Goal: Transaction & Acquisition: Purchase product/service

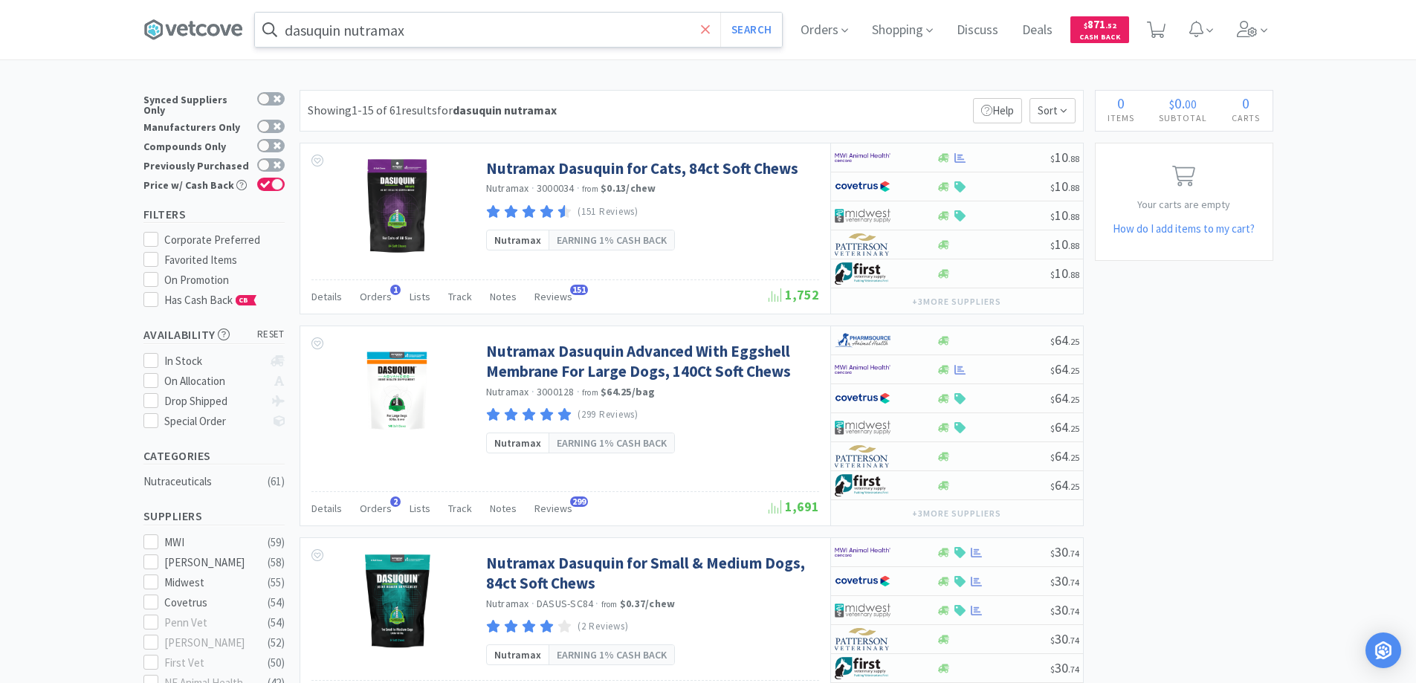
click at [705, 26] on icon at bounding box center [706, 29] width 10 height 15
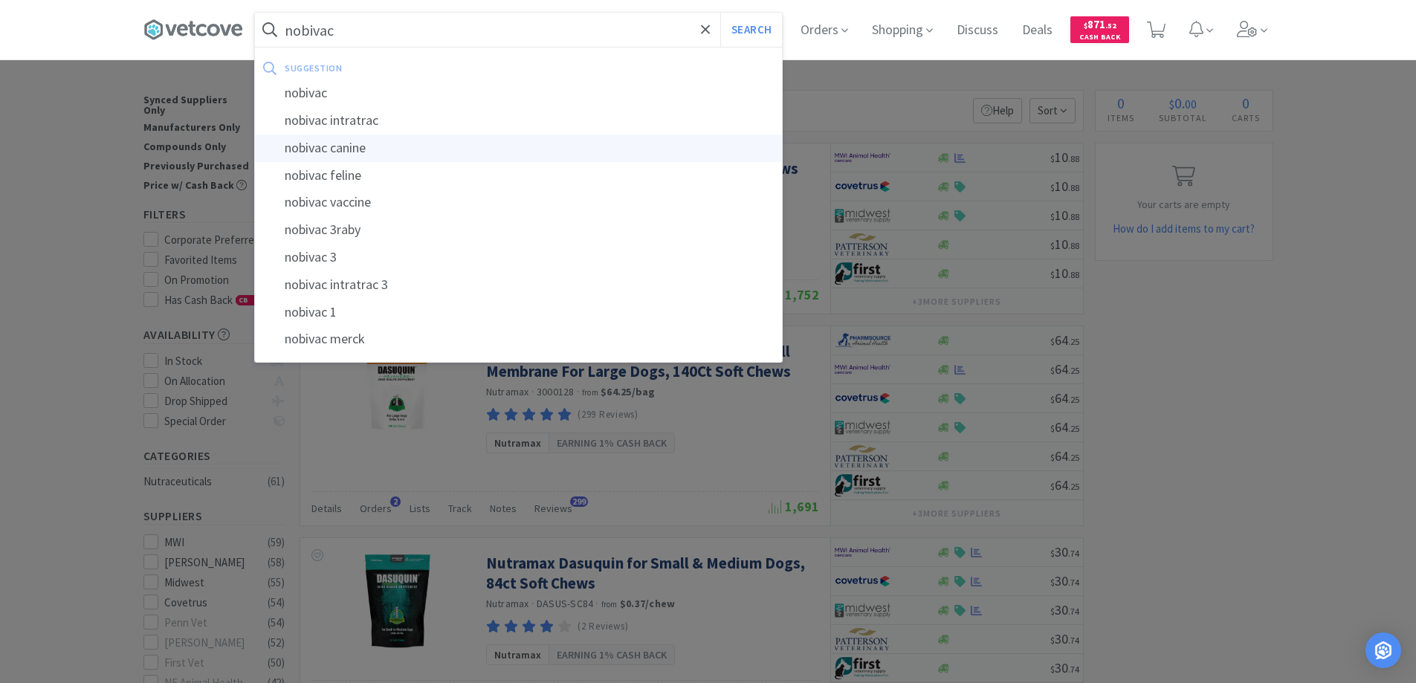
click at [317, 146] on div "nobivac canine" at bounding box center [518, 149] width 527 height 28
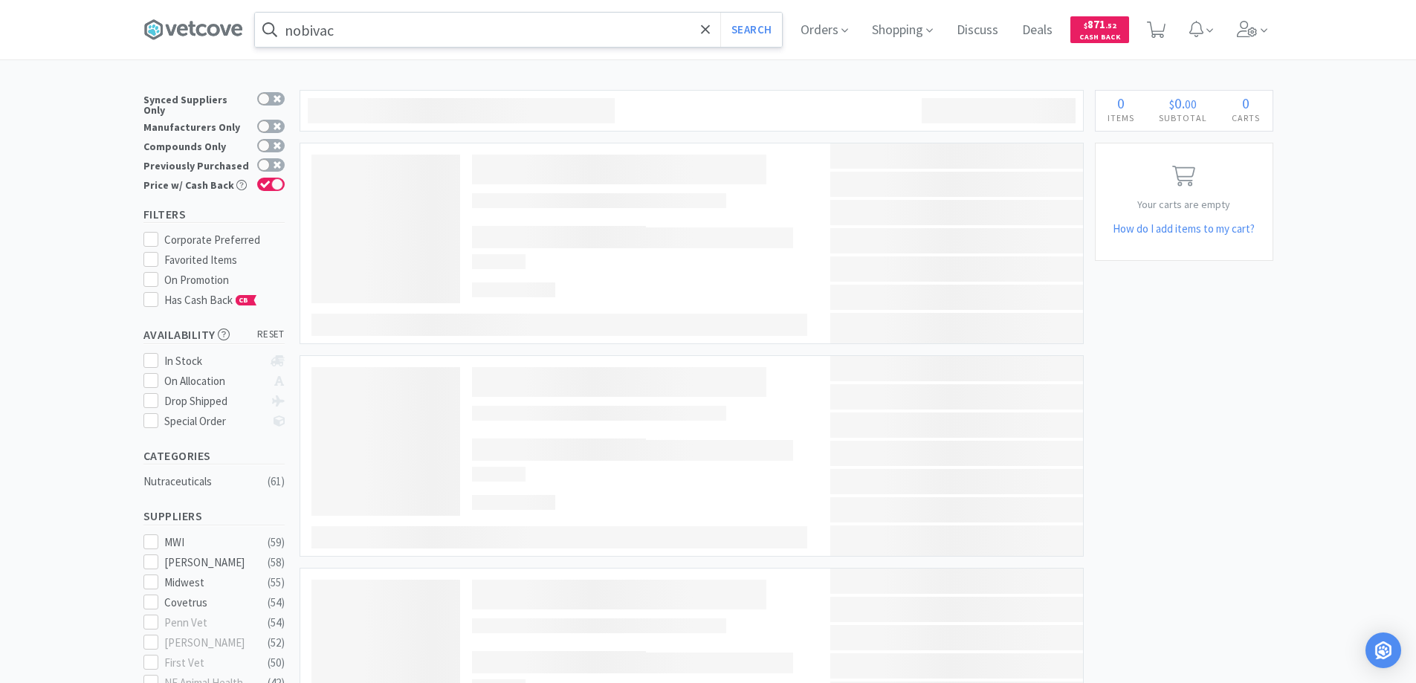
type input "nobivac canine"
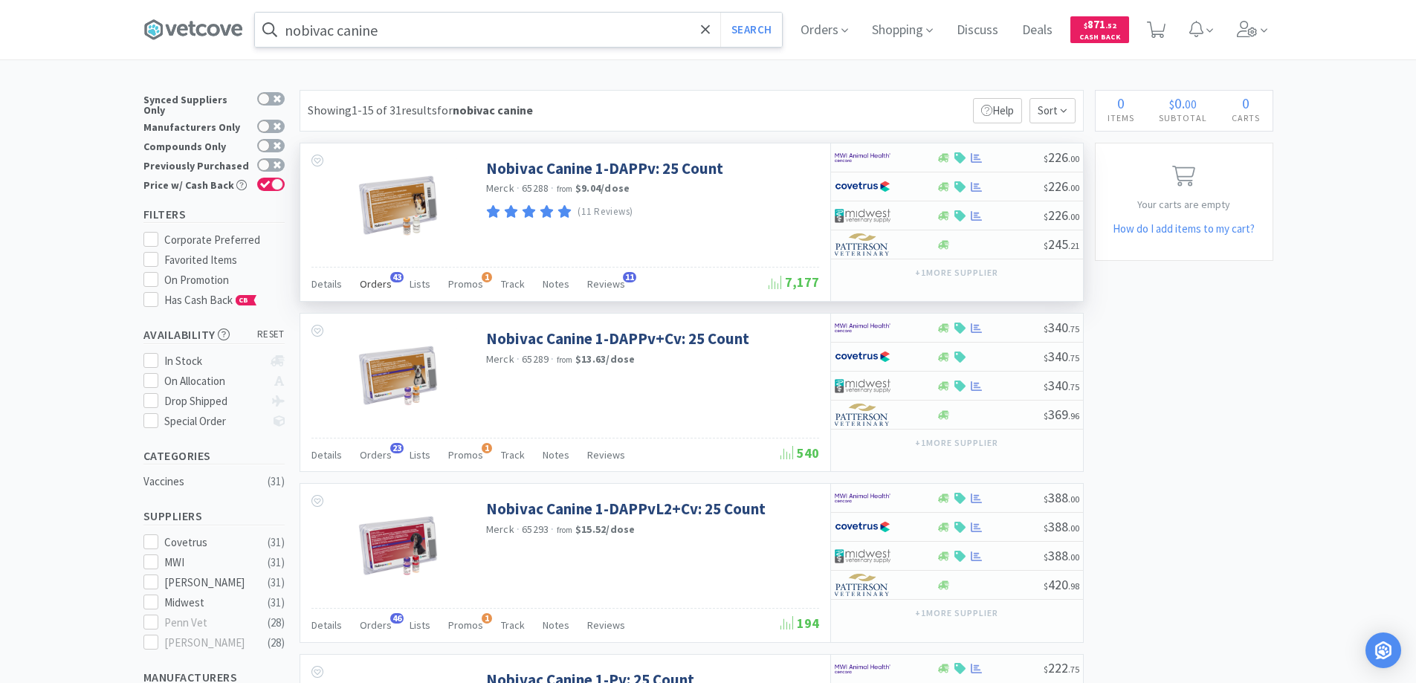
click at [393, 277] on span "43" at bounding box center [396, 277] width 13 height 10
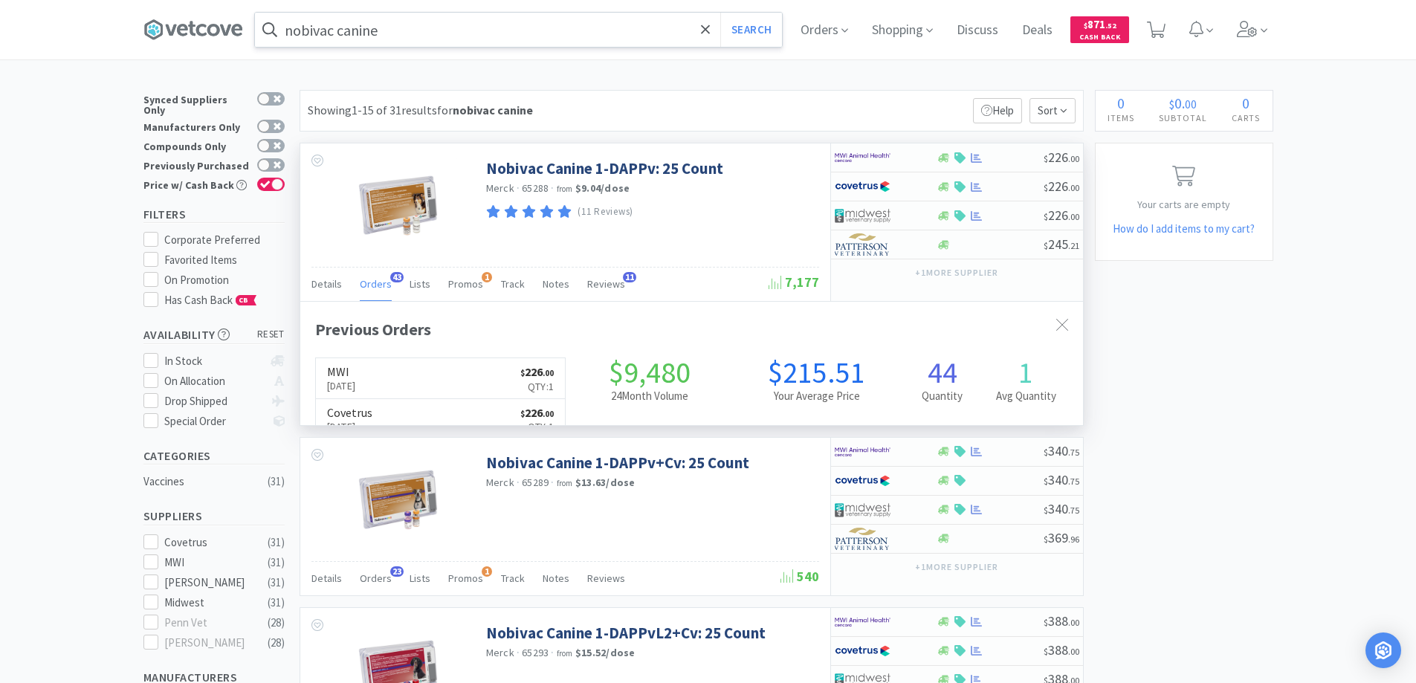
scroll to position [398, 783]
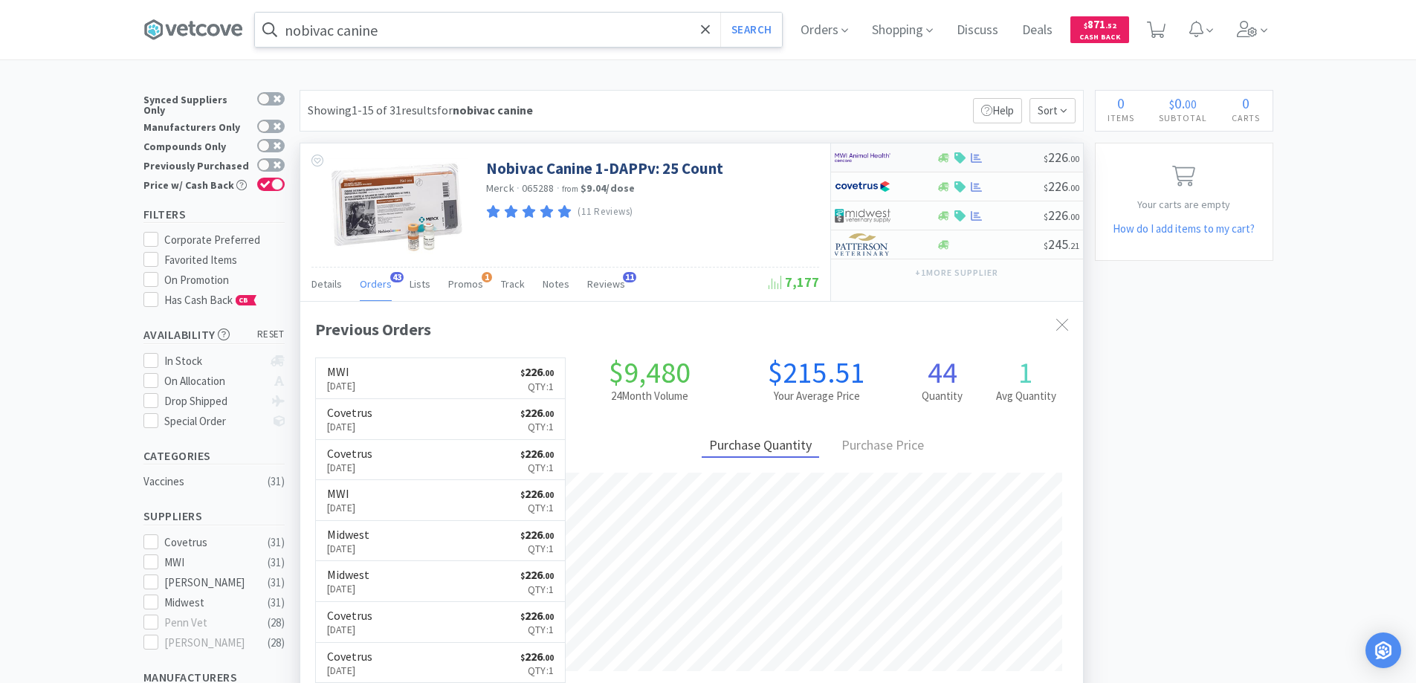
click at [914, 159] on div at bounding box center [876, 157] width 82 height 25
select select "1"
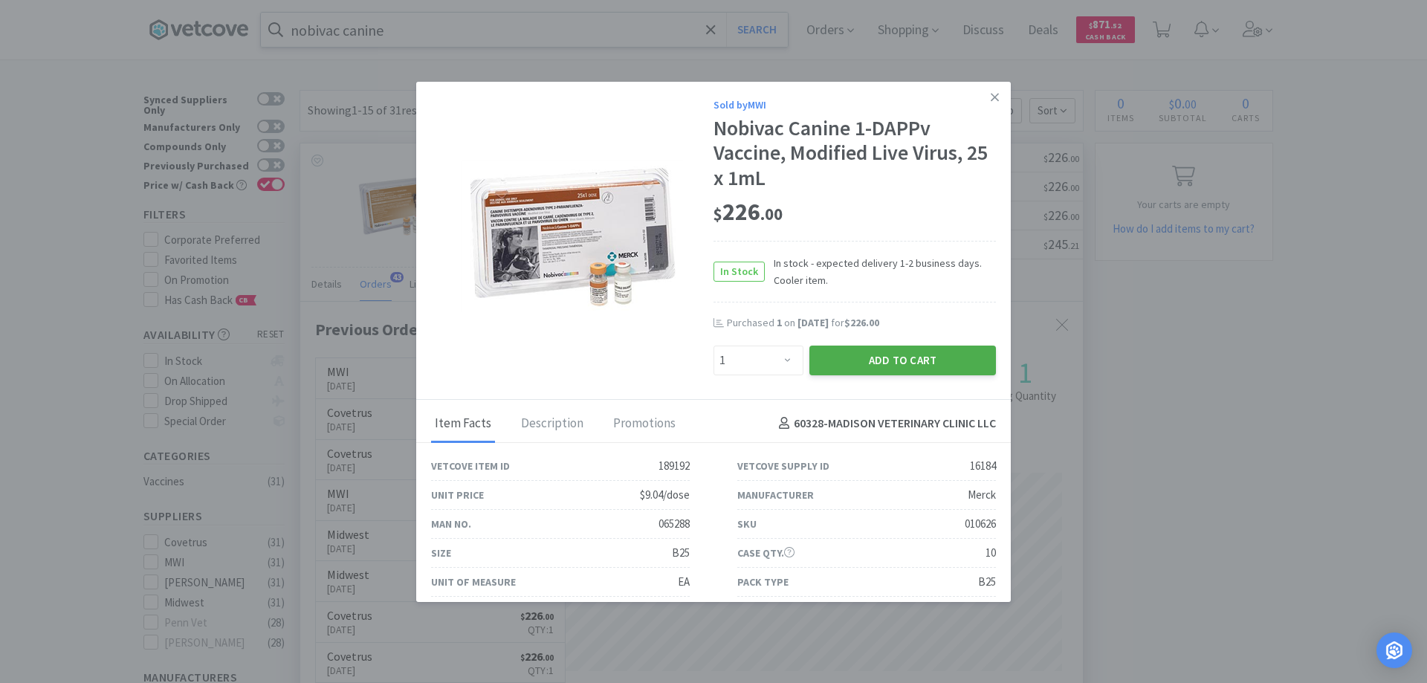
click at [872, 356] on button "Add to Cart" at bounding box center [902, 361] width 187 height 30
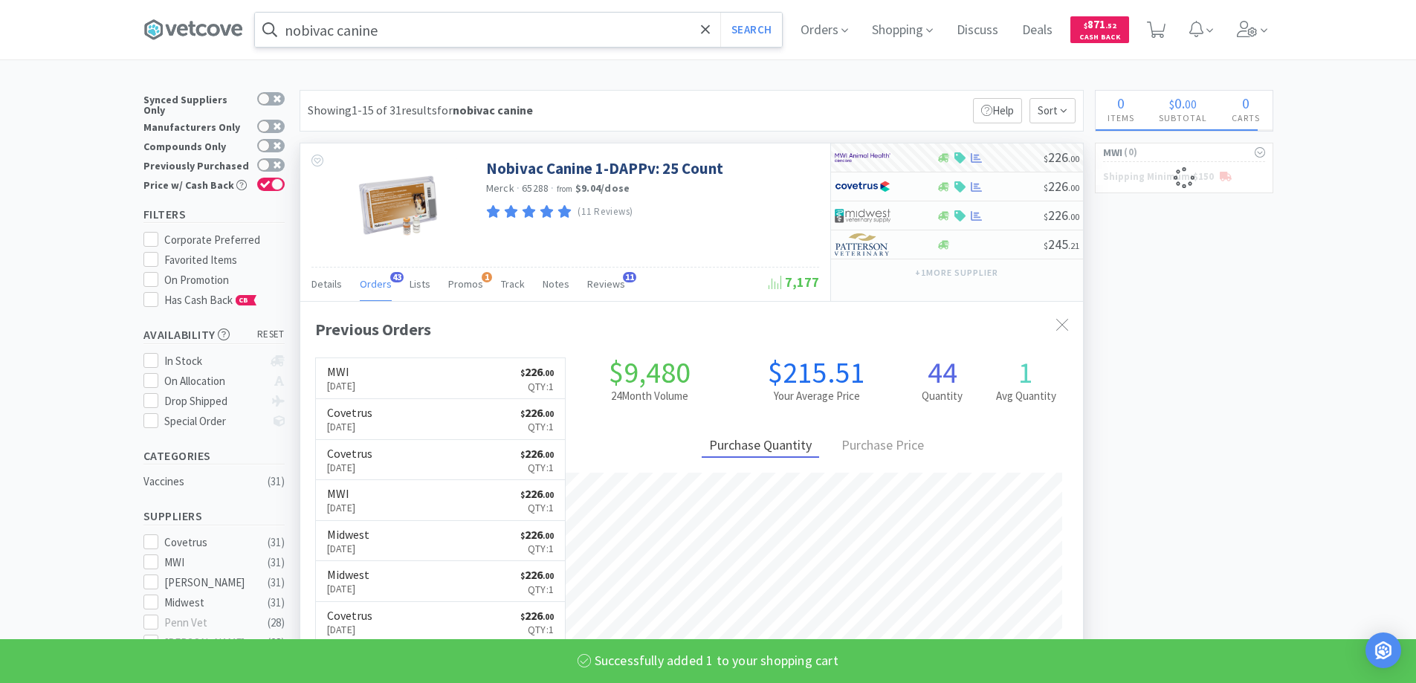
select select "1"
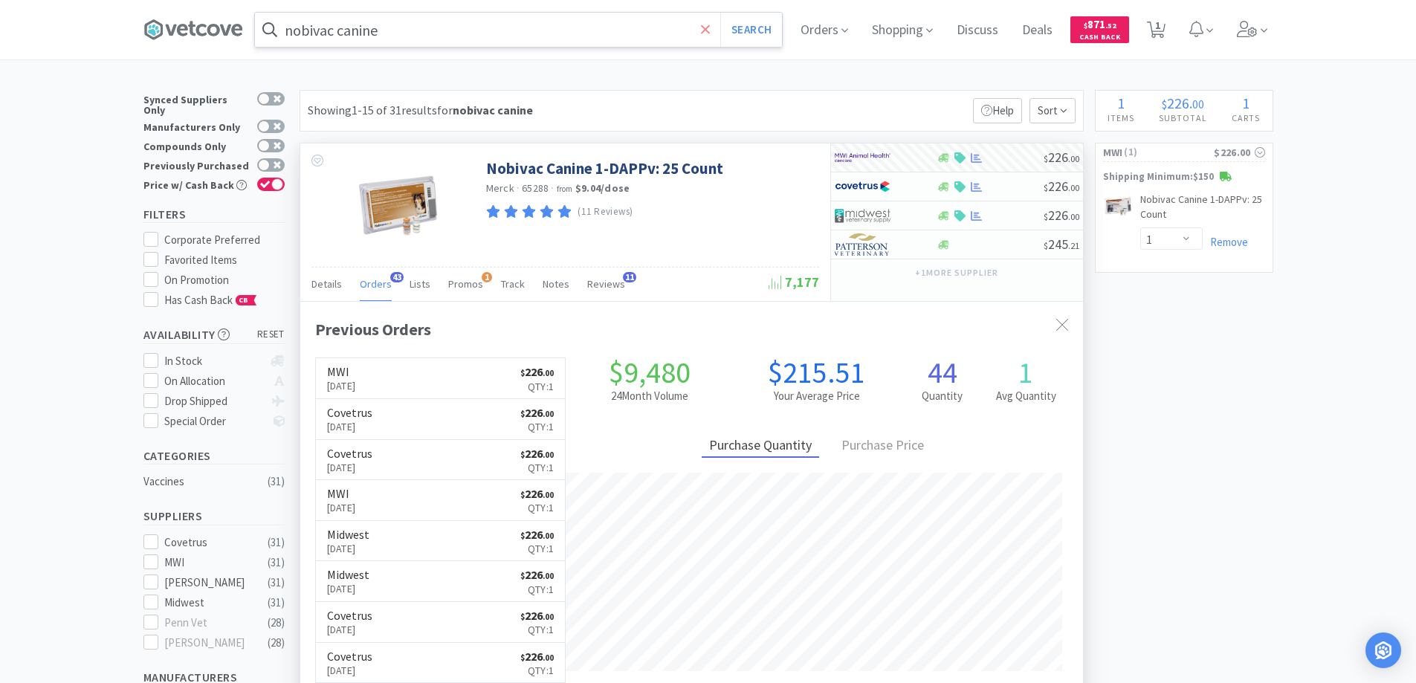
click at [702, 24] on span at bounding box center [705, 29] width 17 height 31
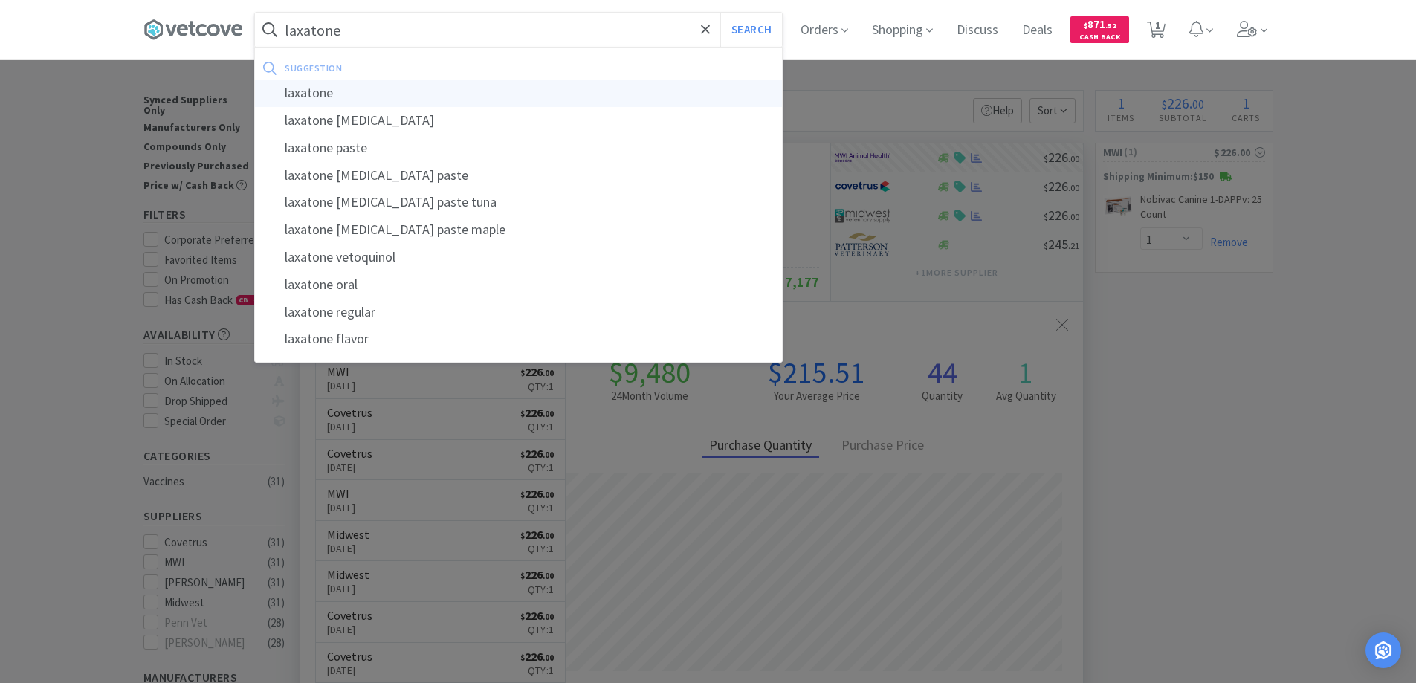
type input "laxatone"
click at [305, 94] on div "laxatone" at bounding box center [518, 94] width 527 height 28
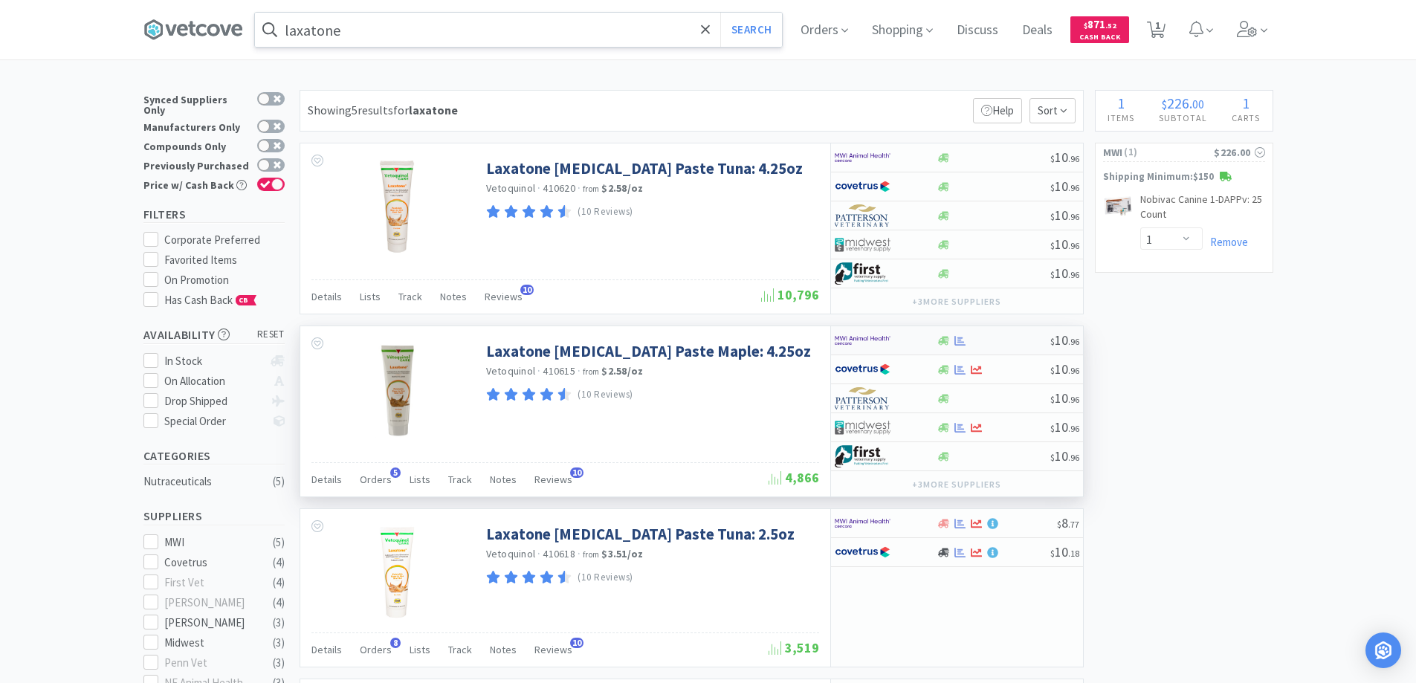
click at [896, 345] on div at bounding box center [876, 340] width 82 height 25
select select "1"
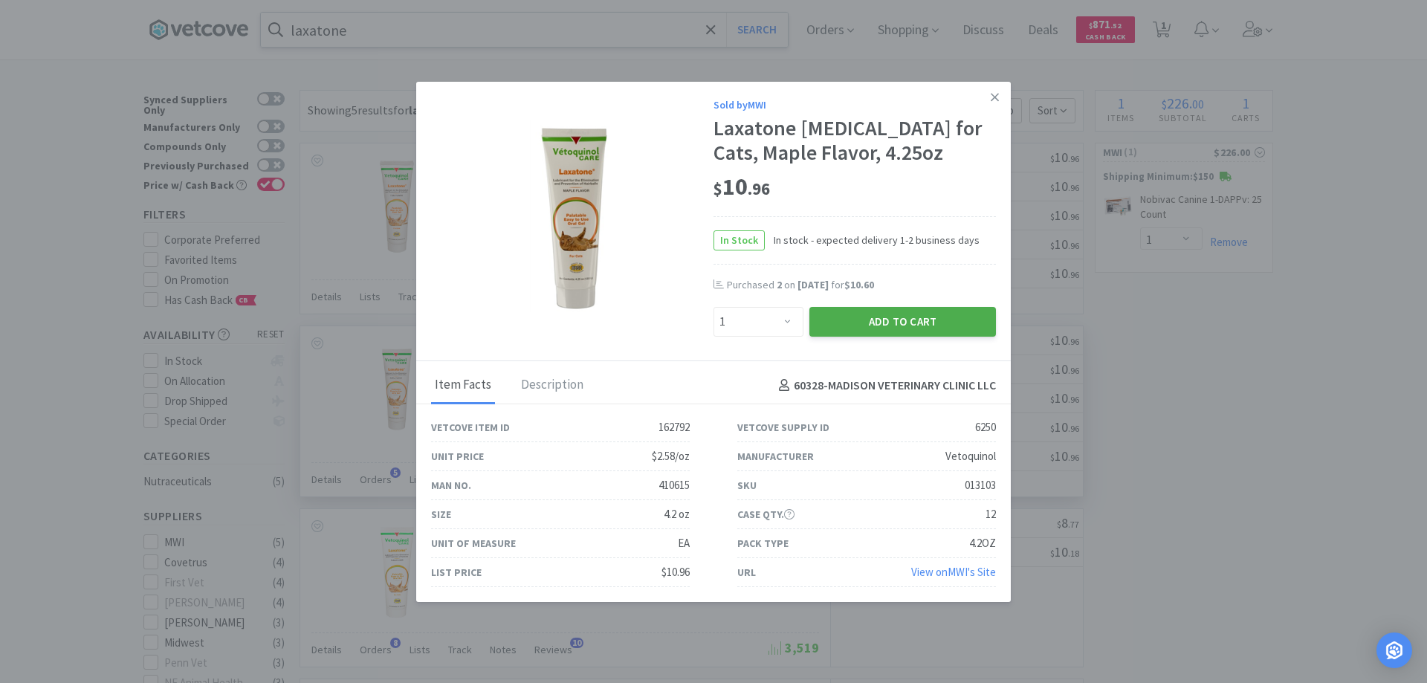
click at [878, 315] on button "Add to Cart" at bounding box center [902, 322] width 187 height 30
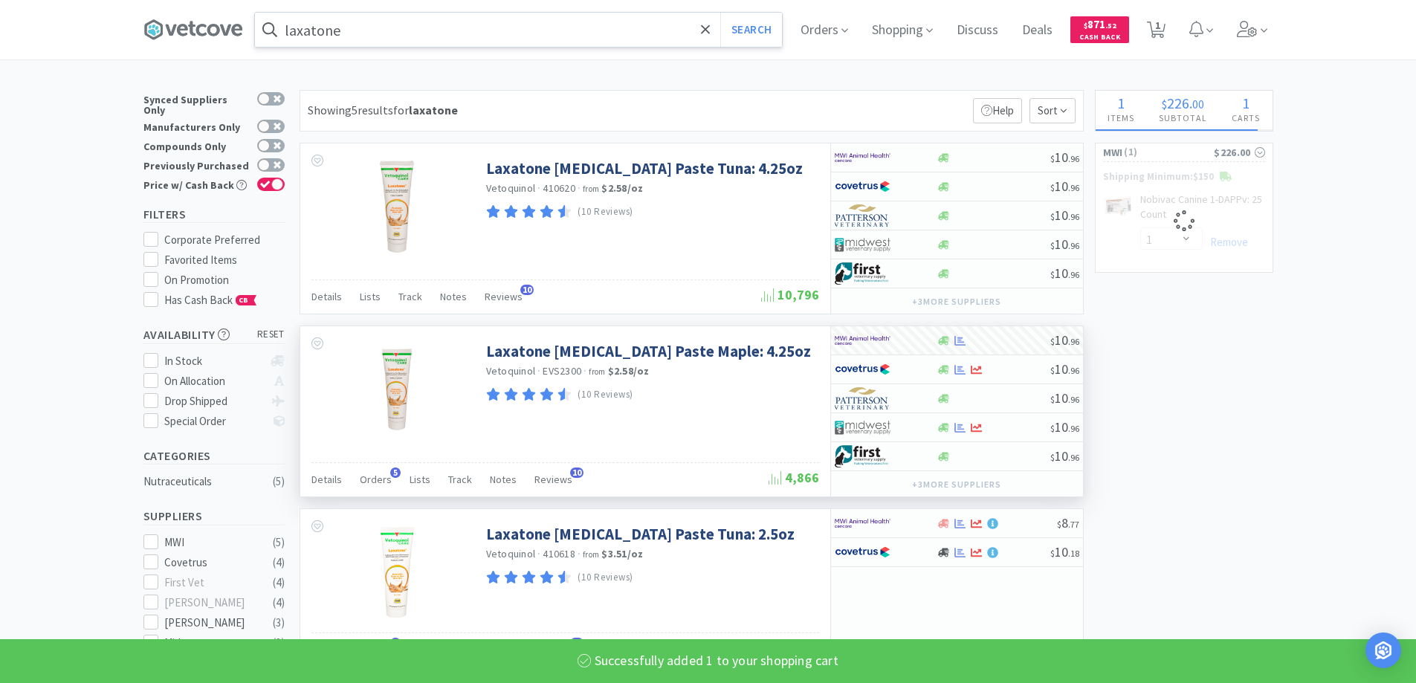
select select "1"
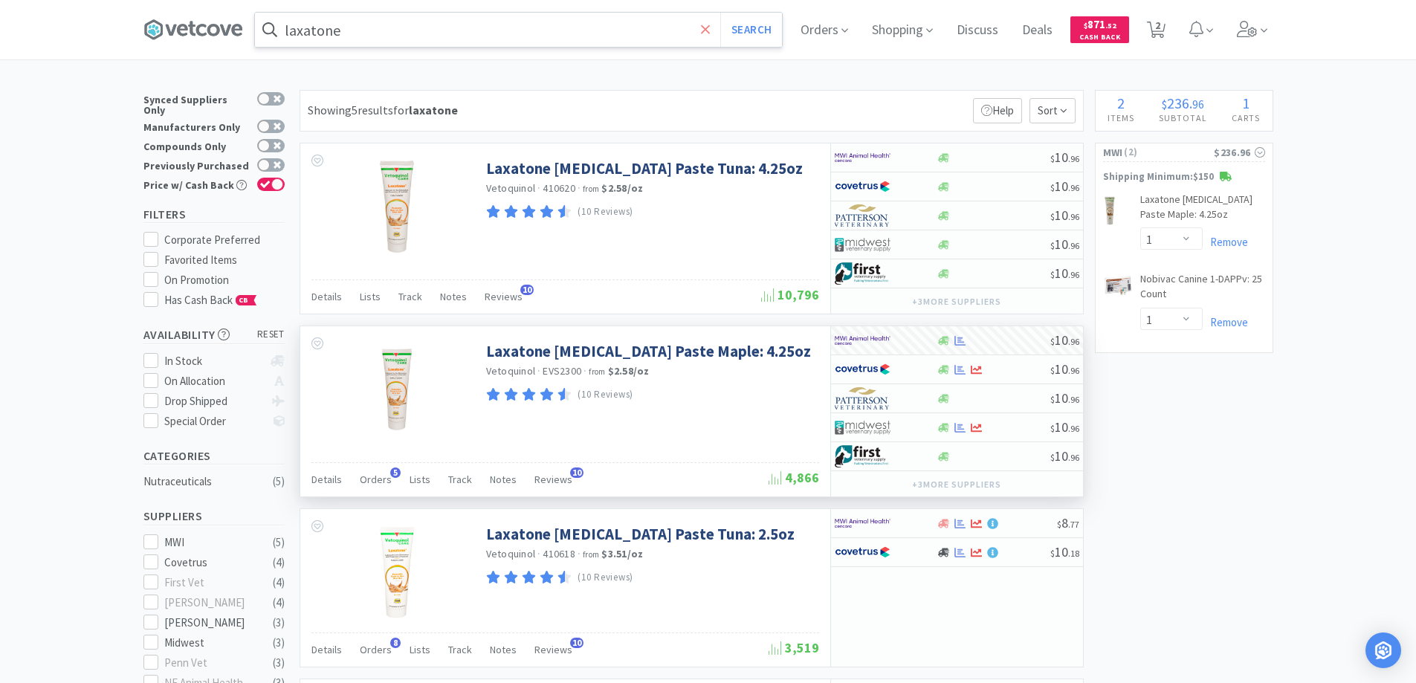
click at [710, 26] on icon at bounding box center [705, 29] width 9 height 9
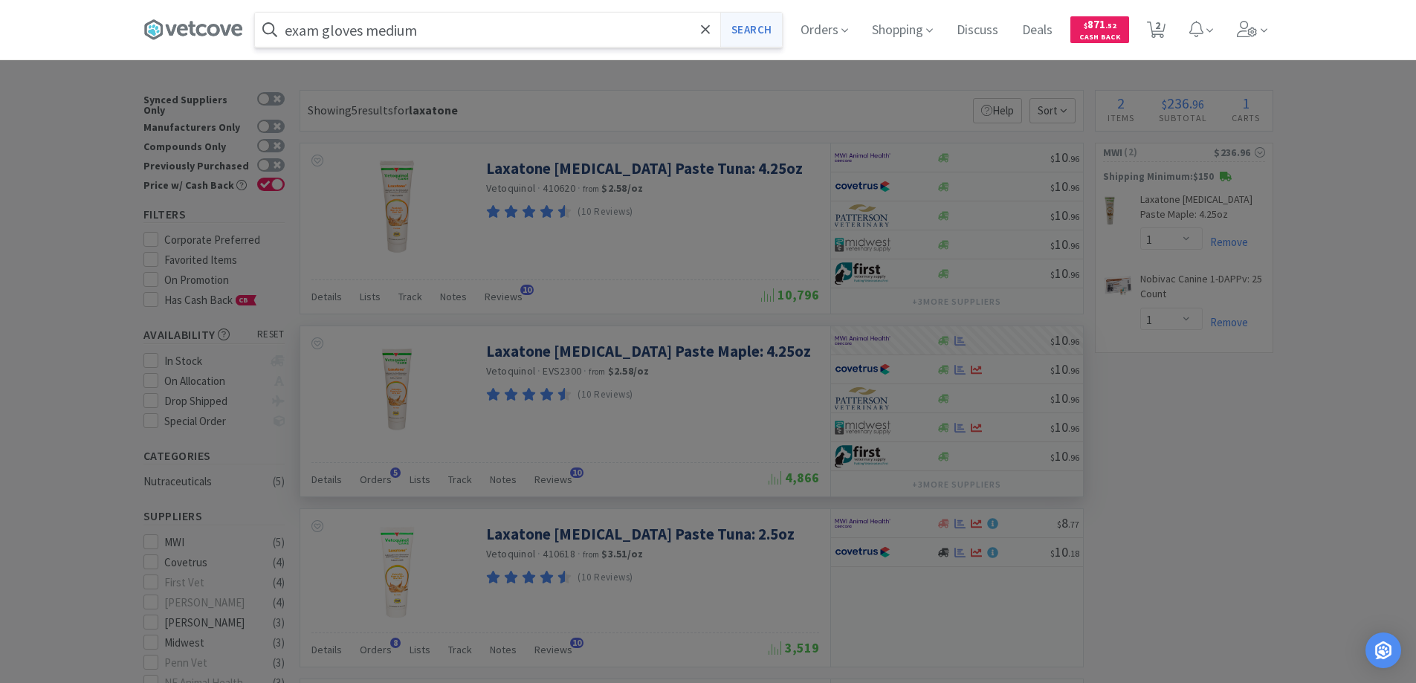
type input "exam gloves medium"
click at [763, 28] on button "Search" at bounding box center [751, 30] width 62 height 34
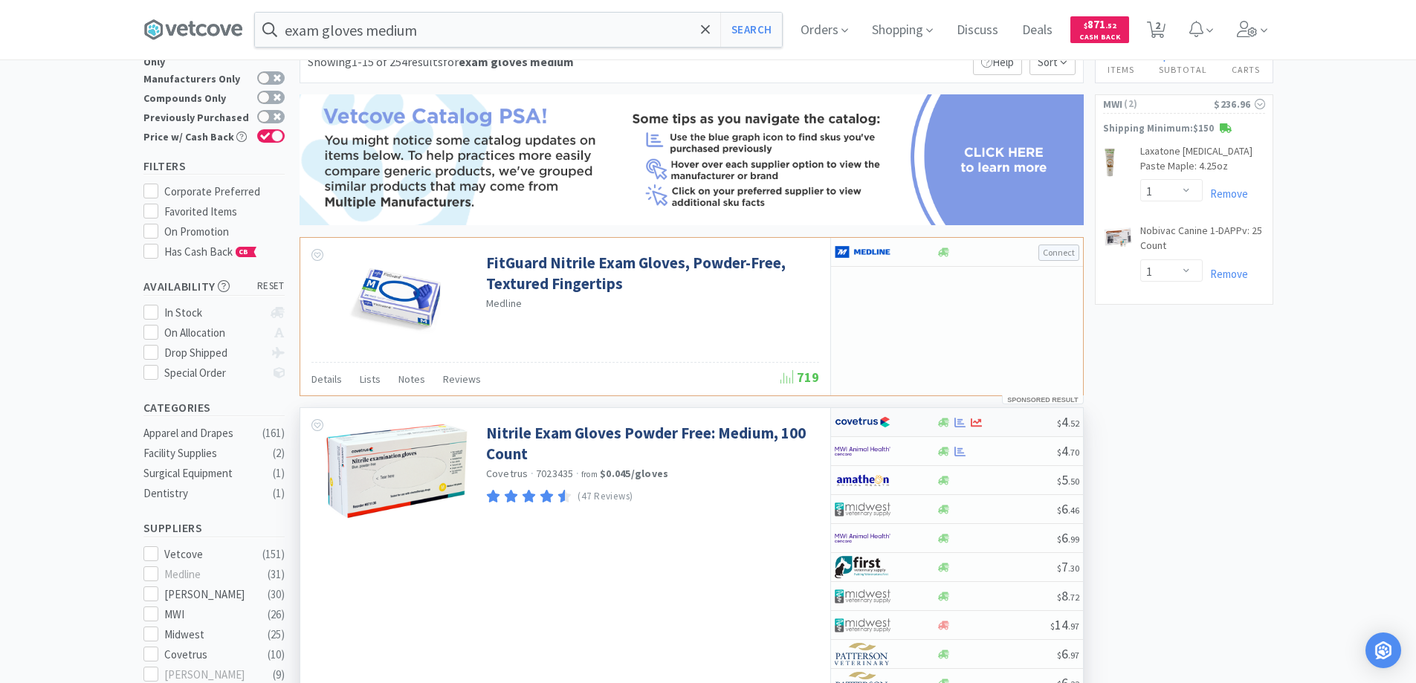
scroll to position [74, 0]
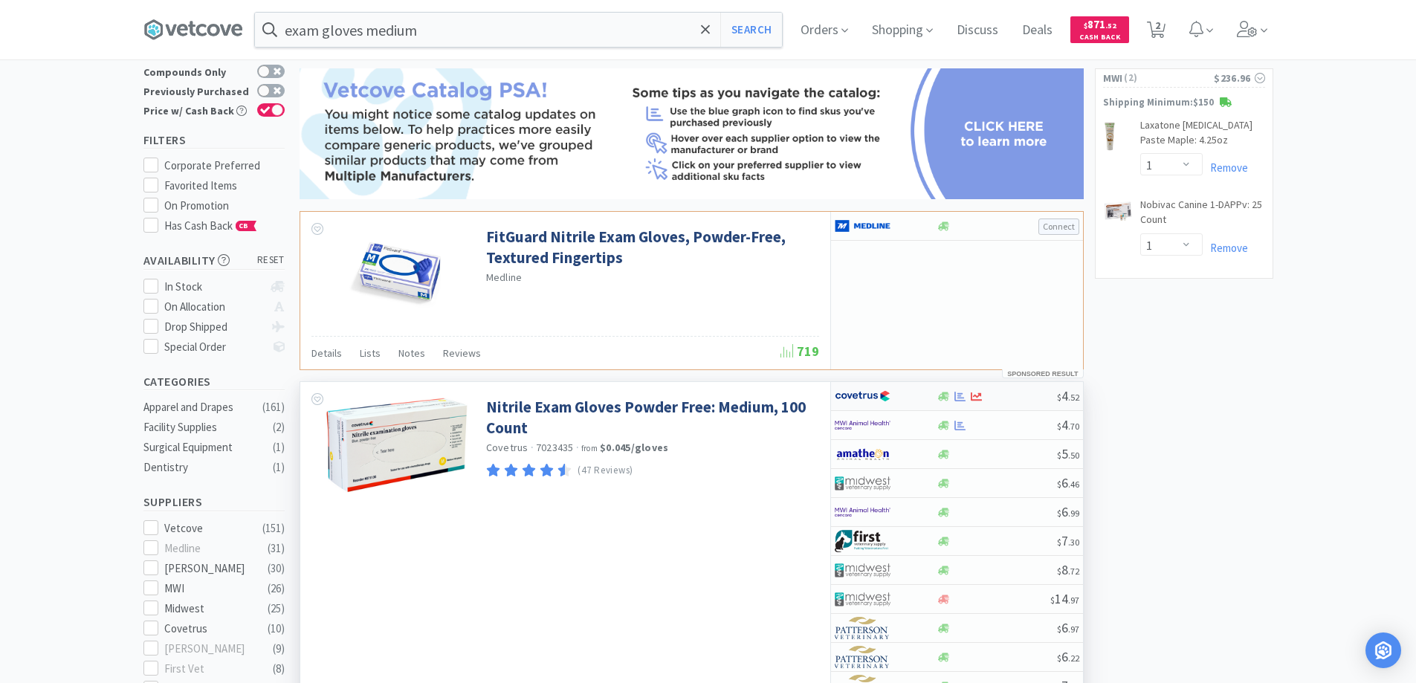
click at [915, 395] on div at bounding box center [876, 396] width 82 height 25
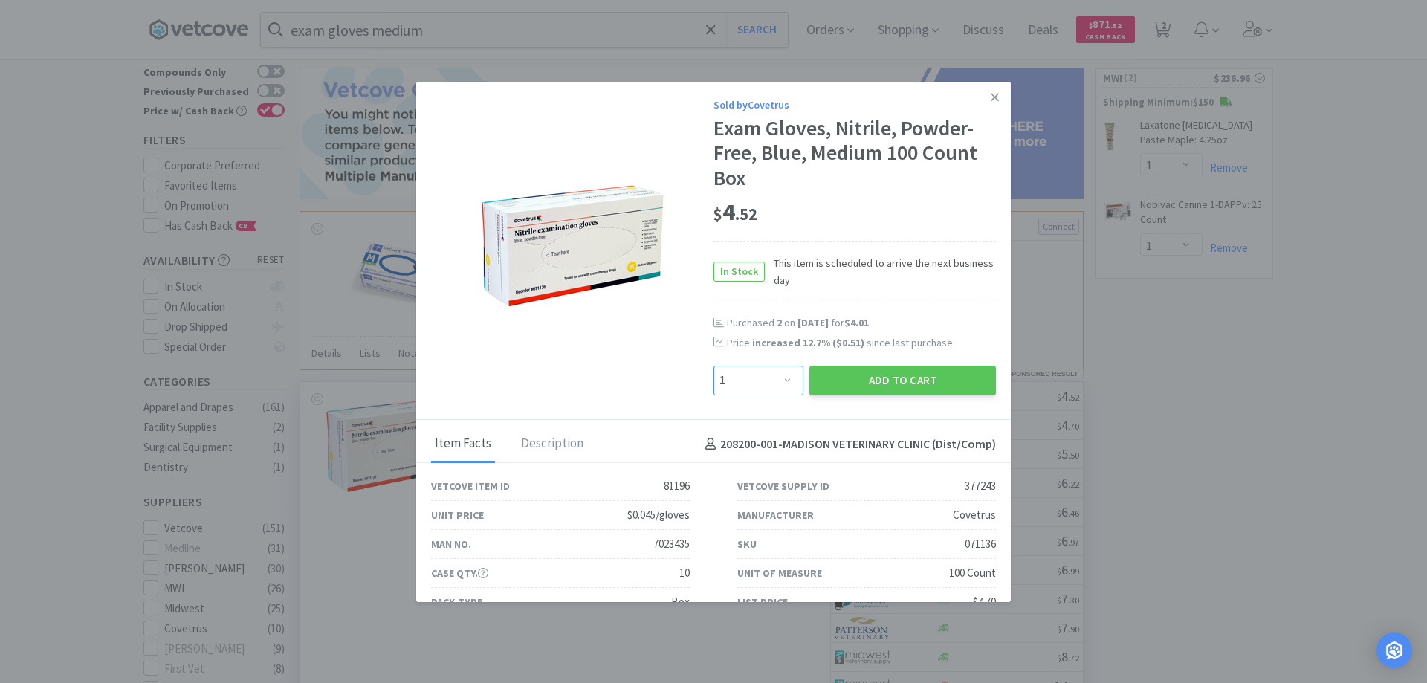
drag, startPoint x: 780, startPoint y: 378, endPoint x: 772, endPoint y: 375, distance: 8.0
click at [776, 378] on select "Enter Quantity 1 2 3 4 5 6 7 8 9 10 11 12 13 14 15 16 17 18 19 20 Enter Quantity" at bounding box center [759, 381] width 90 height 30
select select "2"
click at [714, 366] on select "Enter Quantity 1 2 3 4 5 6 7 8 9 10 11 12 13 14 15 16 17 18 19 20 Enter Quantity" at bounding box center [759, 381] width 90 height 30
click at [857, 382] on button "Add to Cart" at bounding box center [902, 381] width 187 height 30
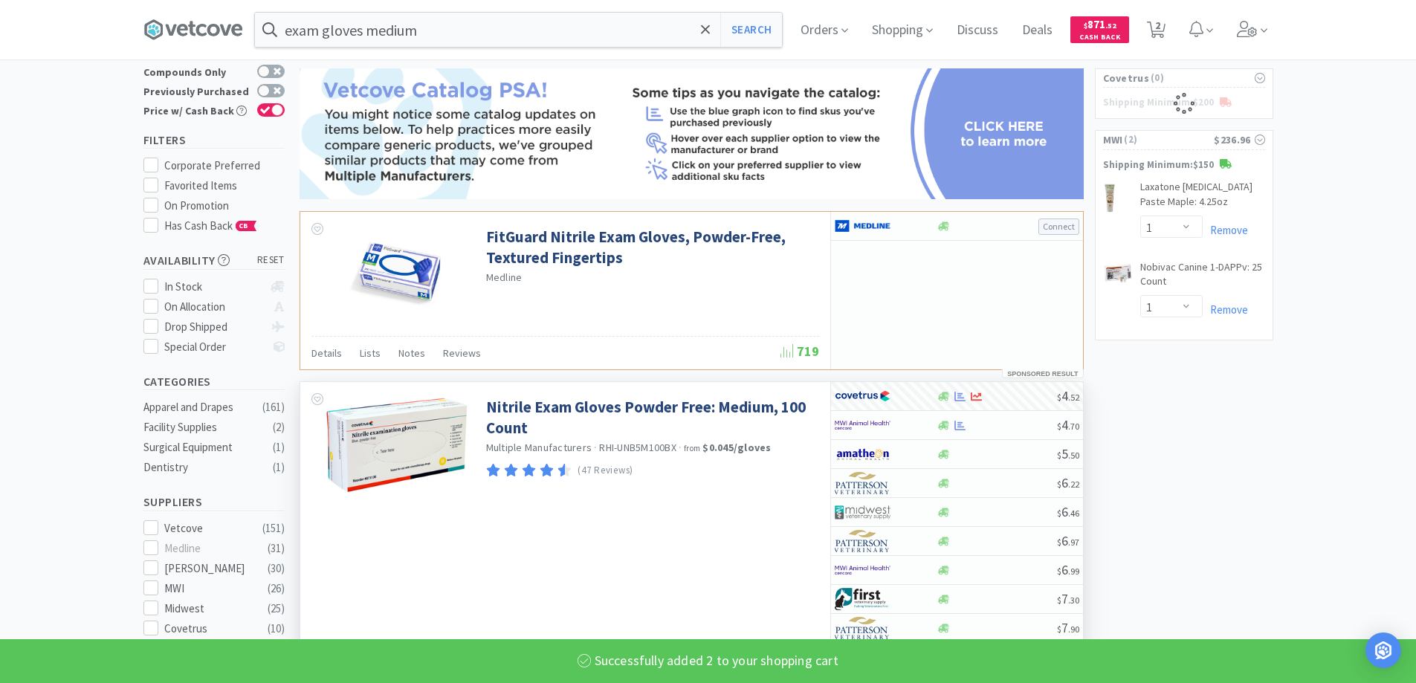
select select "2"
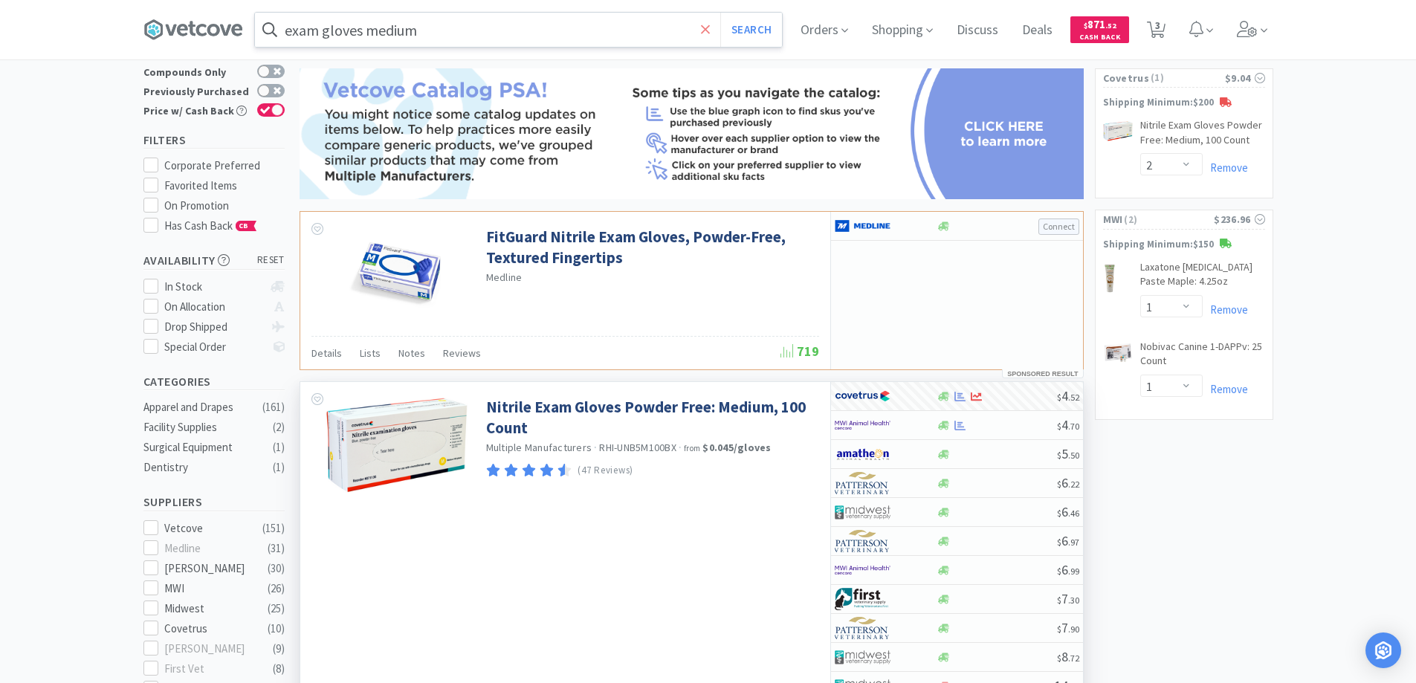
click at [709, 29] on icon at bounding box center [705, 29] width 9 height 9
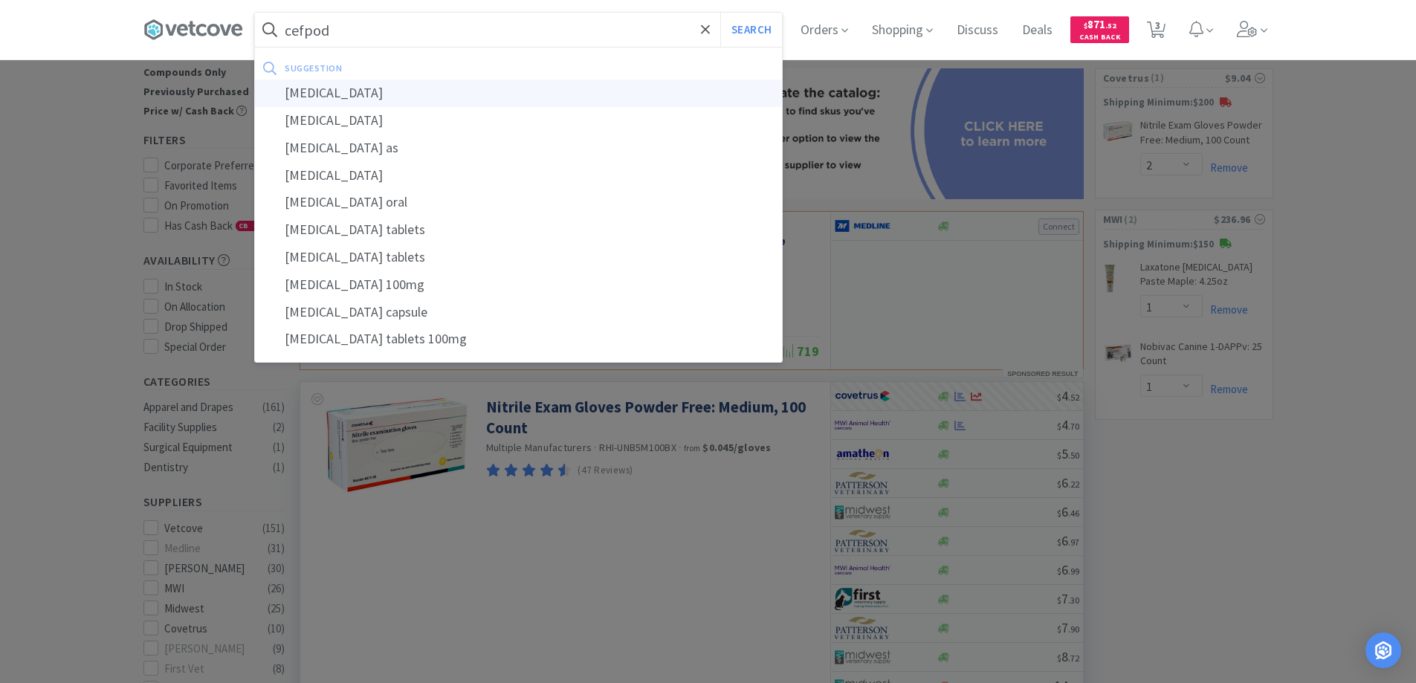
click at [339, 91] on div "[MEDICAL_DATA]" at bounding box center [518, 94] width 527 height 28
type input "[MEDICAL_DATA]"
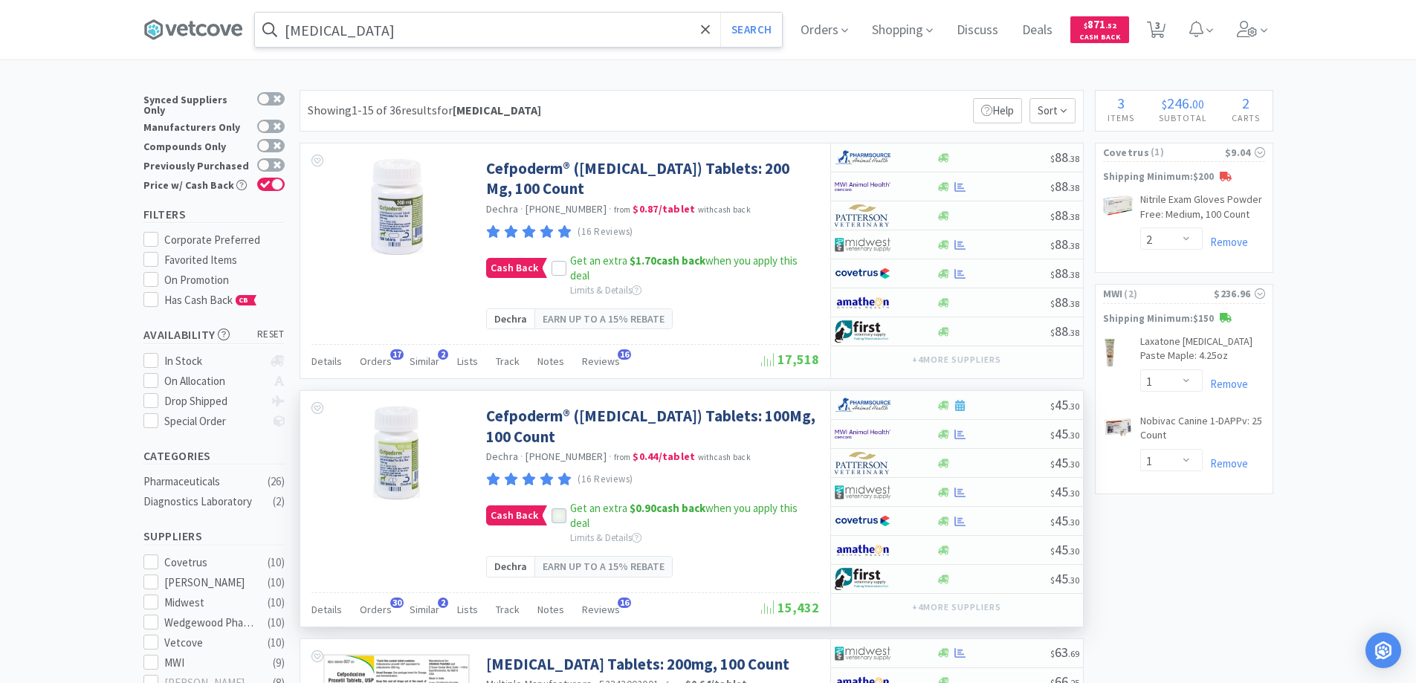
click at [556, 514] on icon at bounding box center [559, 516] width 10 height 10
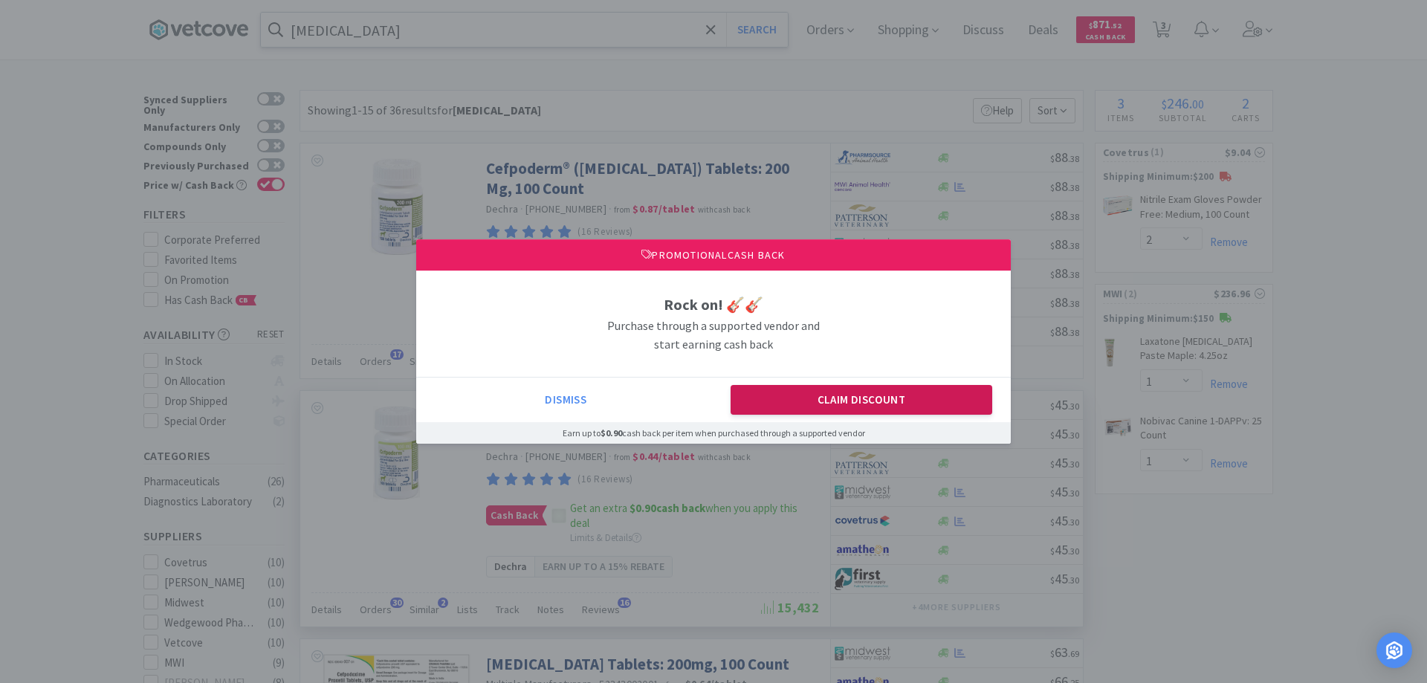
click at [797, 395] on button "Claim Discount" at bounding box center [862, 400] width 262 height 30
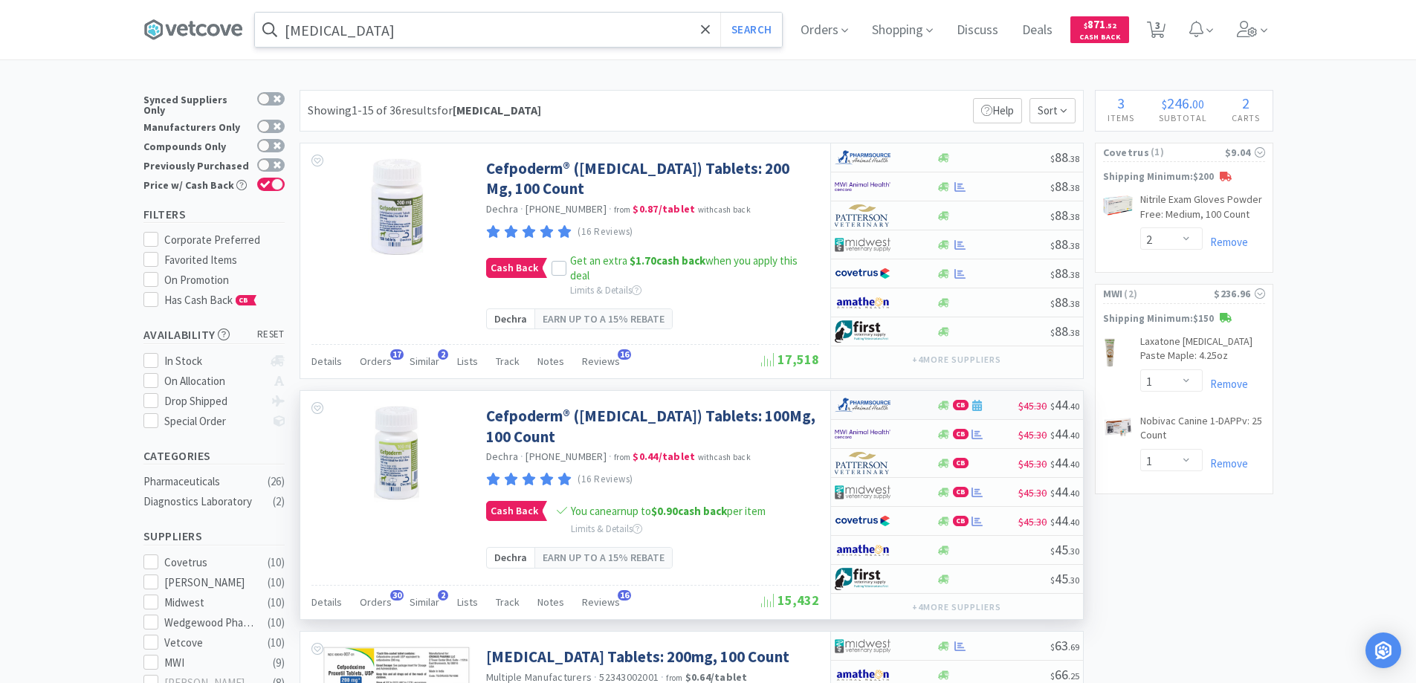
scroll to position [74, 0]
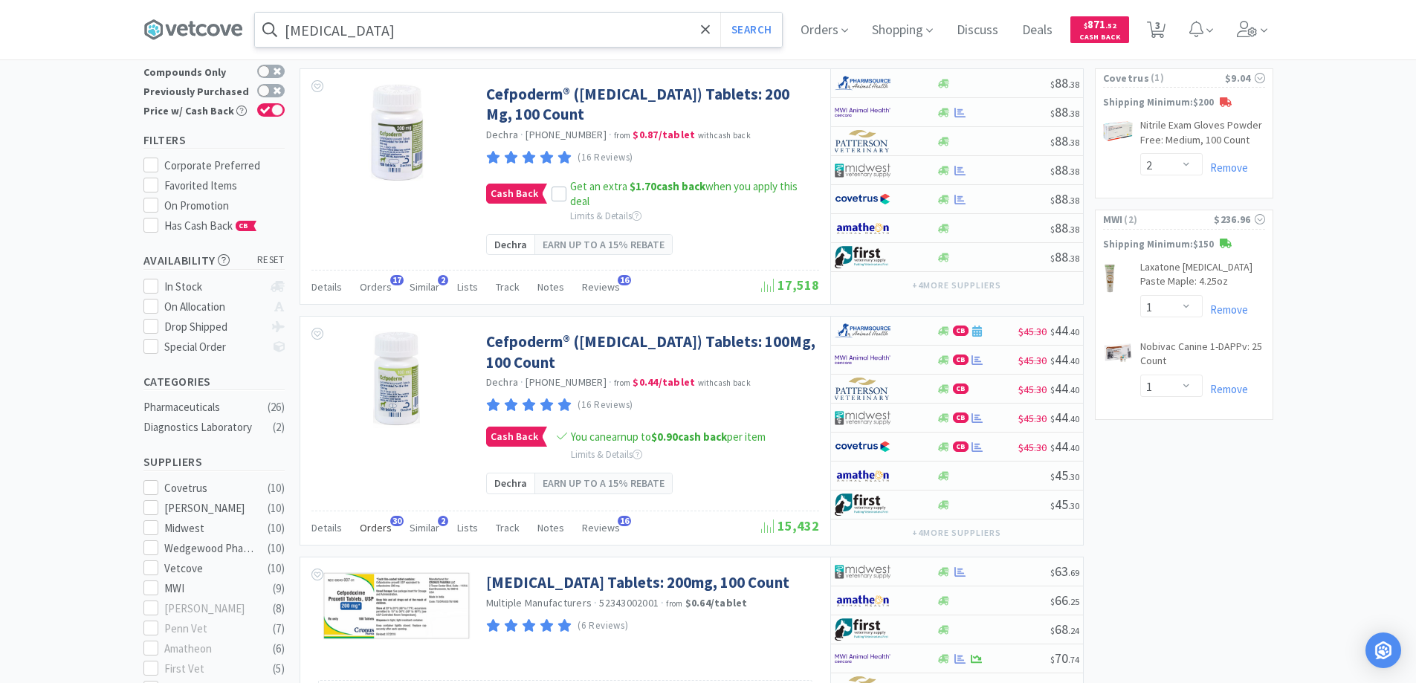
click at [394, 519] on span "30" at bounding box center [396, 521] width 13 height 10
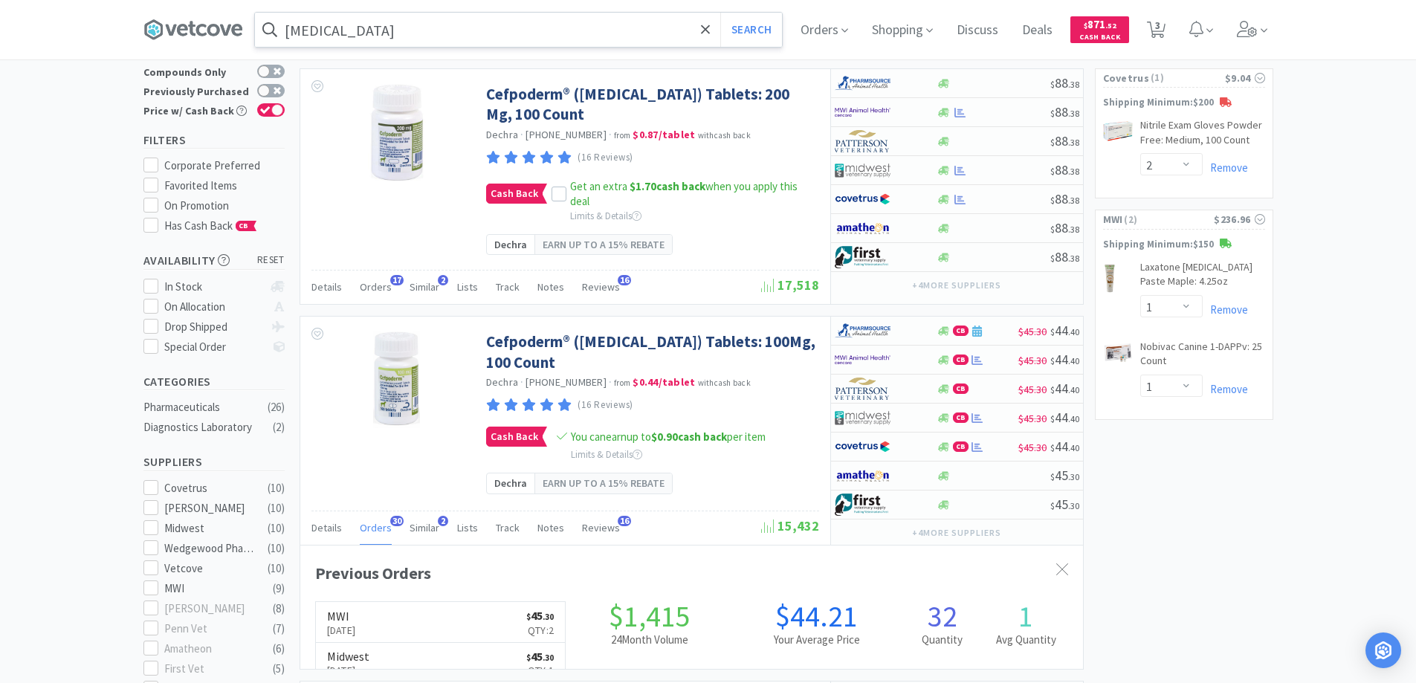
scroll to position [398, 783]
click at [395, 516] on span "30" at bounding box center [396, 521] width 13 height 10
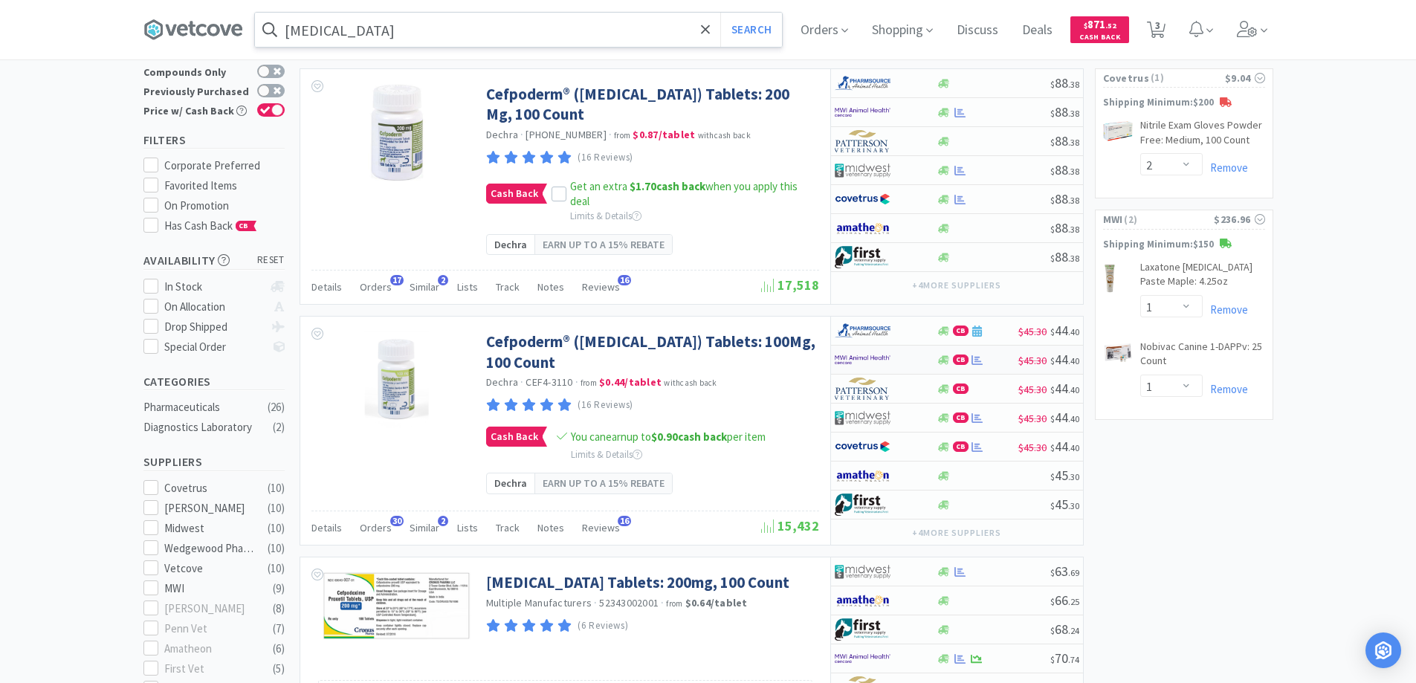
click at [904, 356] on div at bounding box center [876, 359] width 82 height 25
select select "1"
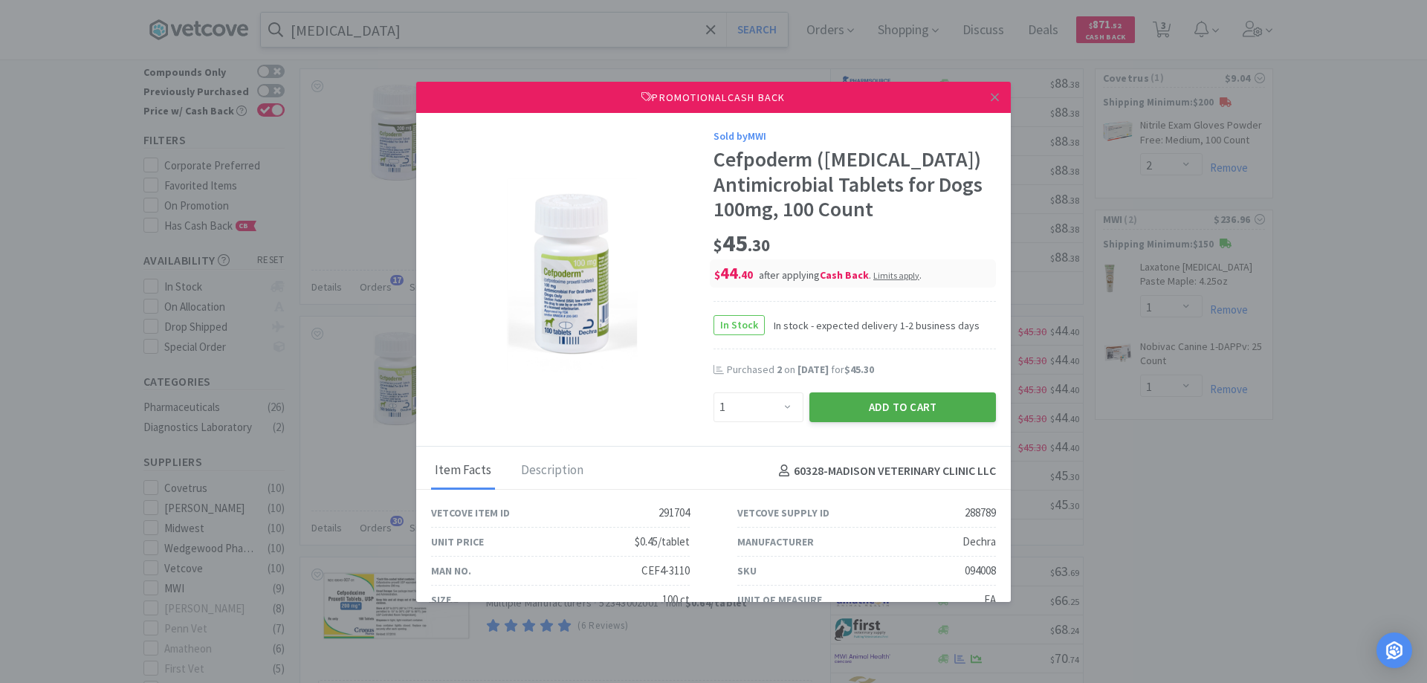
click at [870, 408] on button "Add to Cart" at bounding box center [902, 407] width 187 height 30
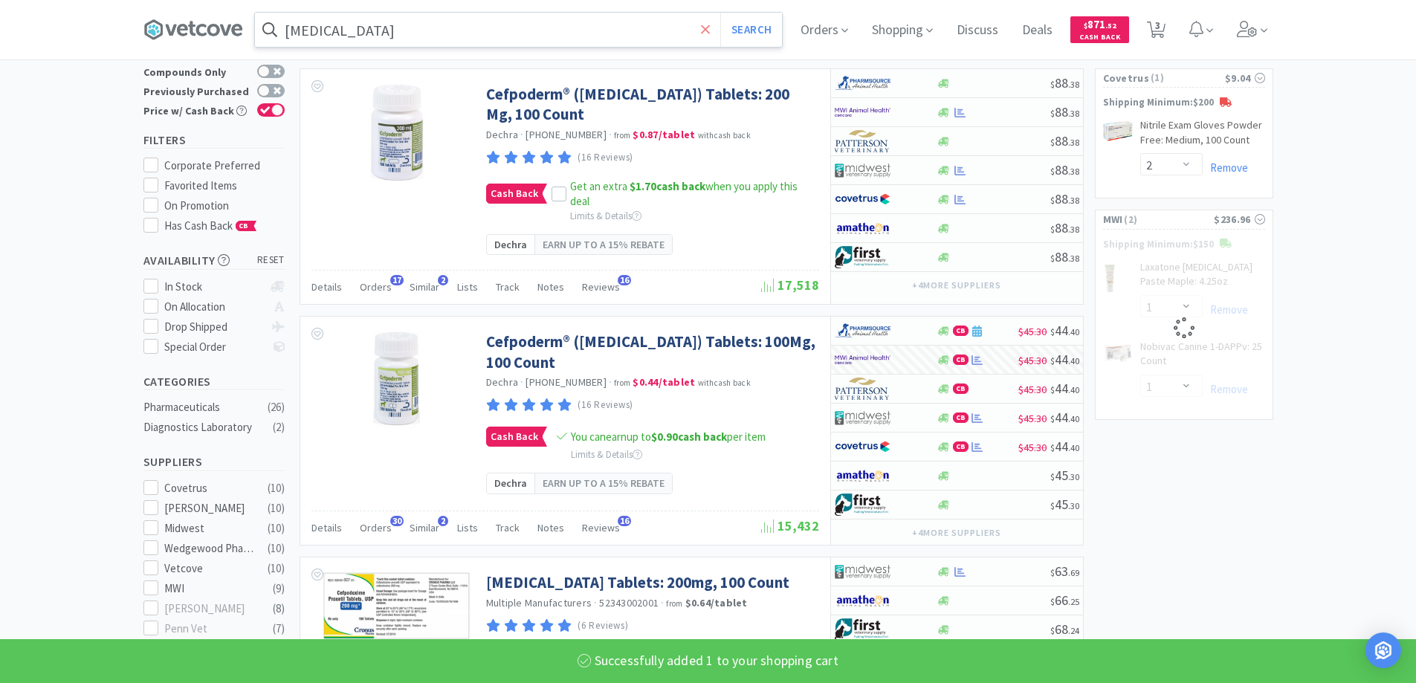
select select "1"
click at [706, 30] on icon at bounding box center [706, 29] width 10 height 15
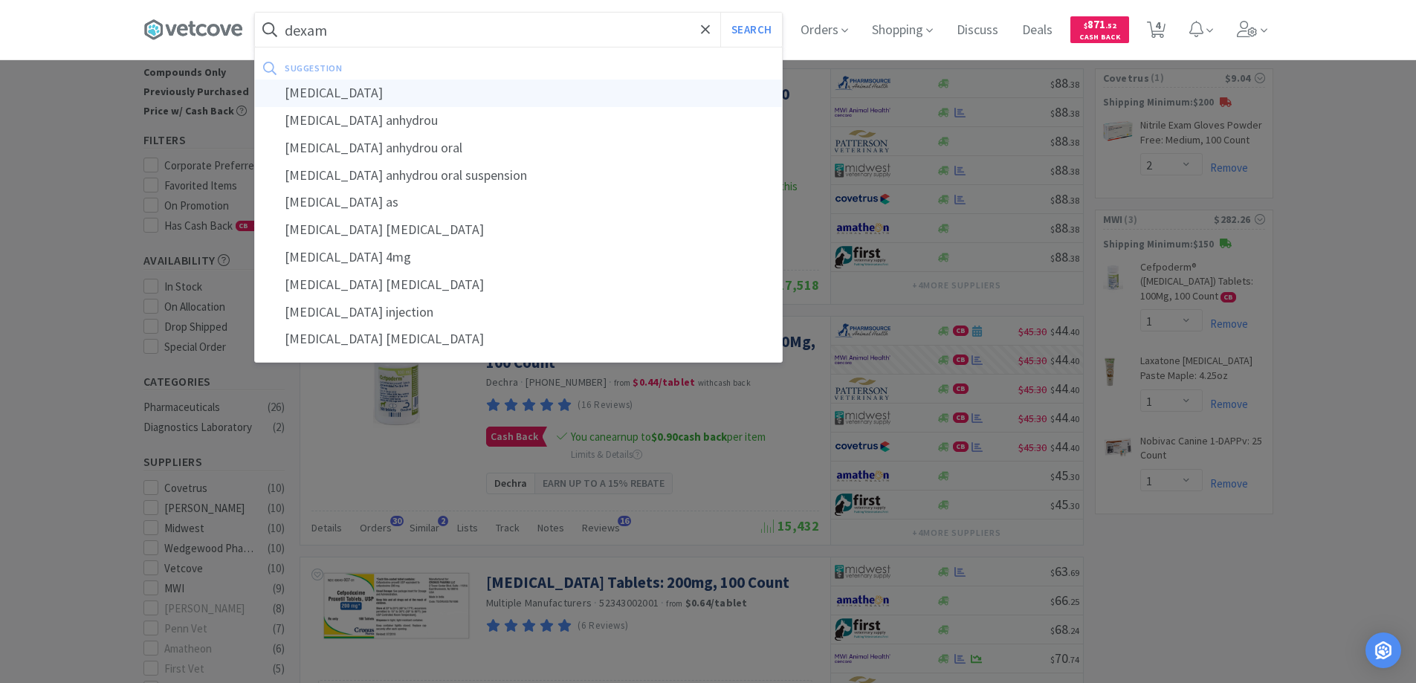
click at [338, 94] on div "[MEDICAL_DATA]" at bounding box center [518, 94] width 527 height 28
type input "[MEDICAL_DATA]"
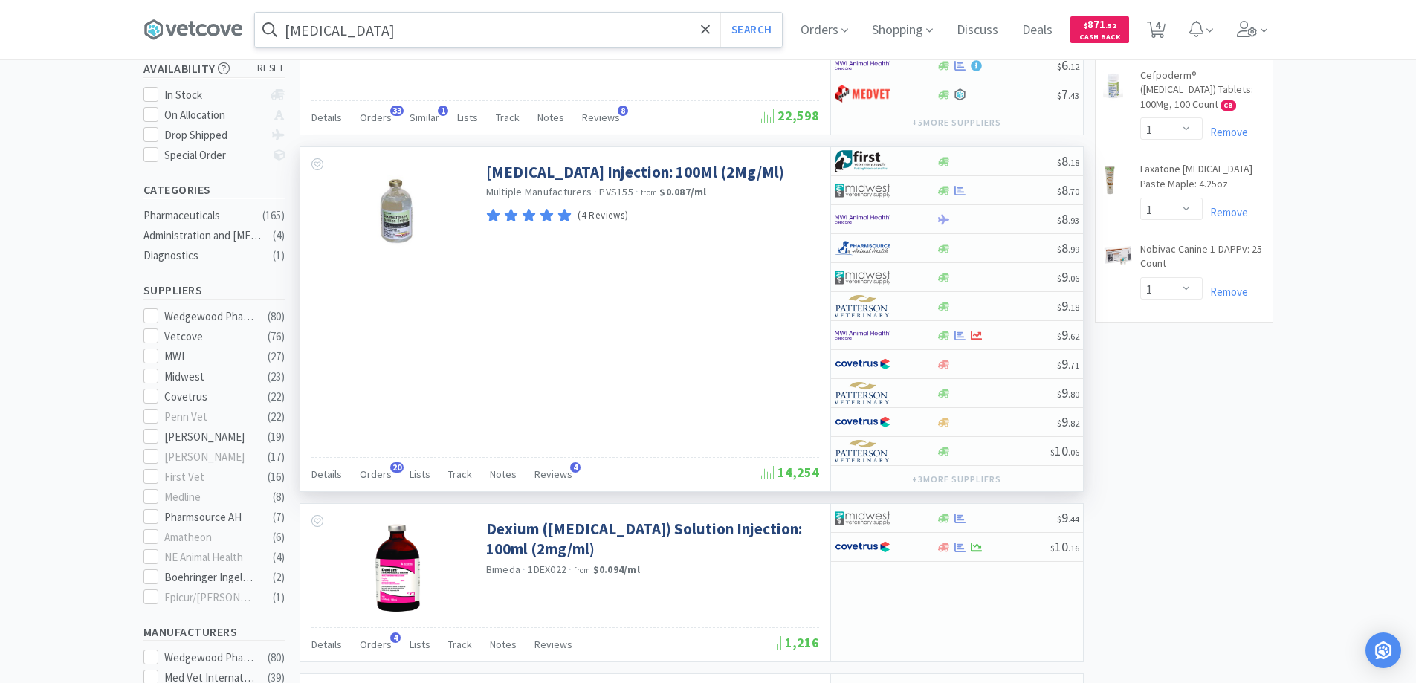
scroll to position [223, 0]
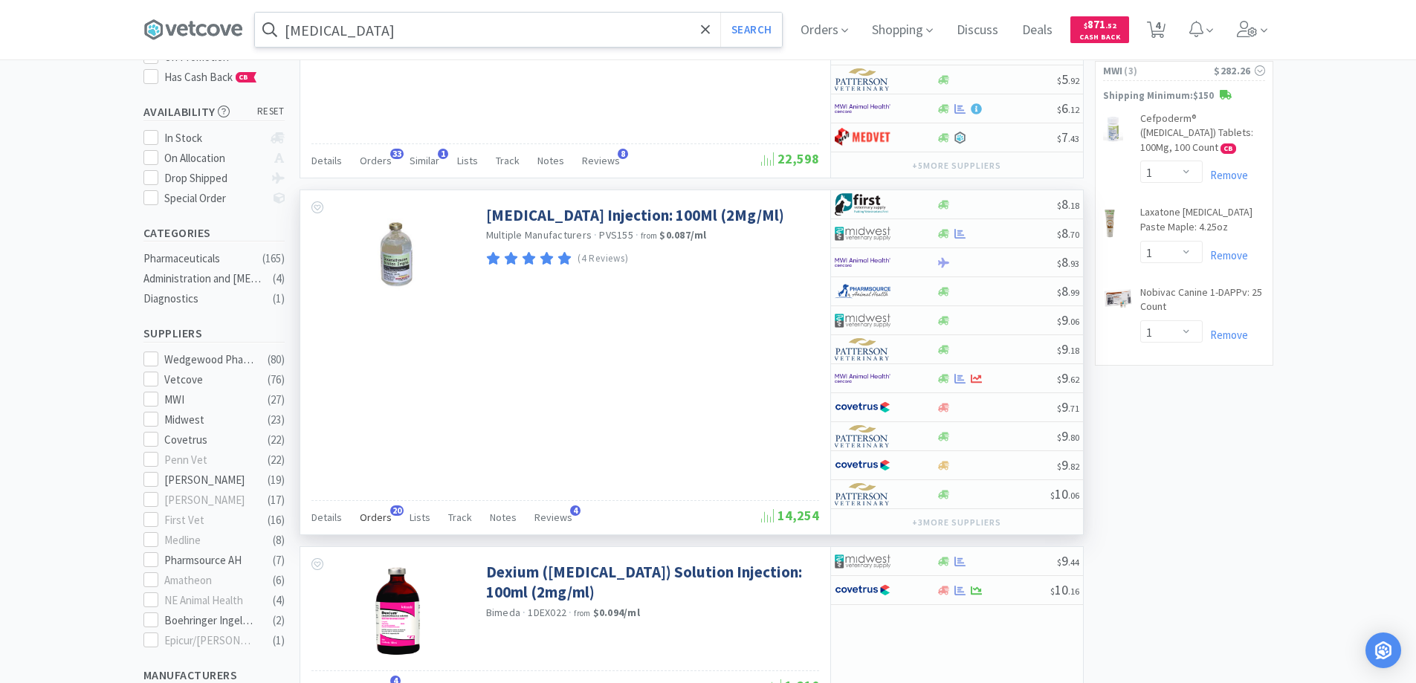
click at [391, 505] on span "20" at bounding box center [396, 510] width 13 height 10
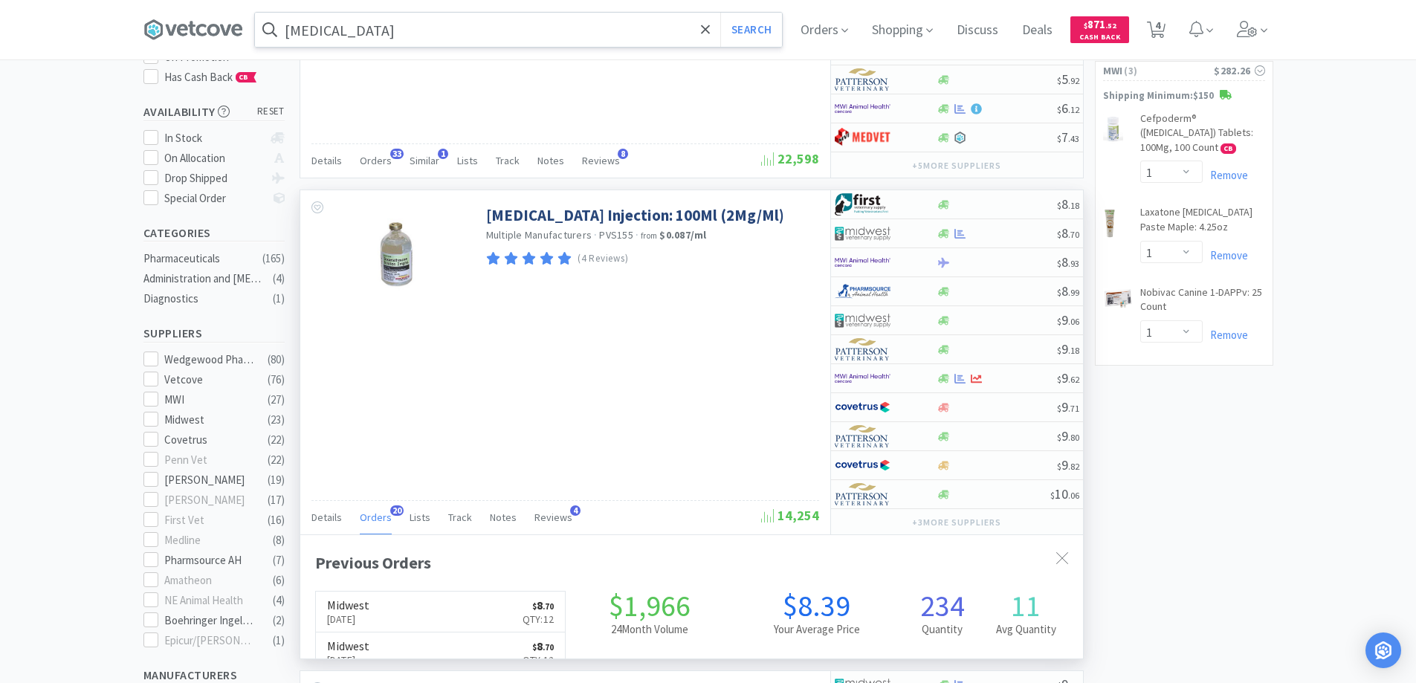
scroll to position [398, 783]
click at [391, 505] on span "20" at bounding box center [396, 510] width 13 height 10
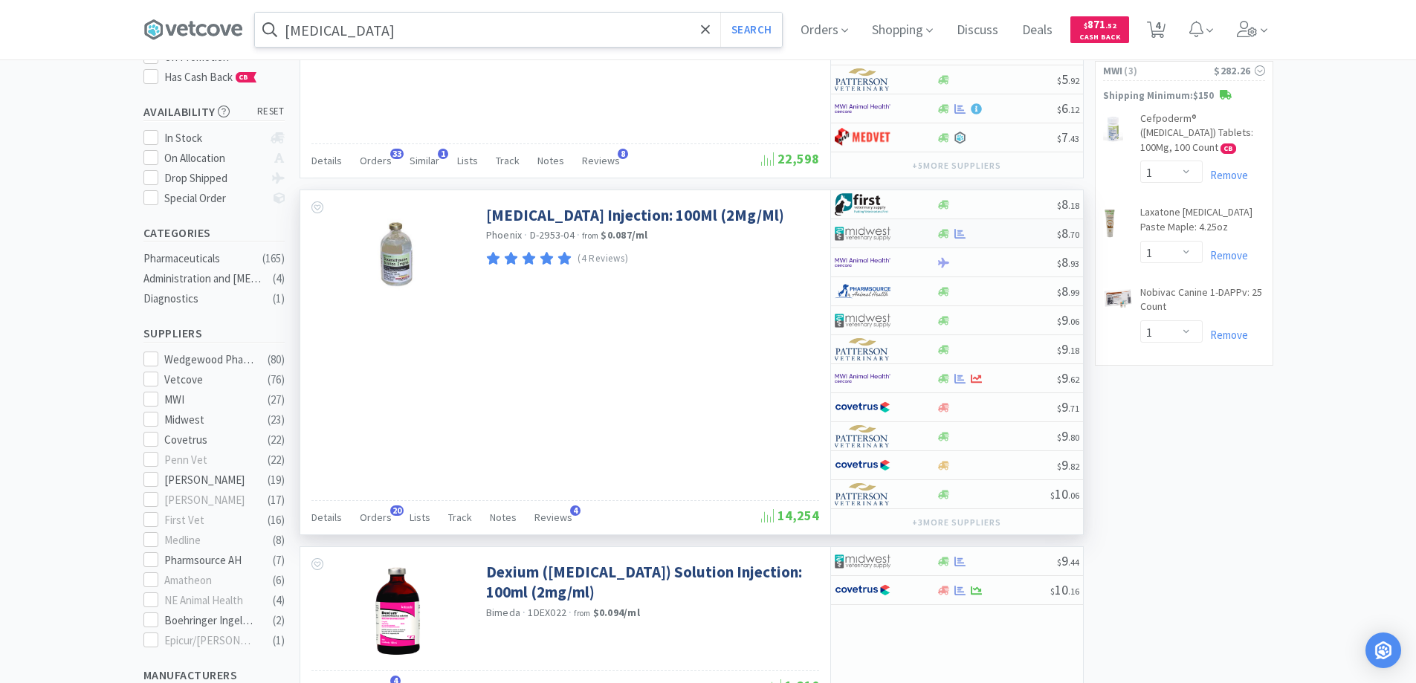
click at [906, 231] on div at bounding box center [876, 233] width 82 height 25
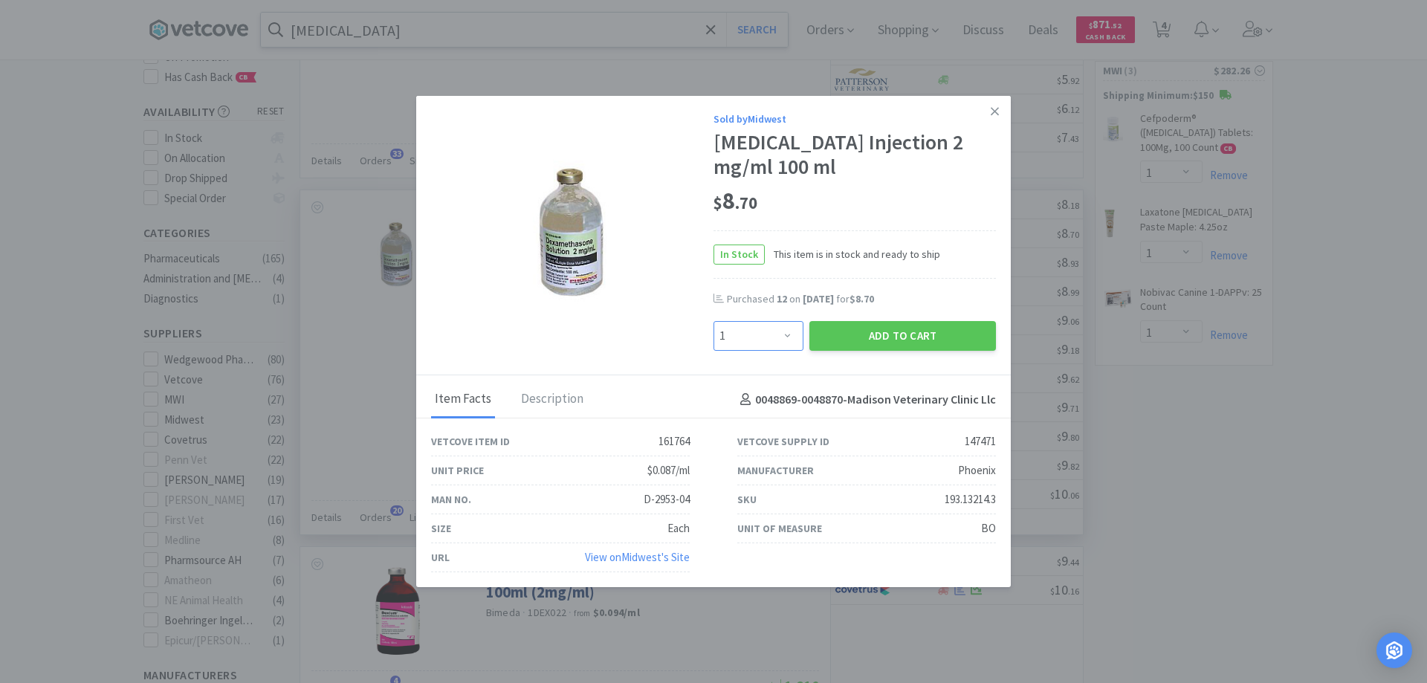
click at [785, 332] on select "Enter Quantity 1 2 3 4 5 6 7 8 9 10 11 12 13 14 15 16 17 18 19 20 Enter Quantity" at bounding box center [759, 336] width 90 height 30
select select "12"
click at [714, 321] on select "Enter Quantity 1 2 3 4 5 6 7 8 9 10 11 12 13 14 15 16 17 18 19 20 Enter Quantity" at bounding box center [759, 336] width 90 height 30
click at [890, 334] on button "Add to Cart" at bounding box center [902, 336] width 187 height 30
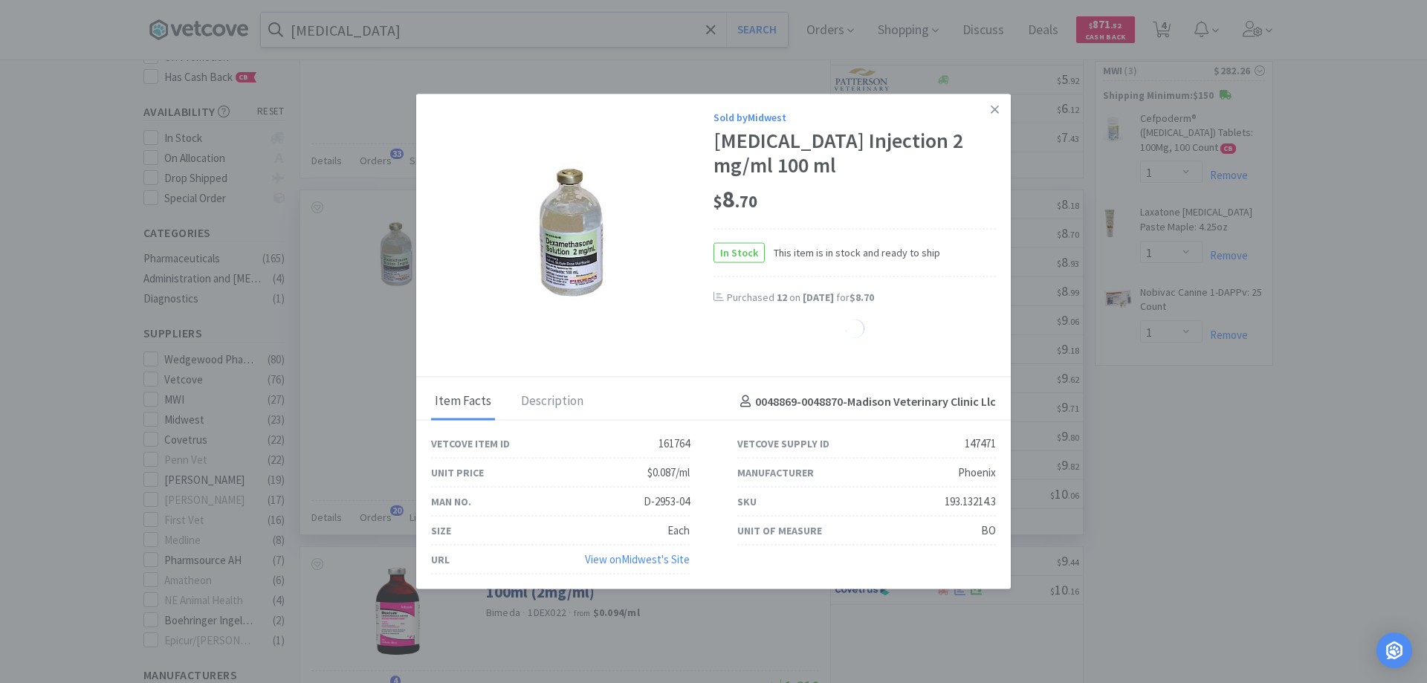
select select "12"
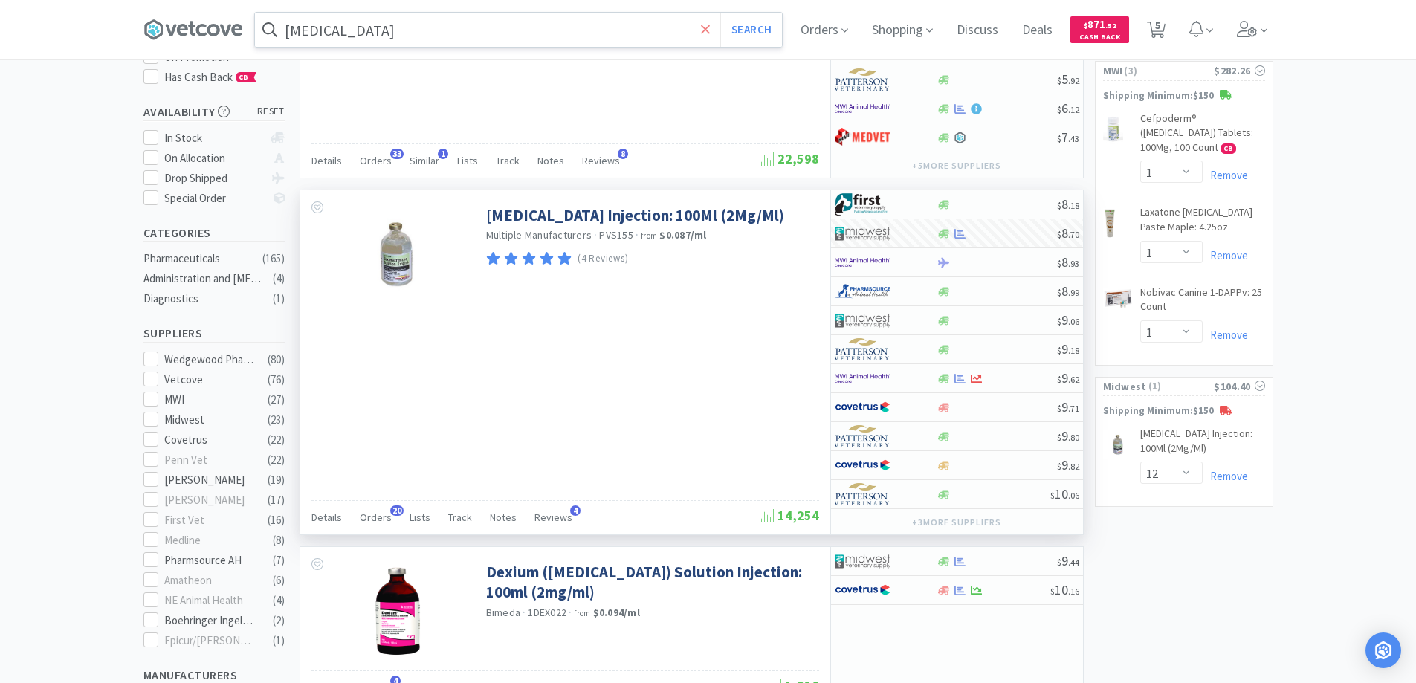
click at [710, 27] on icon at bounding box center [705, 29] width 9 height 9
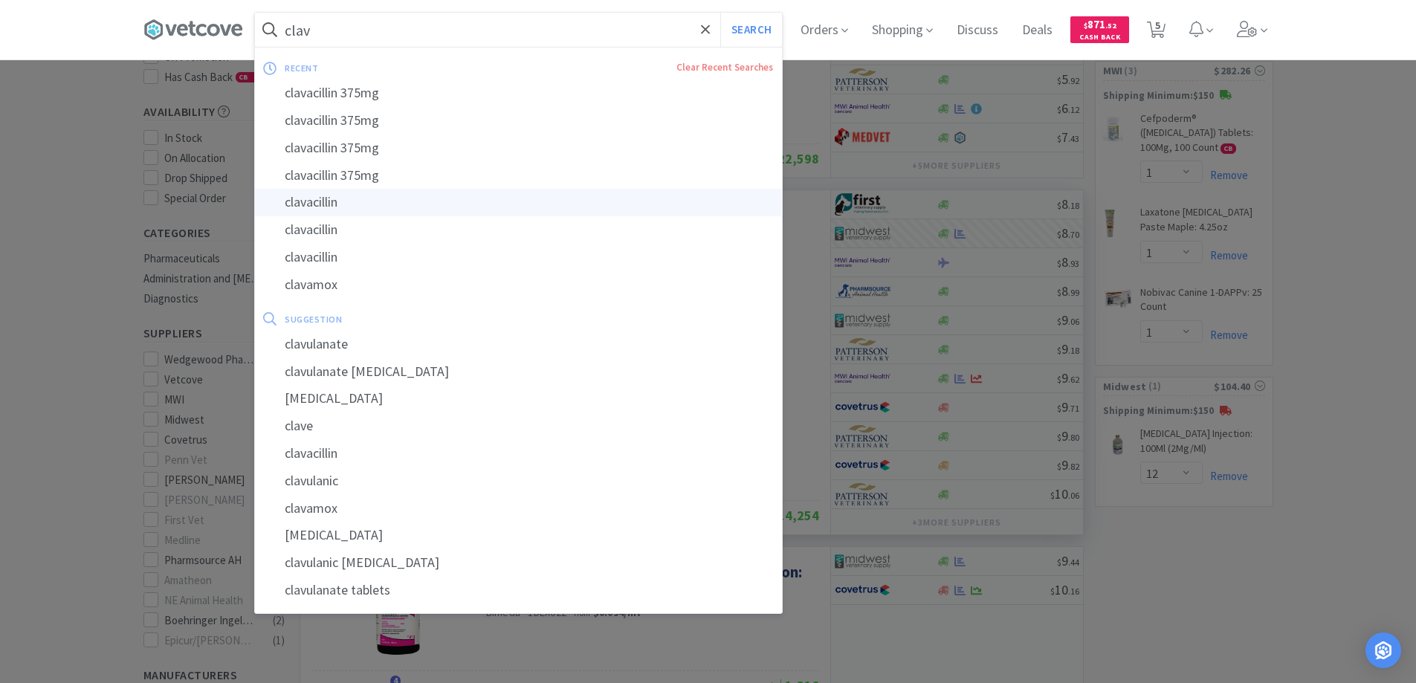
click at [323, 202] on div "clavacillin" at bounding box center [518, 203] width 527 height 28
type input "clavacillin"
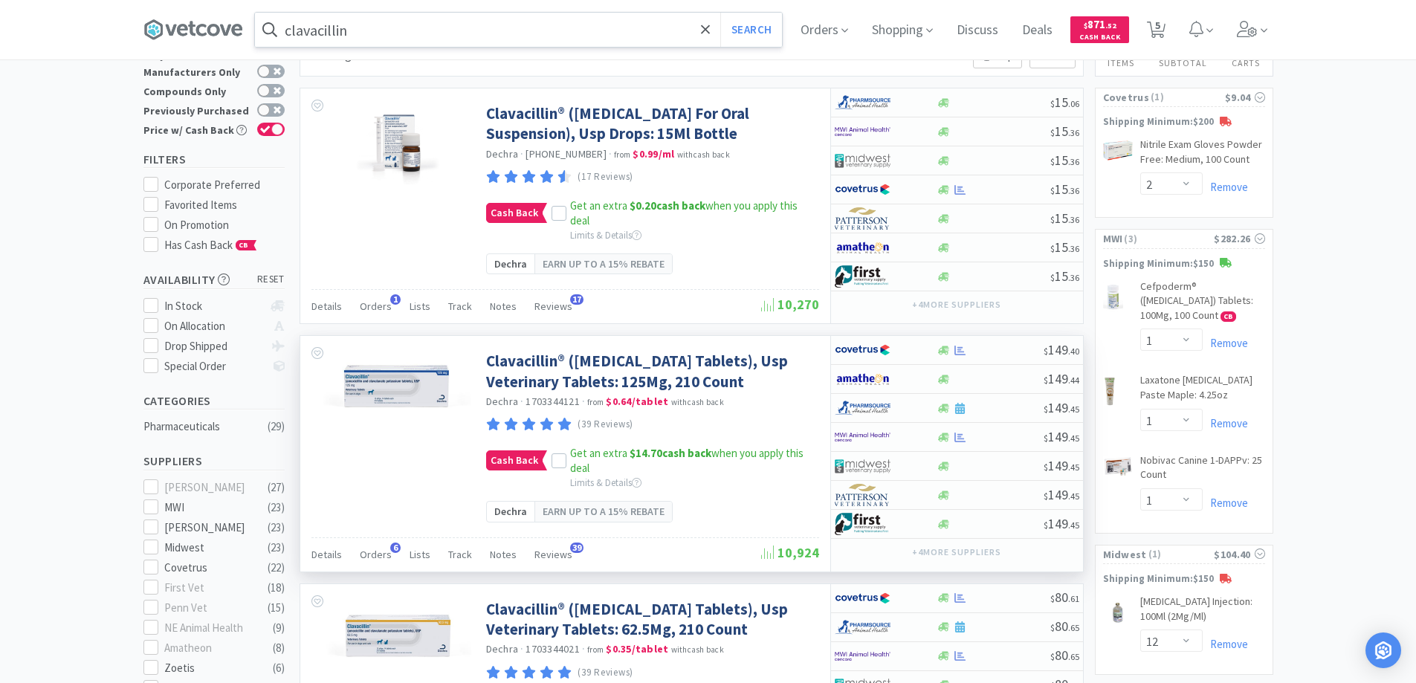
scroll to position [149, 0]
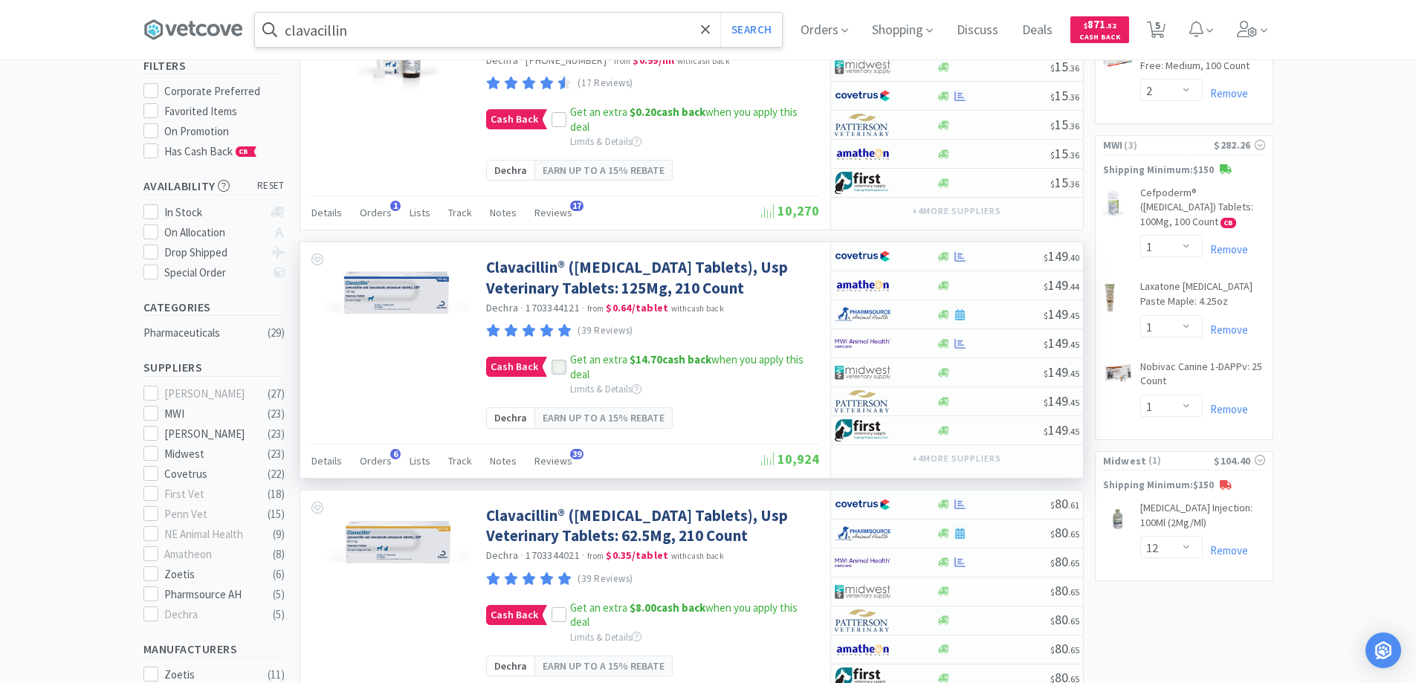
click at [555, 373] on icon at bounding box center [559, 368] width 10 height 10
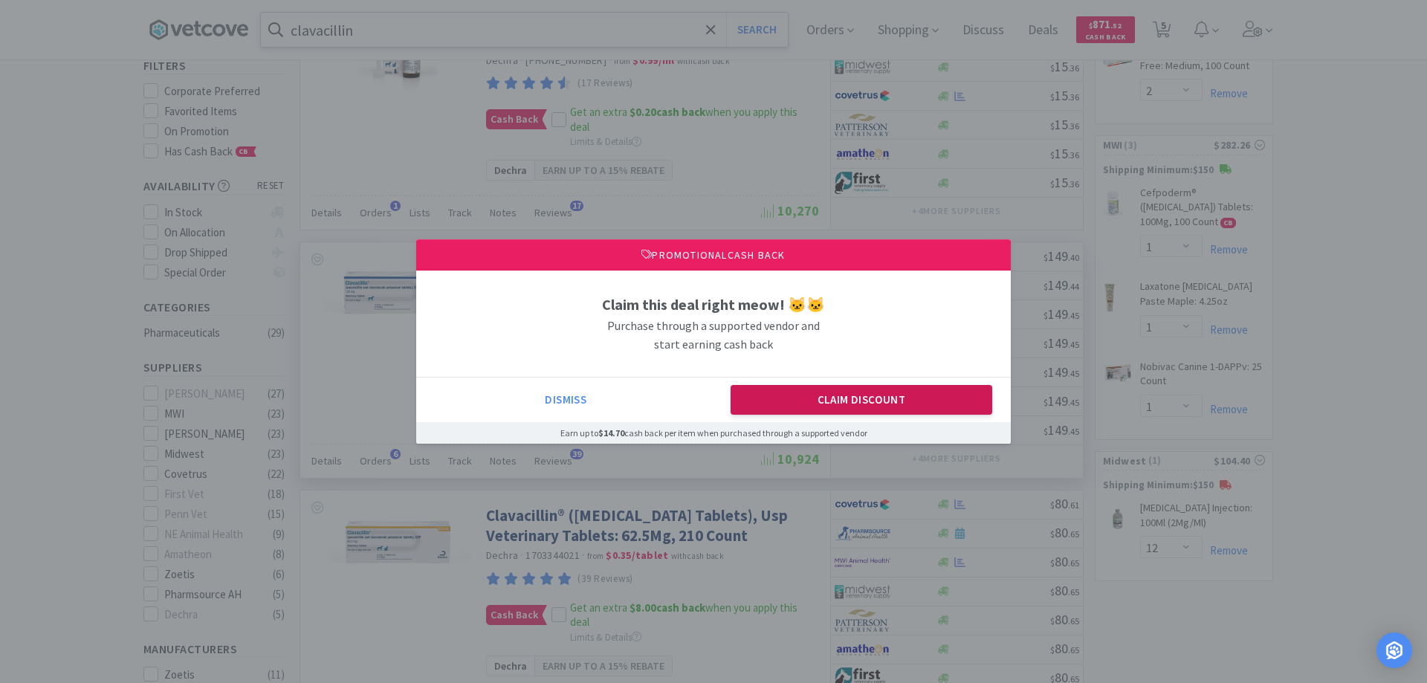
click at [784, 407] on button "Claim Discount" at bounding box center [862, 400] width 262 height 30
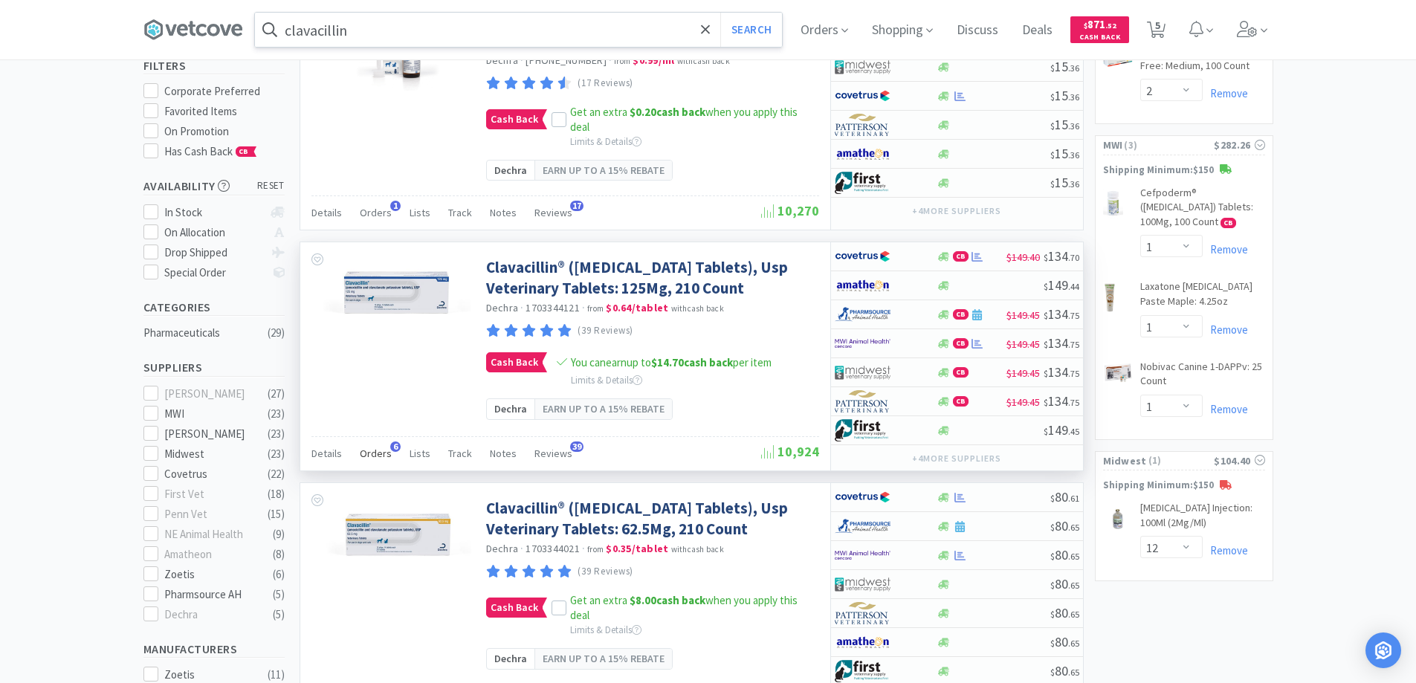
click at [390, 452] on span "6" at bounding box center [395, 447] width 10 height 10
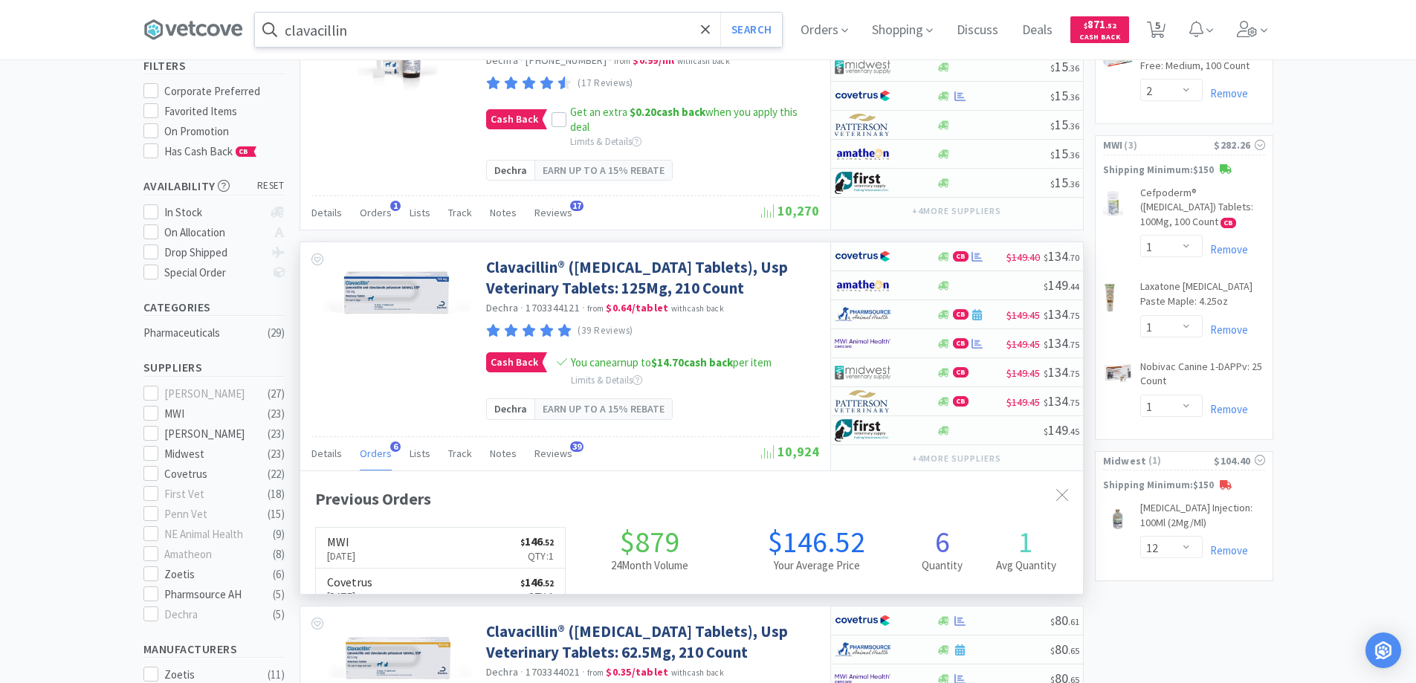
scroll to position [385, 783]
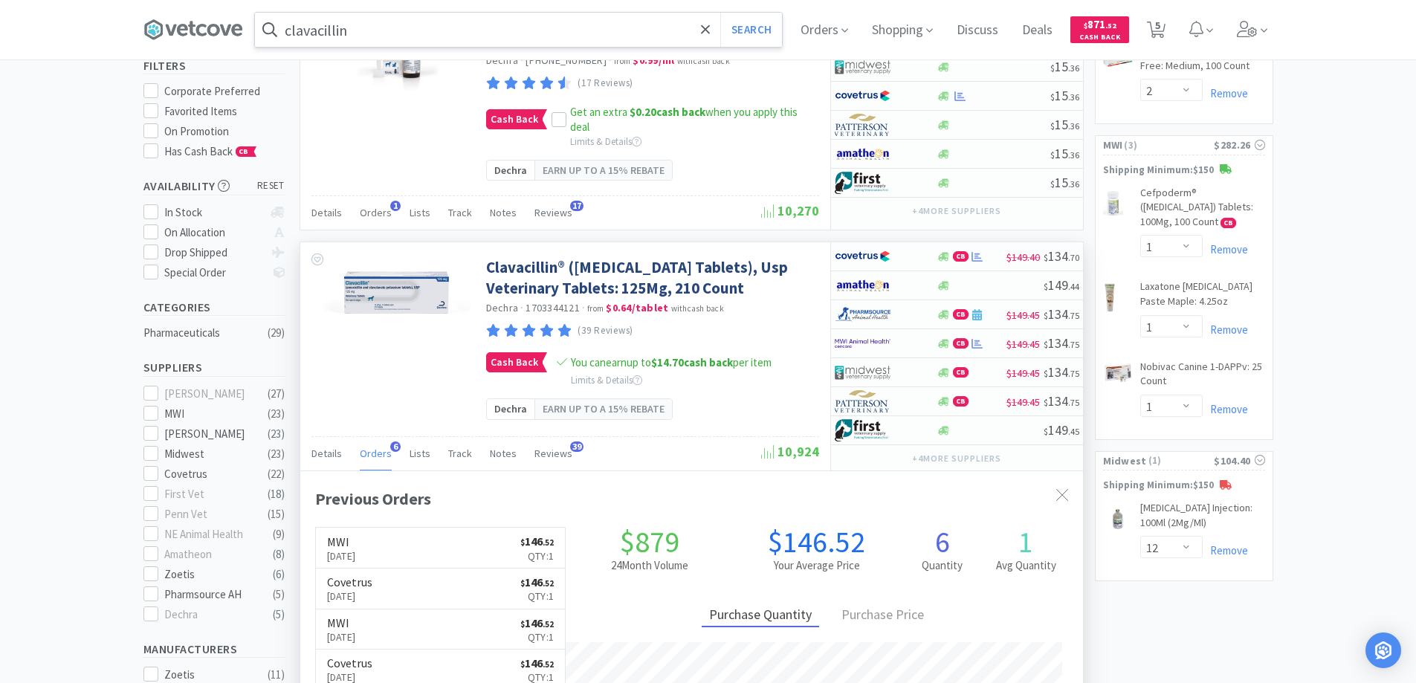
click at [390, 452] on span "6" at bounding box center [395, 447] width 10 height 10
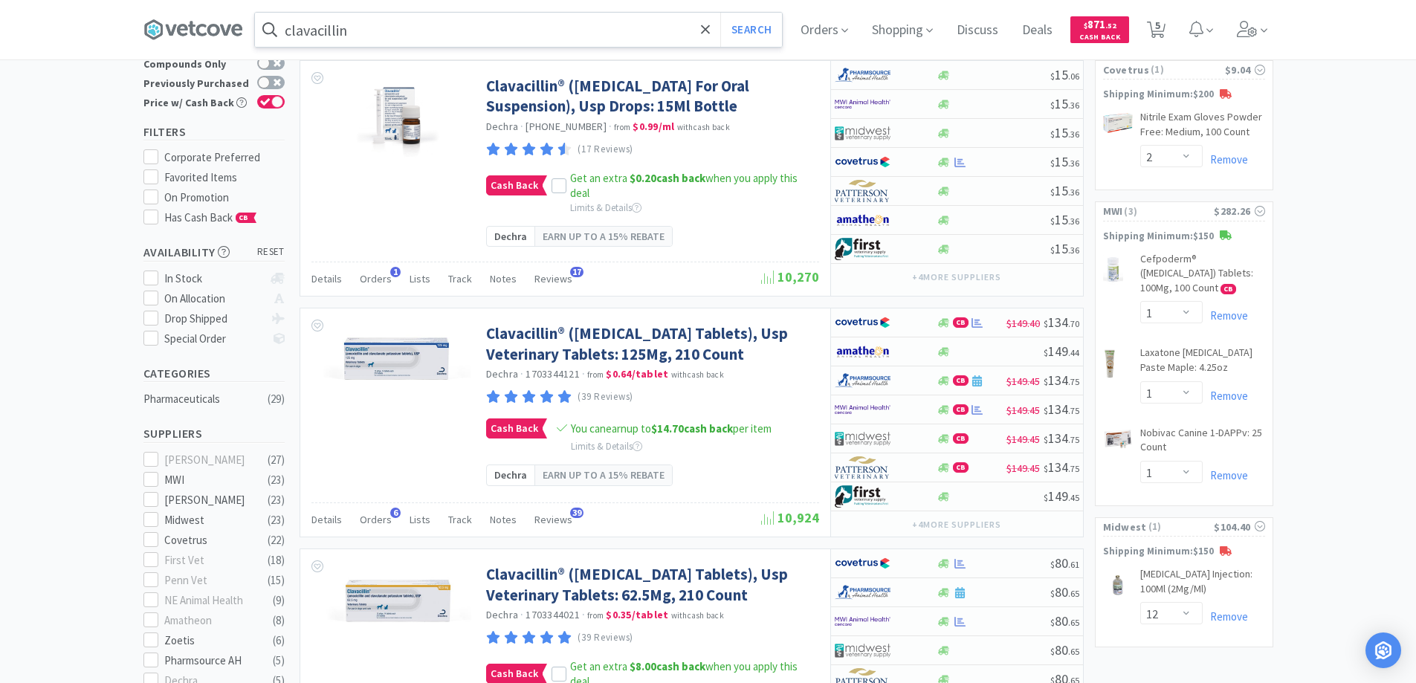
scroll to position [74, 0]
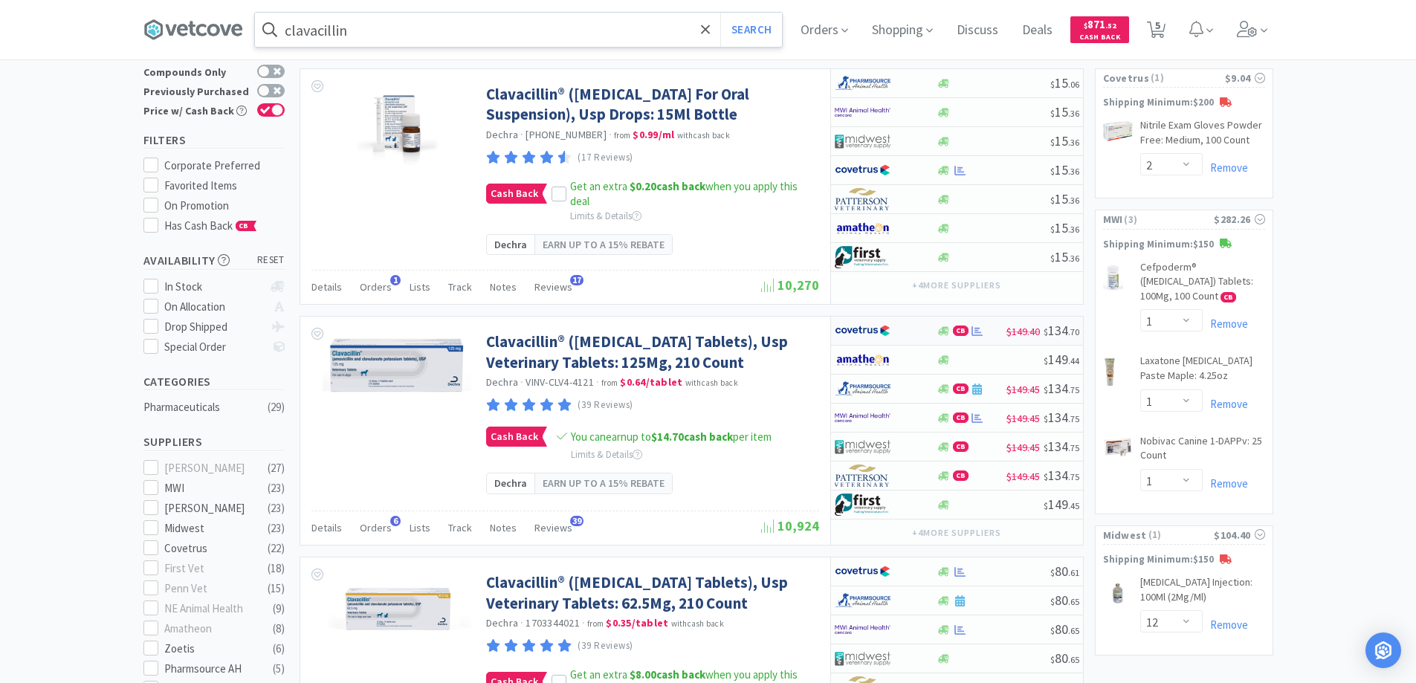
click at [913, 343] on div at bounding box center [876, 330] width 82 height 25
select select "1"
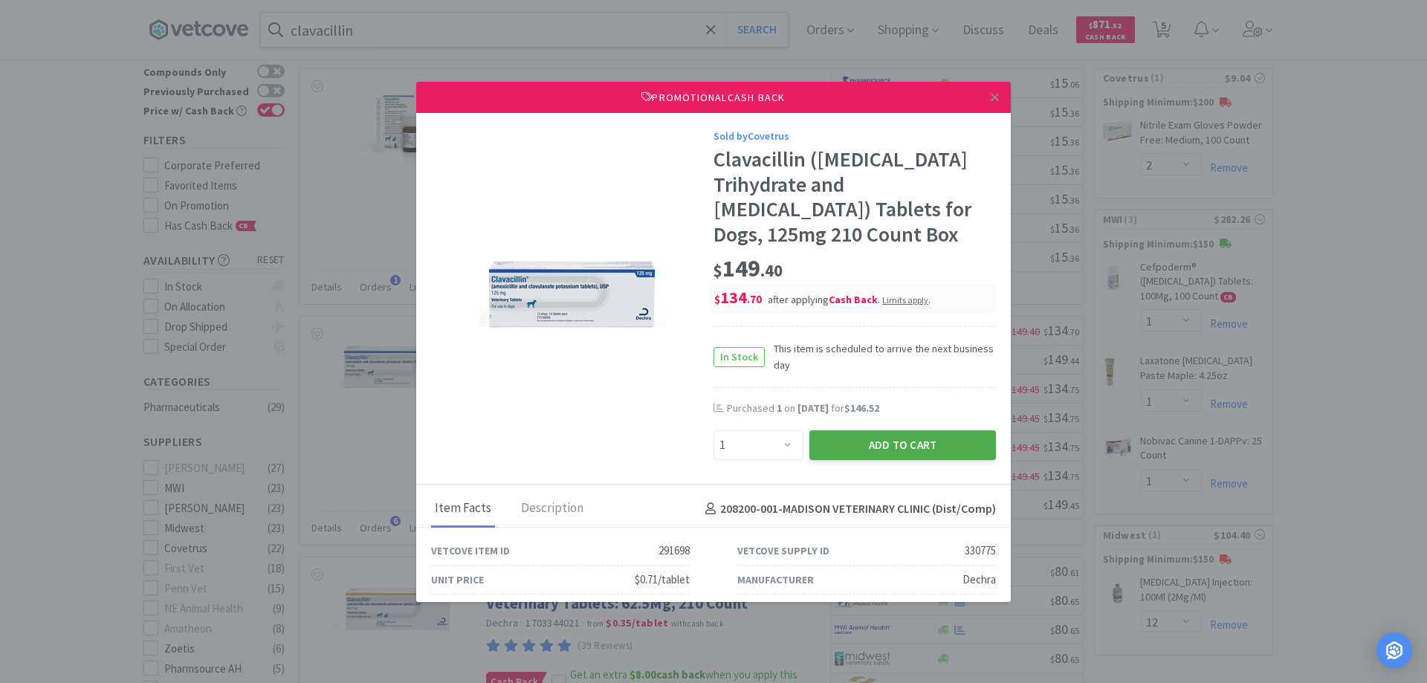
click at [863, 443] on button "Add to Cart" at bounding box center [902, 445] width 187 height 30
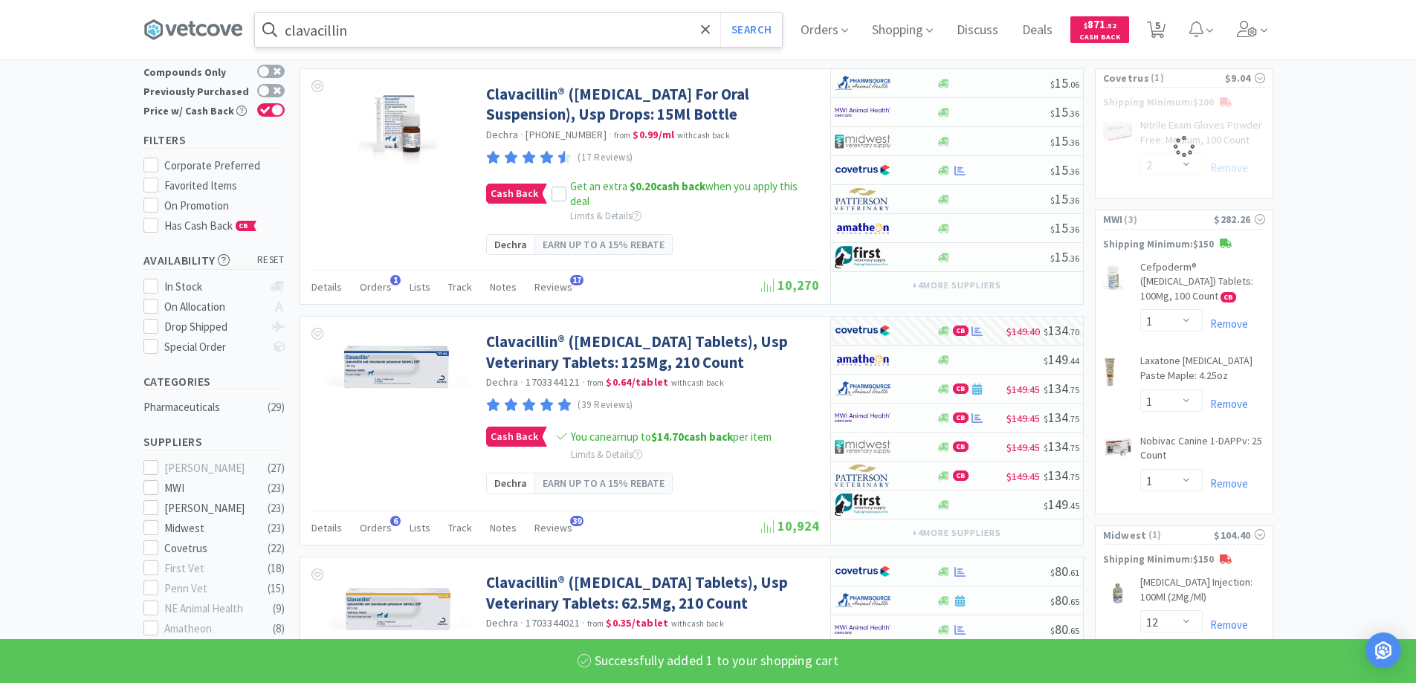
select select "1"
select select "2"
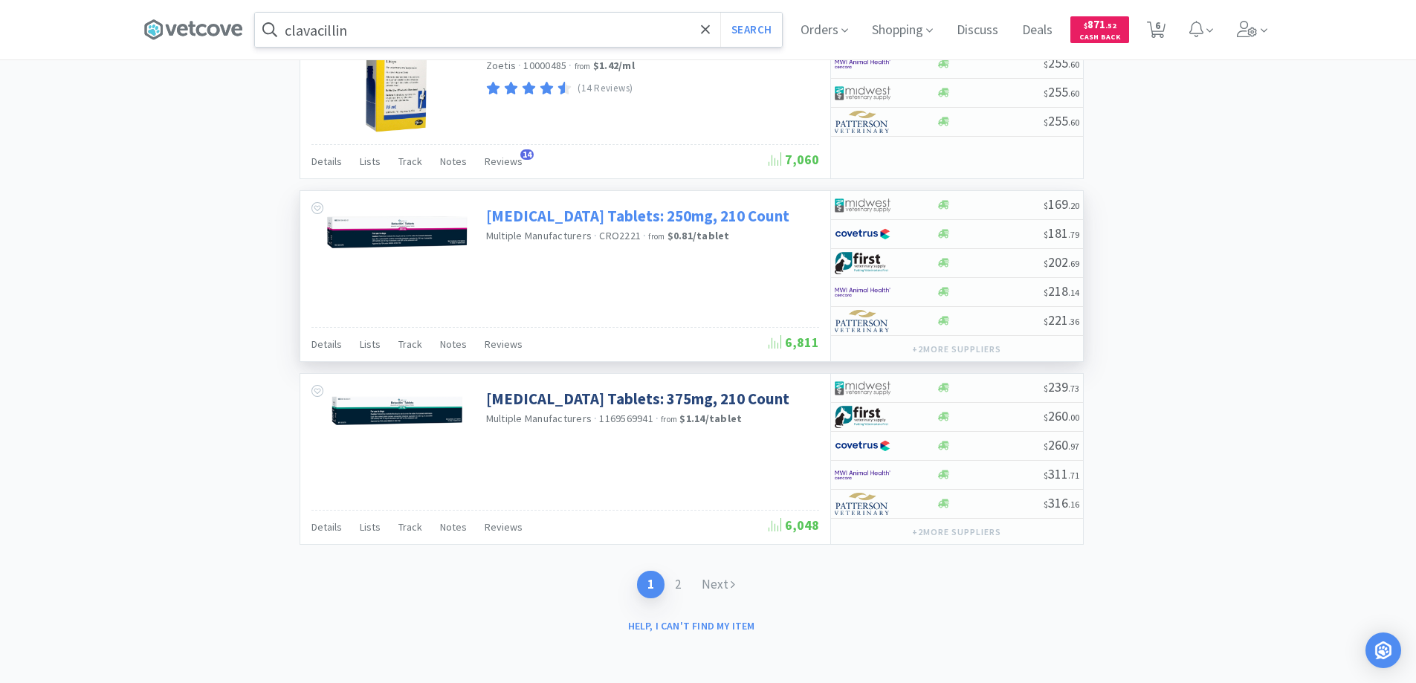
scroll to position [3338, 0]
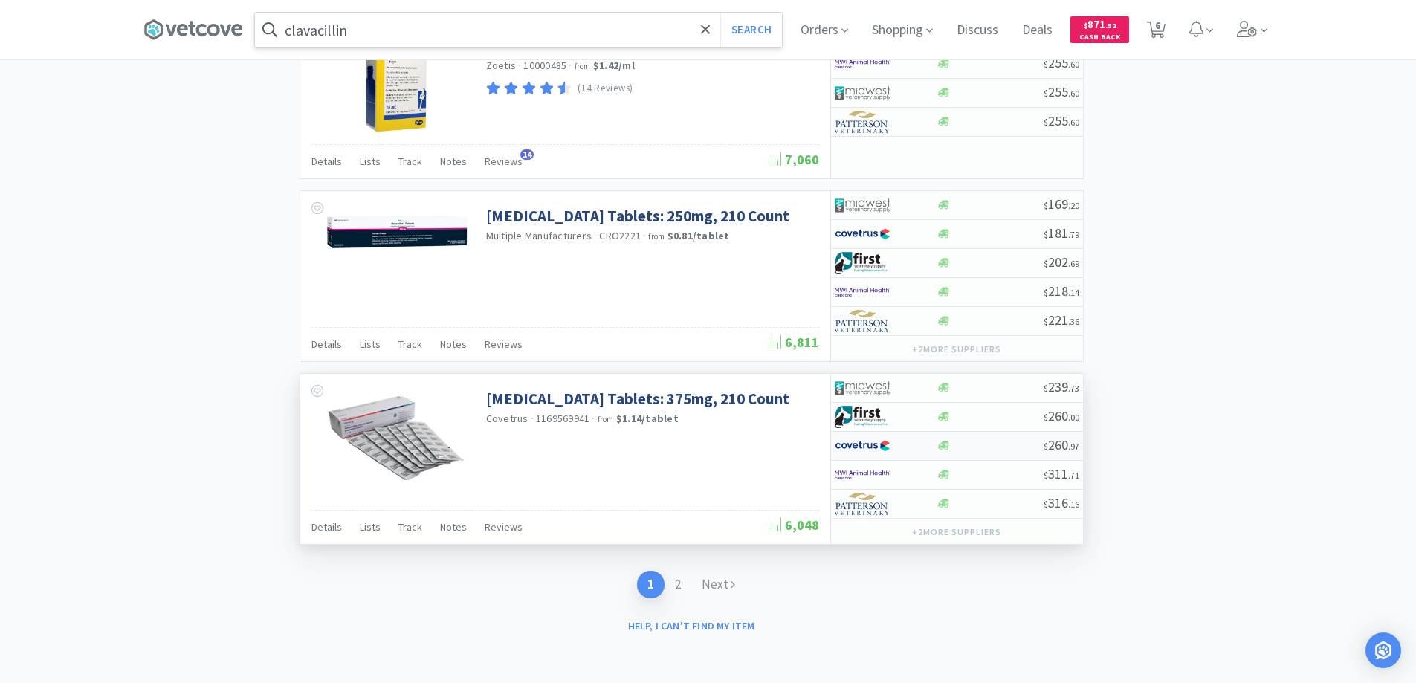
click at [896, 442] on div at bounding box center [876, 445] width 82 height 25
select select "1"
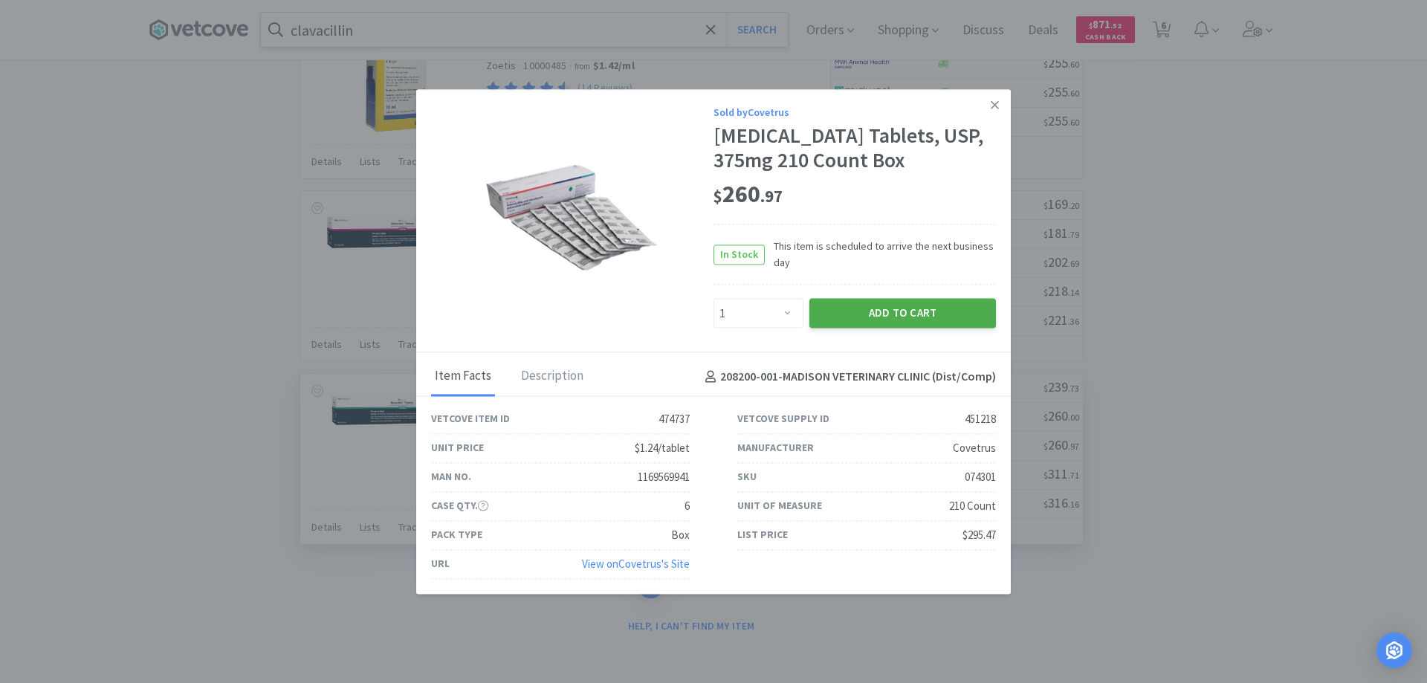
click at [875, 329] on button "Add to Cart" at bounding box center [902, 314] width 187 height 30
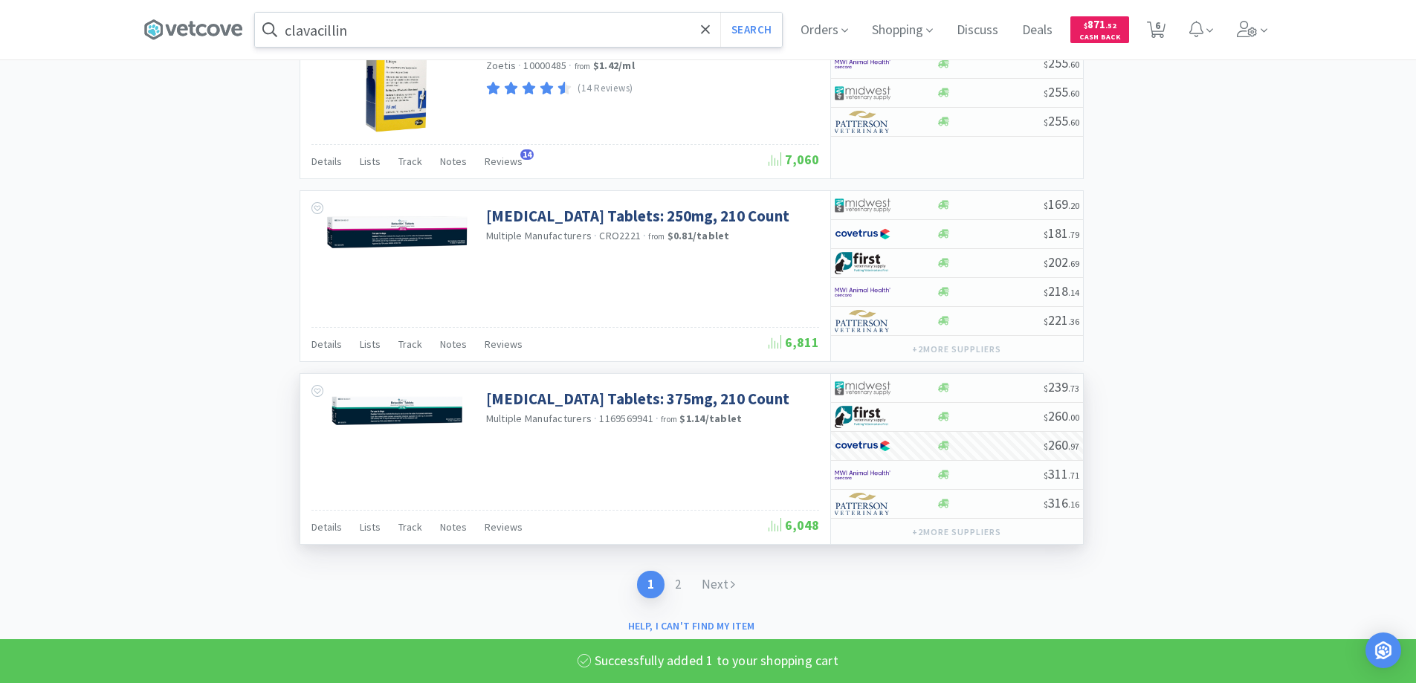
select select "1"
select select "2"
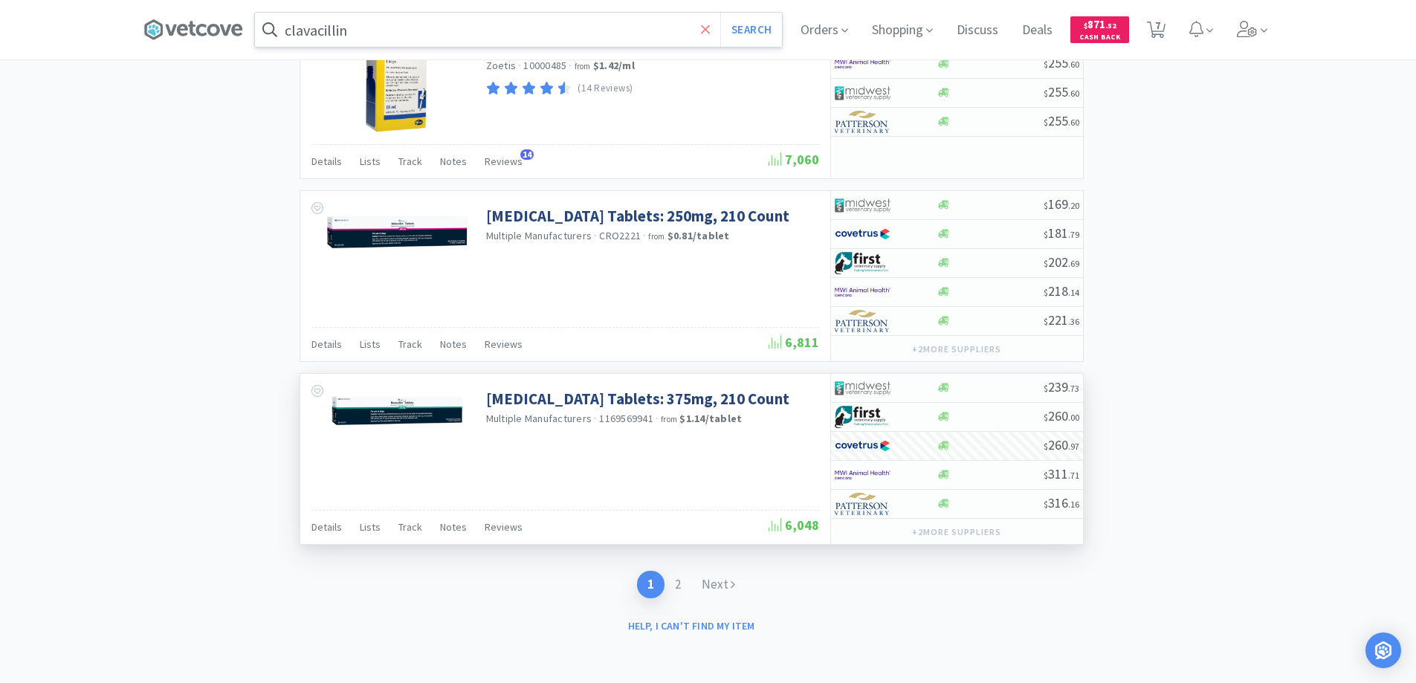
click at [705, 30] on icon at bounding box center [706, 29] width 10 height 15
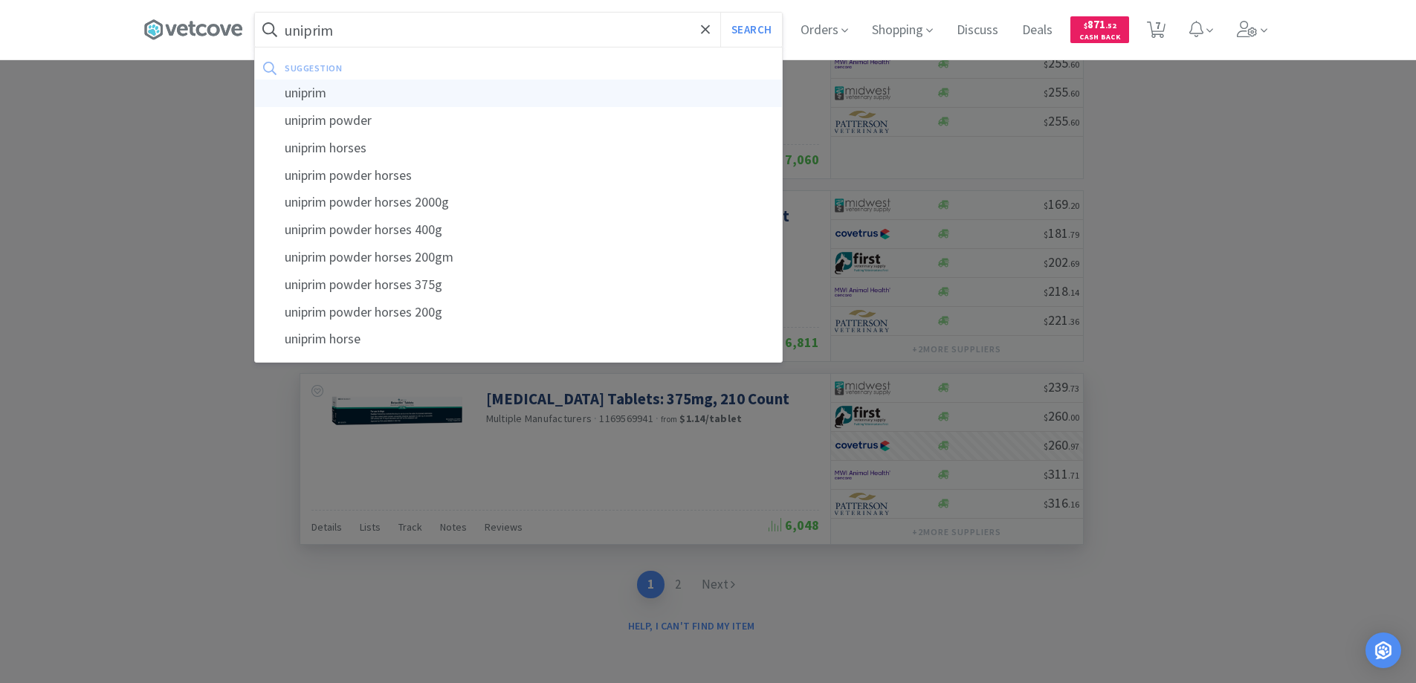
type input "uniprim"
click at [331, 91] on div "uniprim" at bounding box center [518, 94] width 527 height 28
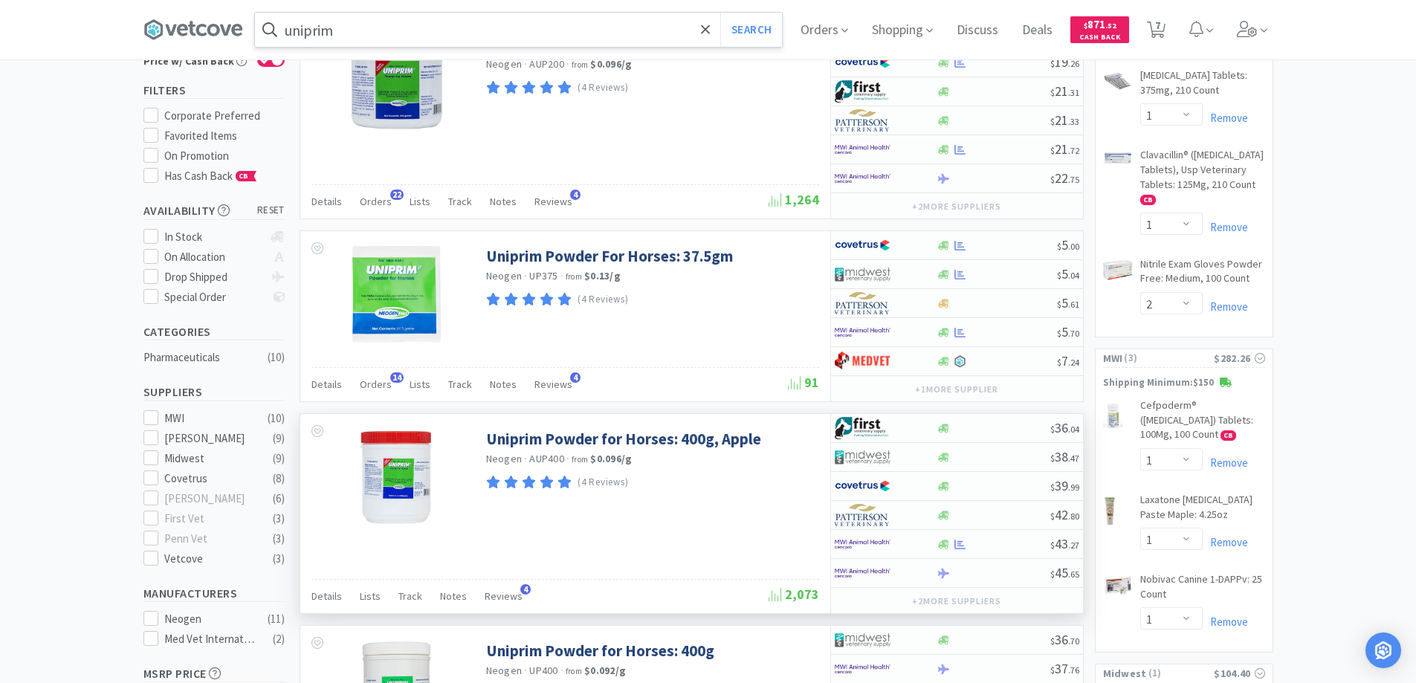
scroll to position [297, 0]
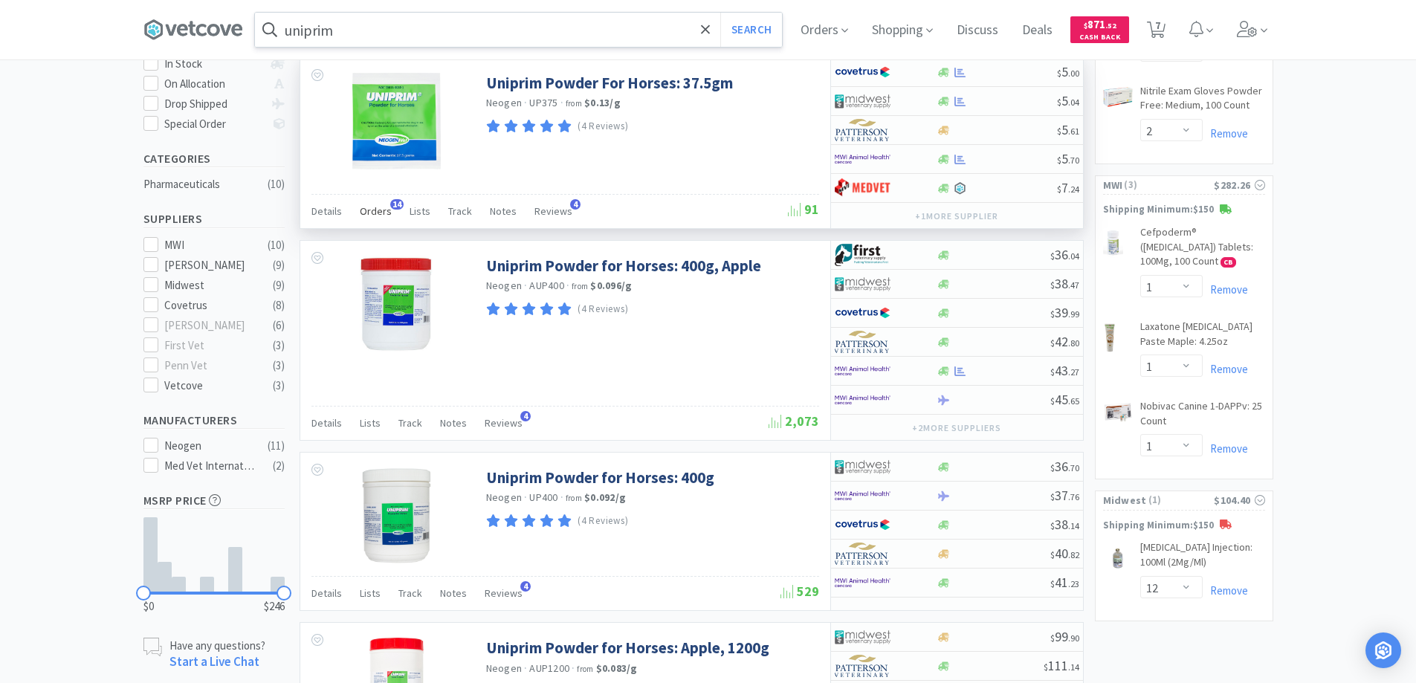
click at [394, 205] on span "14" at bounding box center [396, 204] width 13 height 10
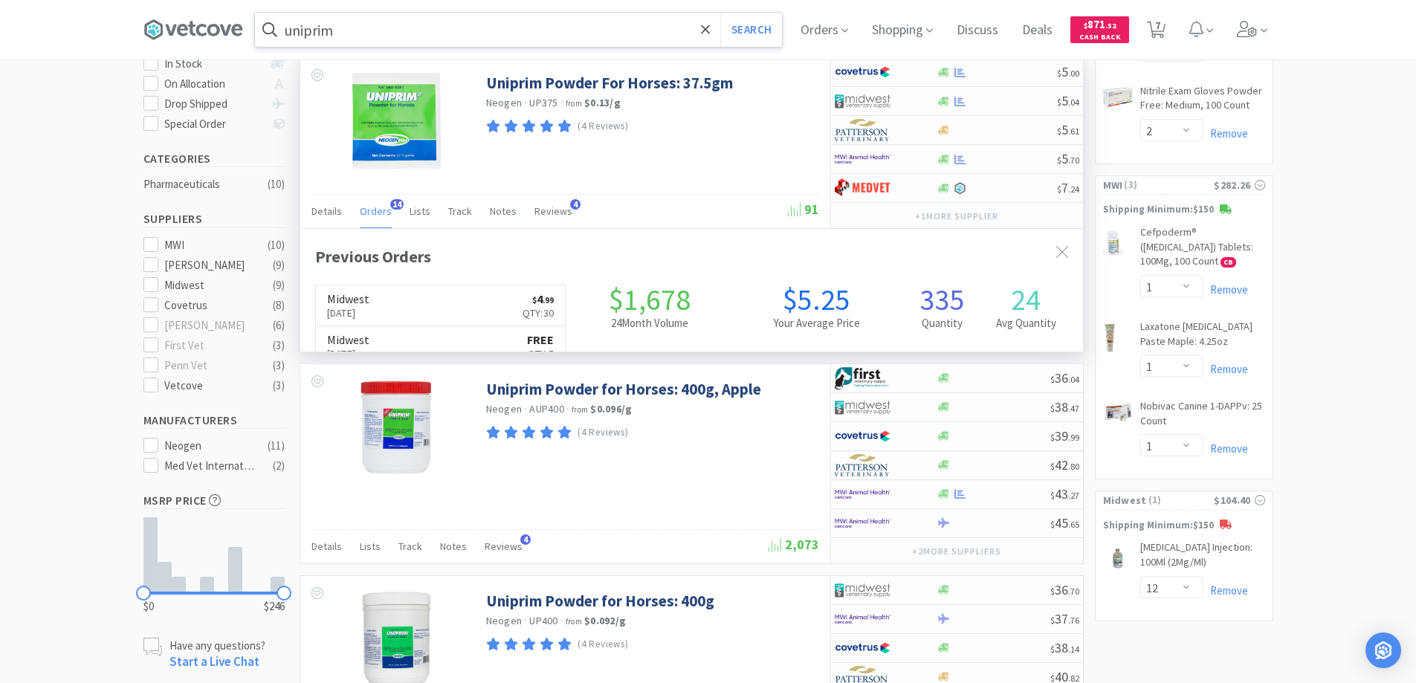
scroll to position [398, 783]
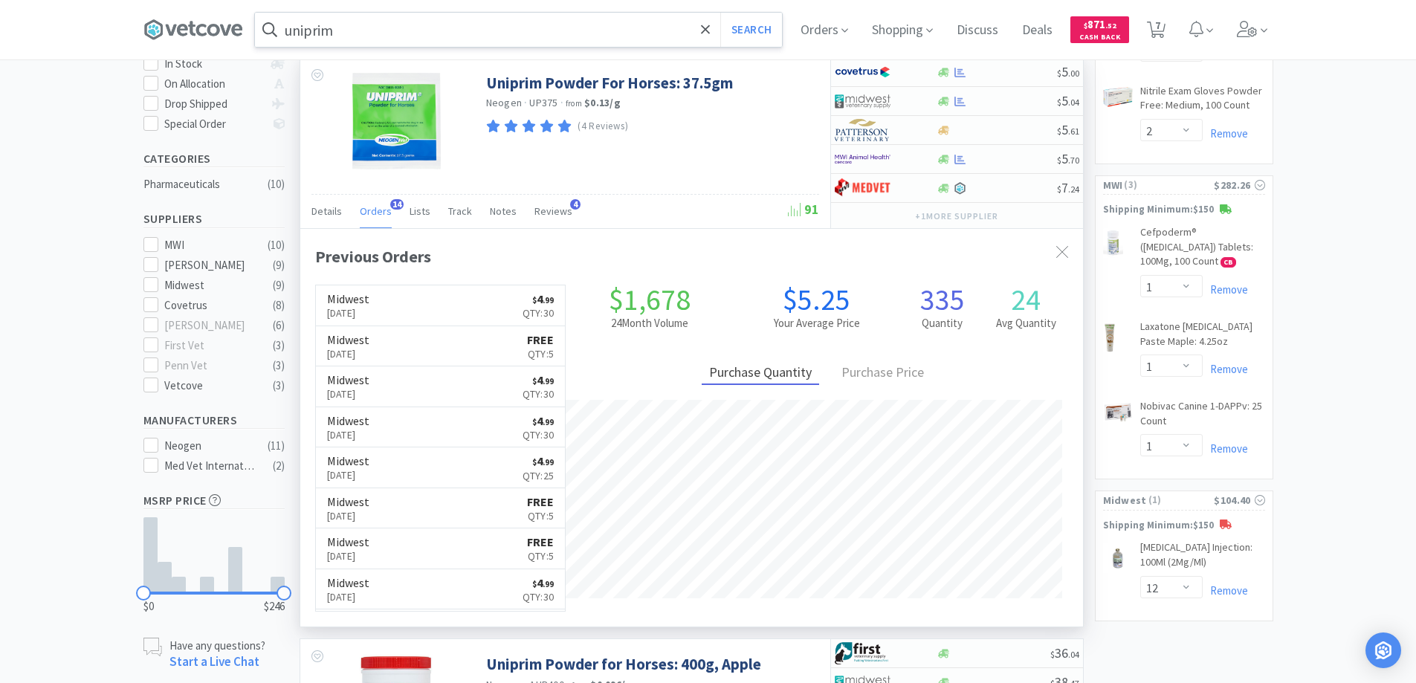
click at [394, 205] on span "14" at bounding box center [396, 204] width 13 height 10
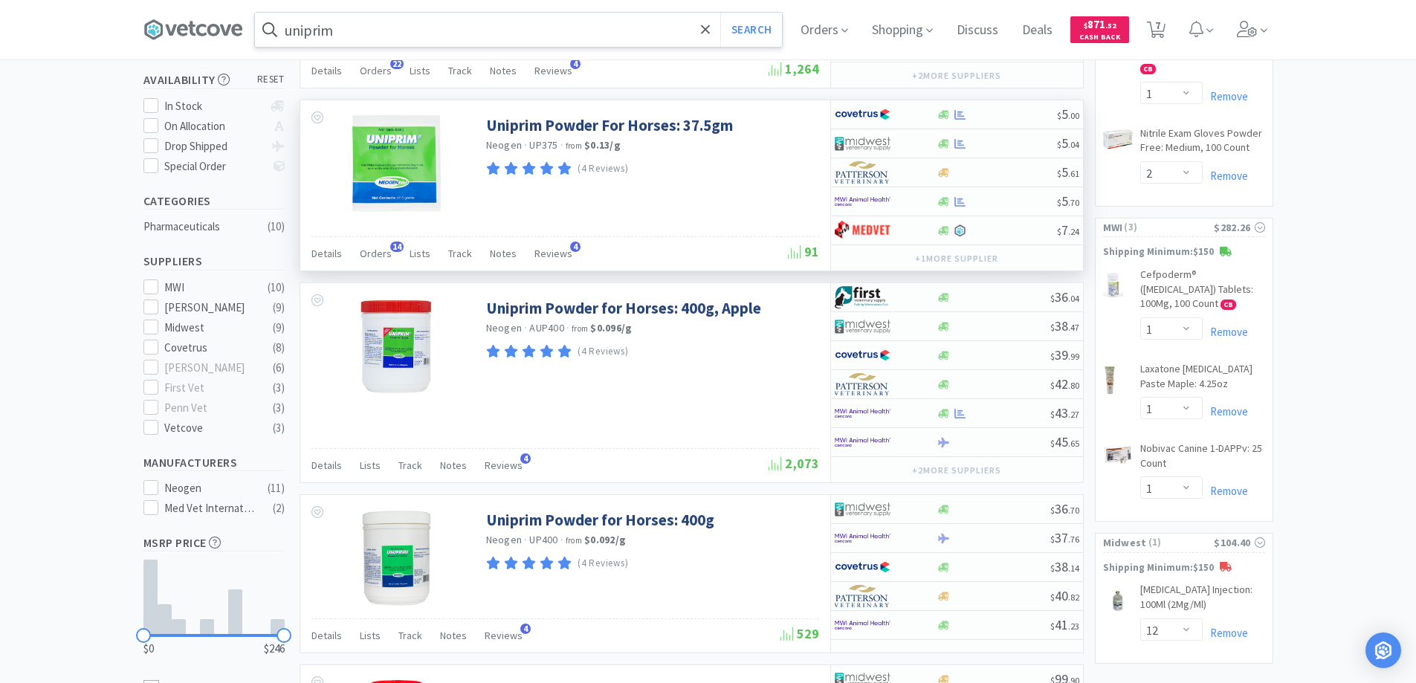
scroll to position [74, 0]
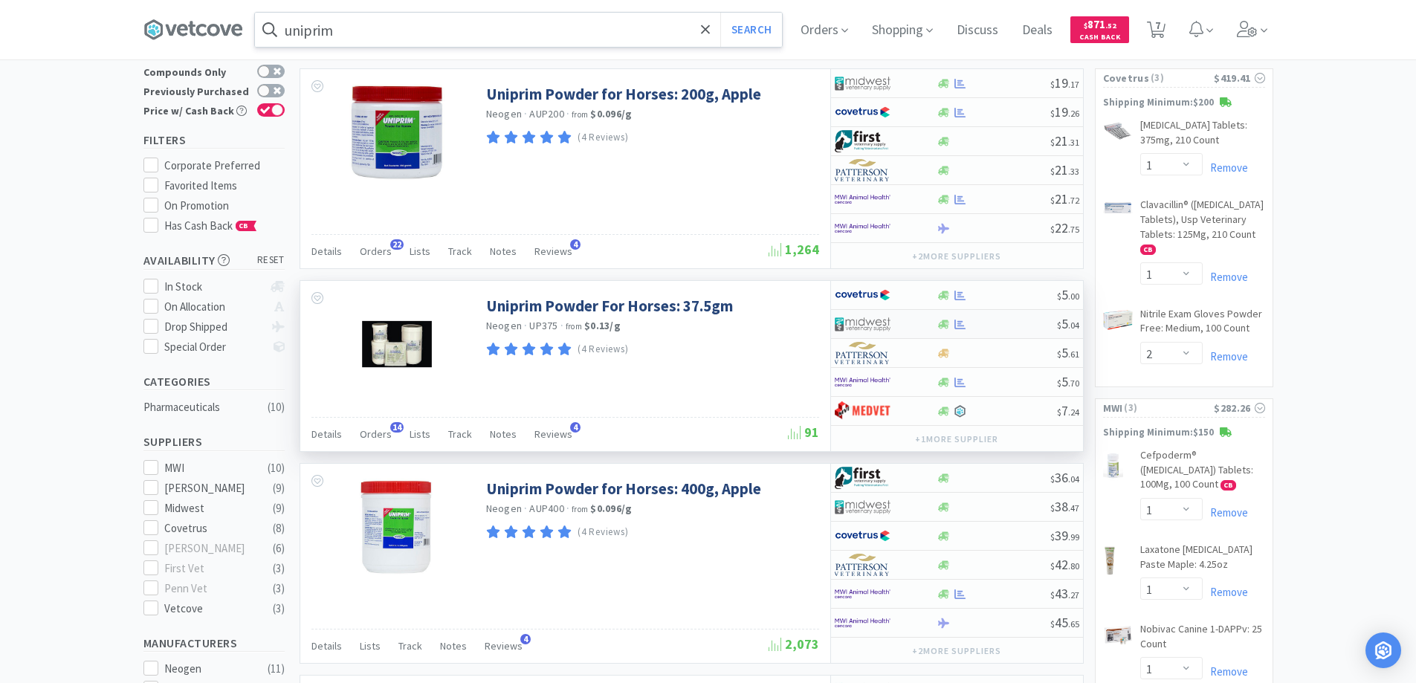
click at [892, 321] on div at bounding box center [876, 323] width 82 height 25
select select "1"
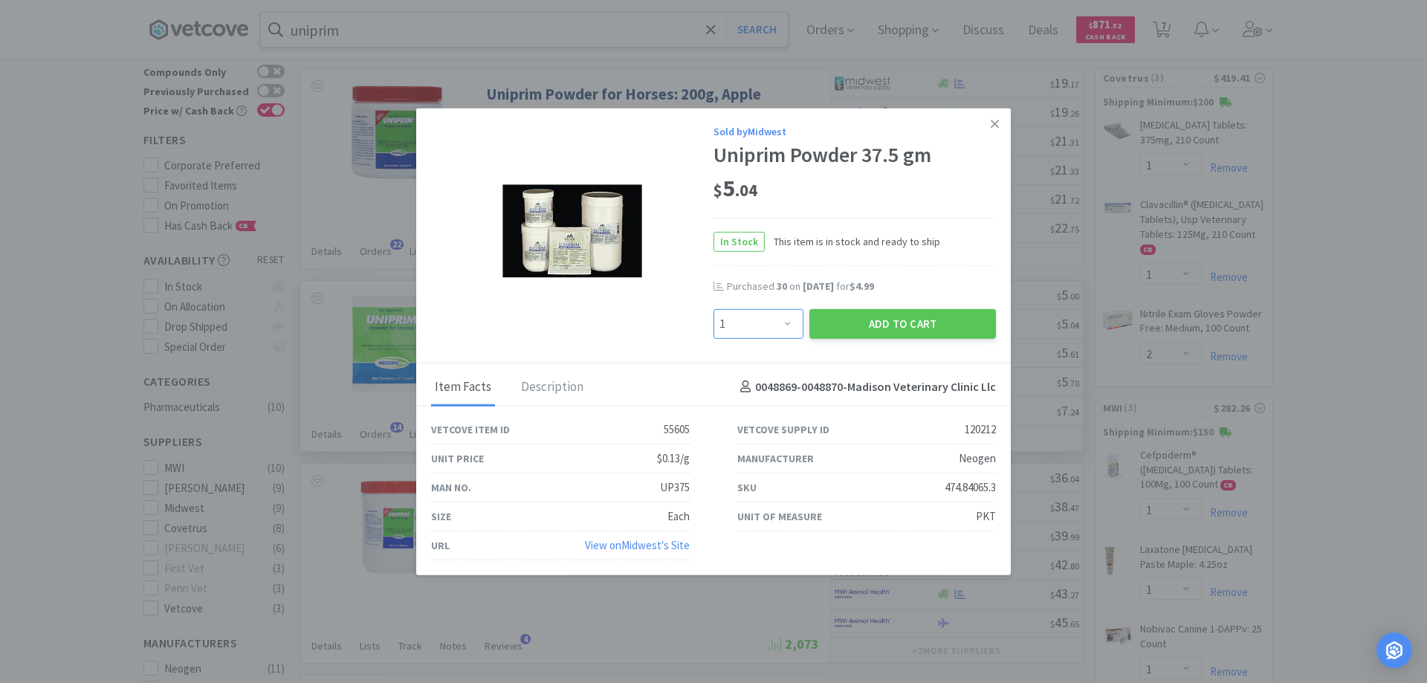
click at [784, 323] on select "Enter Quantity 1 2 3 4 5 6 7 8 9 10 11 12 13 14 15 16 17 18 19 20 Enter Quantity" at bounding box center [759, 323] width 90 height 30
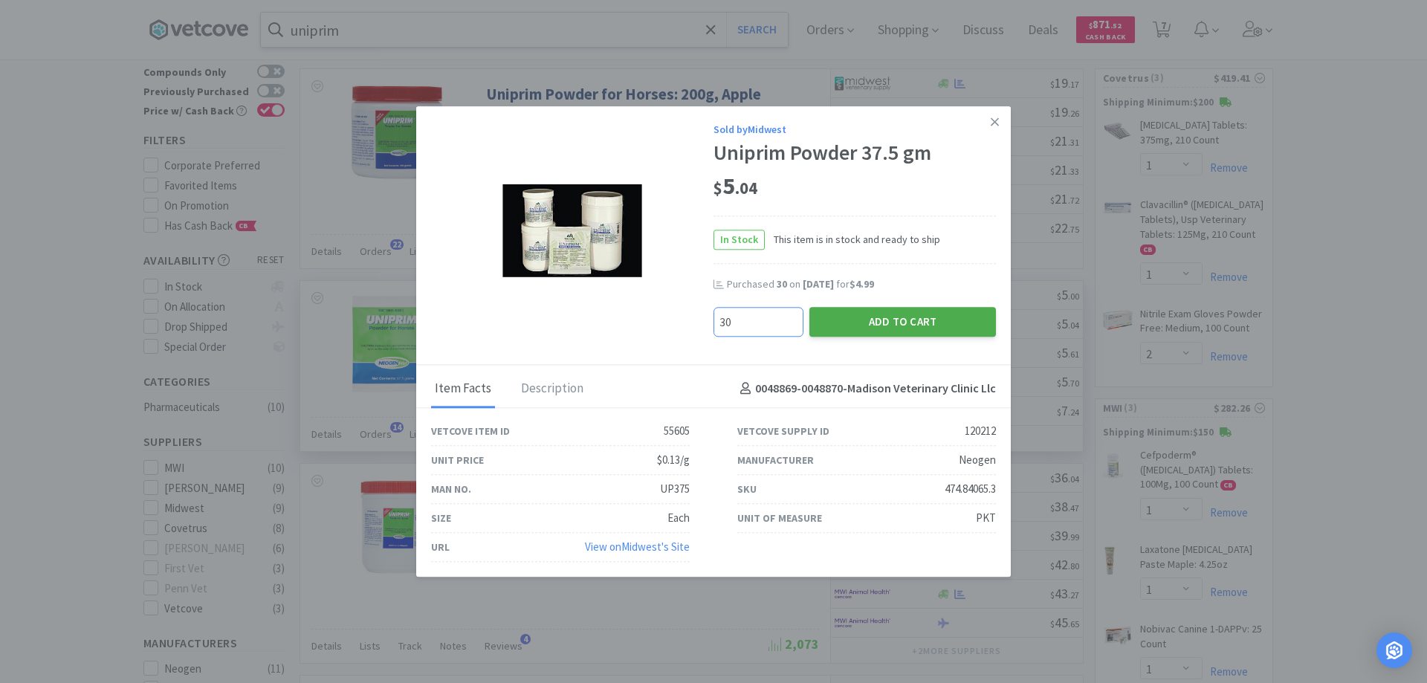
type input "30"
click at [870, 319] on button "Add to Cart" at bounding box center [902, 322] width 187 height 30
select select "30"
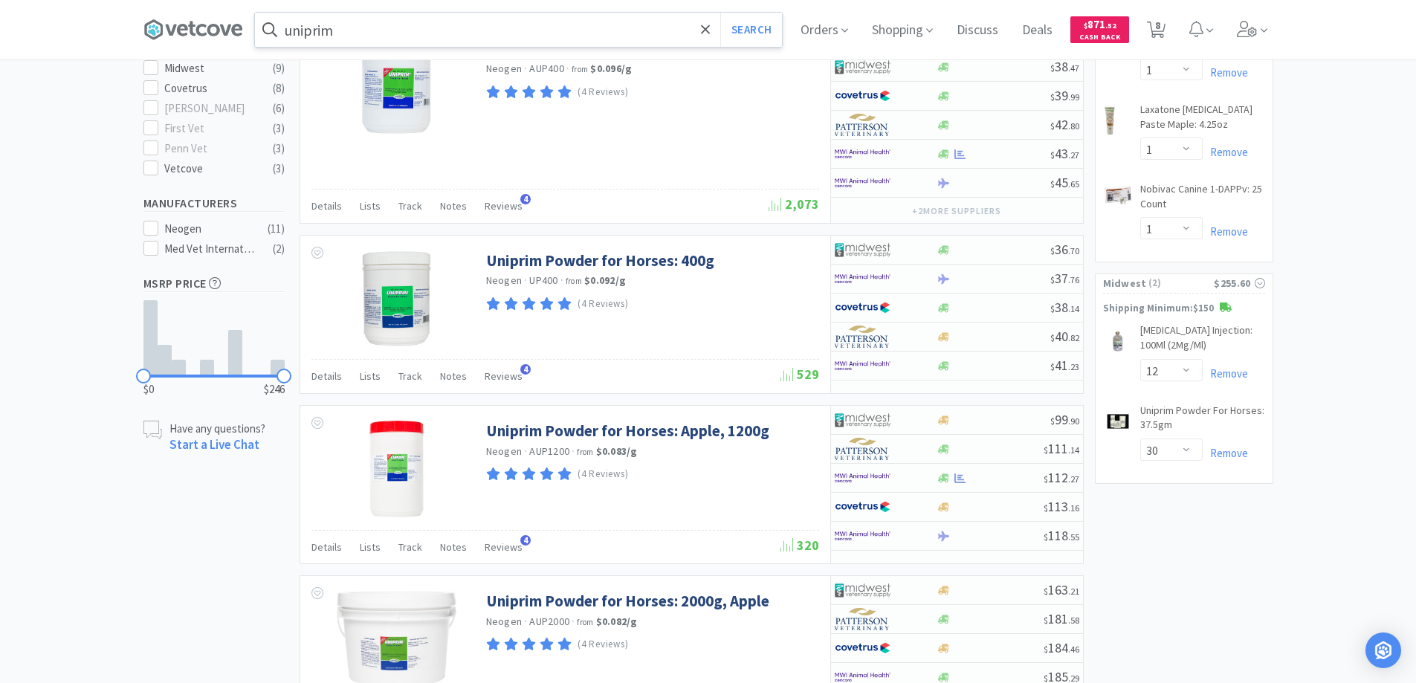
scroll to position [520, 0]
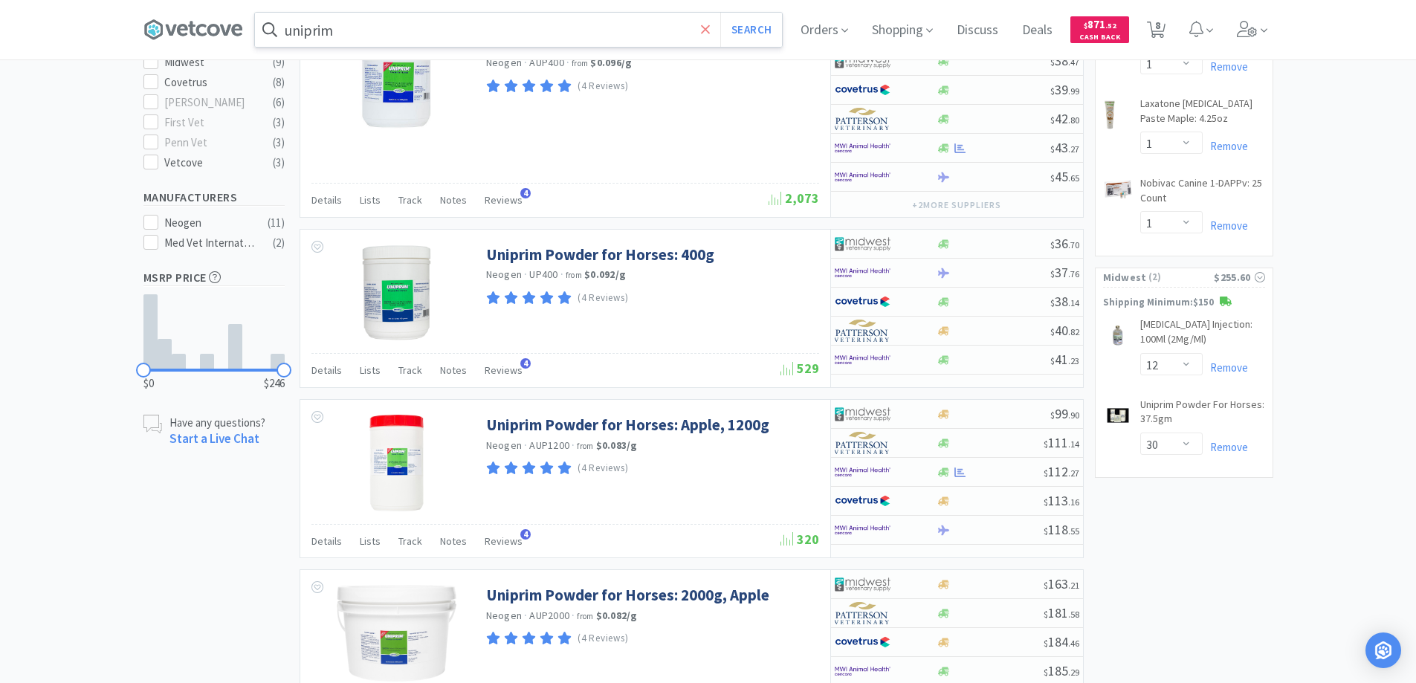
click at [710, 29] on icon at bounding box center [705, 29] width 9 height 9
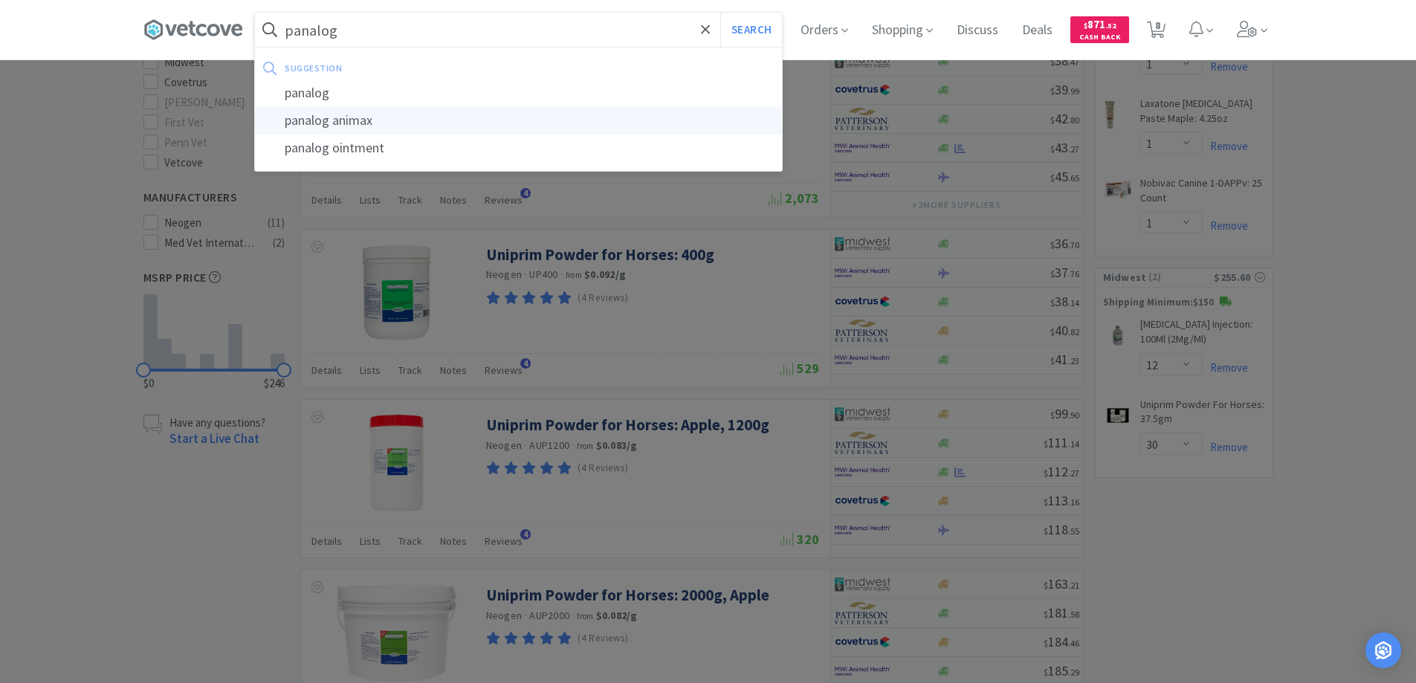
click at [346, 120] on div "panalog animax" at bounding box center [518, 121] width 527 height 28
type input "panalog animax"
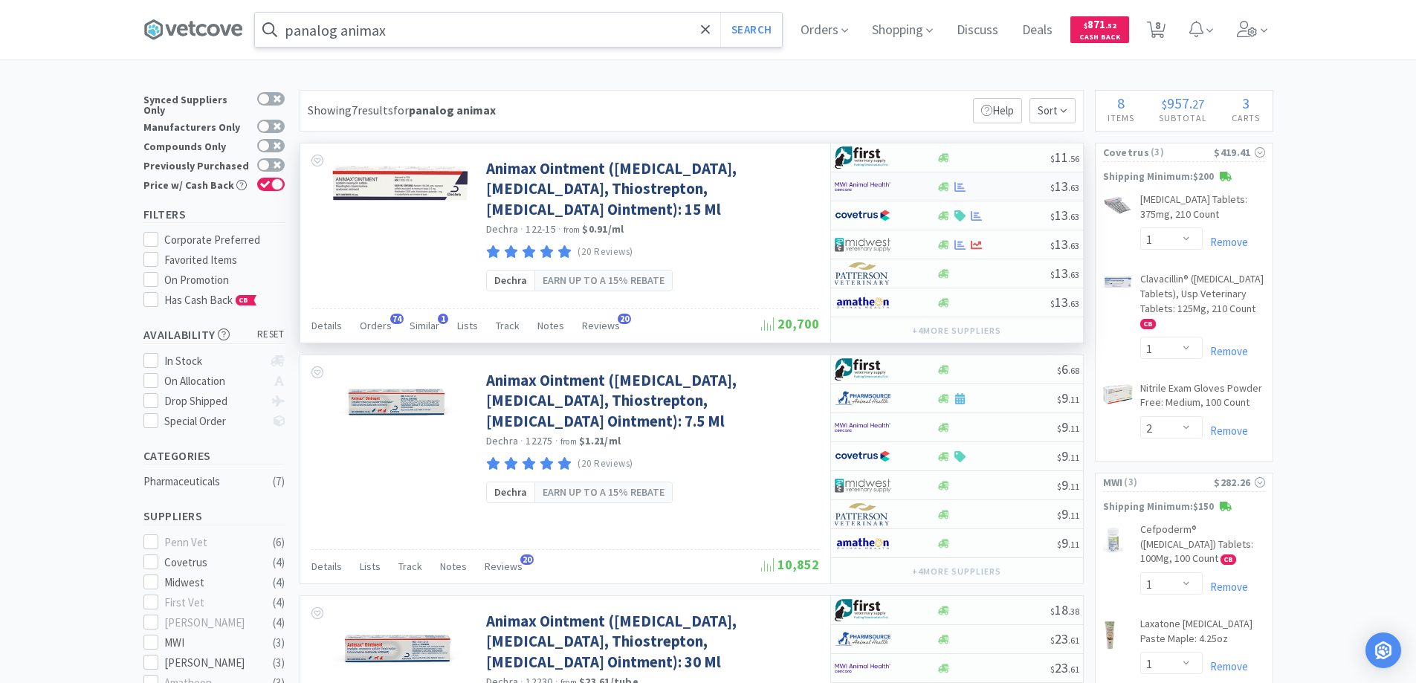
click at [904, 184] on div at bounding box center [876, 186] width 82 height 25
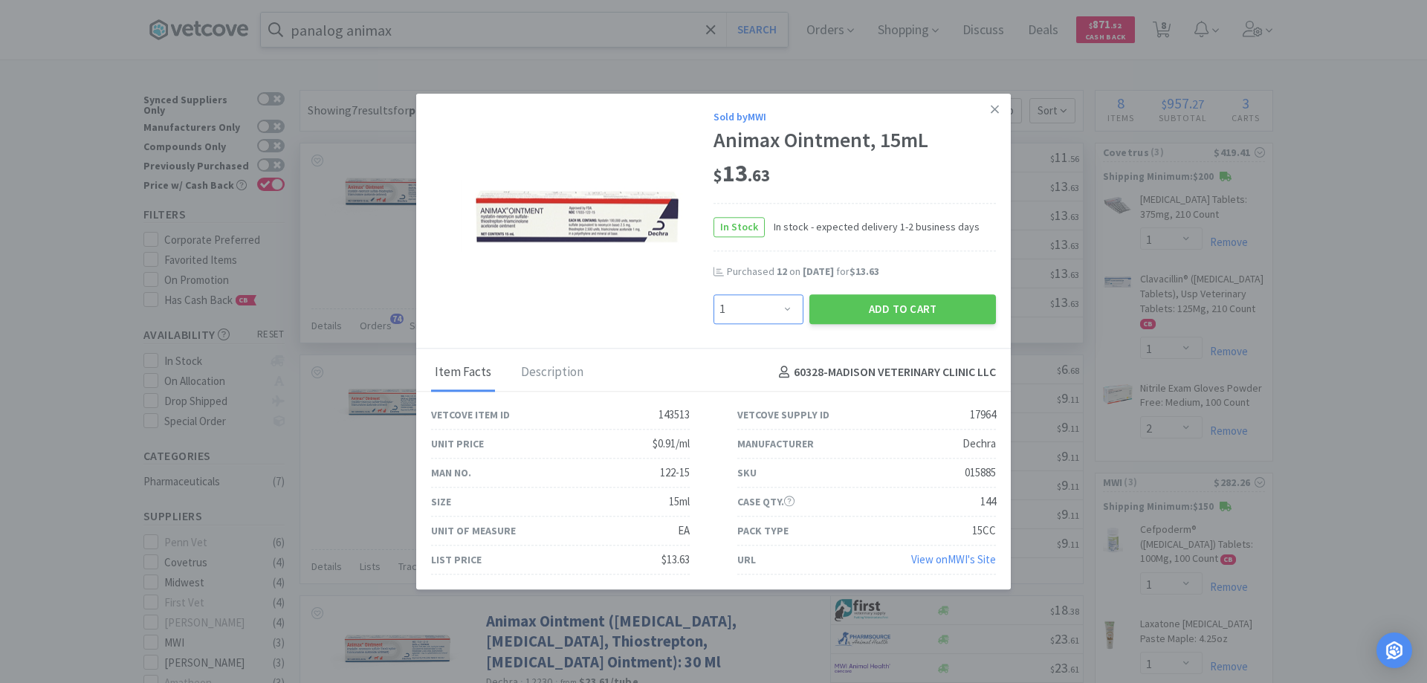
click at [788, 308] on select "Enter Quantity 1 2 3 4 5 6 7 8 9 10 11 12 13 14 15 16 17 18 19 20 Enter Quantity" at bounding box center [759, 309] width 90 height 30
select select "12"
click at [714, 294] on select "Enter Quantity 1 2 3 4 5 6 7 8 9 10 11 12 13 14 15 16 17 18 19 20 Enter Quantity" at bounding box center [759, 309] width 90 height 30
click at [884, 301] on button "Add to Cart" at bounding box center [902, 309] width 187 height 30
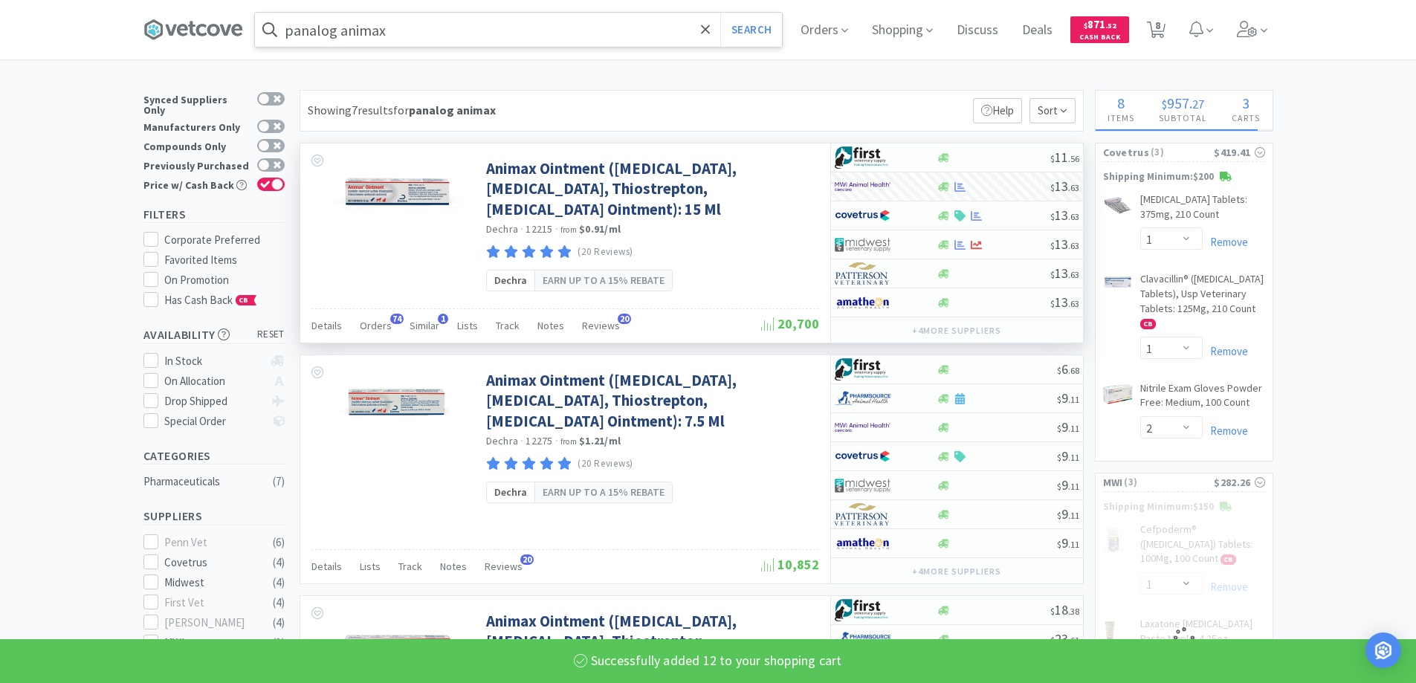
select select "12"
select select "1"
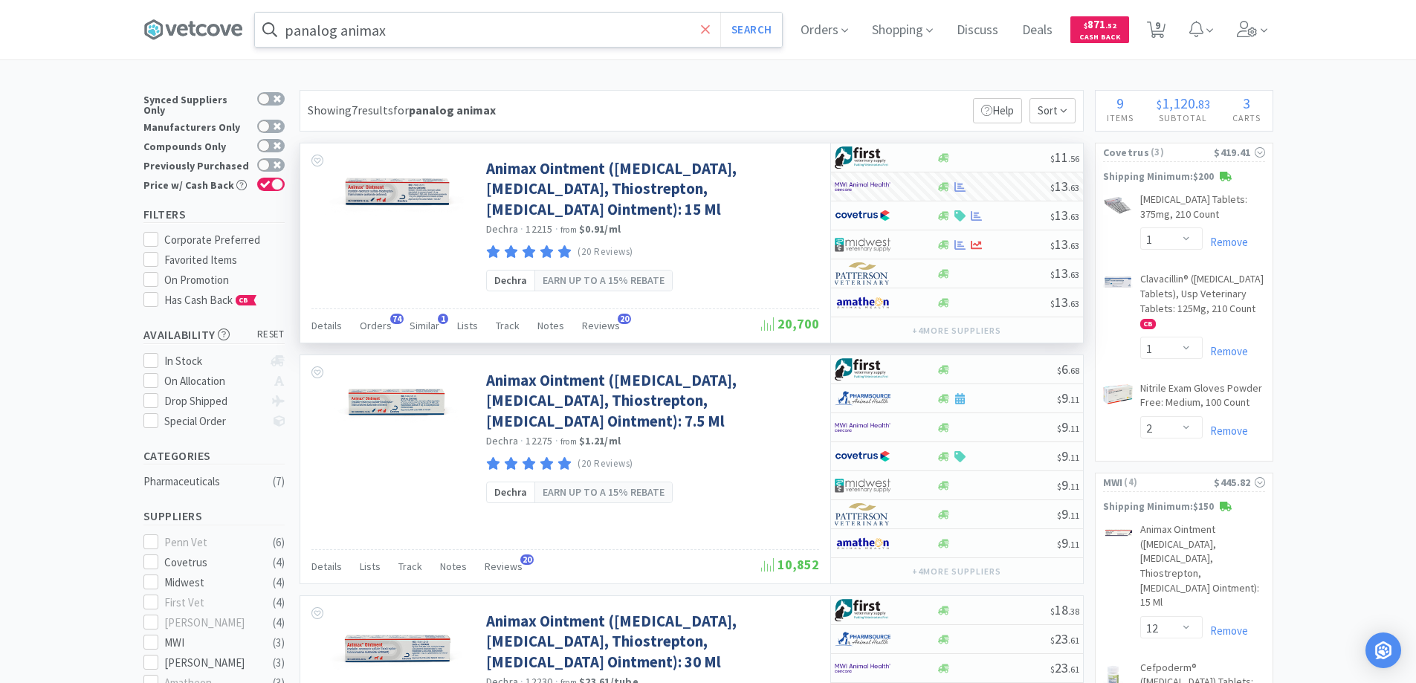
click at [709, 27] on icon at bounding box center [706, 29] width 10 height 15
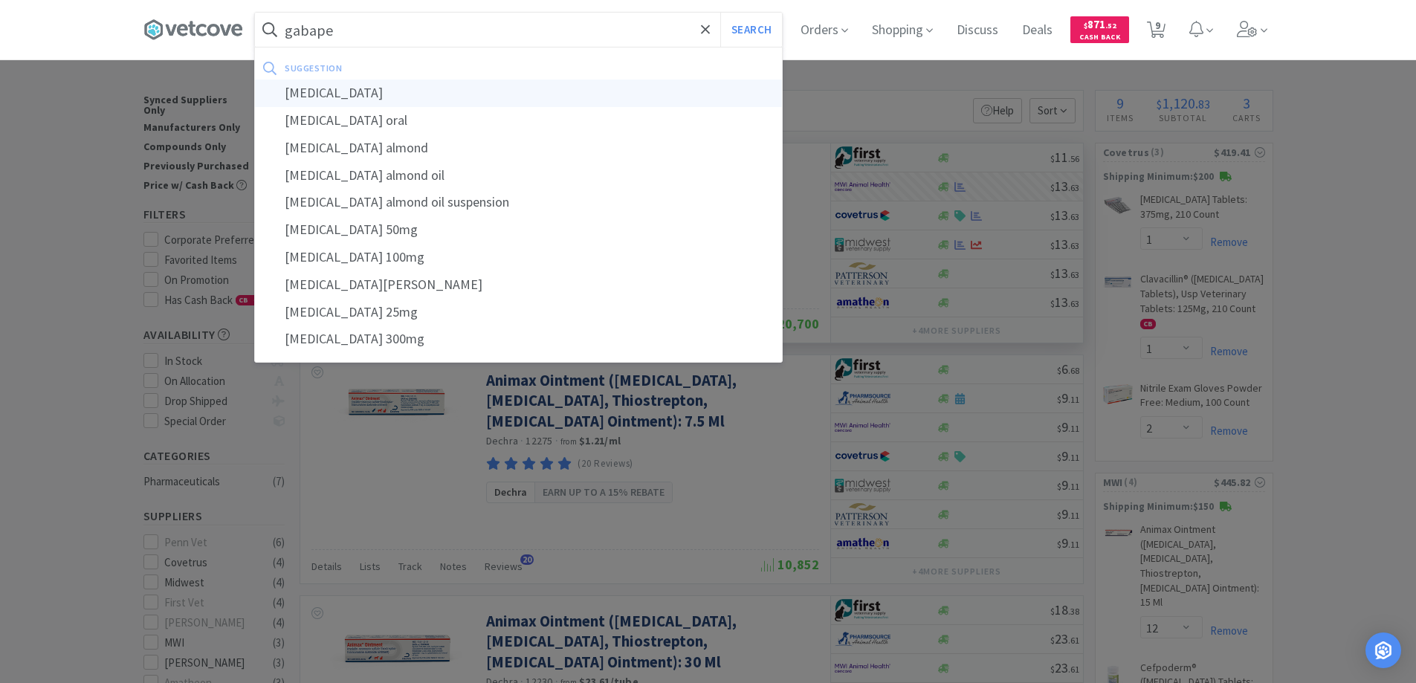
click at [326, 96] on div "[MEDICAL_DATA]" at bounding box center [518, 94] width 527 height 28
type input "[MEDICAL_DATA]"
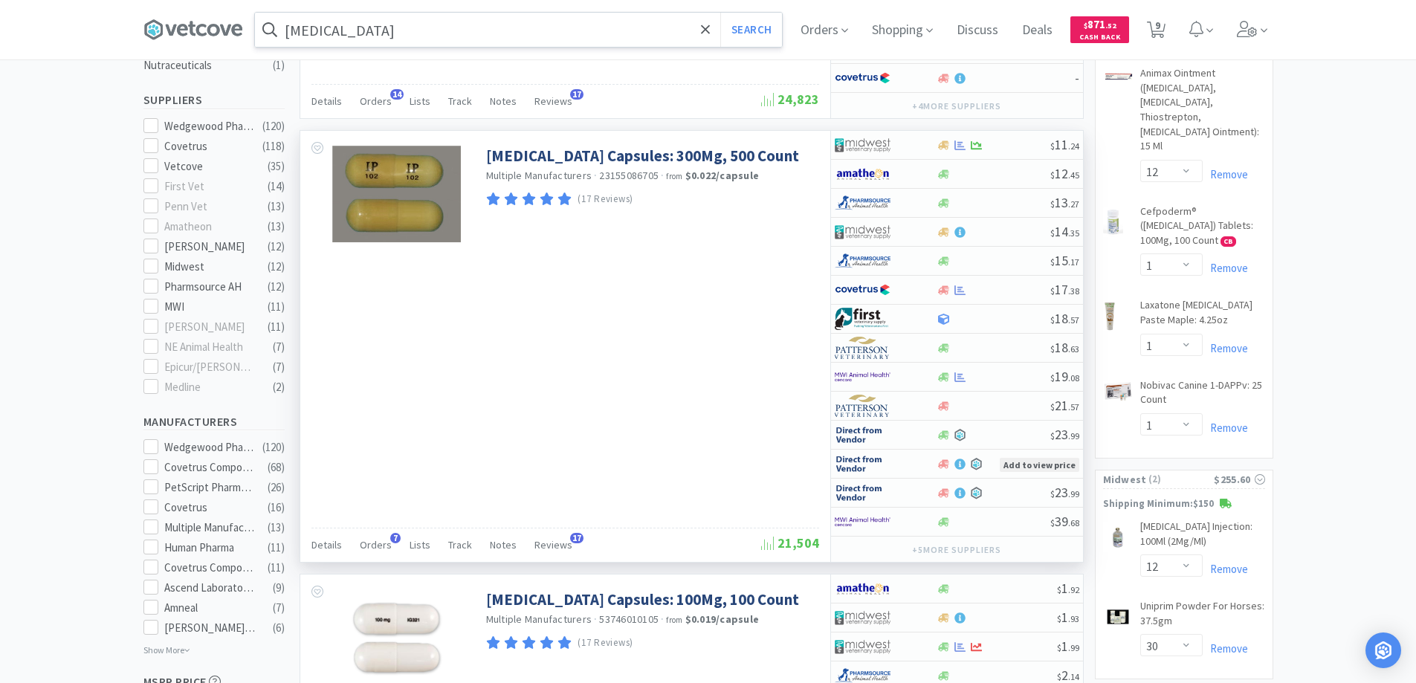
scroll to position [446, 0]
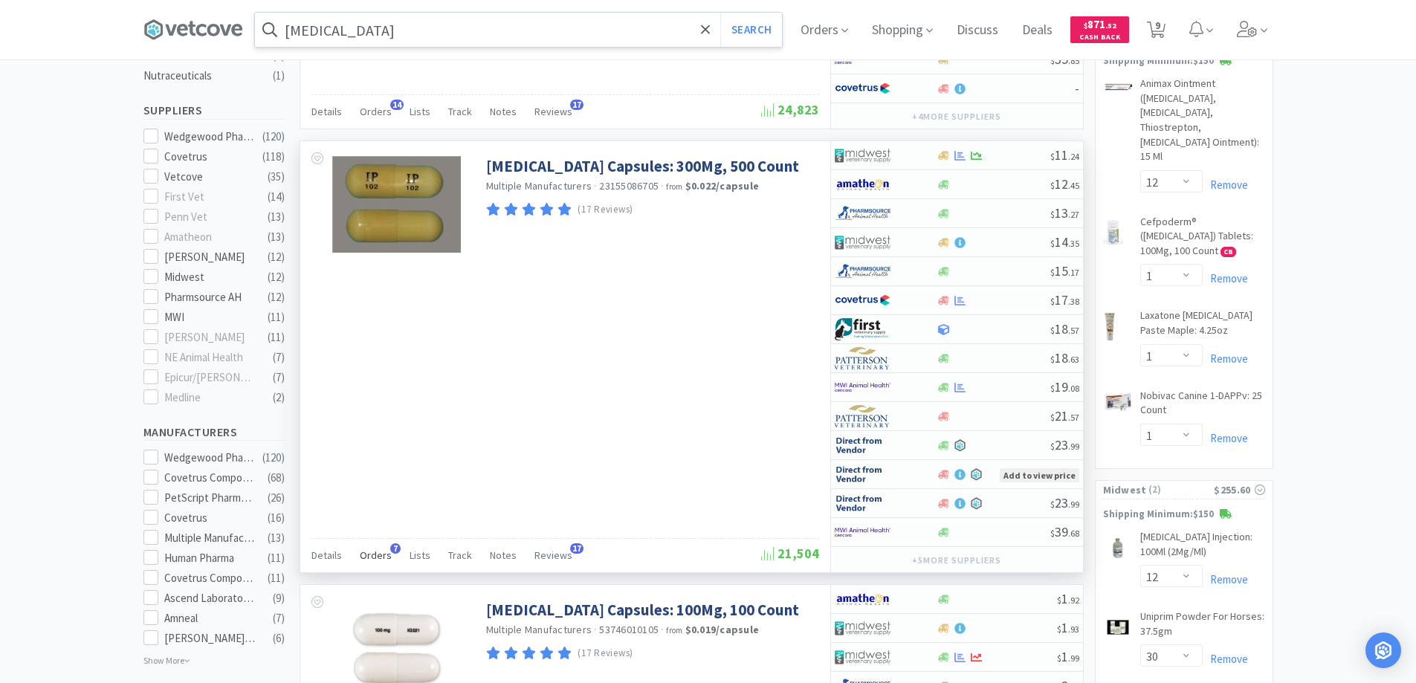
click at [391, 547] on span "7" at bounding box center [395, 548] width 10 height 10
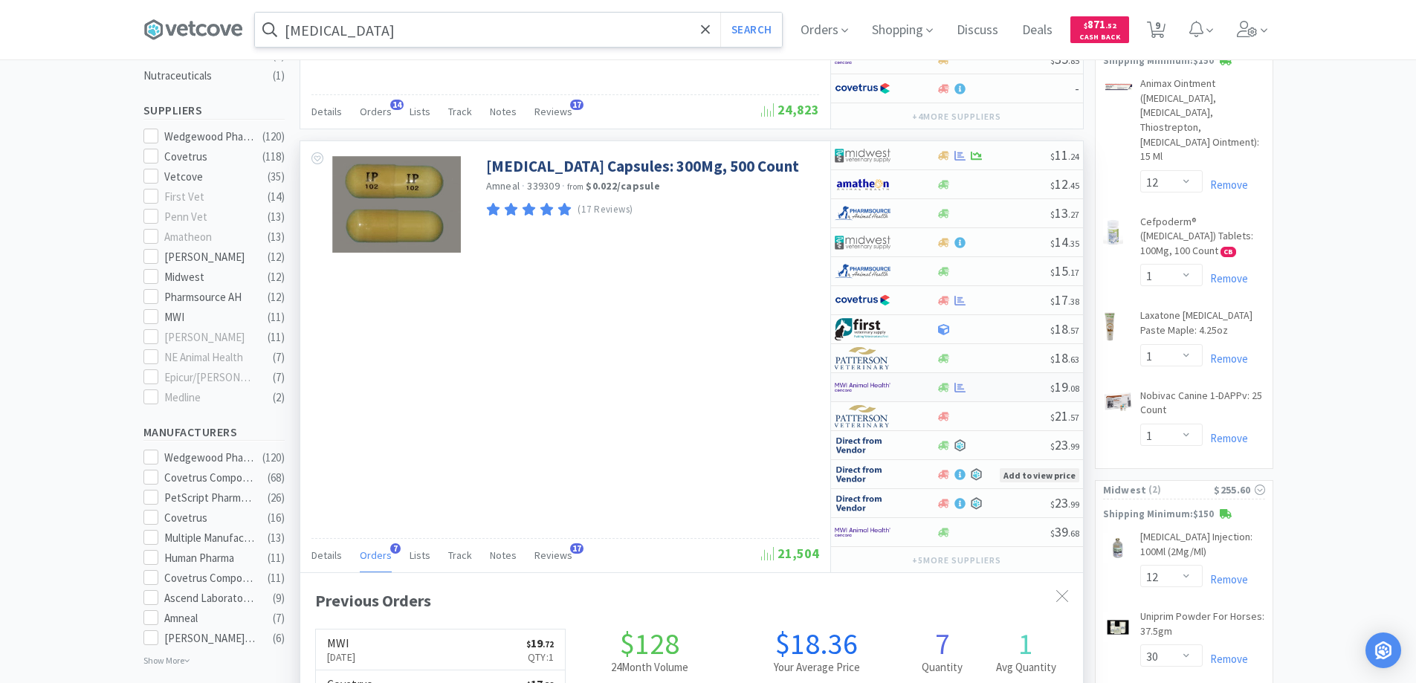
click at [911, 381] on div at bounding box center [876, 387] width 82 height 25
select select "1"
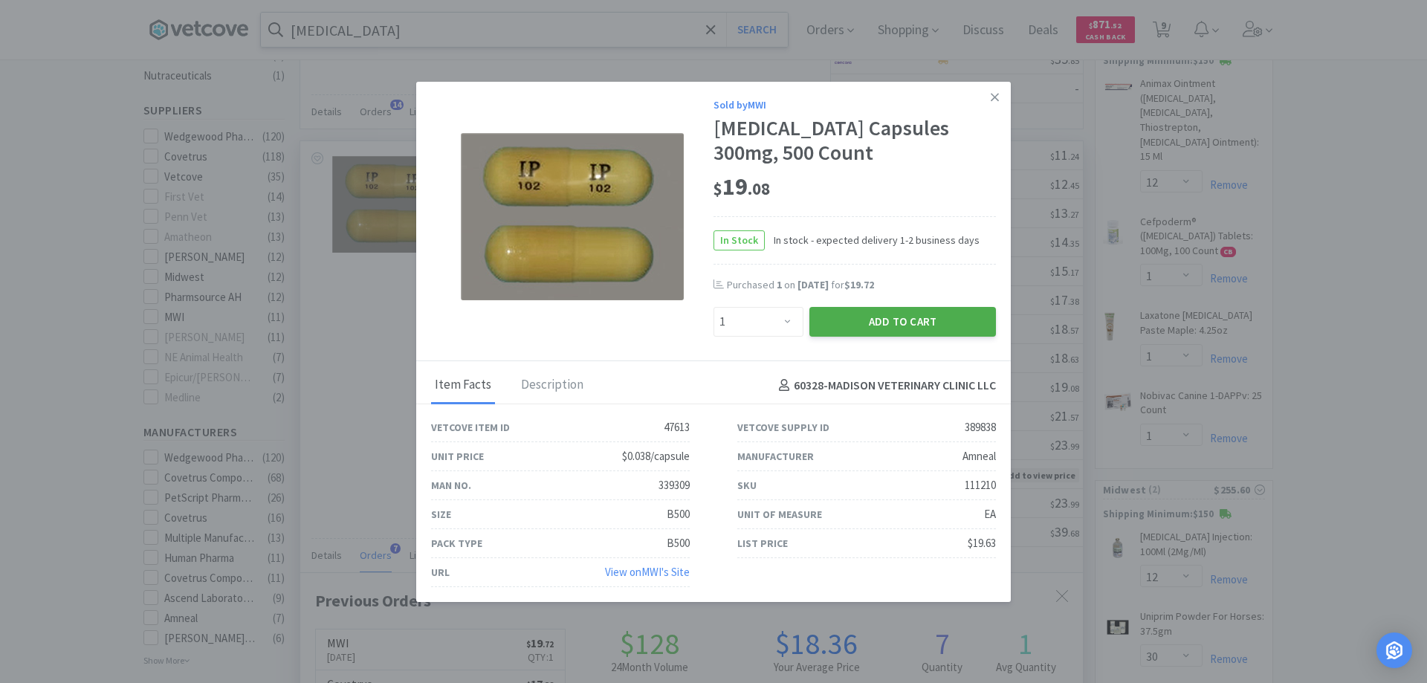
click at [836, 314] on button "Add to Cart" at bounding box center [902, 322] width 187 height 30
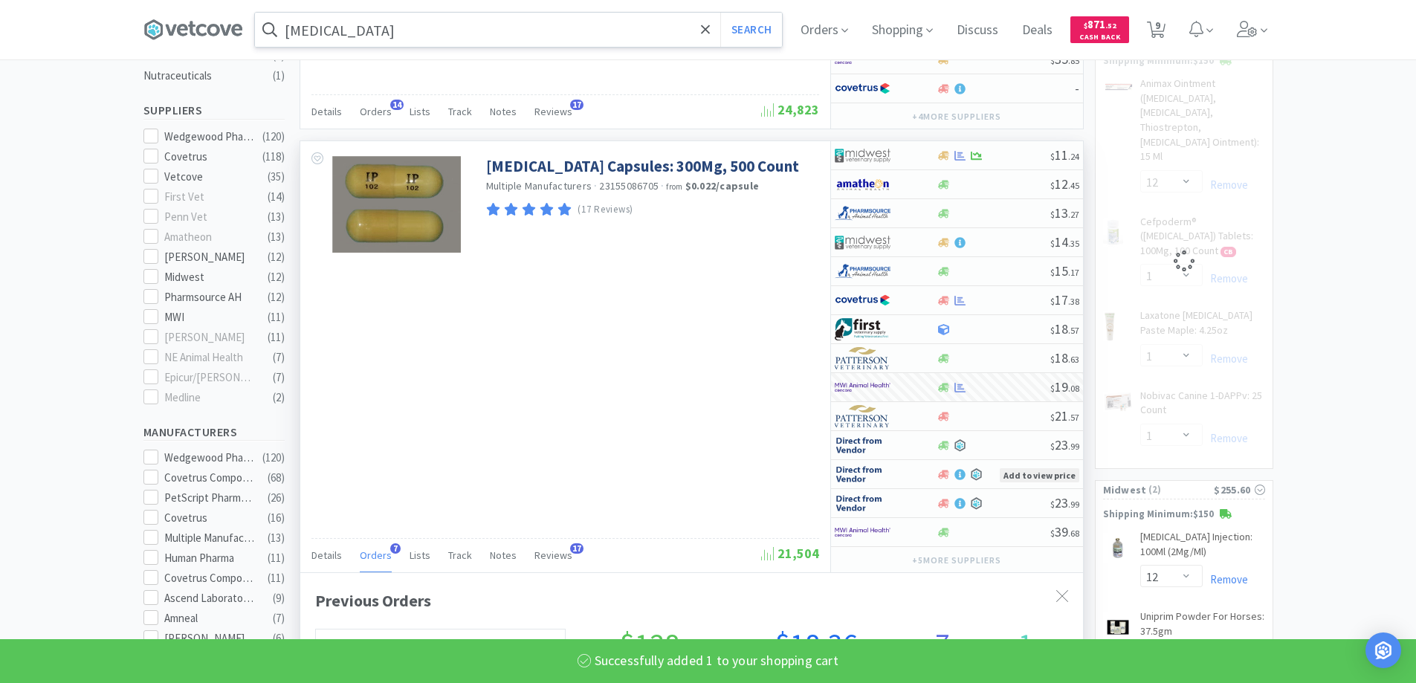
select select "1"
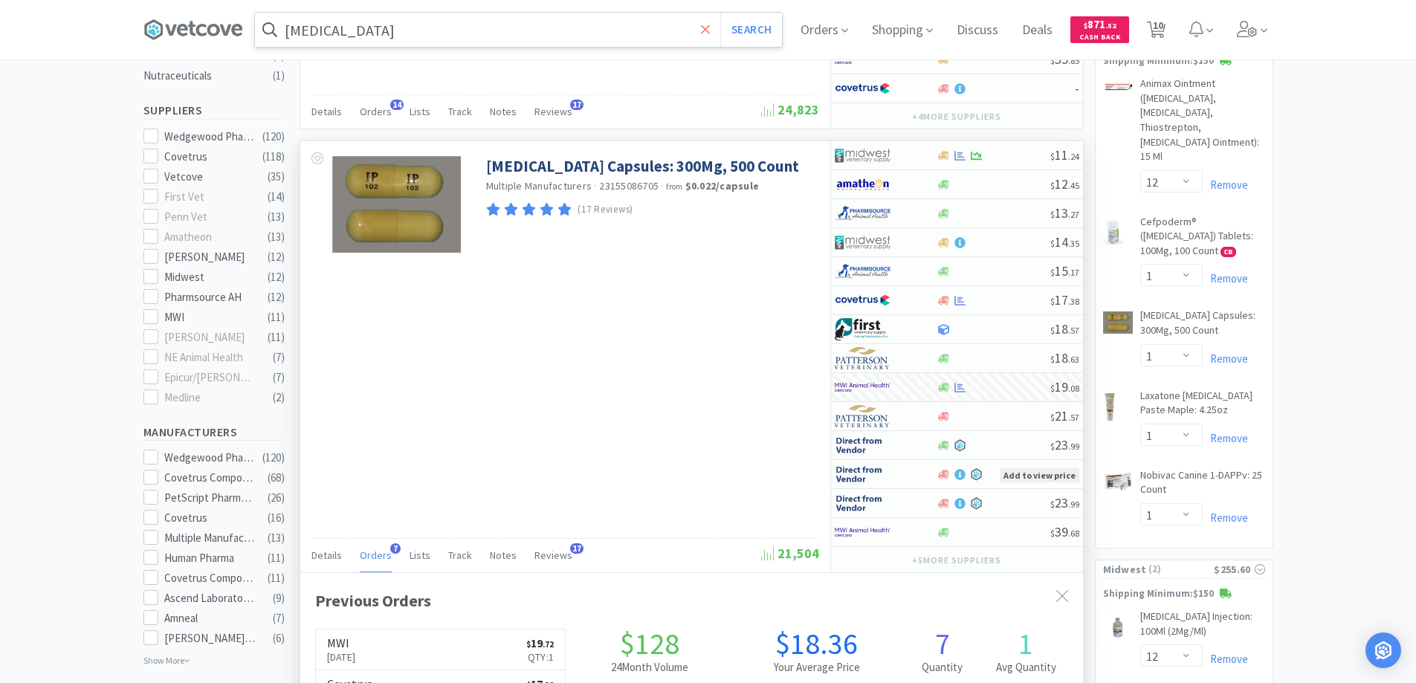
click at [707, 29] on icon at bounding box center [706, 29] width 10 height 15
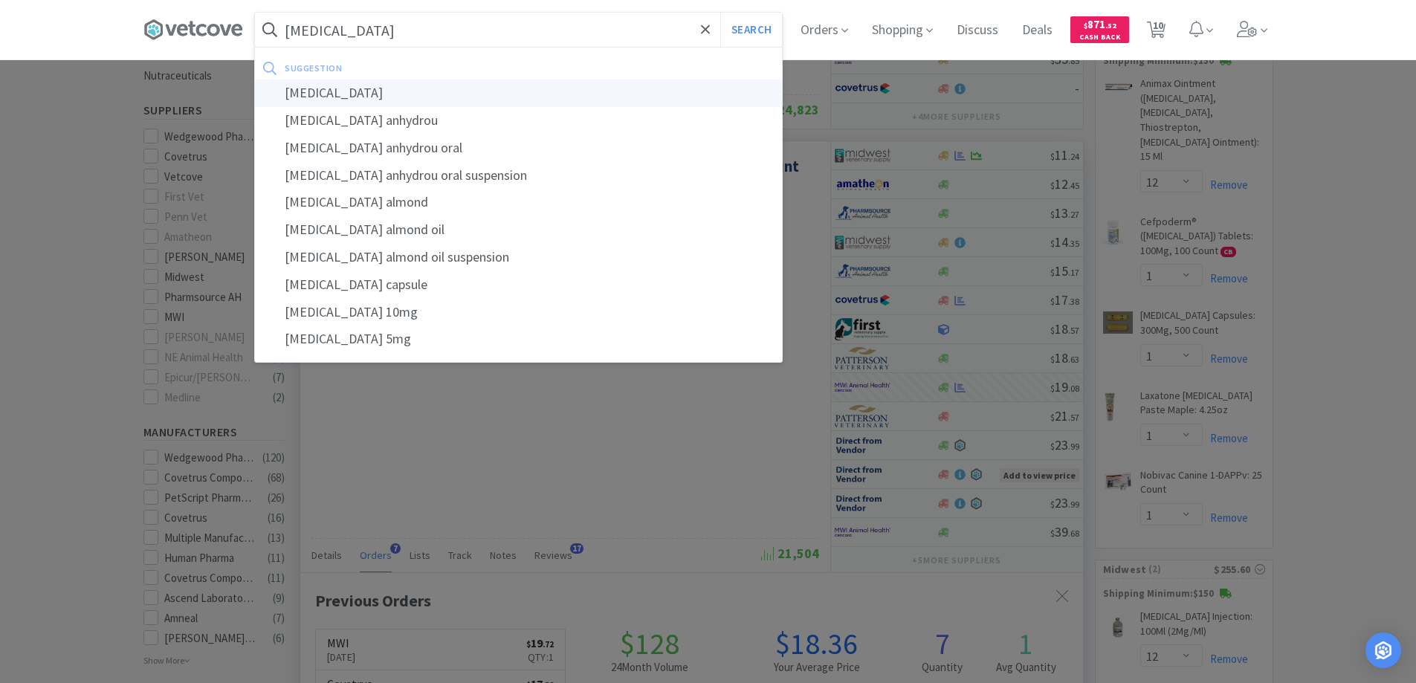
type input "[MEDICAL_DATA]"
click at [337, 93] on div "[MEDICAL_DATA]" at bounding box center [518, 94] width 527 height 28
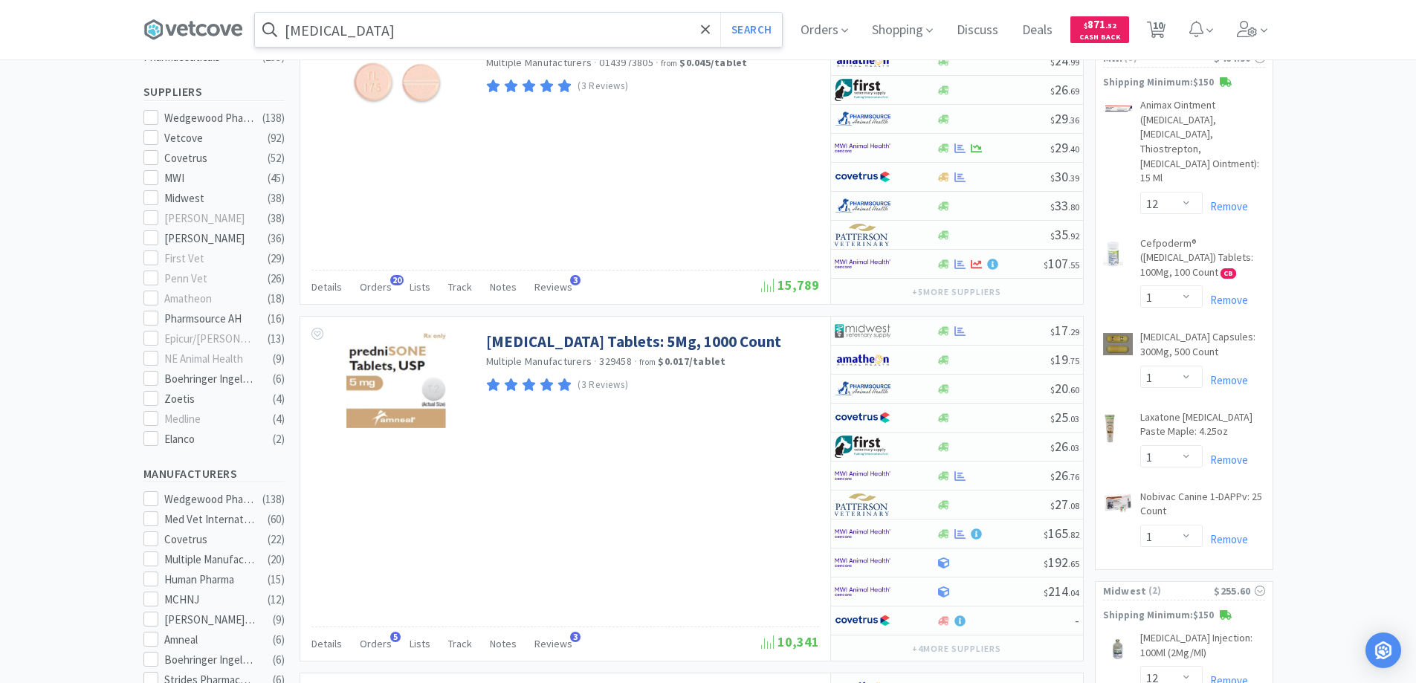
scroll to position [446, 0]
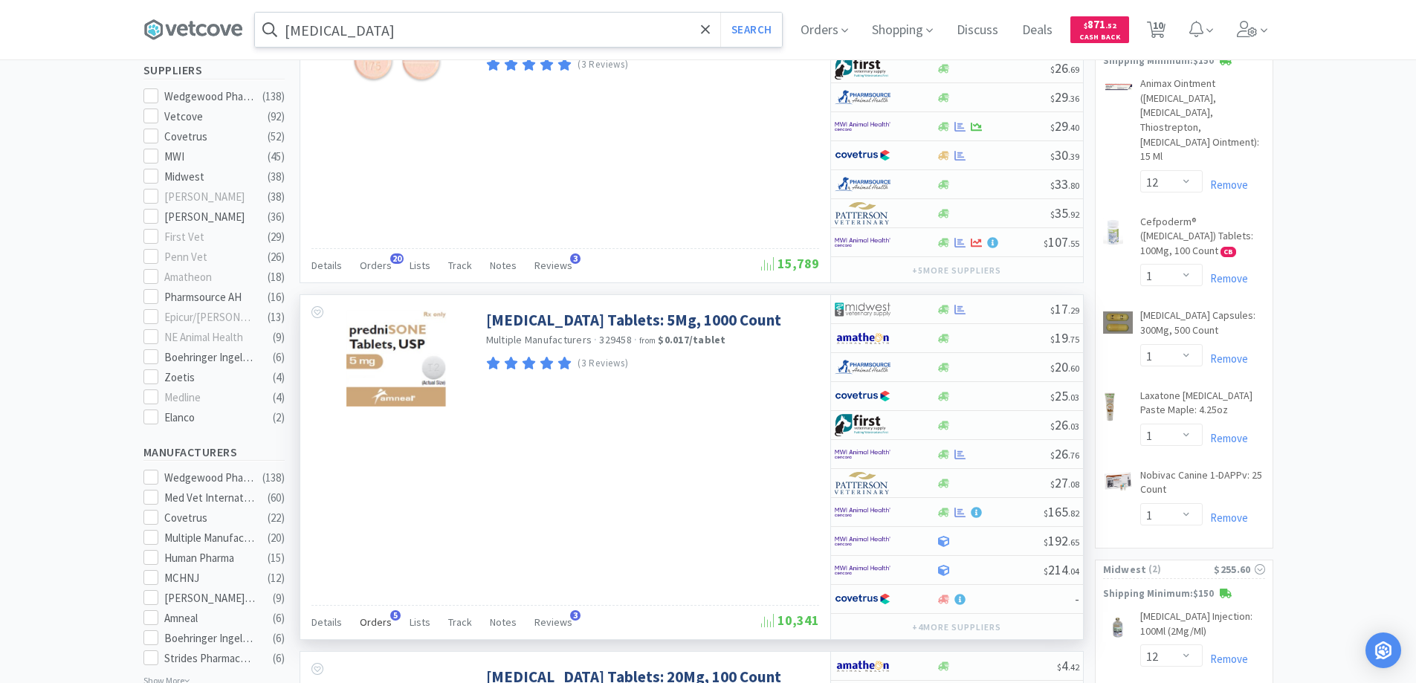
click at [393, 612] on span "5" at bounding box center [395, 615] width 10 height 10
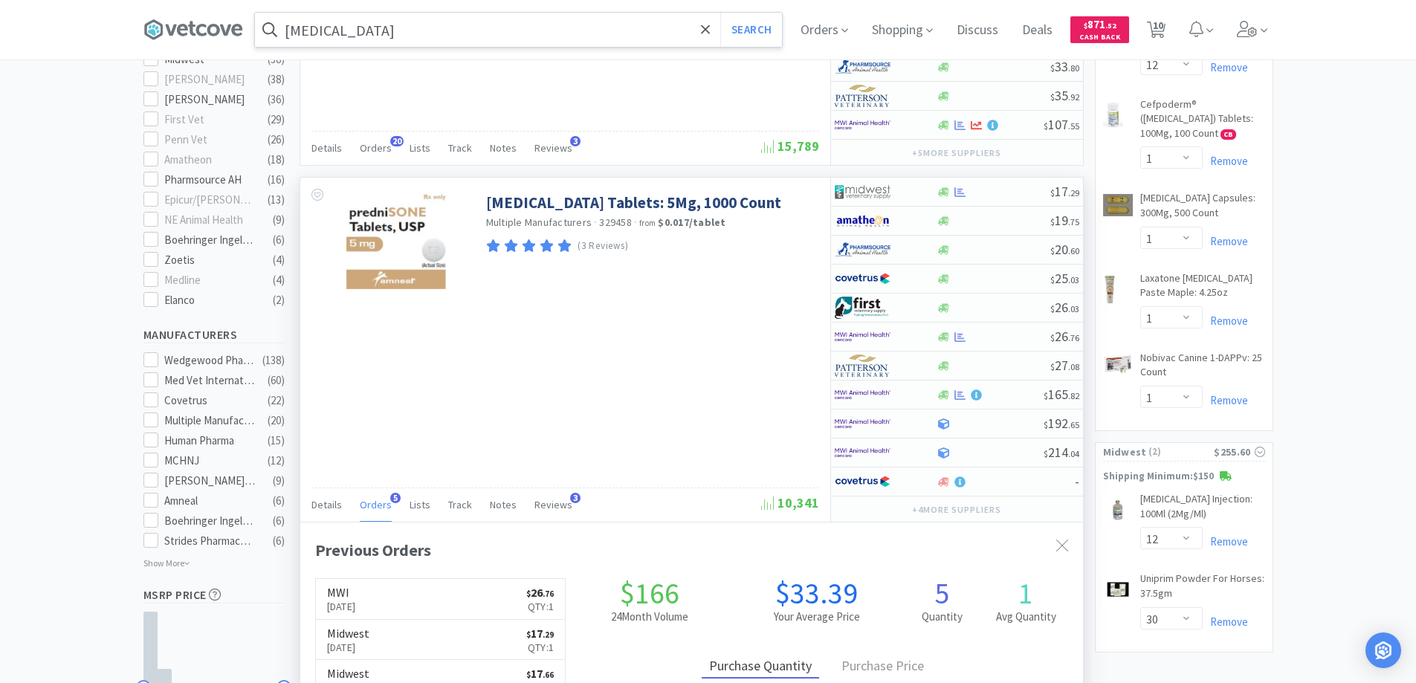
scroll to position [595, 0]
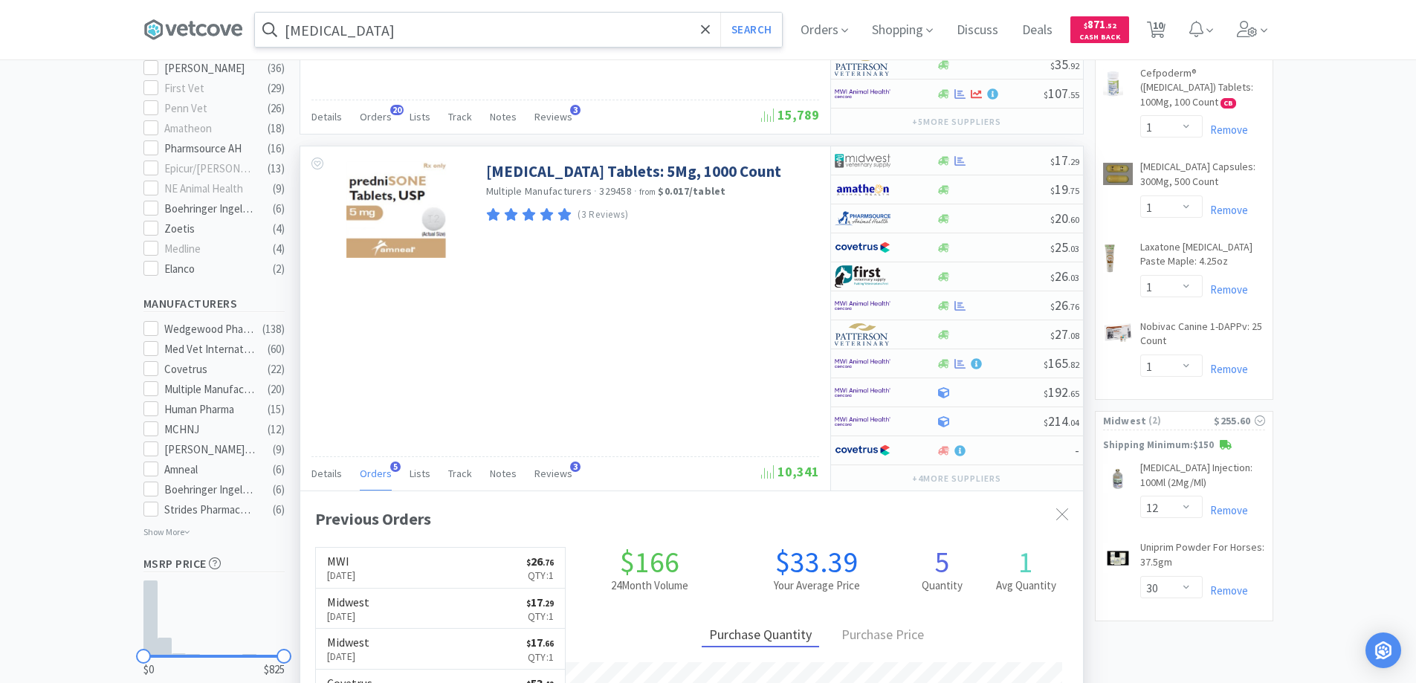
click at [391, 465] on span "5" at bounding box center [395, 467] width 10 height 10
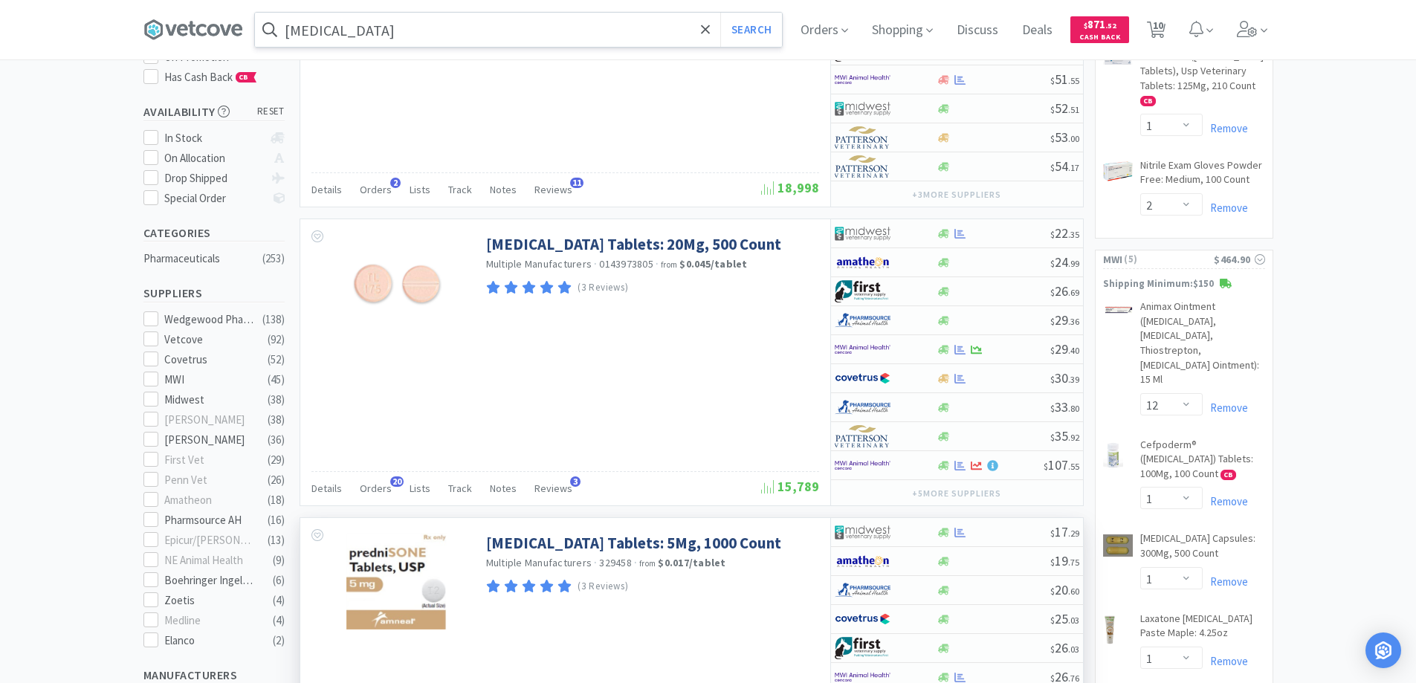
scroll to position [0, 0]
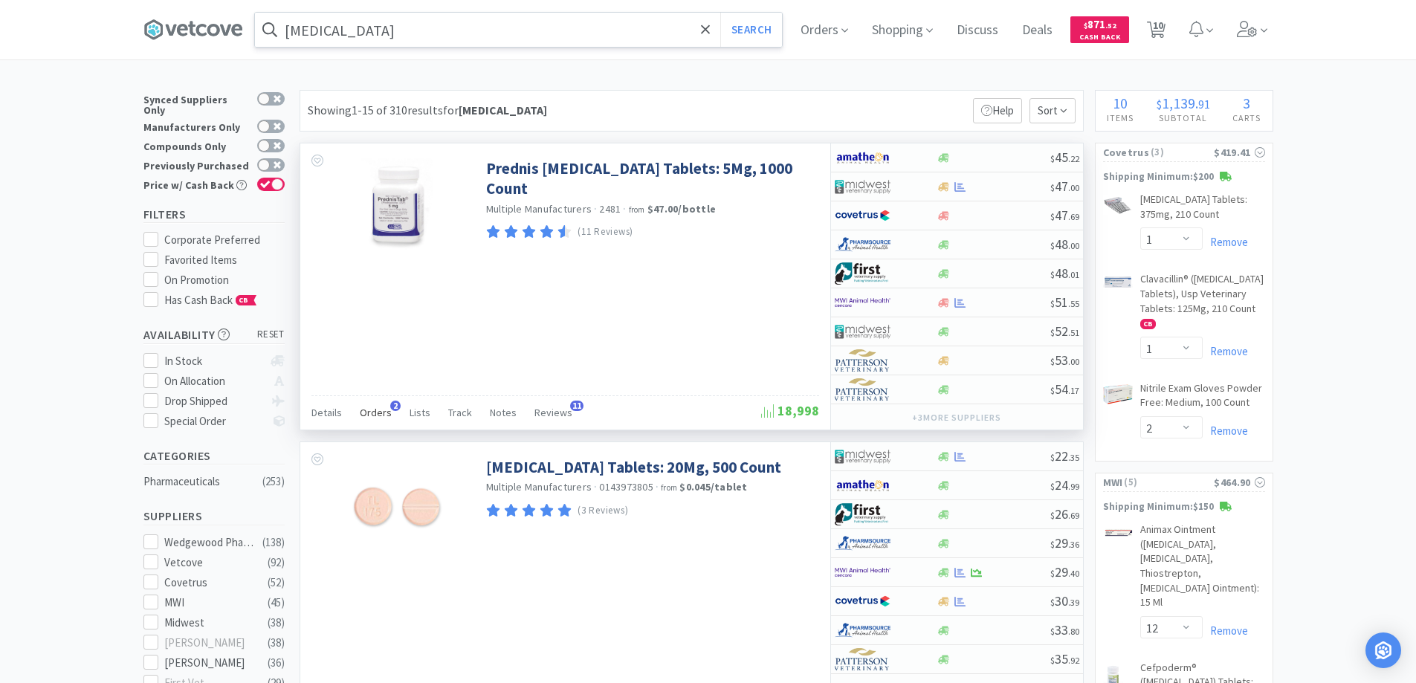
click at [390, 404] on span "2" at bounding box center [395, 406] width 10 height 10
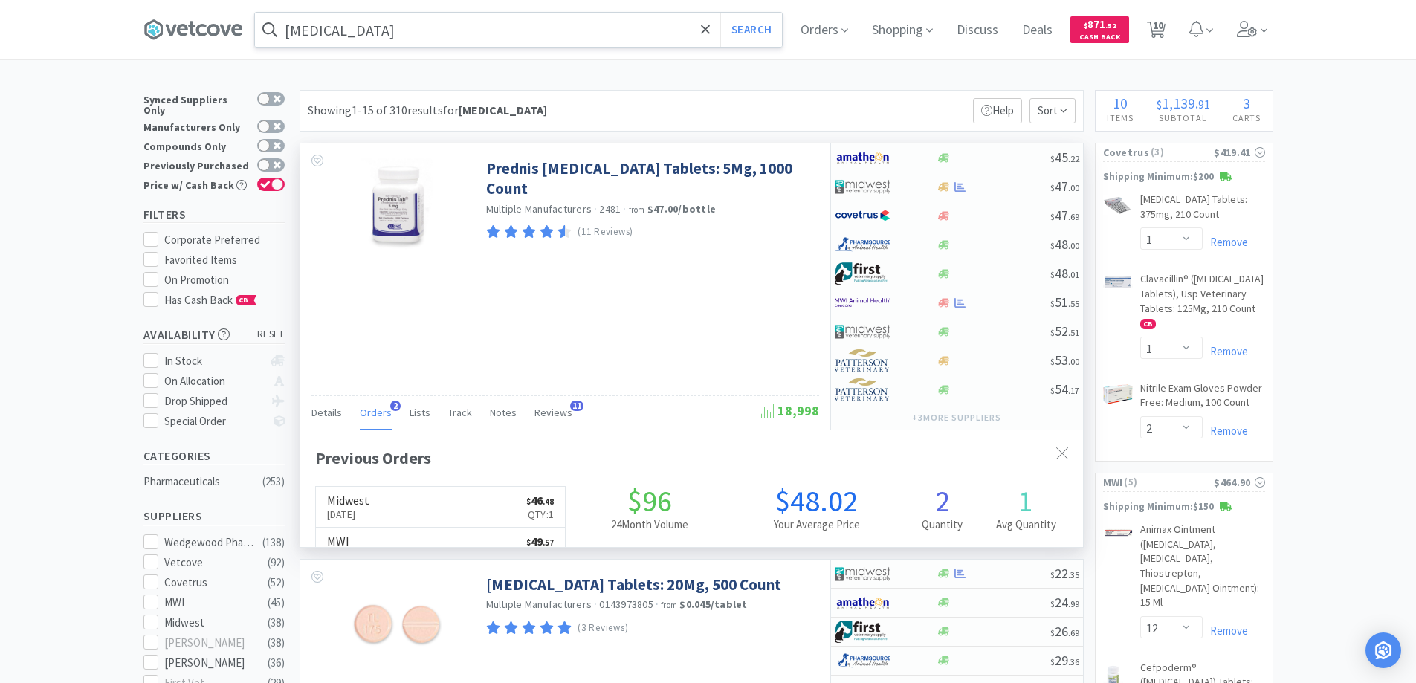
scroll to position [385, 783]
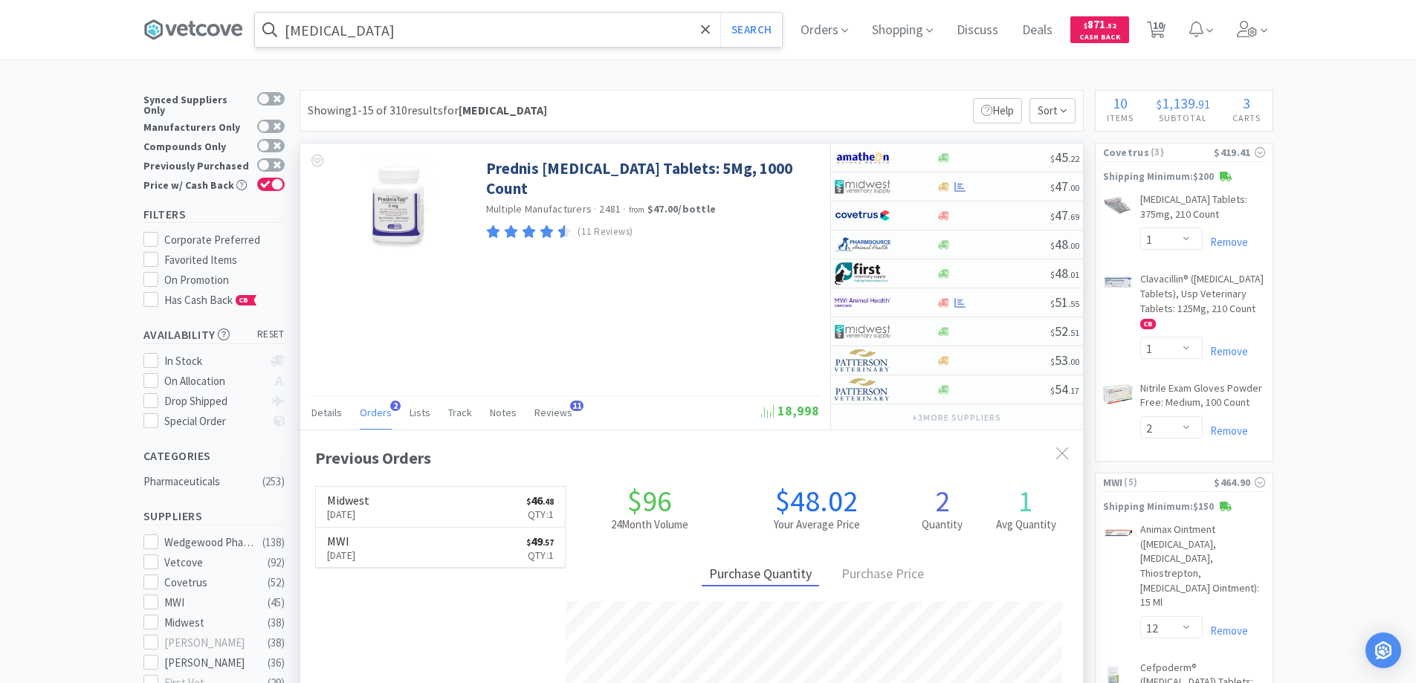
click at [390, 404] on span "2" at bounding box center [395, 406] width 10 height 10
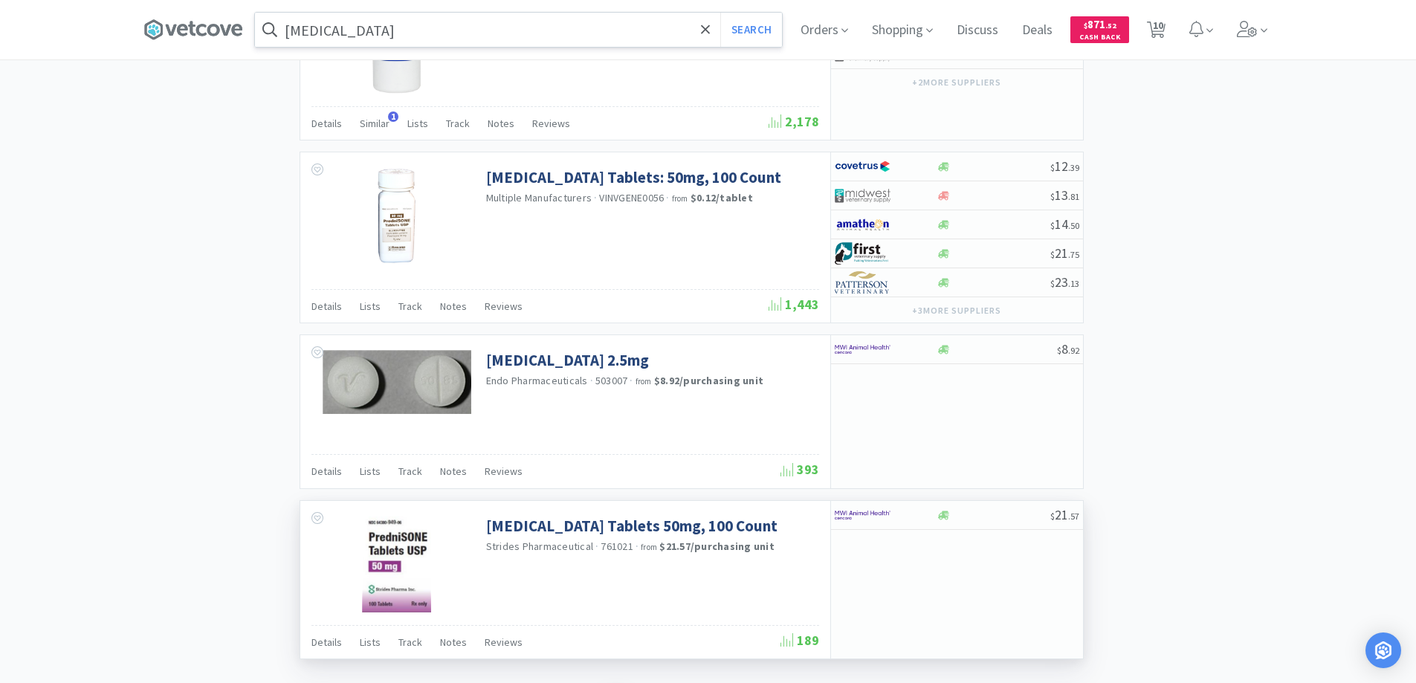
scroll to position [3174, 0]
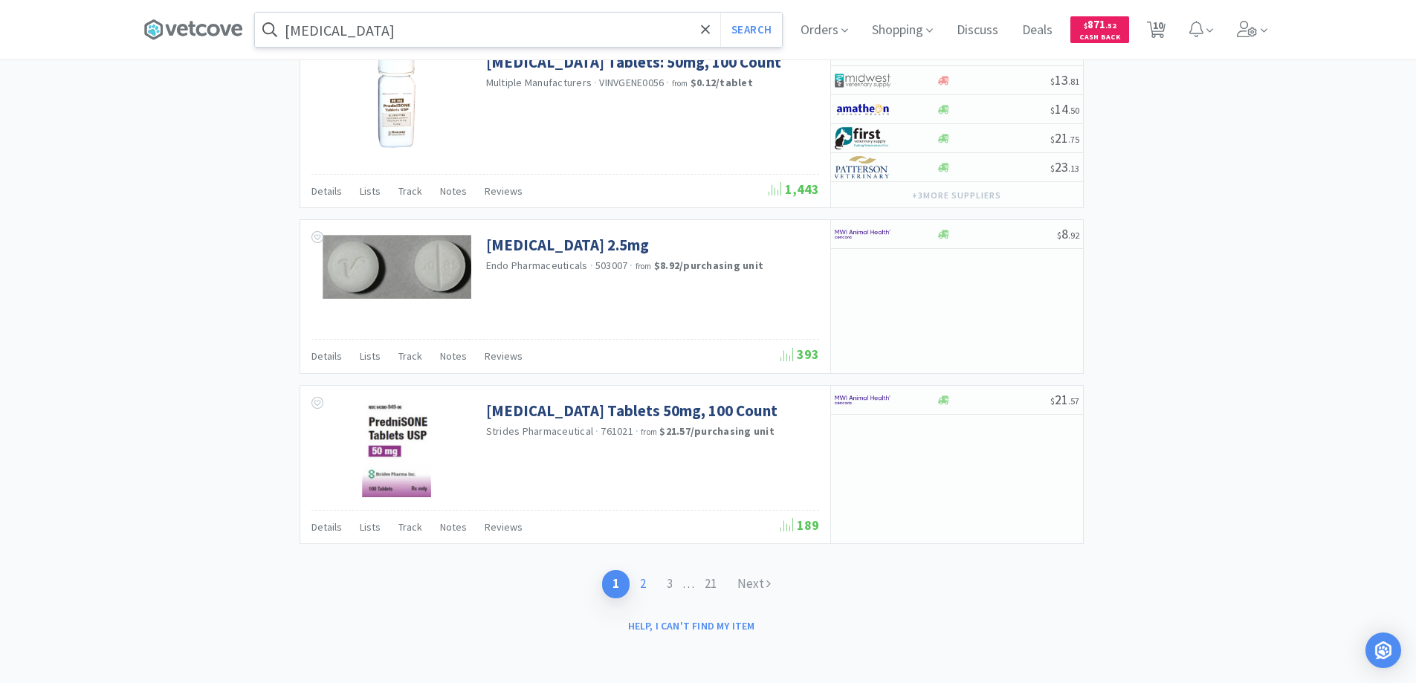
click at [642, 583] on link "2" at bounding box center [643, 584] width 27 height 28
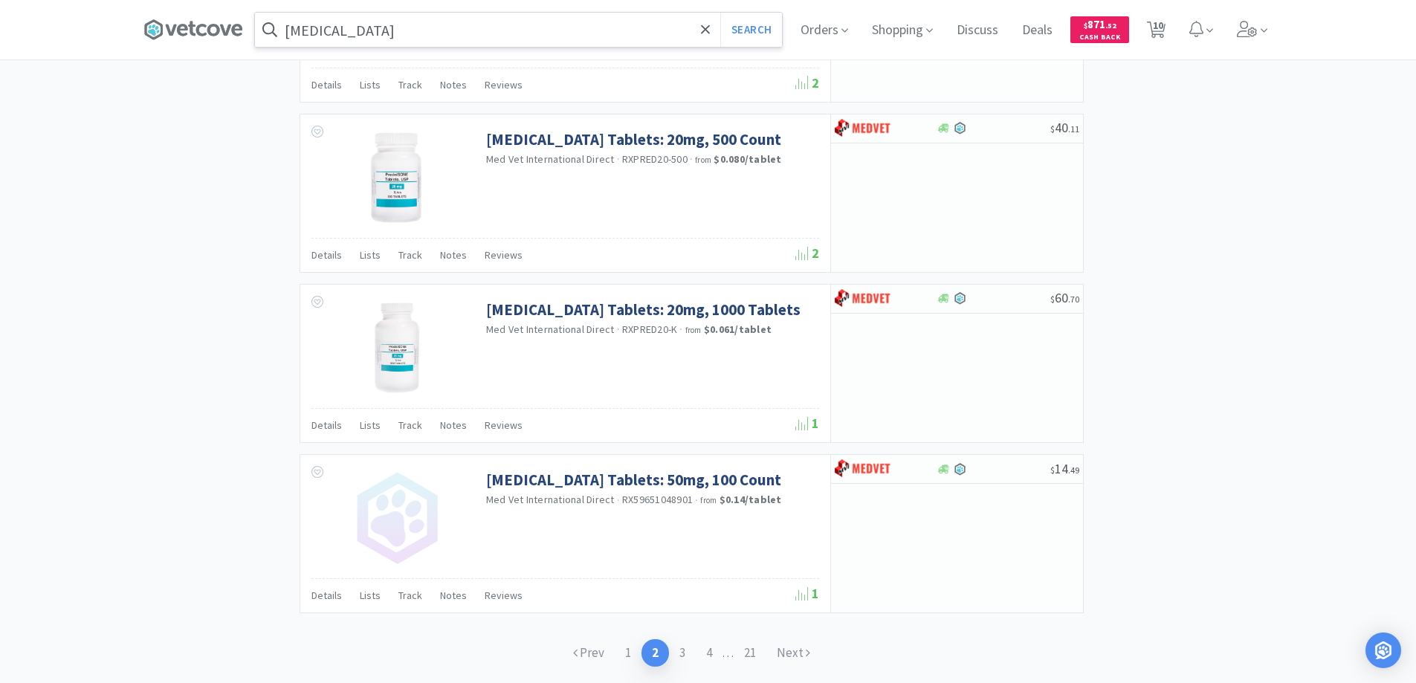
scroll to position [2150, 0]
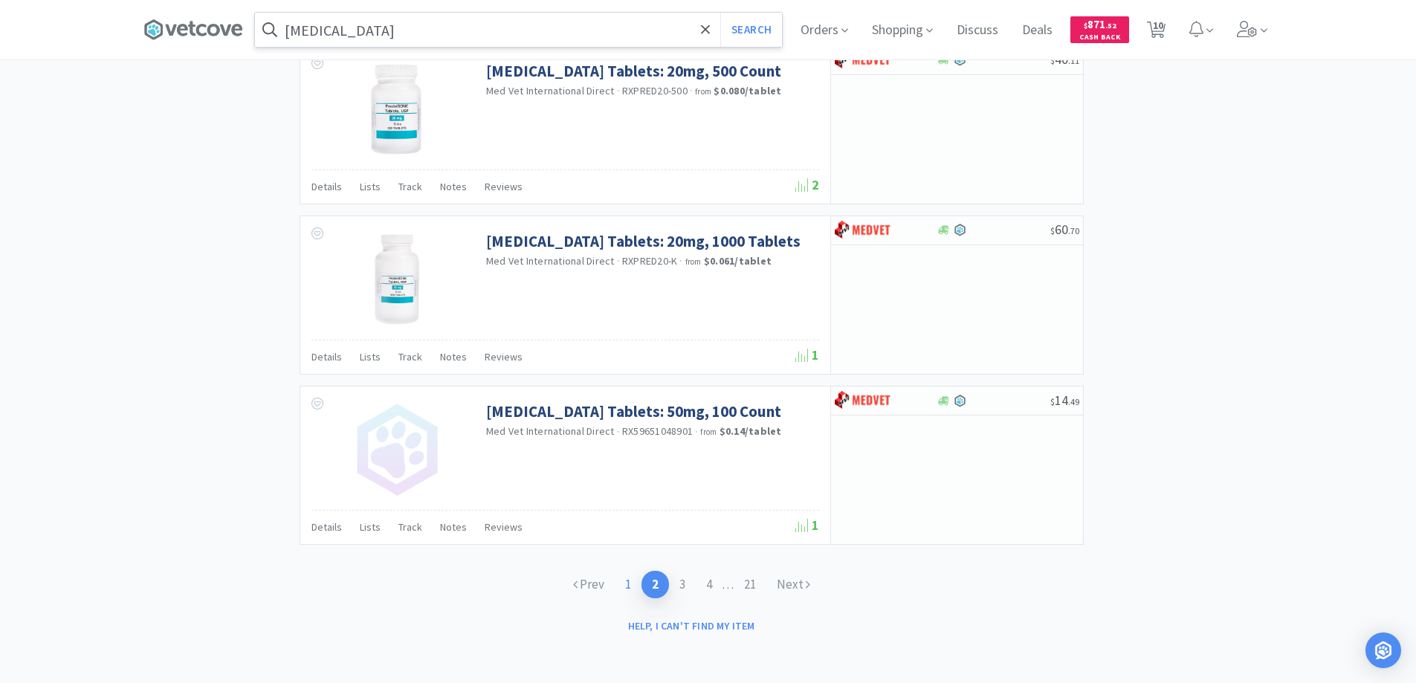
click at [626, 584] on link "1" at bounding box center [628, 585] width 27 height 28
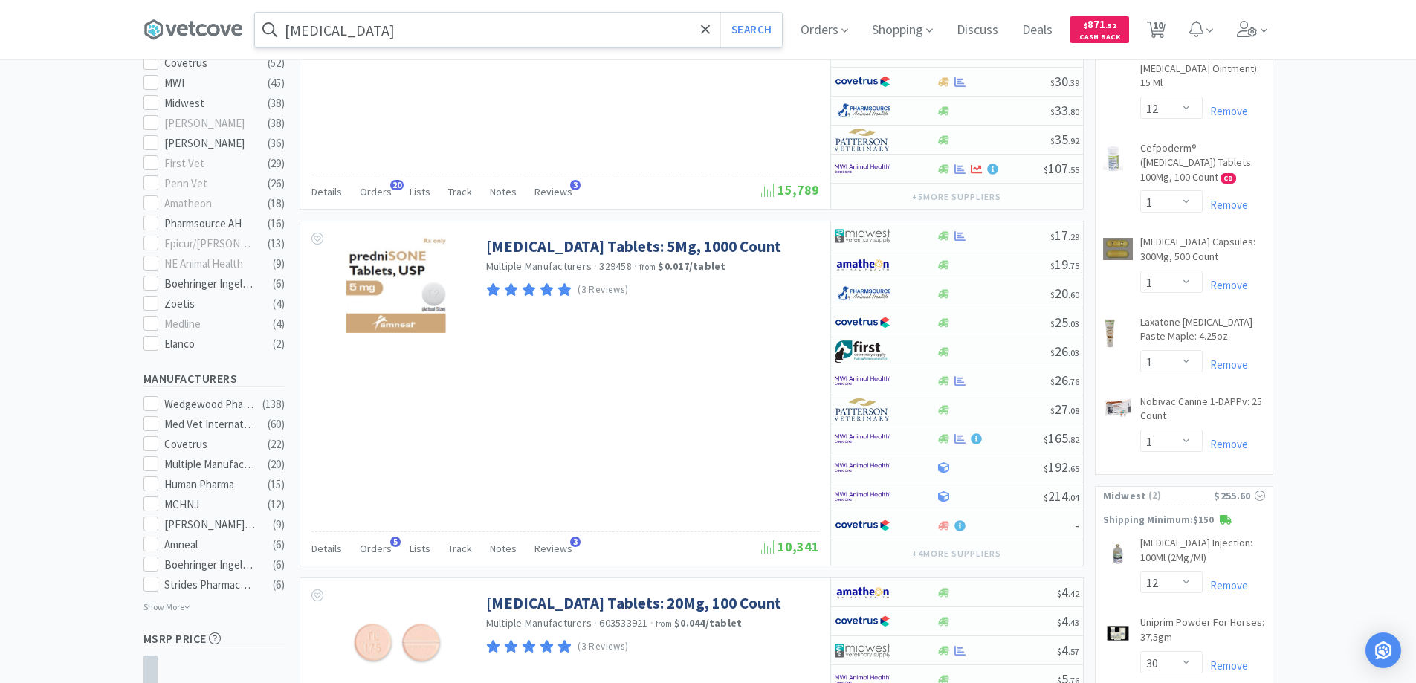
scroll to position [520, 0]
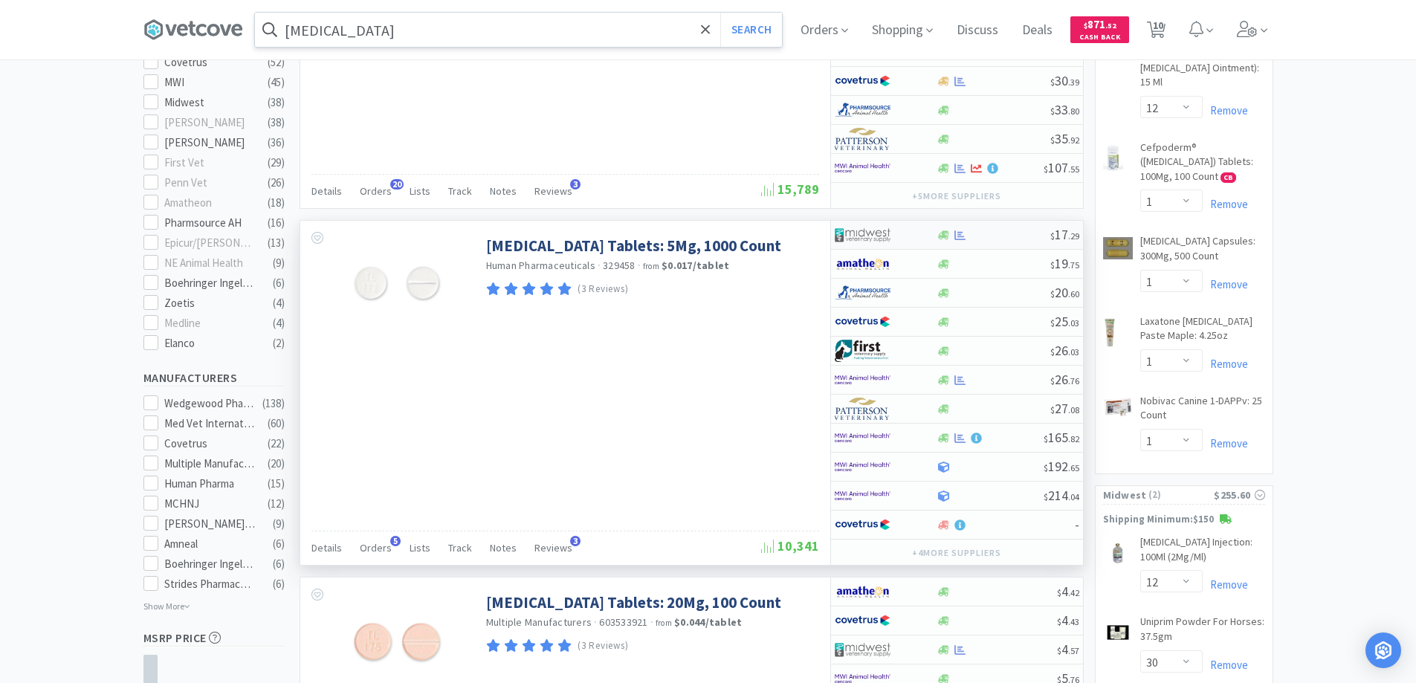
click at [919, 235] on div at bounding box center [886, 234] width 102 height 25
select select "1"
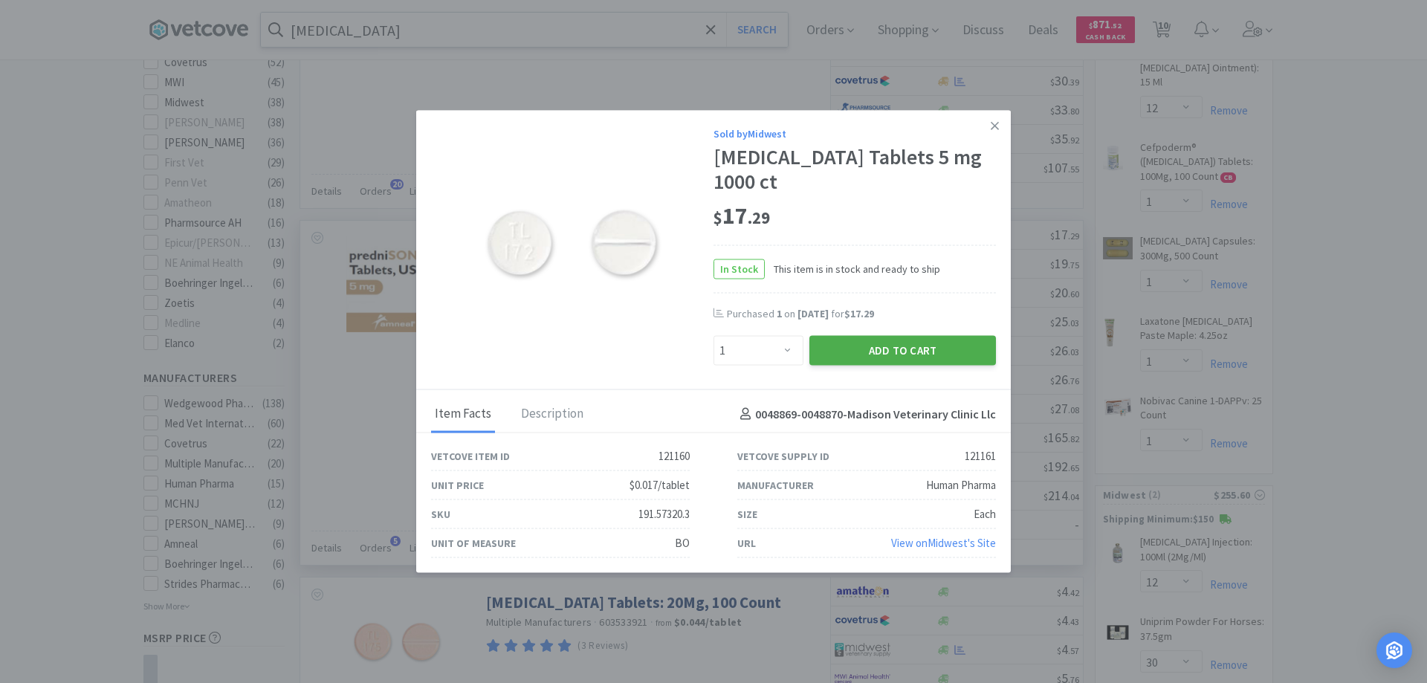
click at [862, 351] on button "Add to Cart" at bounding box center [902, 351] width 187 height 30
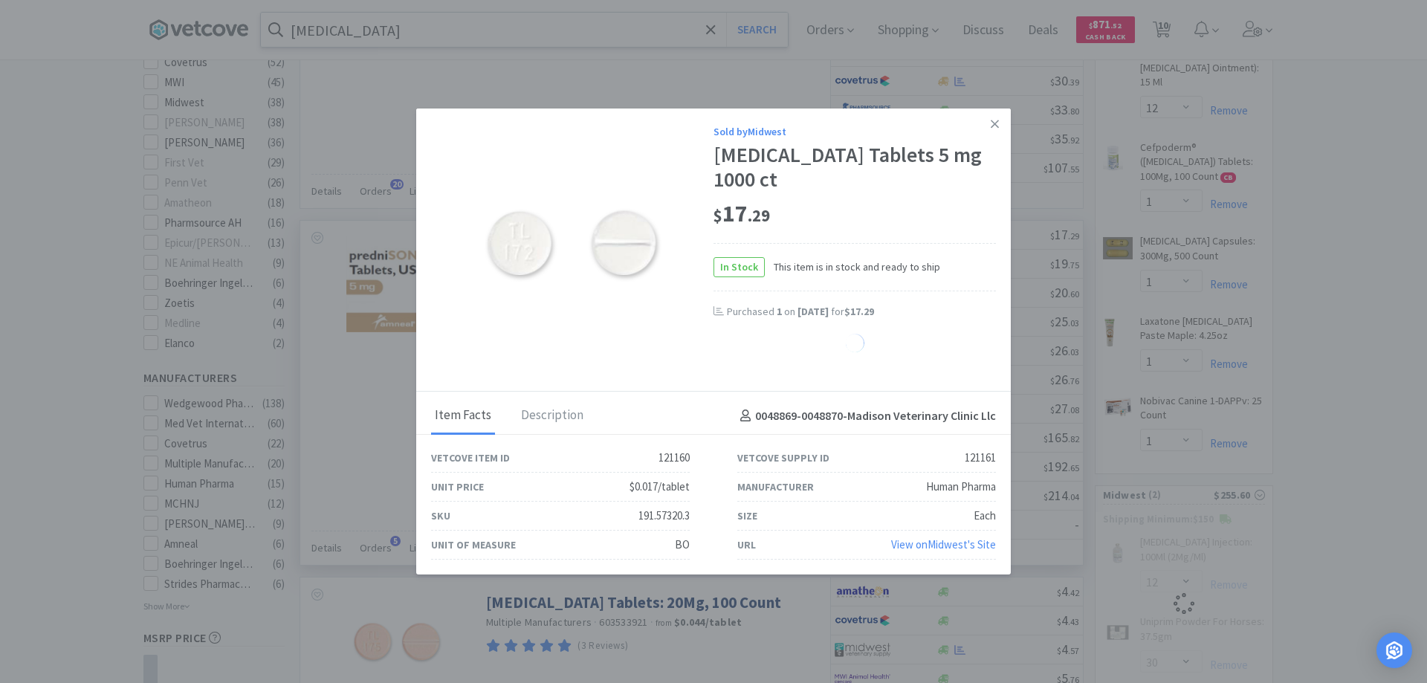
select select "1"
select select "30"
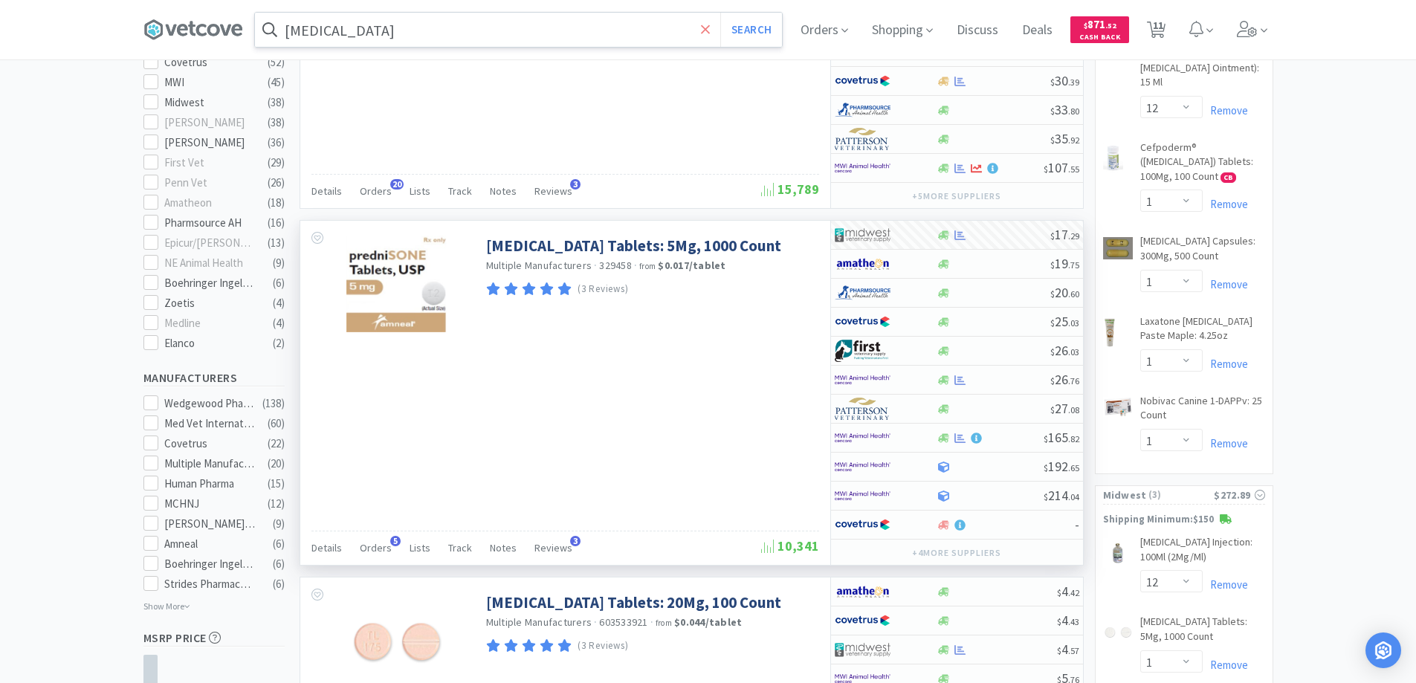
click at [709, 34] on icon at bounding box center [706, 29] width 10 height 15
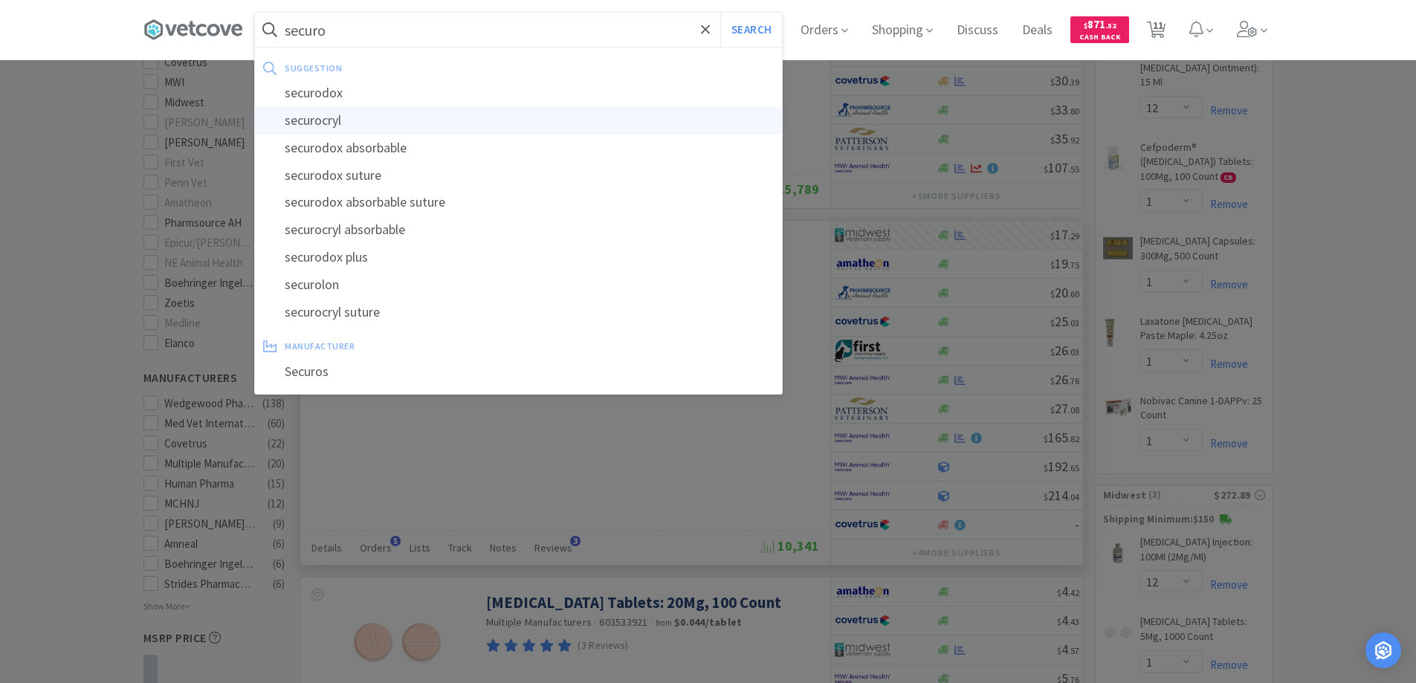
click at [317, 118] on div "securocryl" at bounding box center [518, 121] width 527 height 28
type input "securocryl"
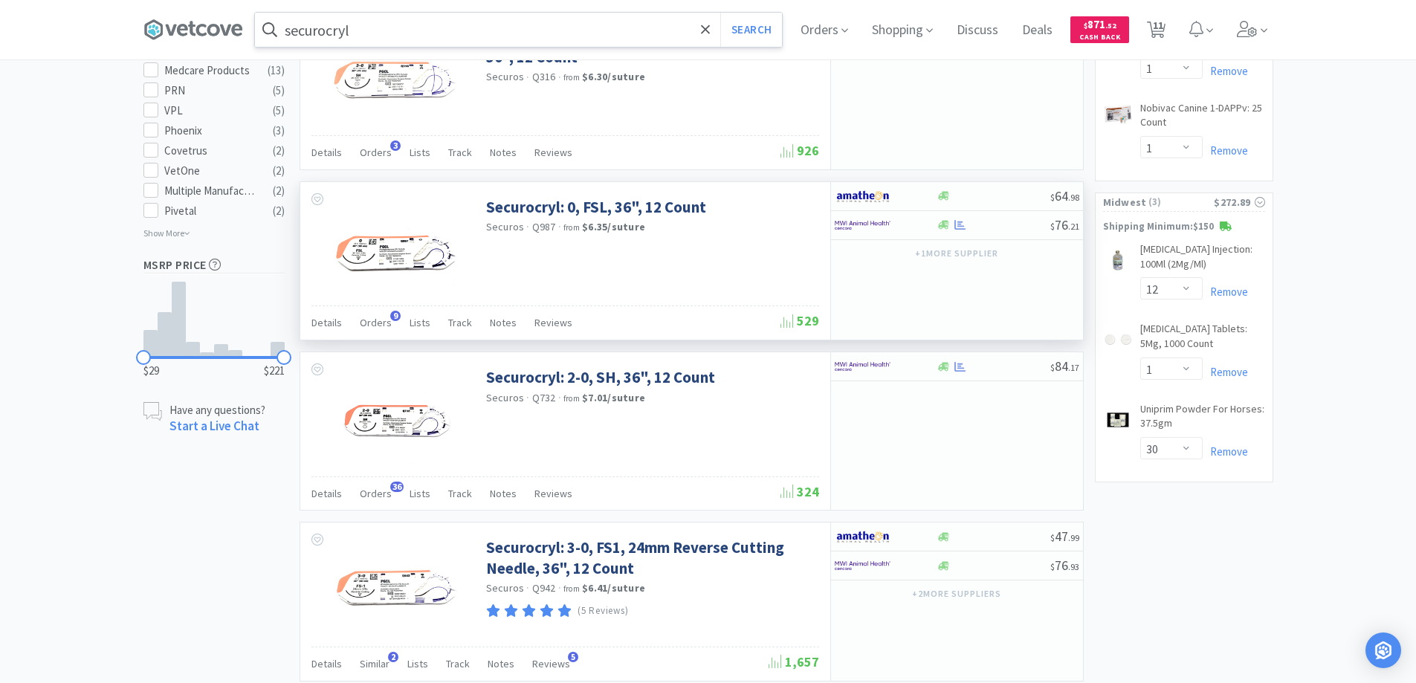
scroll to position [818, 0]
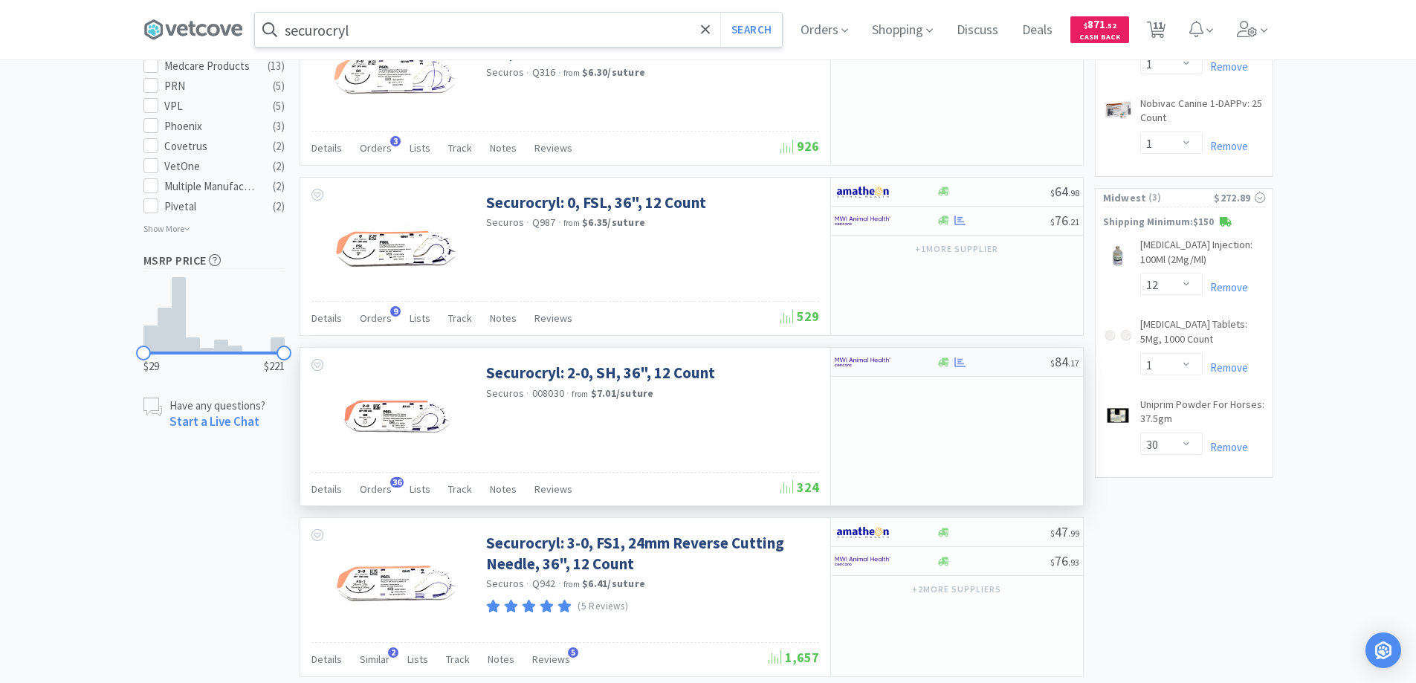
click at [915, 363] on div at bounding box center [876, 361] width 82 height 25
select select "1"
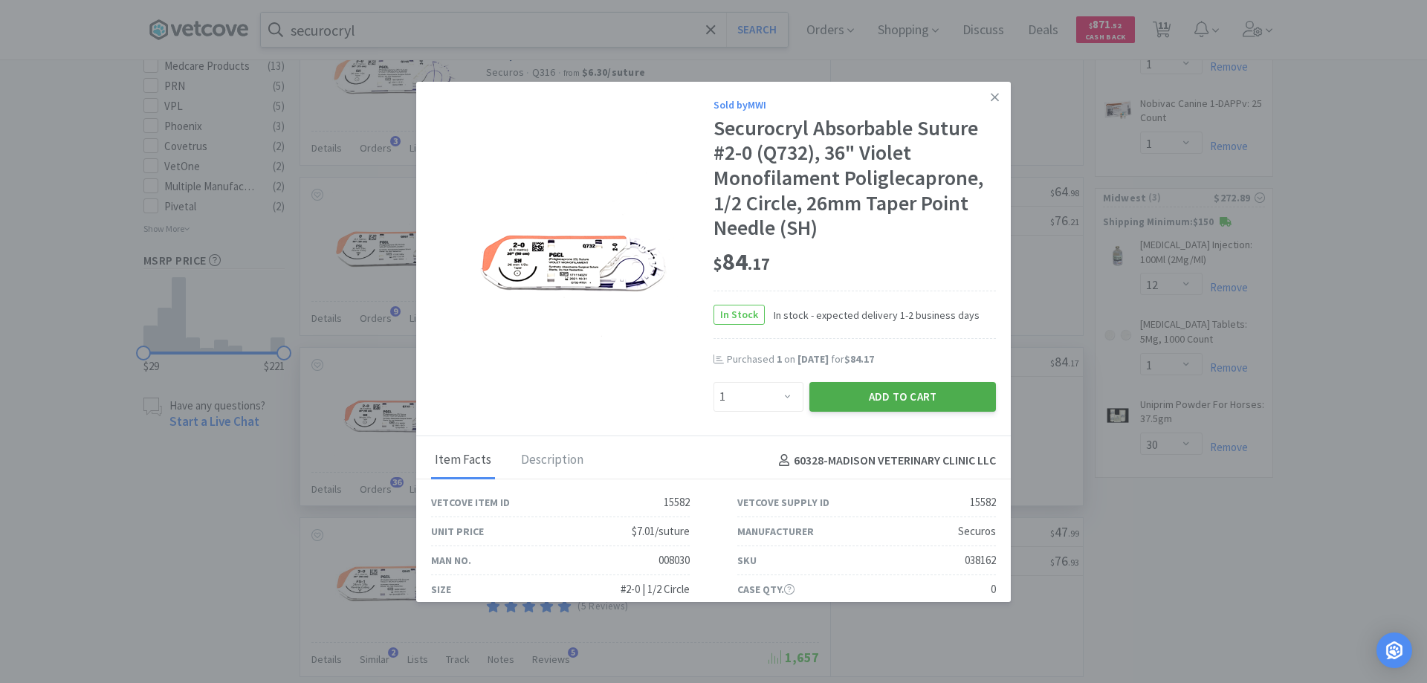
click at [856, 390] on button "Add to Cart" at bounding box center [902, 397] width 187 height 30
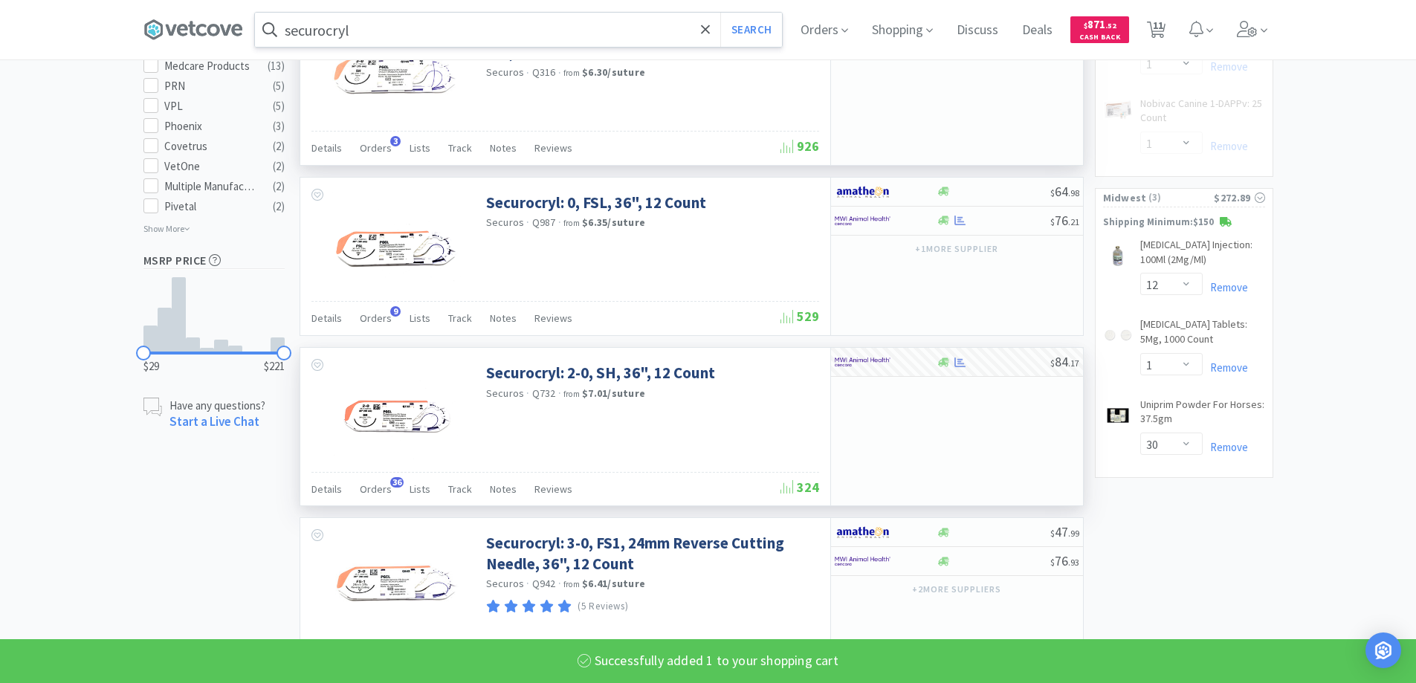
select select "1"
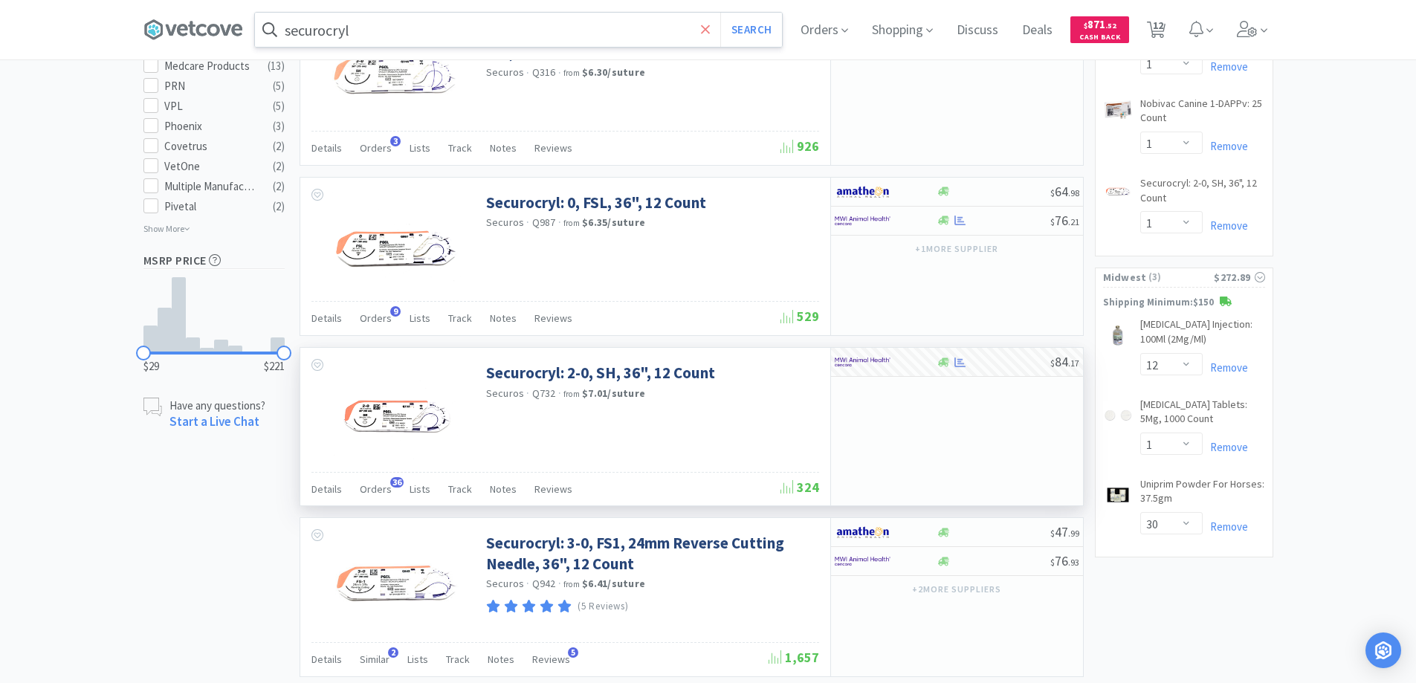
click at [710, 29] on icon at bounding box center [705, 29] width 9 height 9
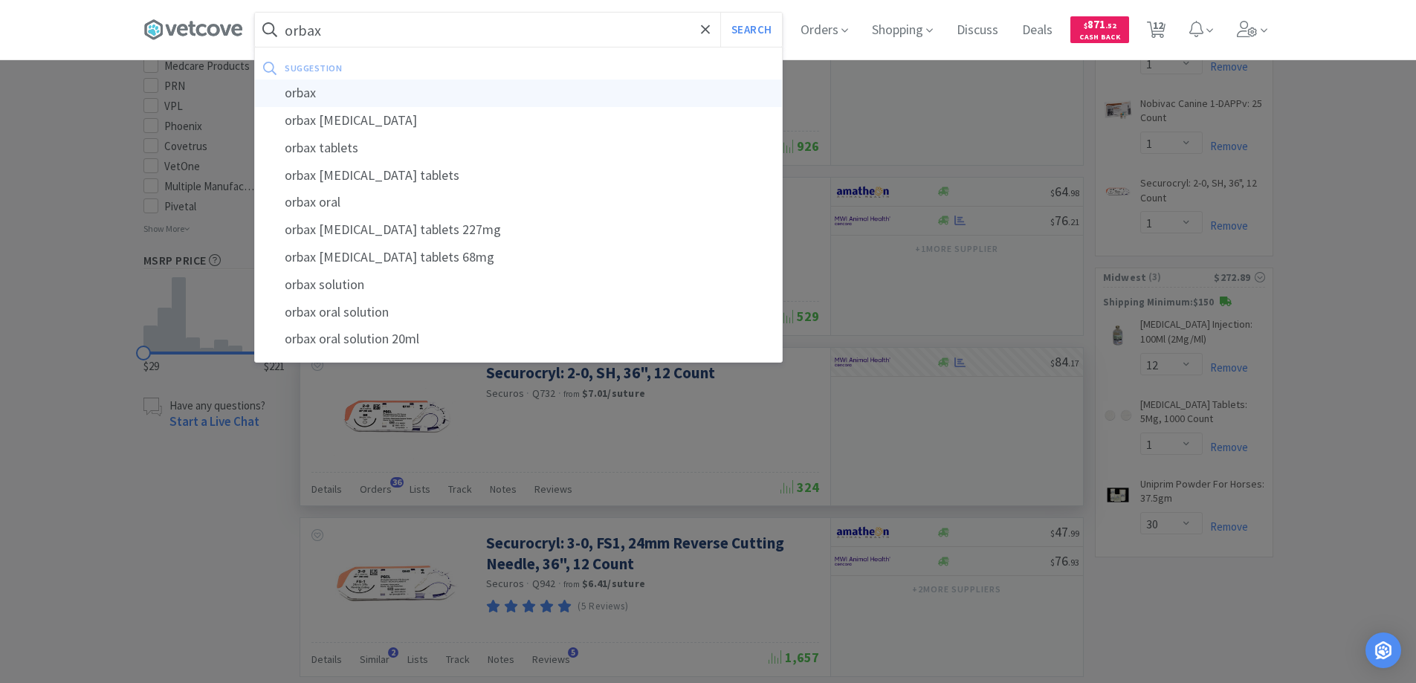
type input "orbax"
click at [312, 95] on div "orbax" at bounding box center [518, 94] width 527 height 28
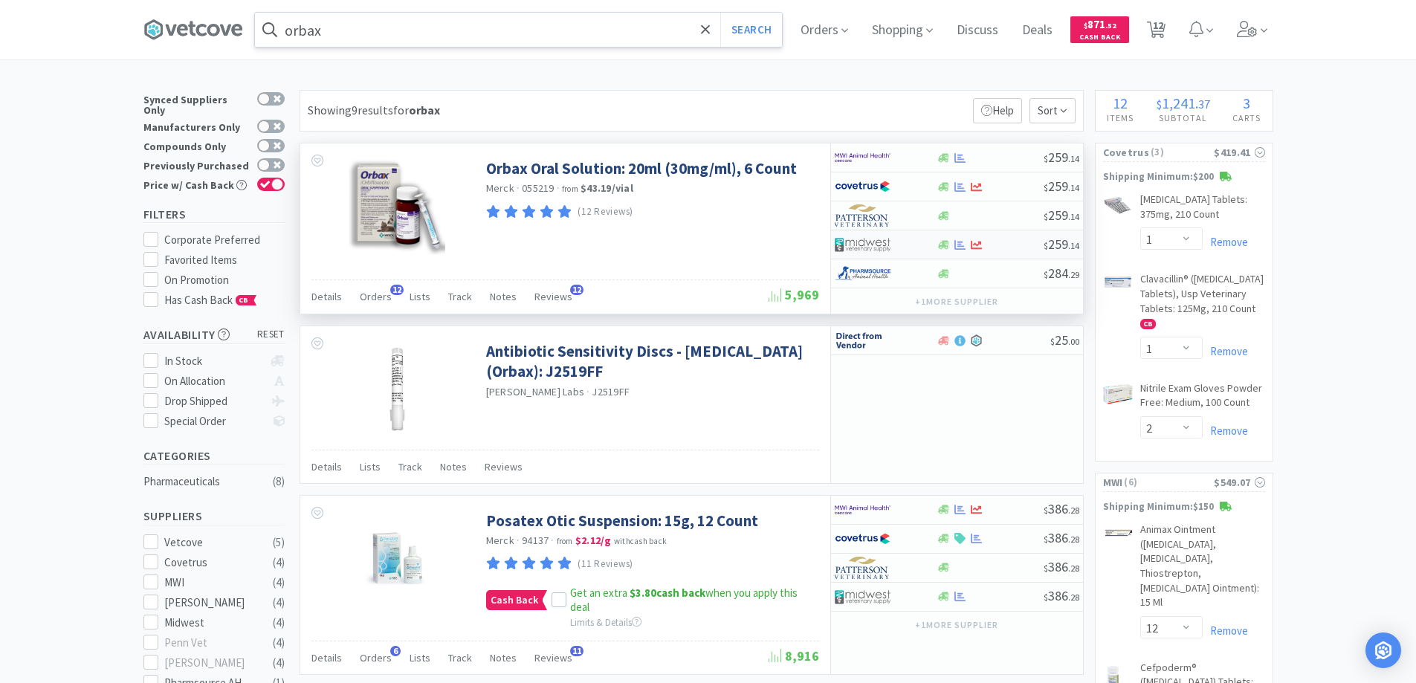
click at [886, 234] on img at bounding box center [863, 244] width 56 height 22
select select "1"
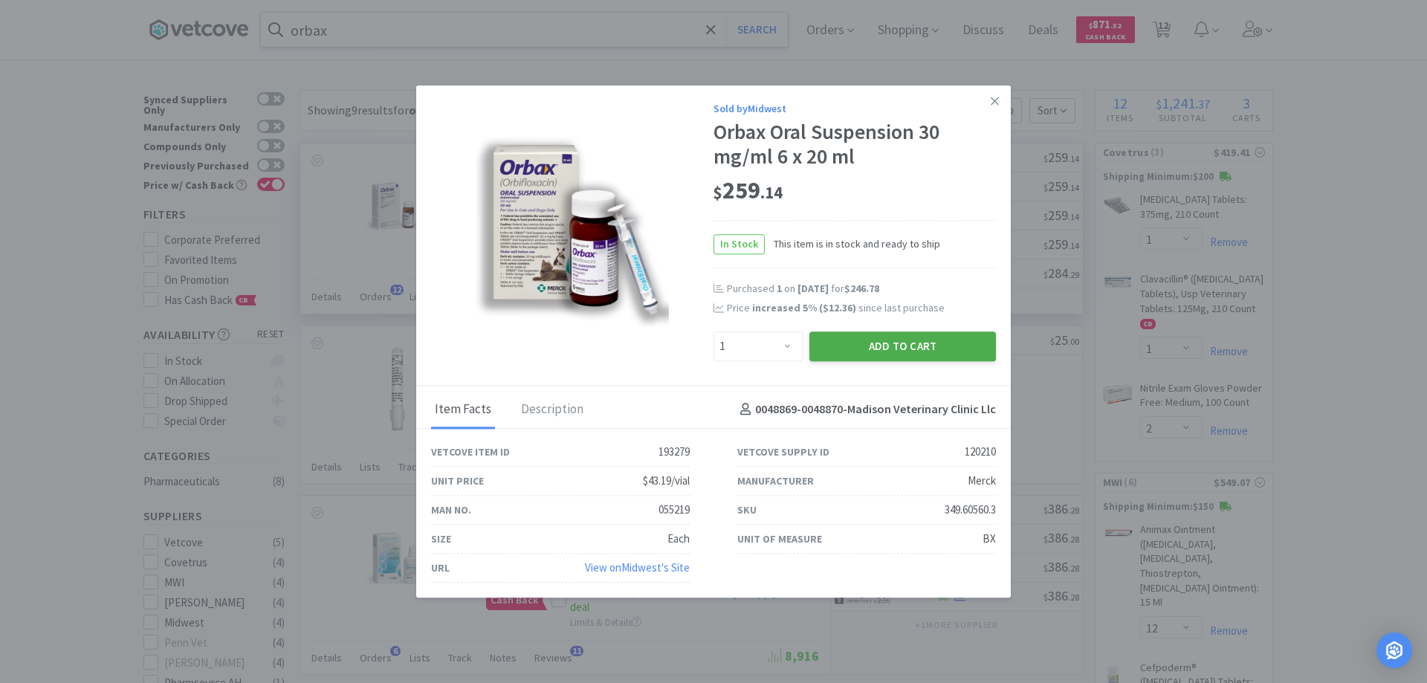
click at [859, 345] on button "Add to Cart" at bounding box center [902, 347] width 187 height 30
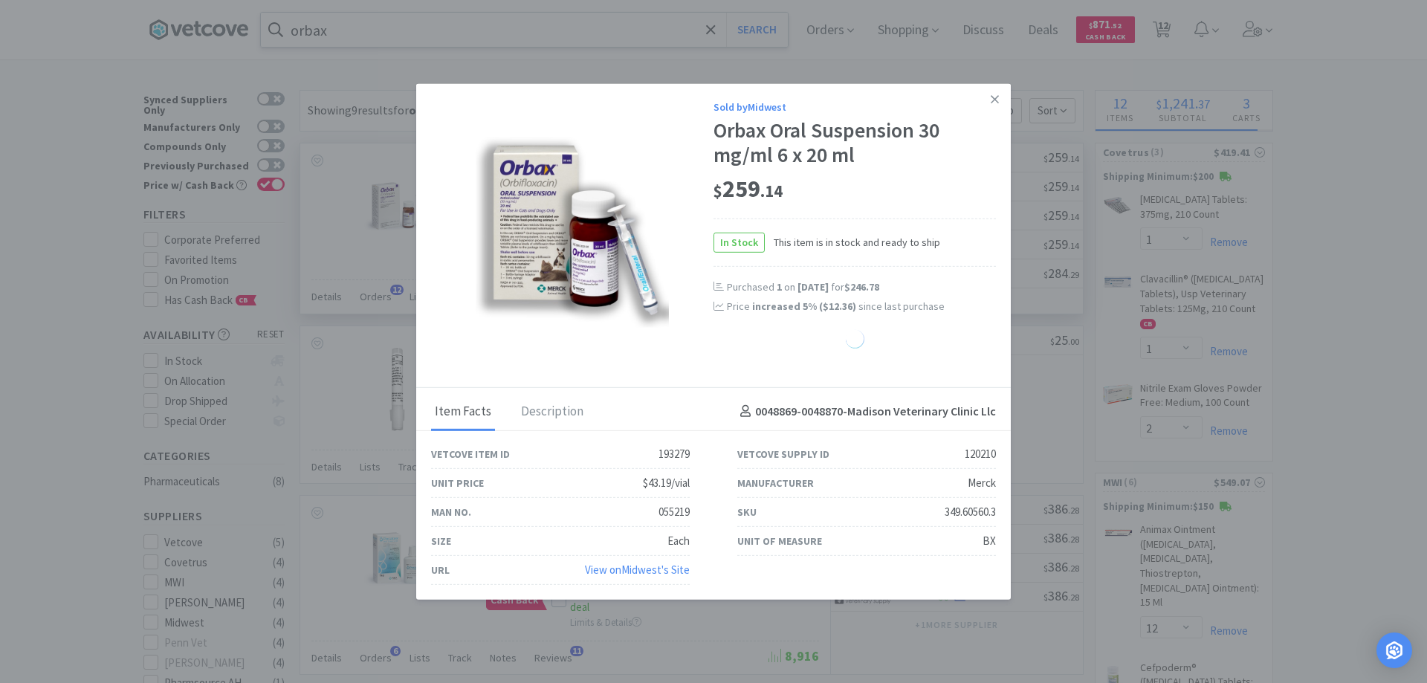
select select "1"
select select "30"
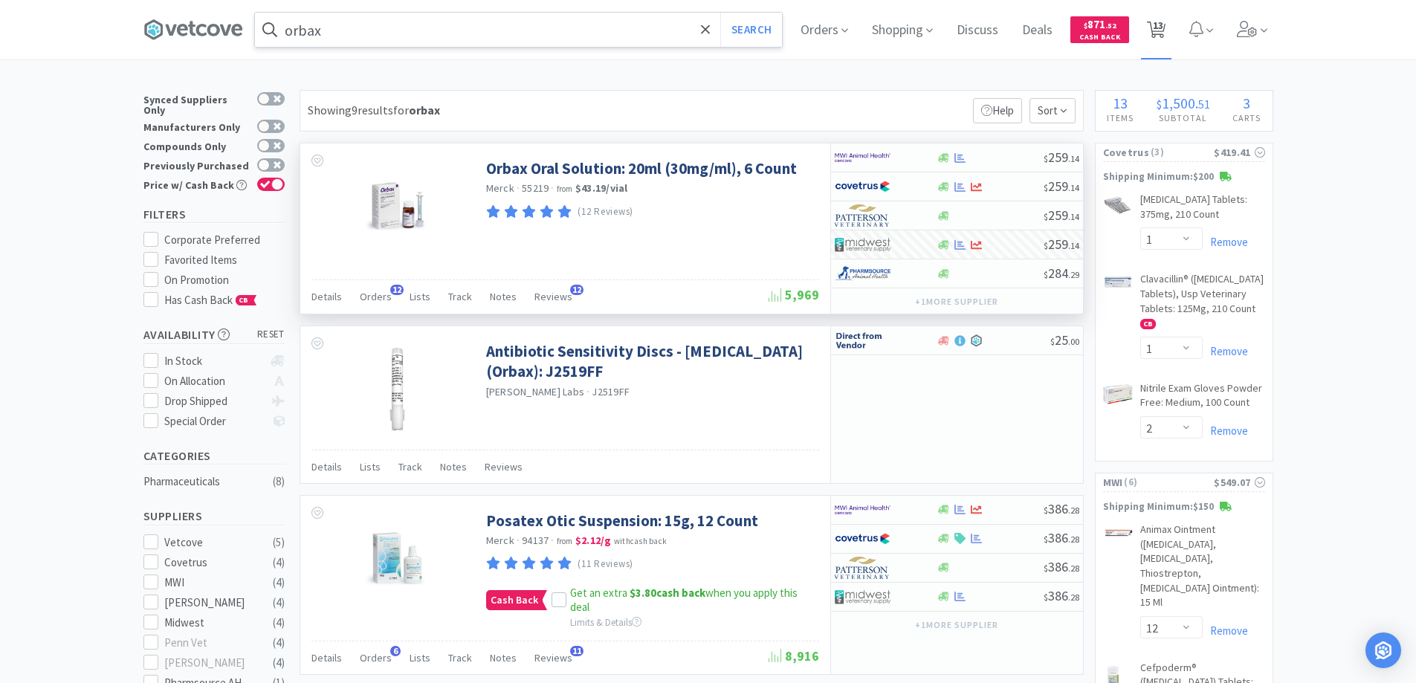
click at [1161, 27] on span "13" at bounding box center [1158, 25] width 10 height 59
select select "1"
select select "2"
select select "12"
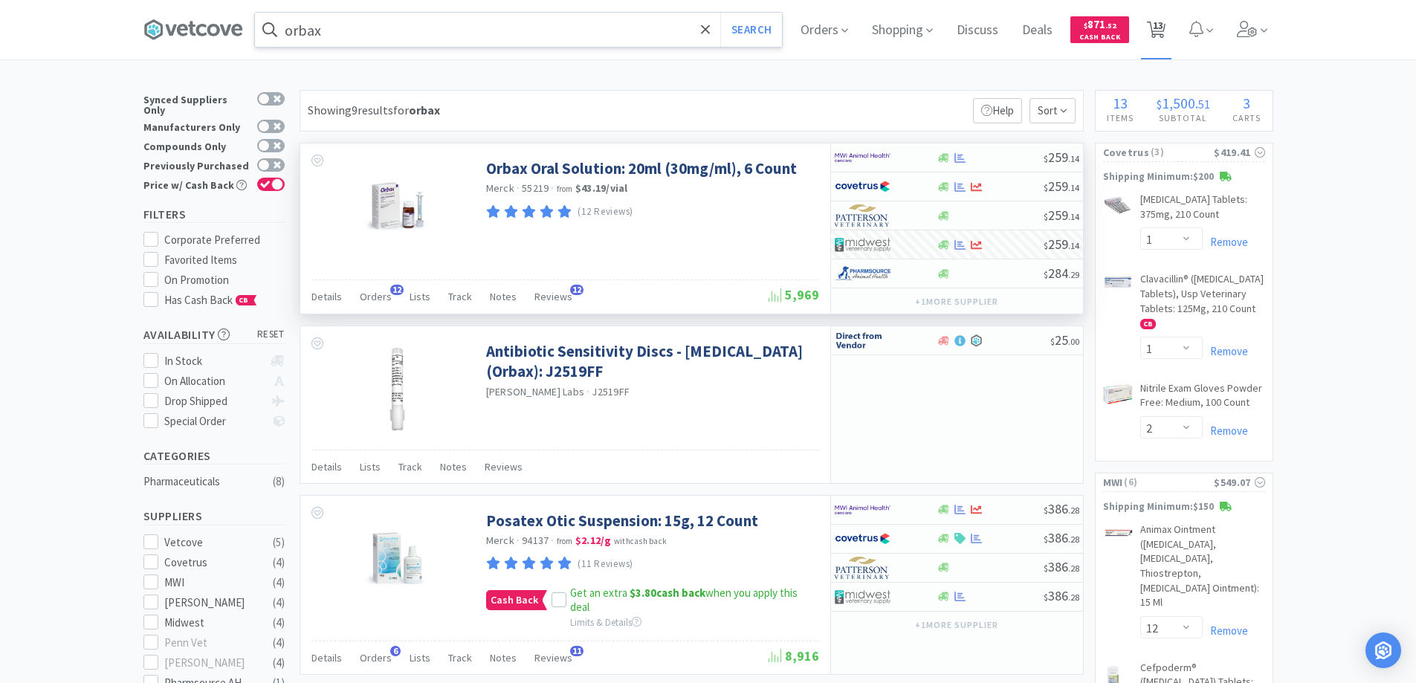
select select "1"
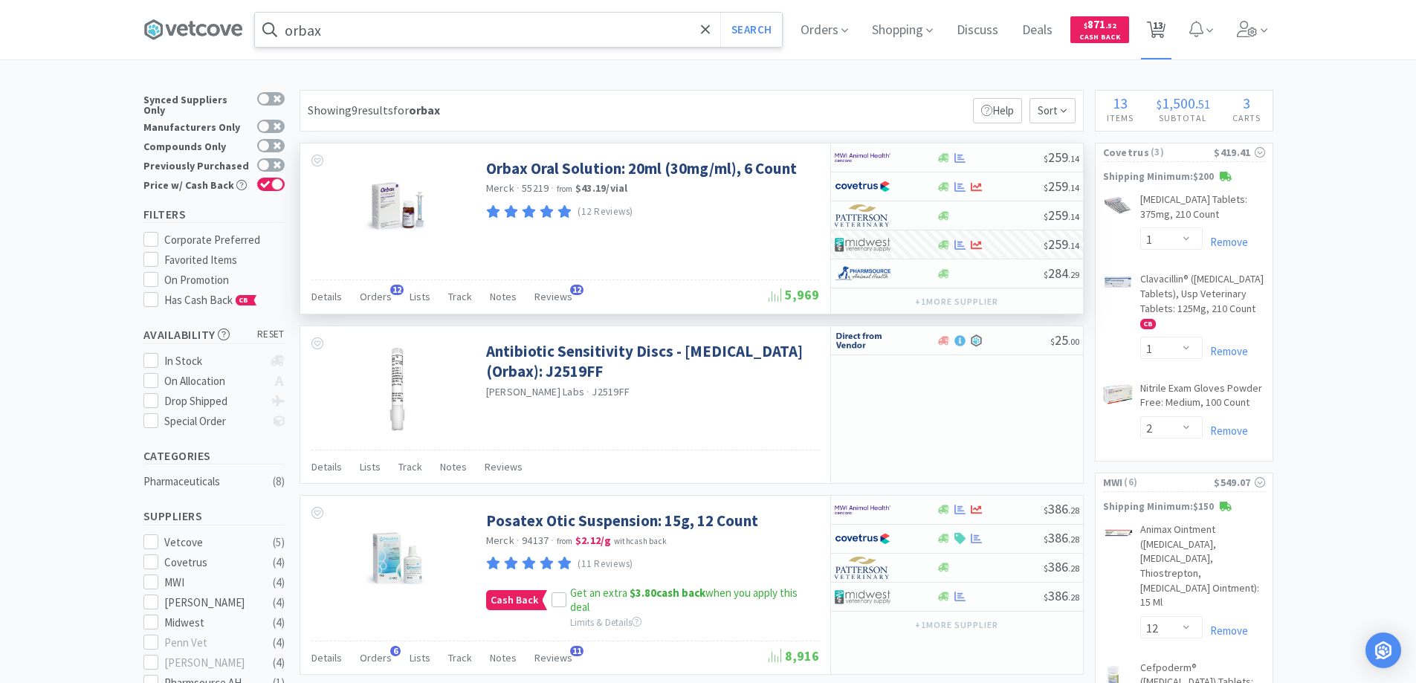
select select "12"
select select "1"
select select "30"
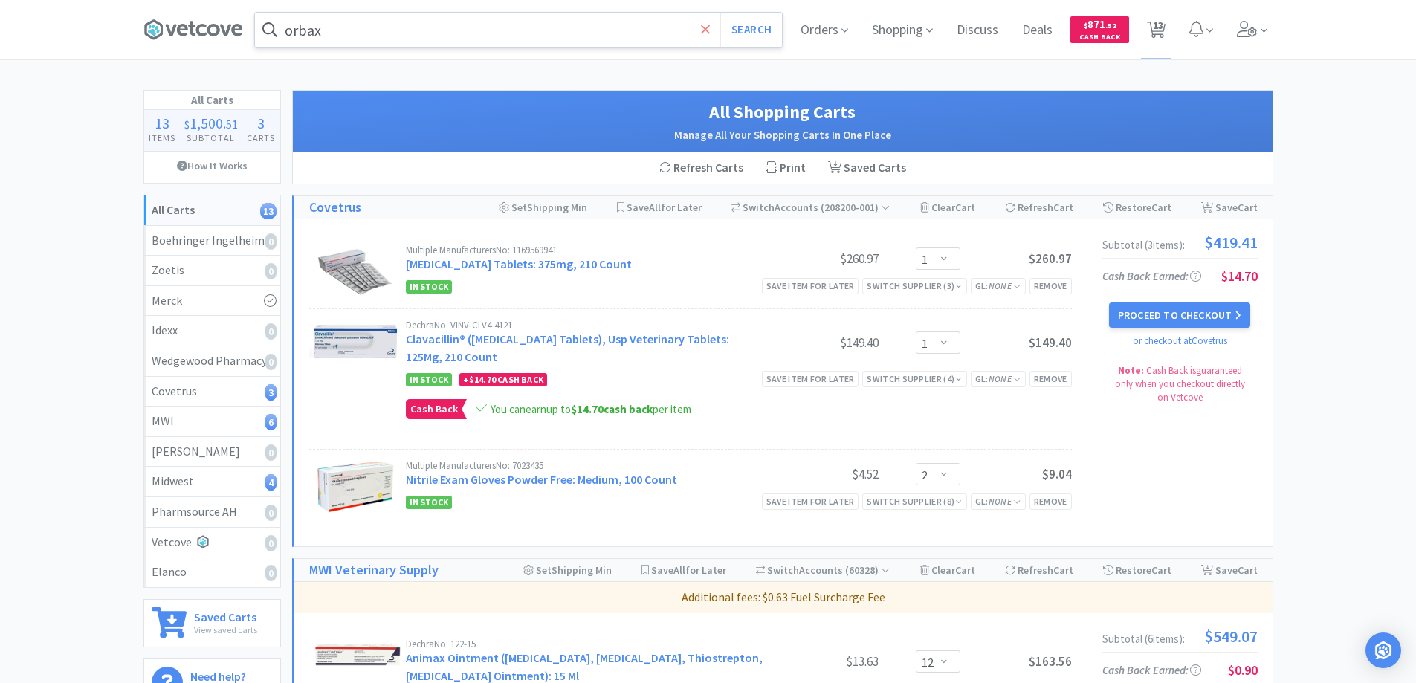
click at [703, 30] on icon at bounding box center [705, 29] width 9 height 9
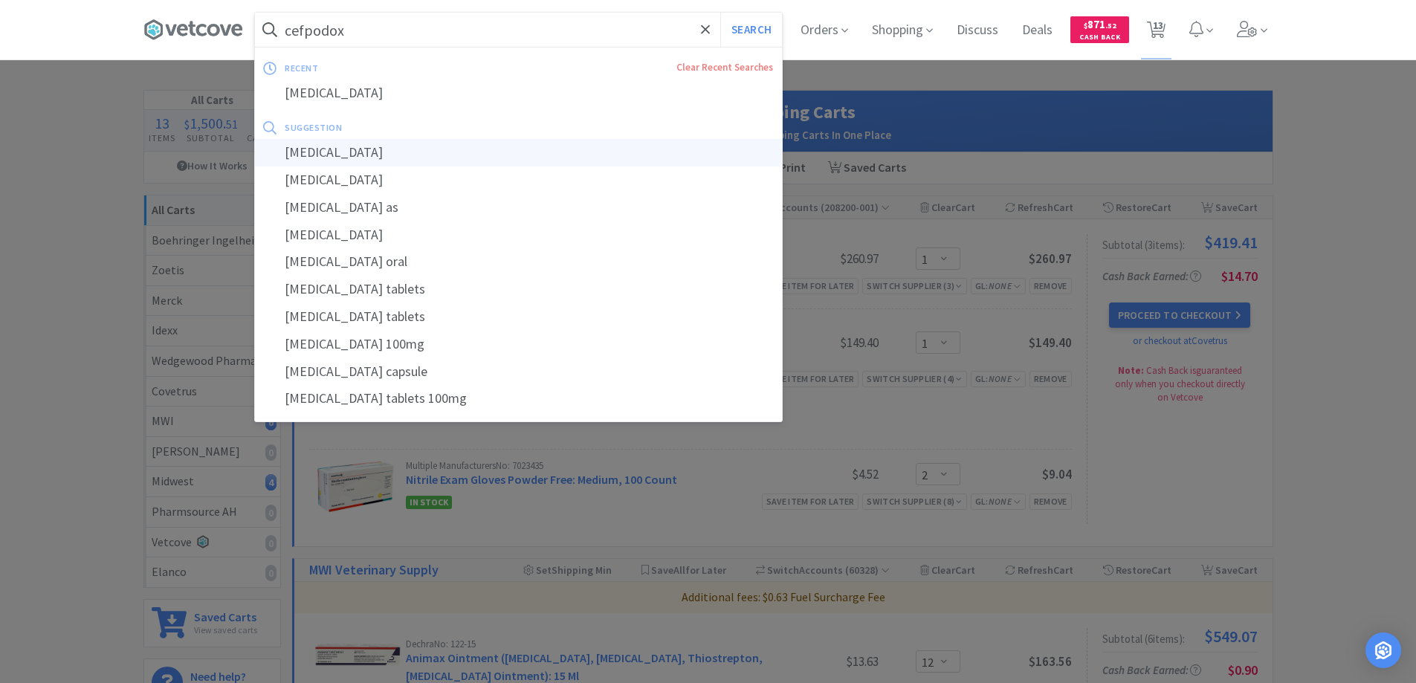
click at [336, 152] on div "[MEDICAL_DATA]" at bounding box center [518, 153] width 527 height 28
type input "[MEDICAL_DATA]"
select select "1"
select select "2"
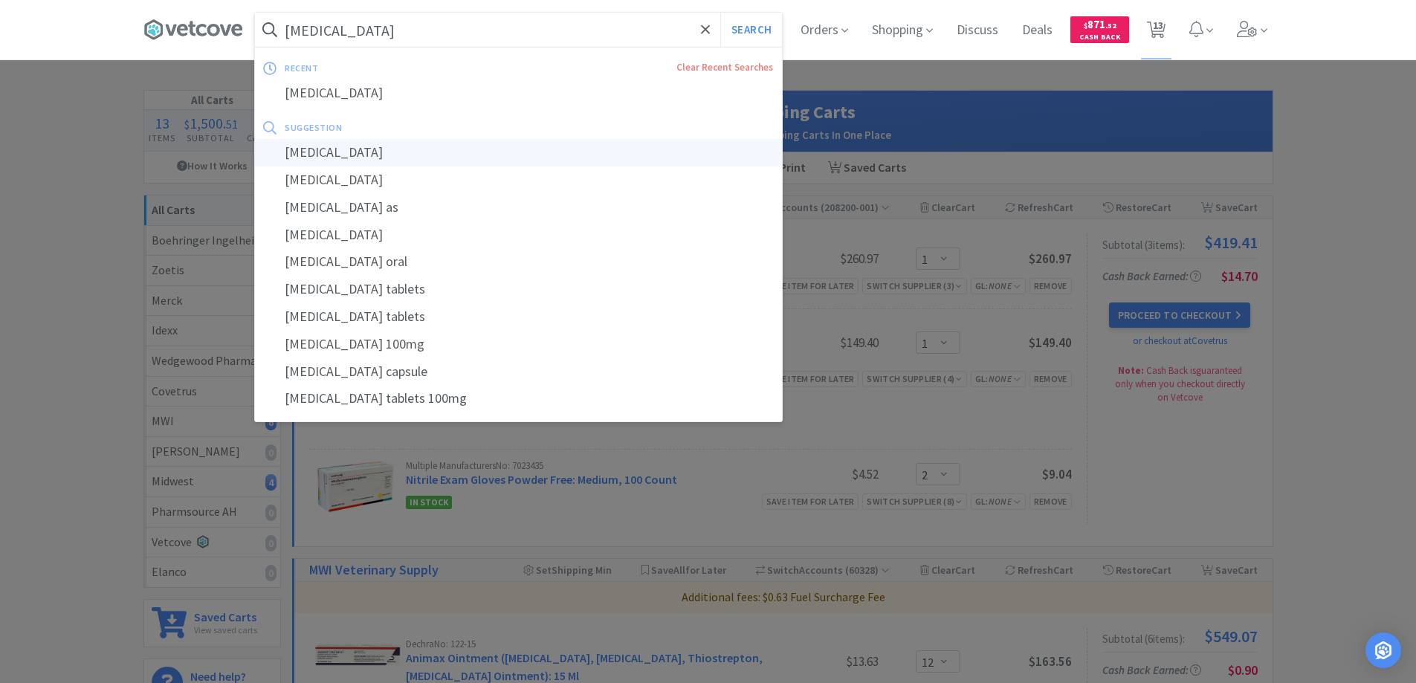
select select "12"
select select "1"
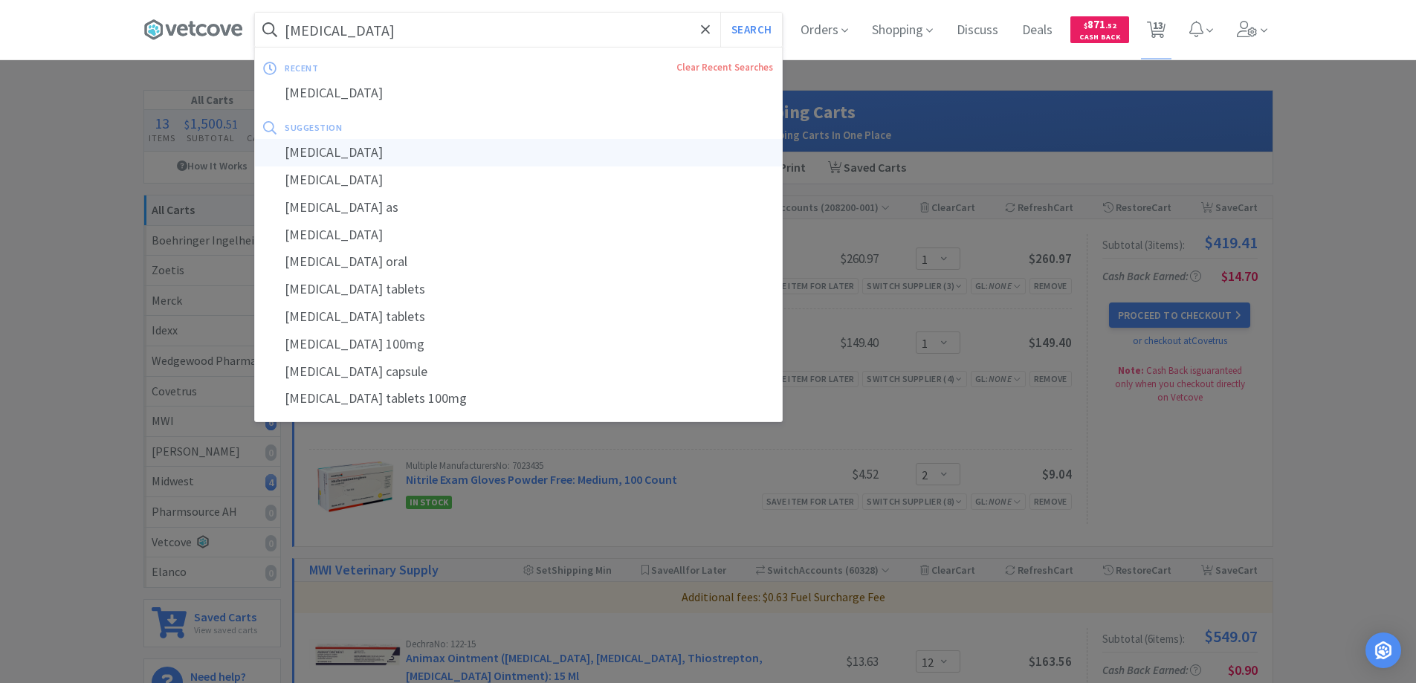
select select "1"
select select "12"
select select "1"
select select "30"
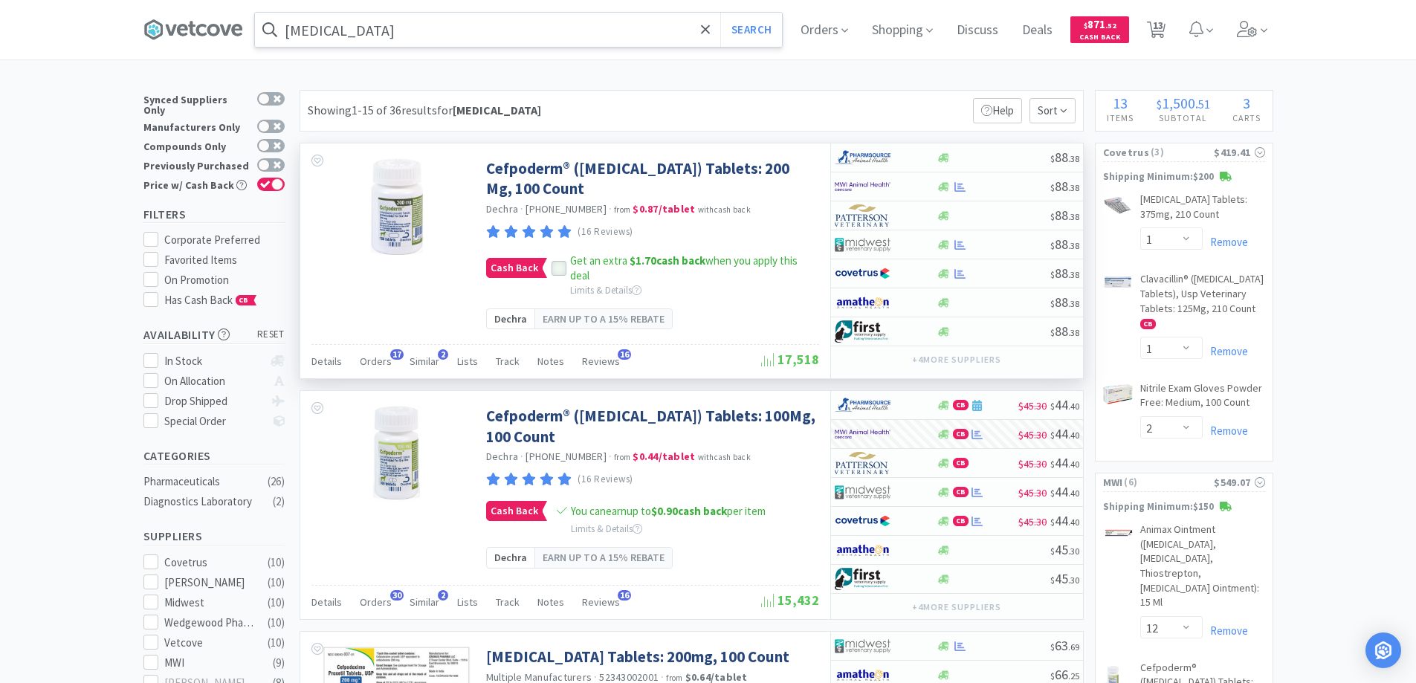
click at [555, 274] on icon at bounding box center [559, 268] width 10 height 10
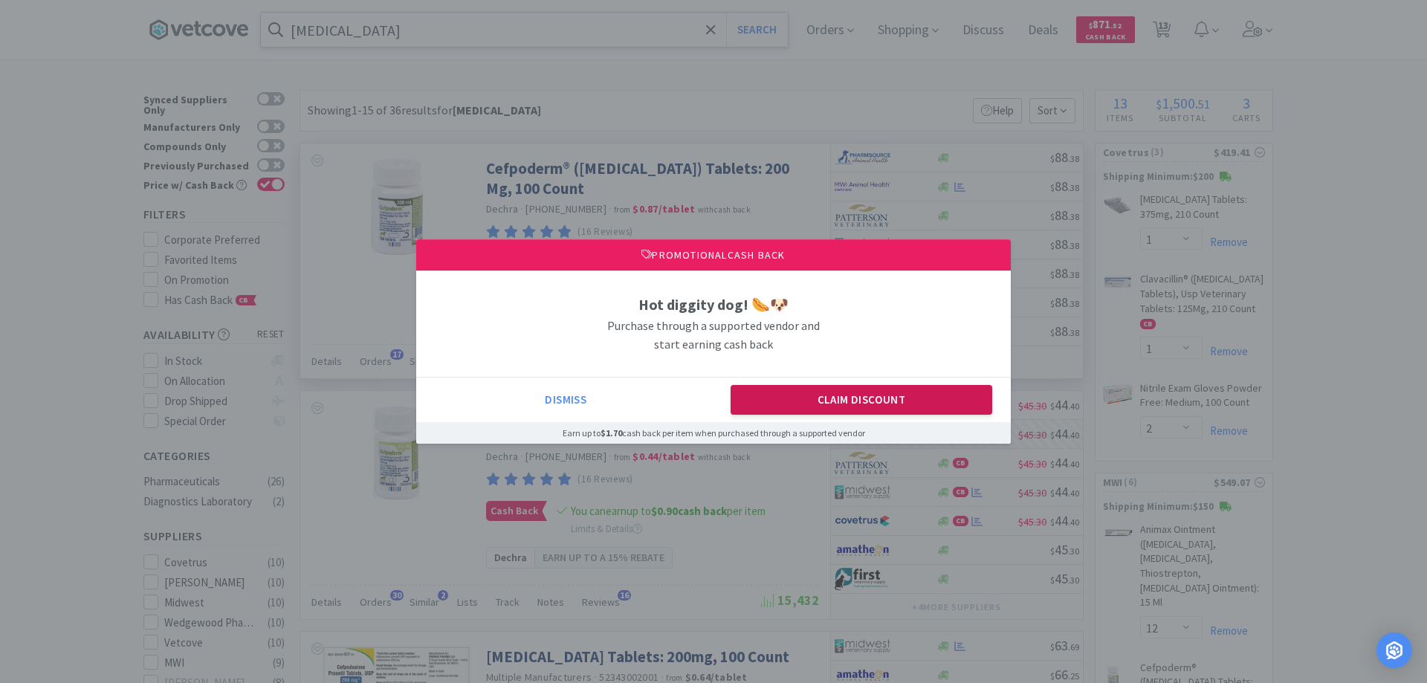
click at [852, 396] on button "Claim Discount" at bounding box center [862, 400] width 262 height 30
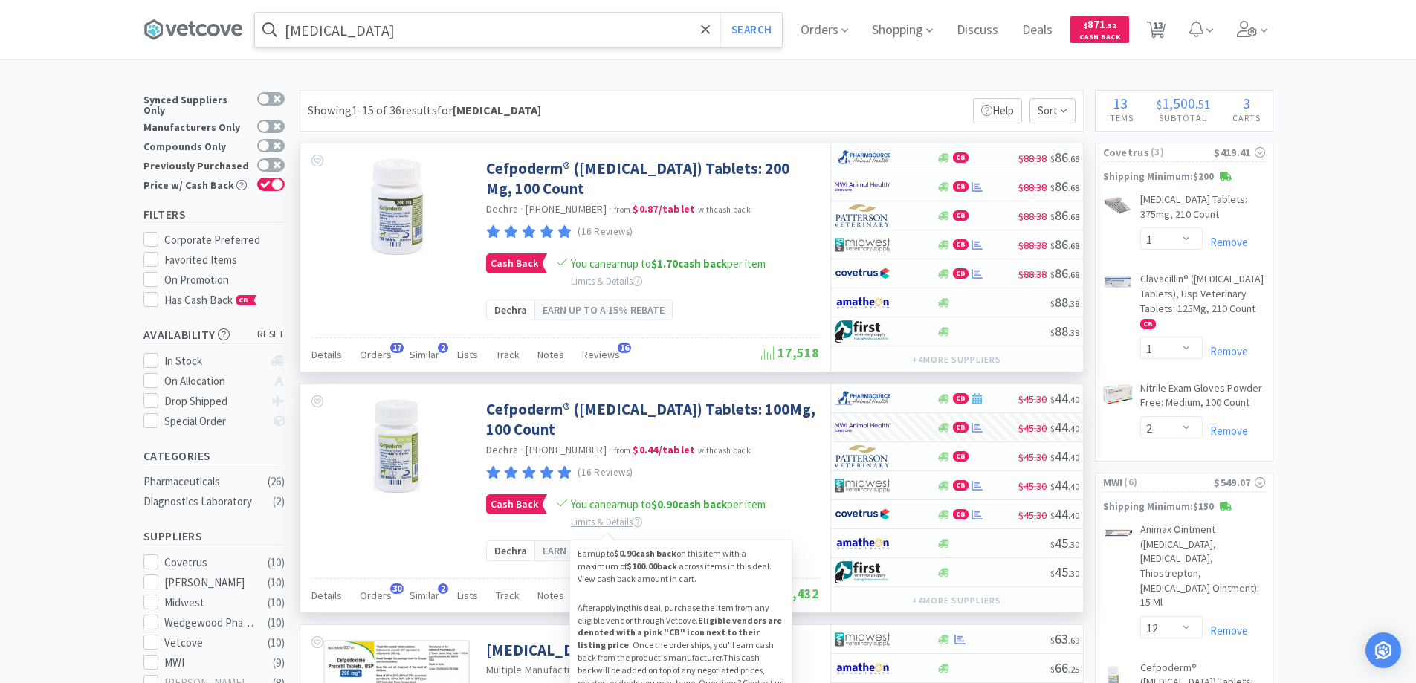
scroll to position [223, 0]
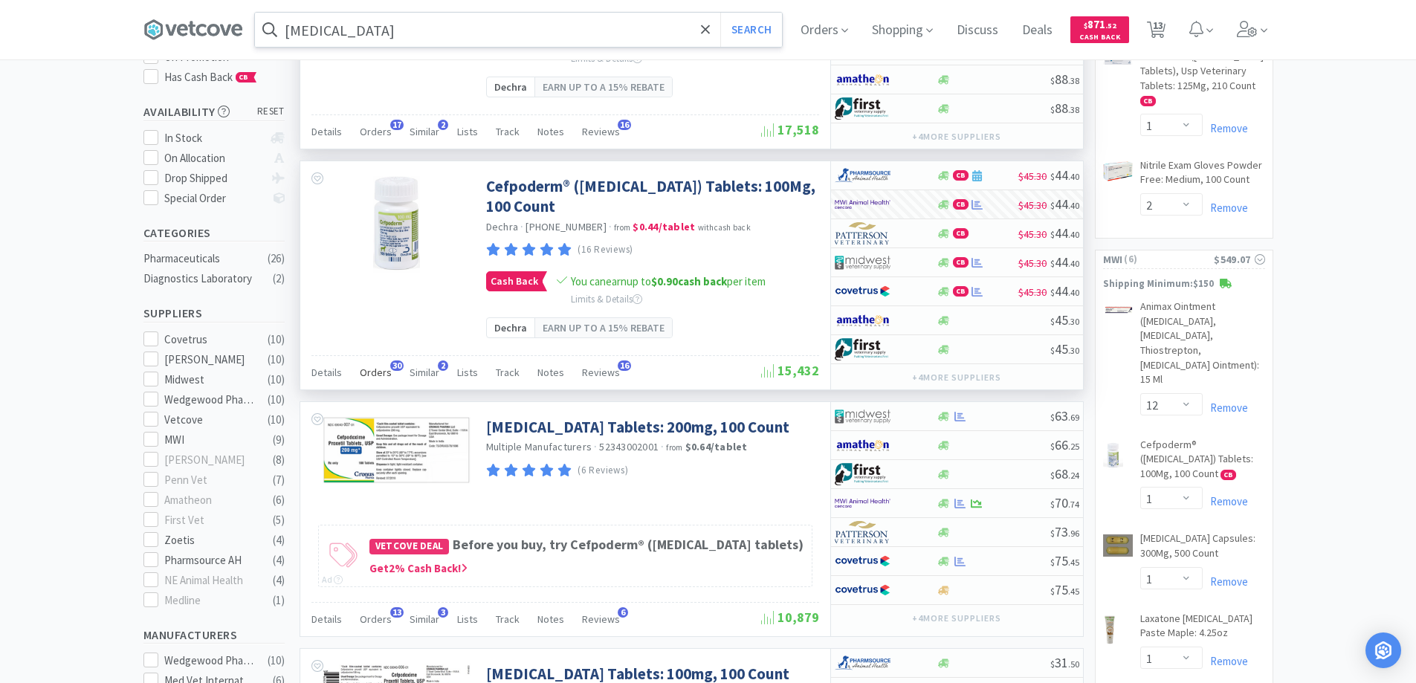
click at [393, 363] on span "30" at bounding box center [396, 366] width 13 height 10
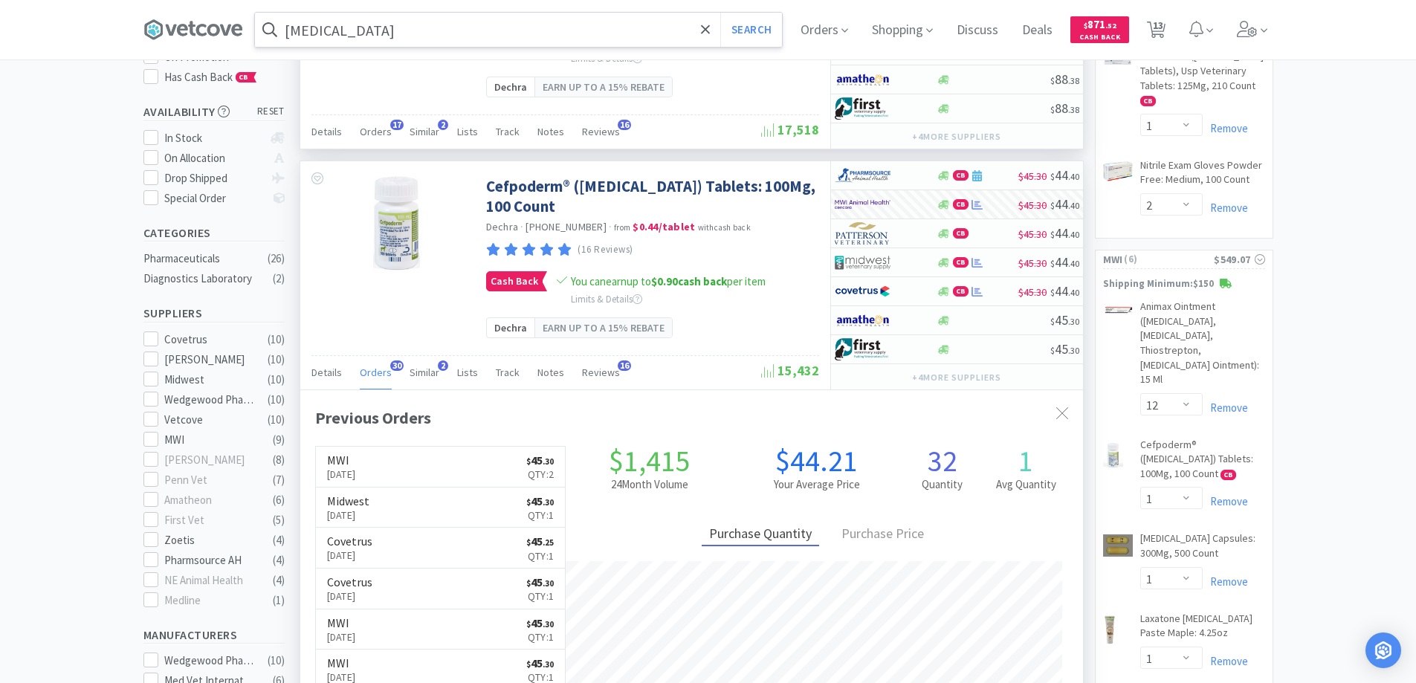
scroll to position [398, 783]
click at [393, 363] on span "30" at bounding box center [396, 366] width 13 height 10
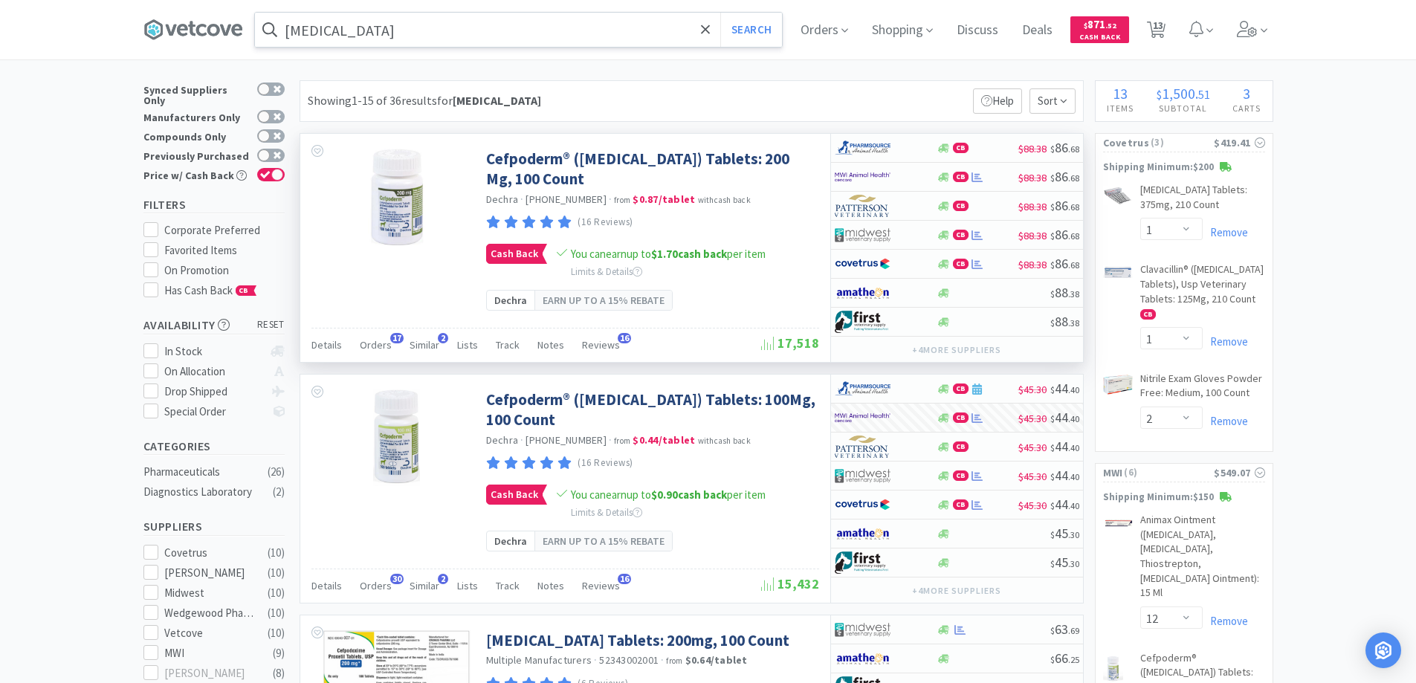
scroll to position [0, 0]
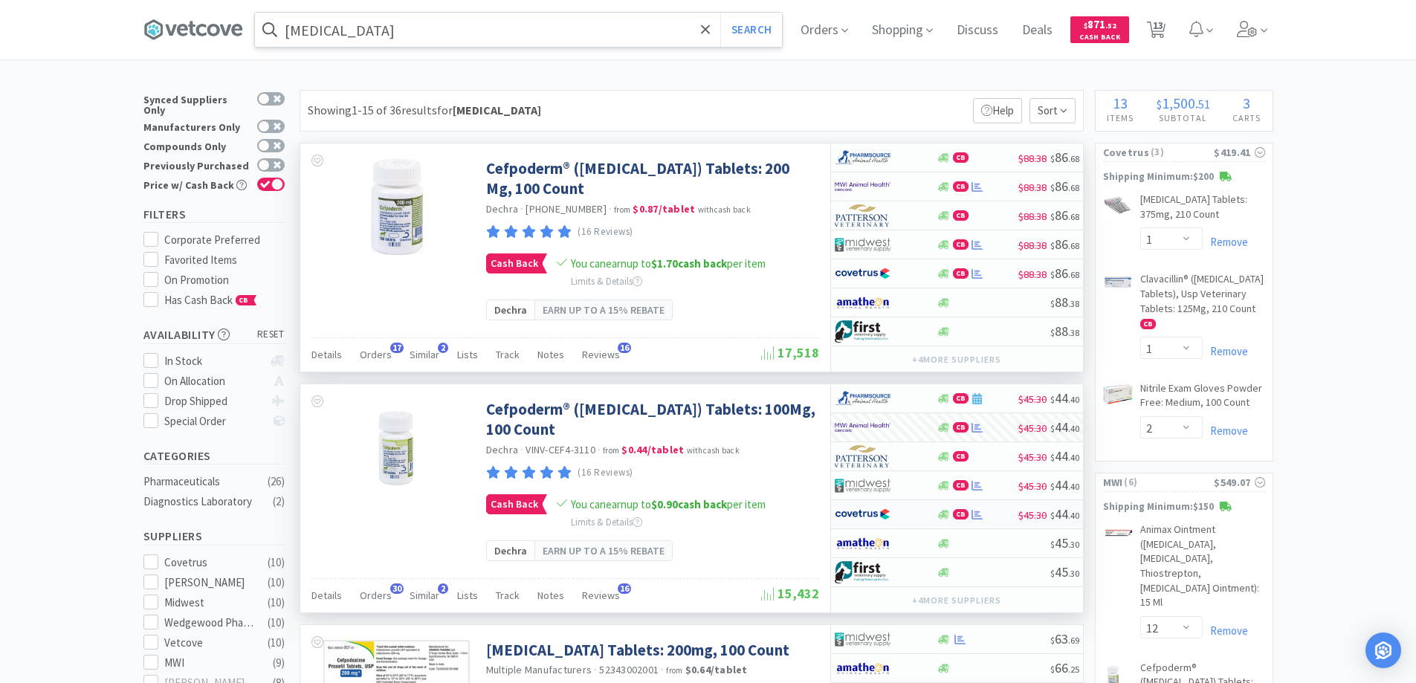
click at [908, 516] on div at bounding box center [876, 514] width 82 height 25
select select "1"
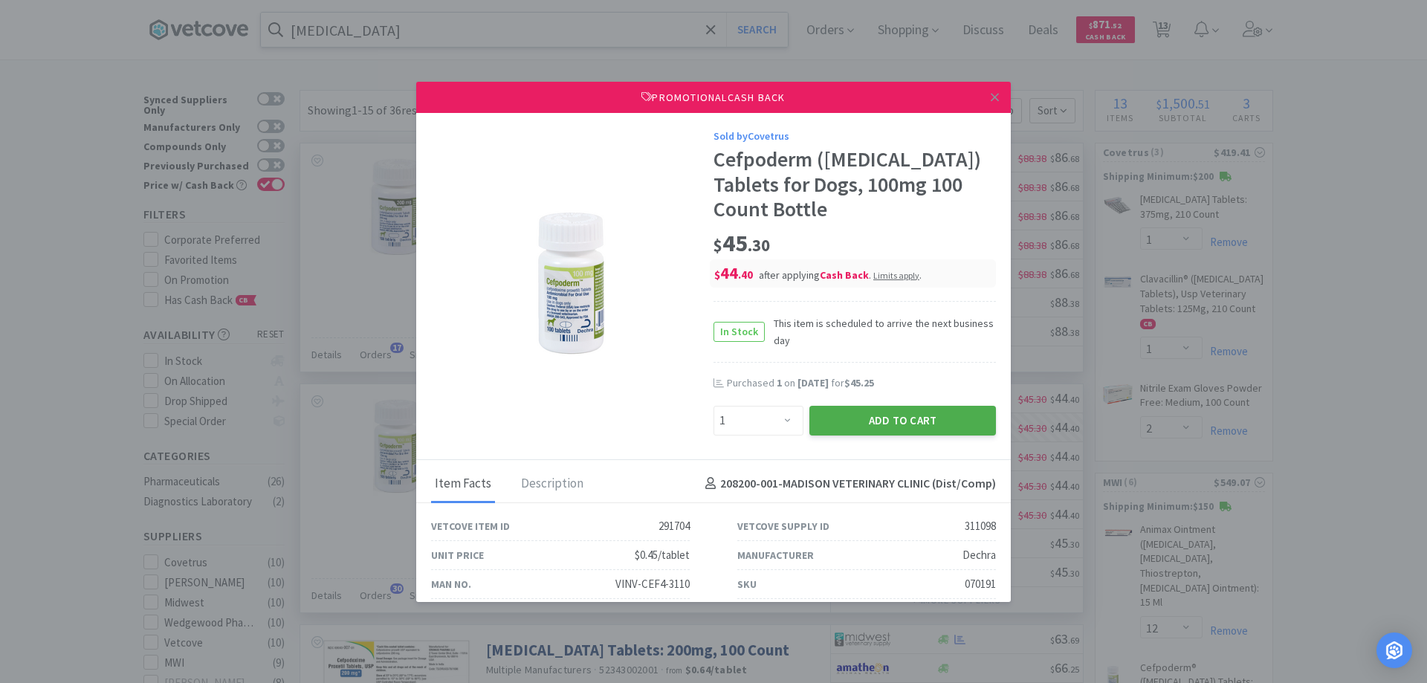
click at [828, 421] on button "Add to Cart" at bounding box center [902, 421] width 187 height 30
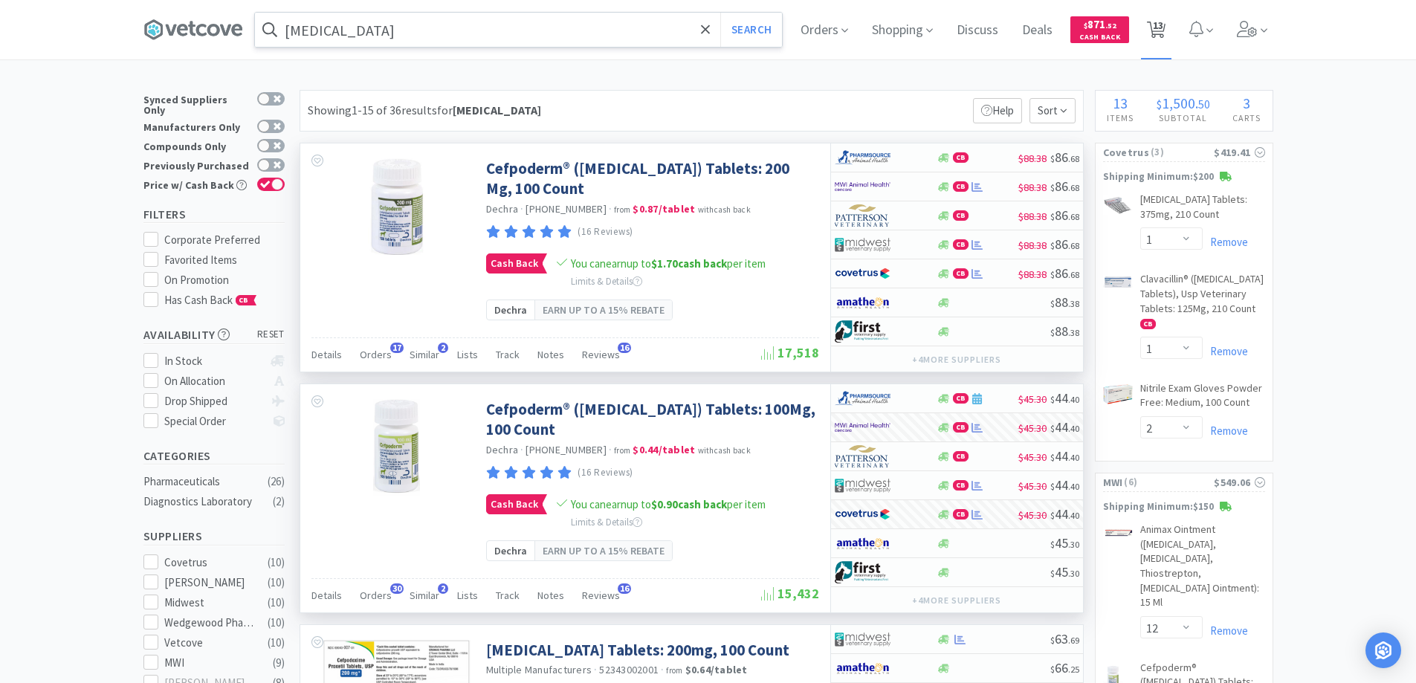
click at [1163, 27] on span "13" at bounding box center [1158, 25] width 10 height 59
select select "1"
select select "2"
select select "12"
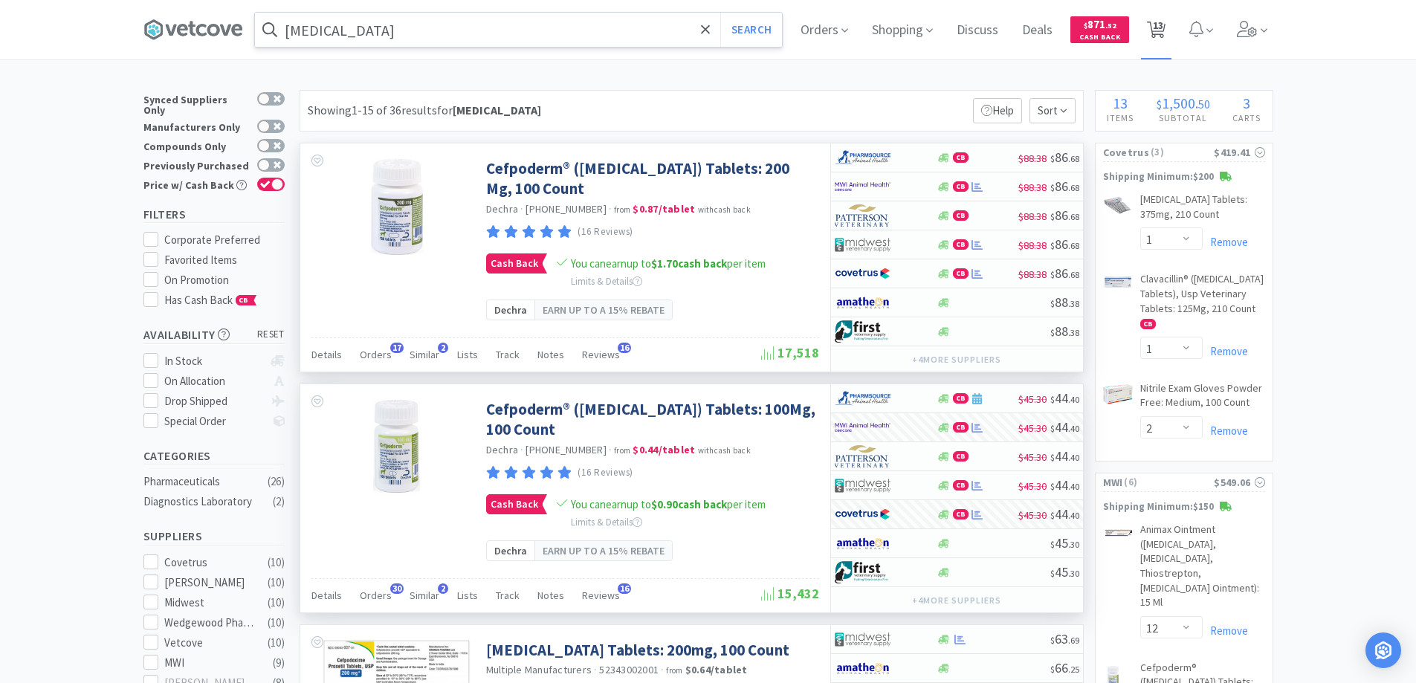
select select "1"
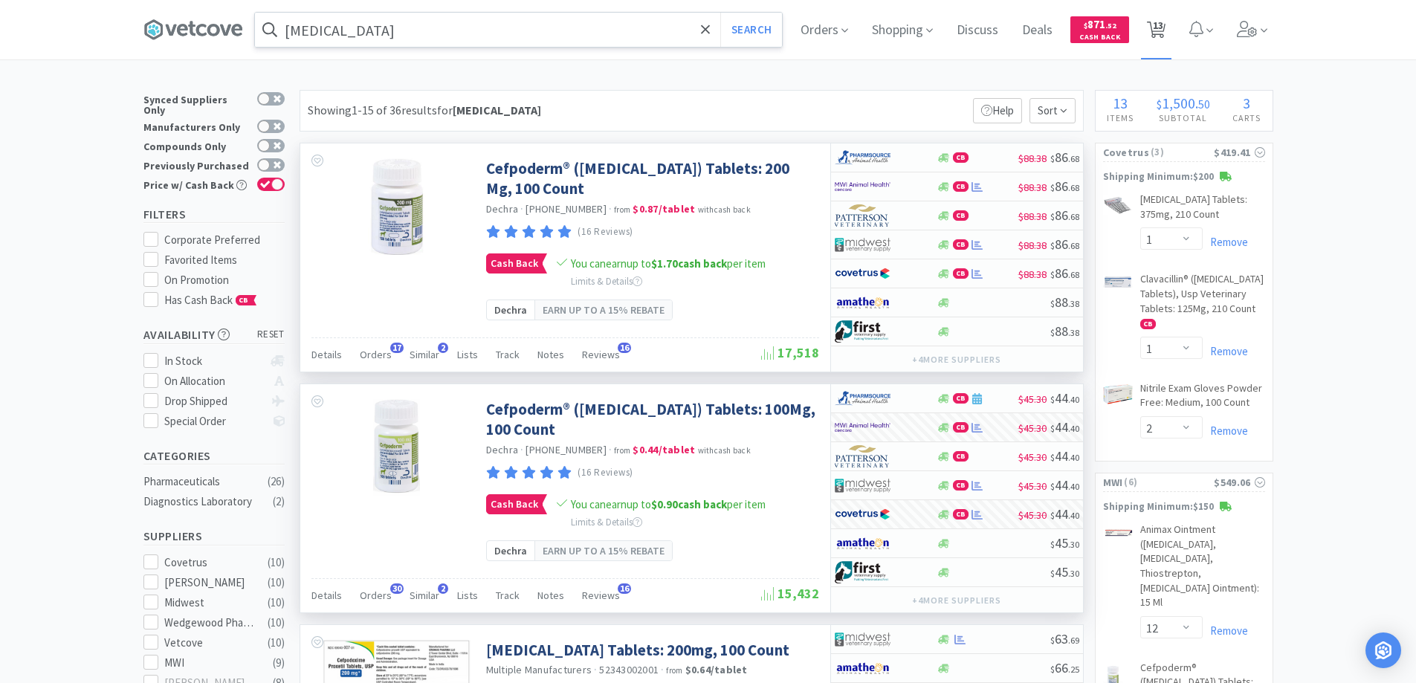
select select "12"
select select "1"
select select "30"
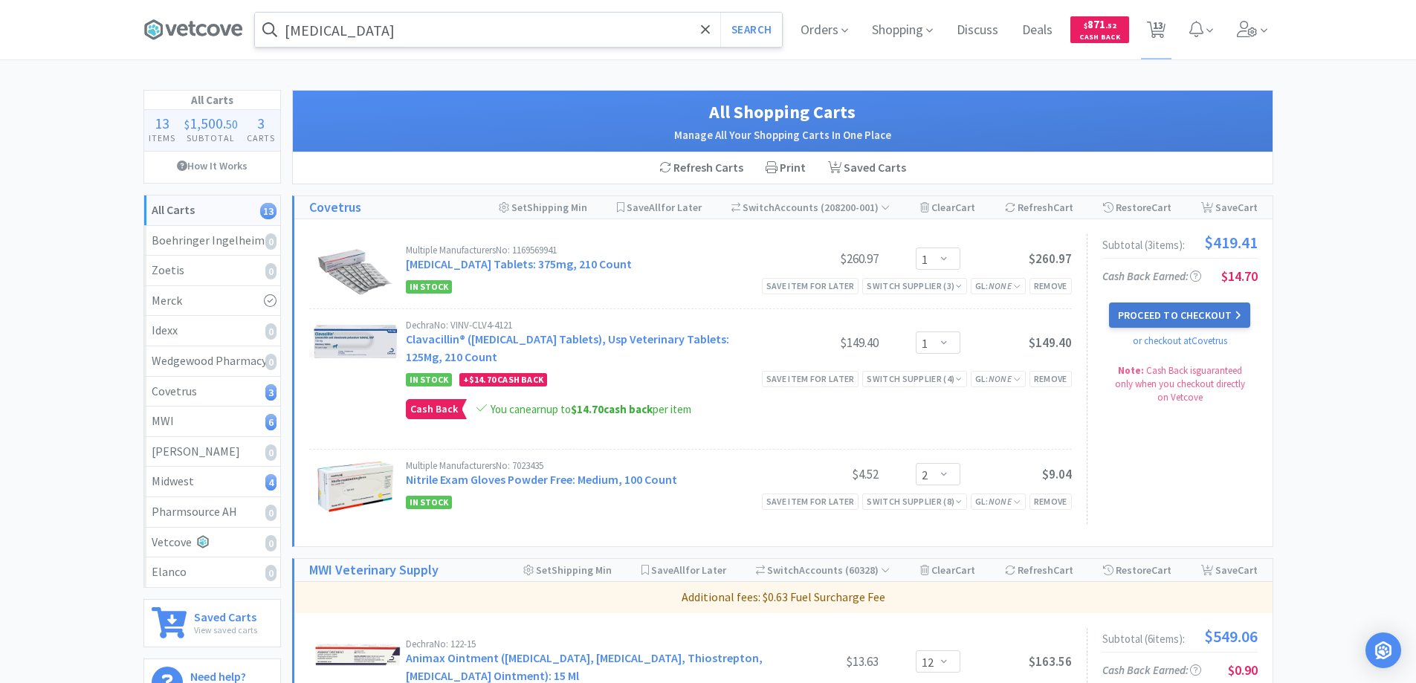
click at [1133, 313] on button "Proceed to Checkout" at bounding box center [1179, 315] width 141 height 25
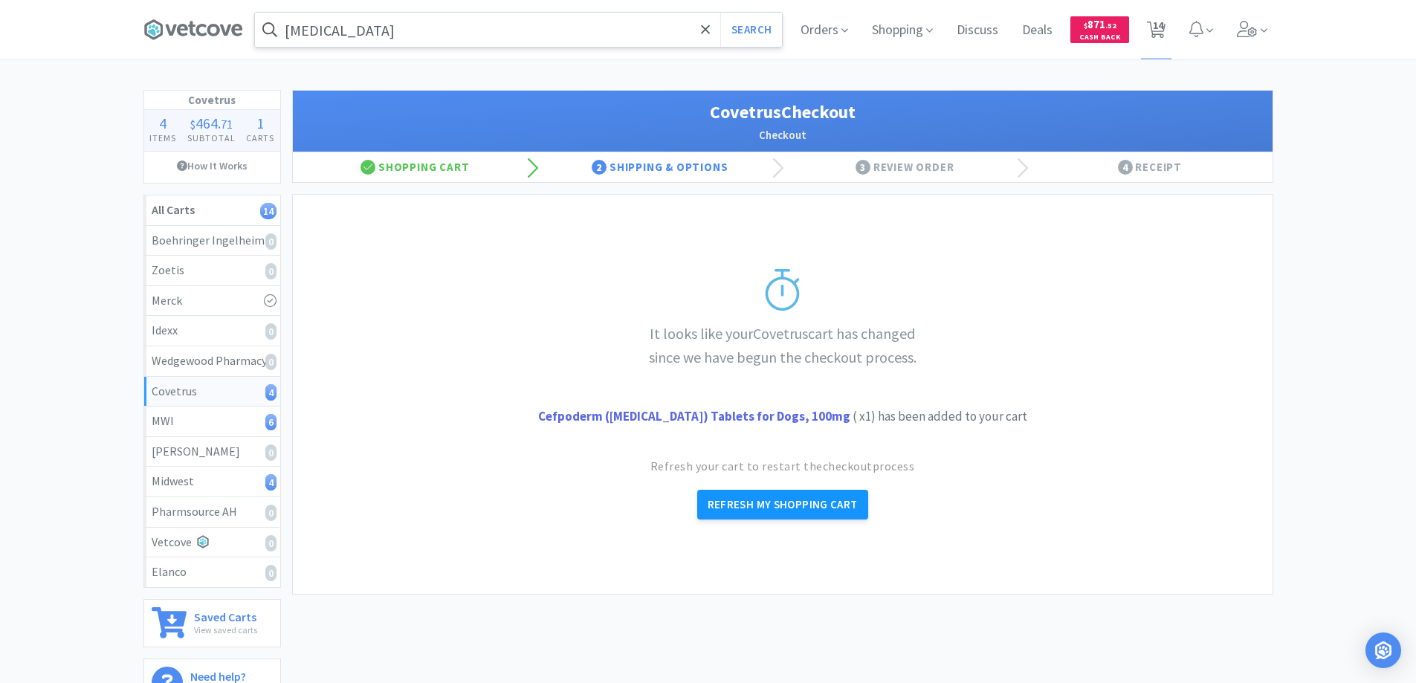
click at [746, 505] on button "Refresh My Shopping Cart" at bounding box center [782, 505] width 171 height 30
select select "1"
select select "2"
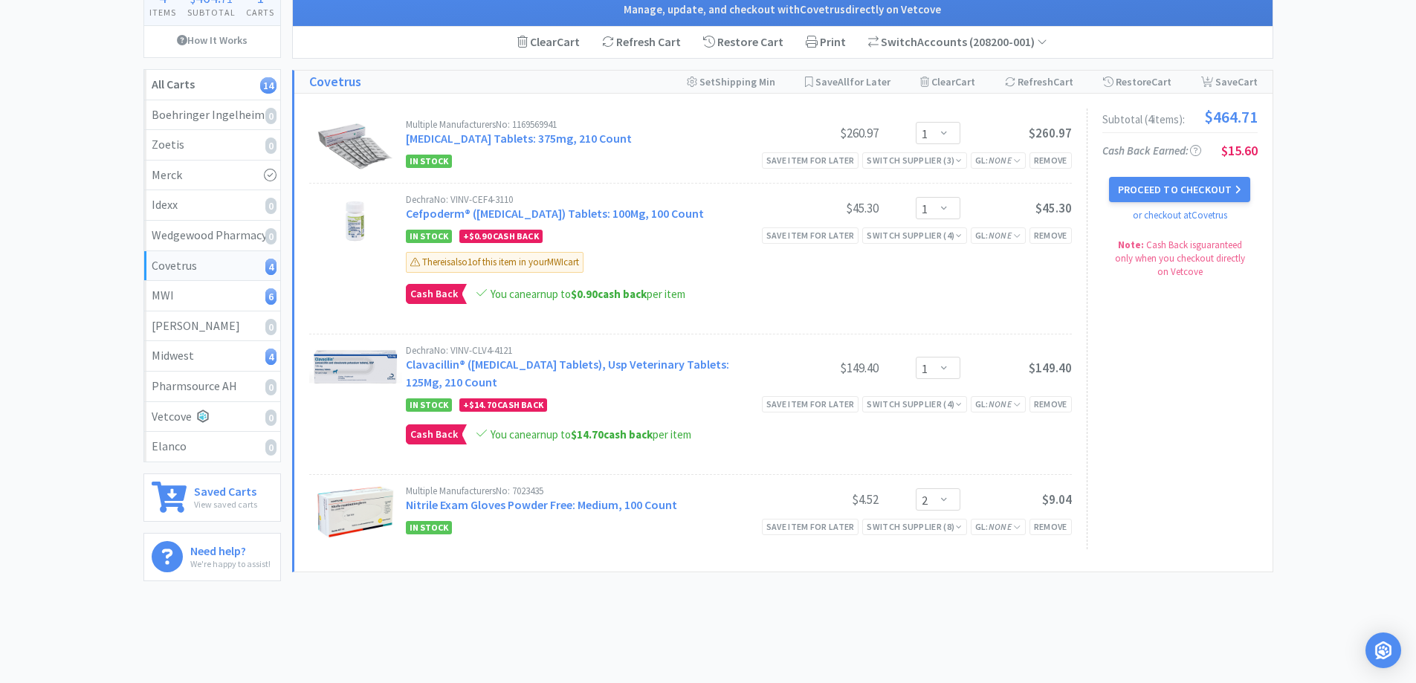
scroll to position [149, 0]
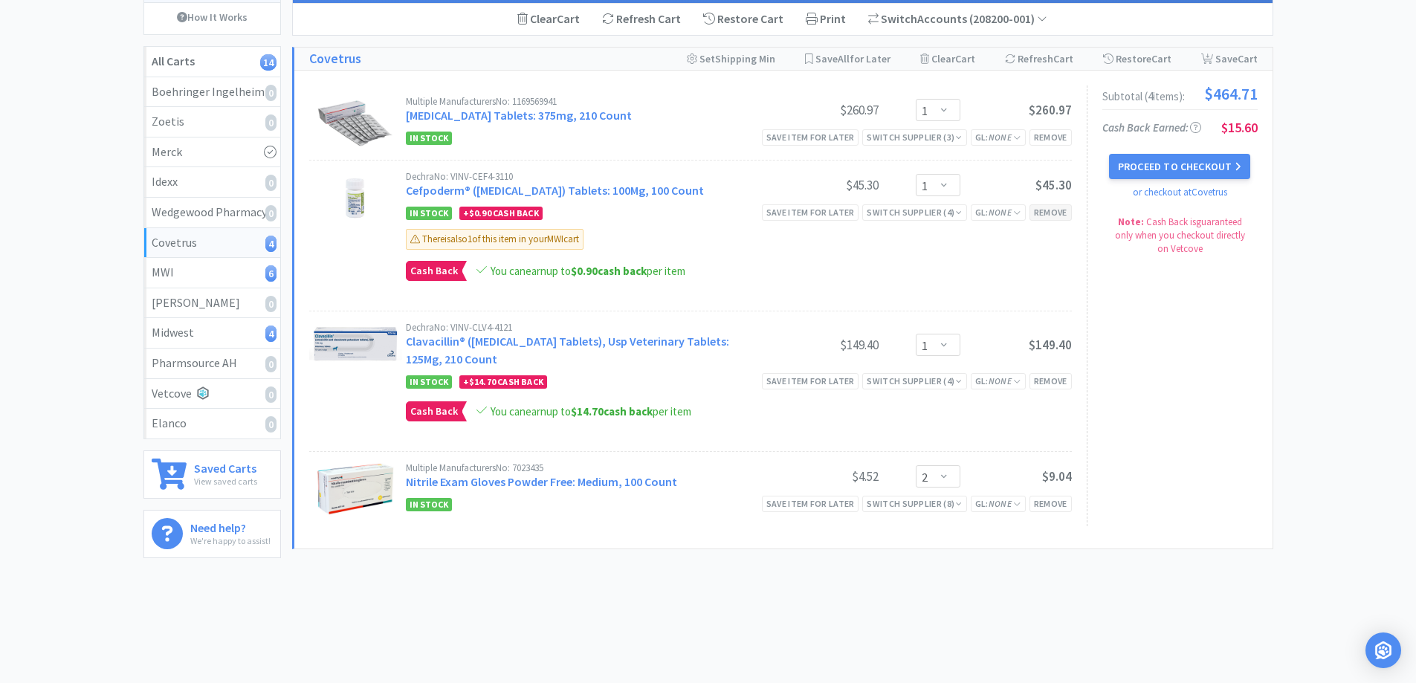
click at [1047, 213] on div "Remove" at bounding box center [1050, 212] width 42 height 16
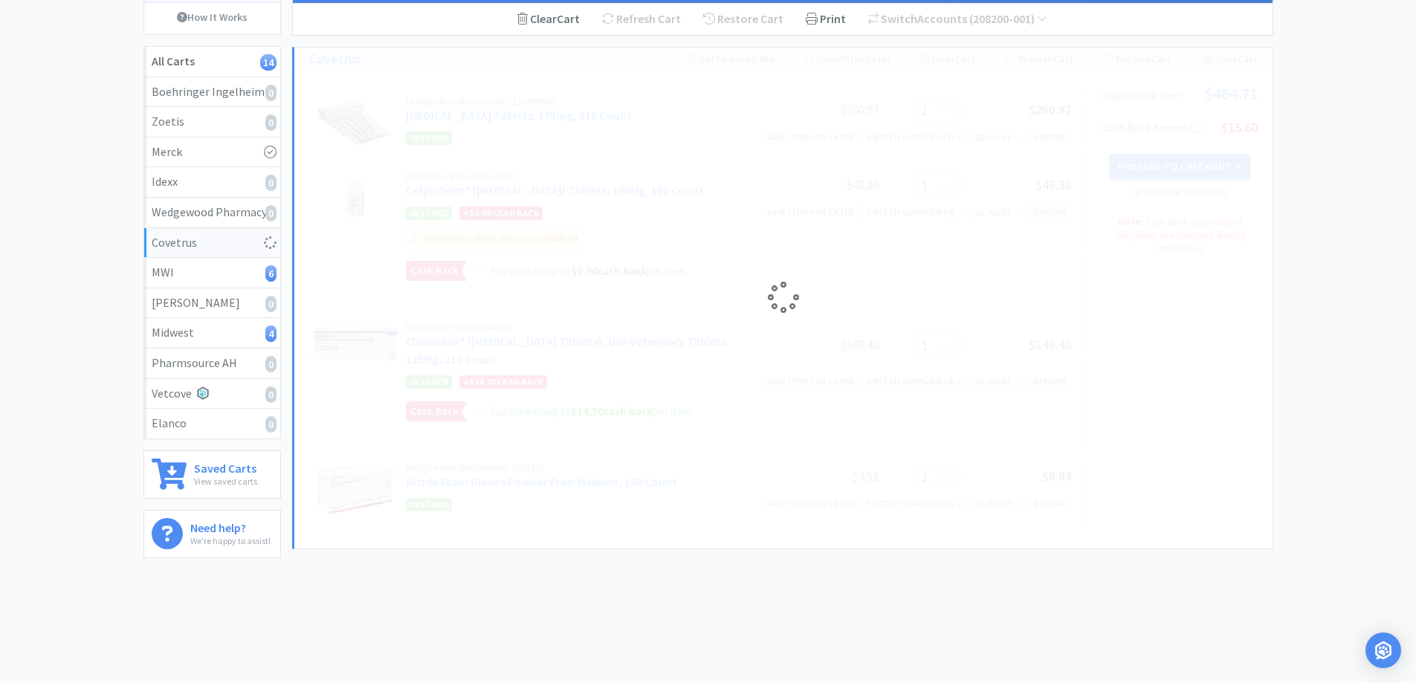
select select "2"
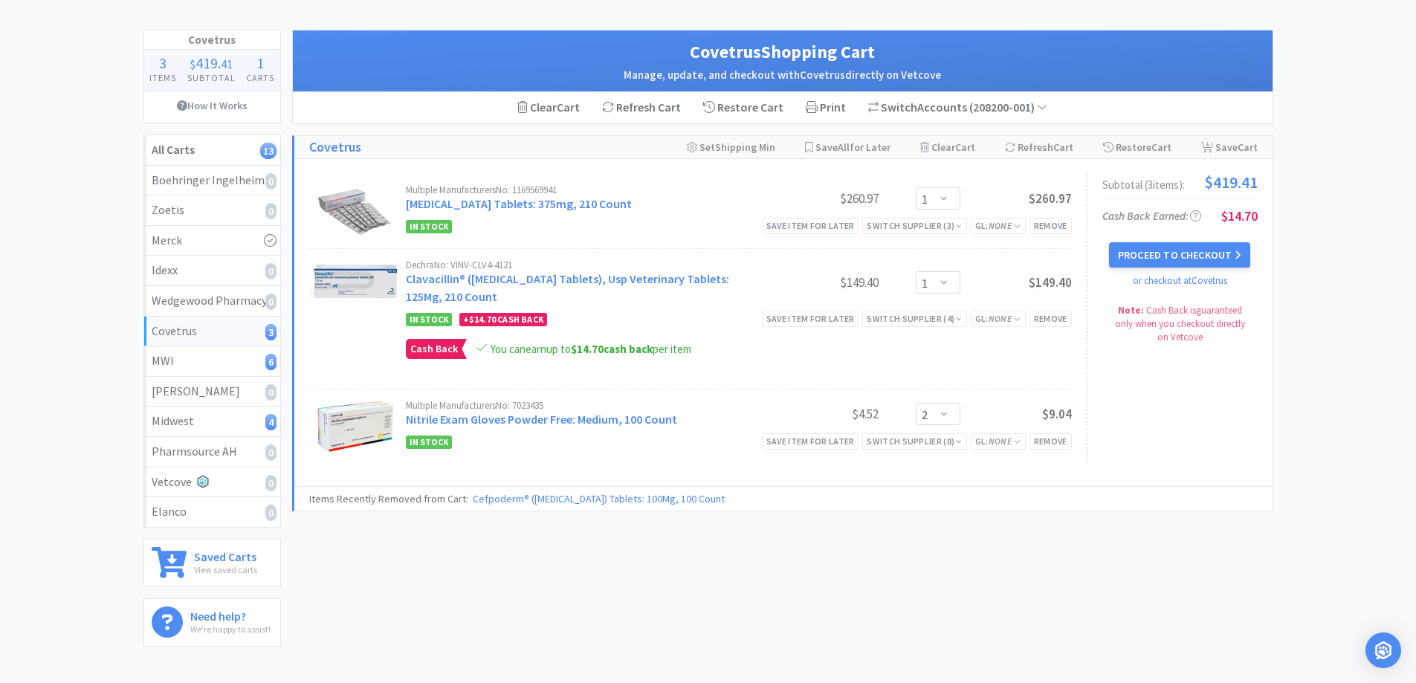
scroll to position [0, 0]
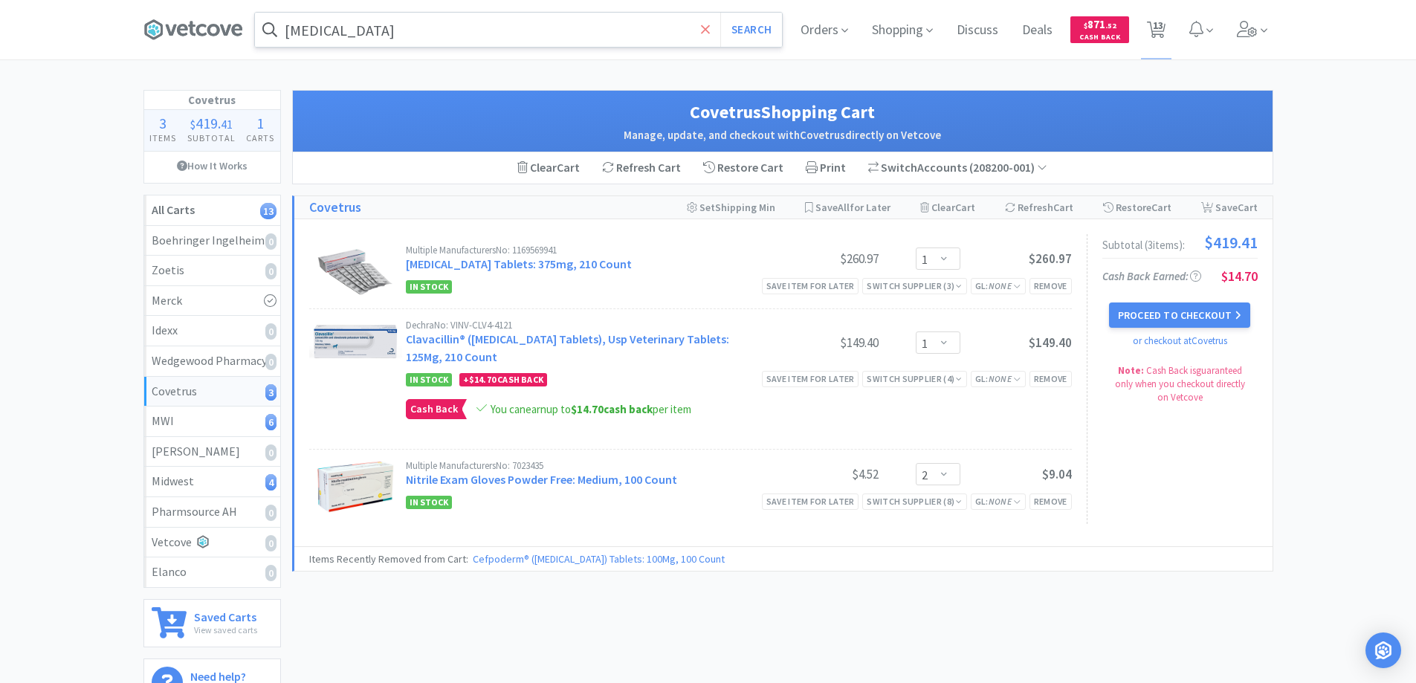
click at [706, 29] on icon at bounding box center [705, 29] width 9 height 9
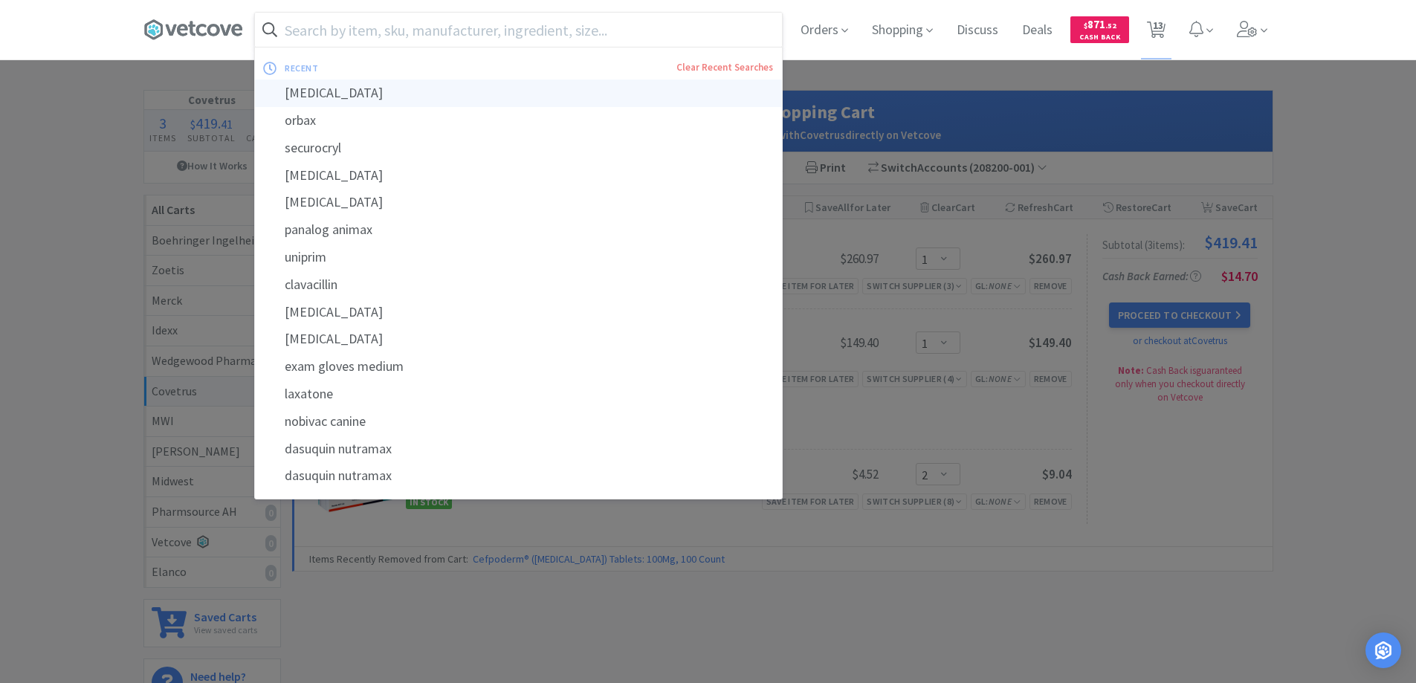
click at [356, 94] on div "[MEDICAL_DATA]" at bounding box center [518, 94] width 527 height 28
type input "[MEDICAL_DATA]"
select select "1"
select select "2"
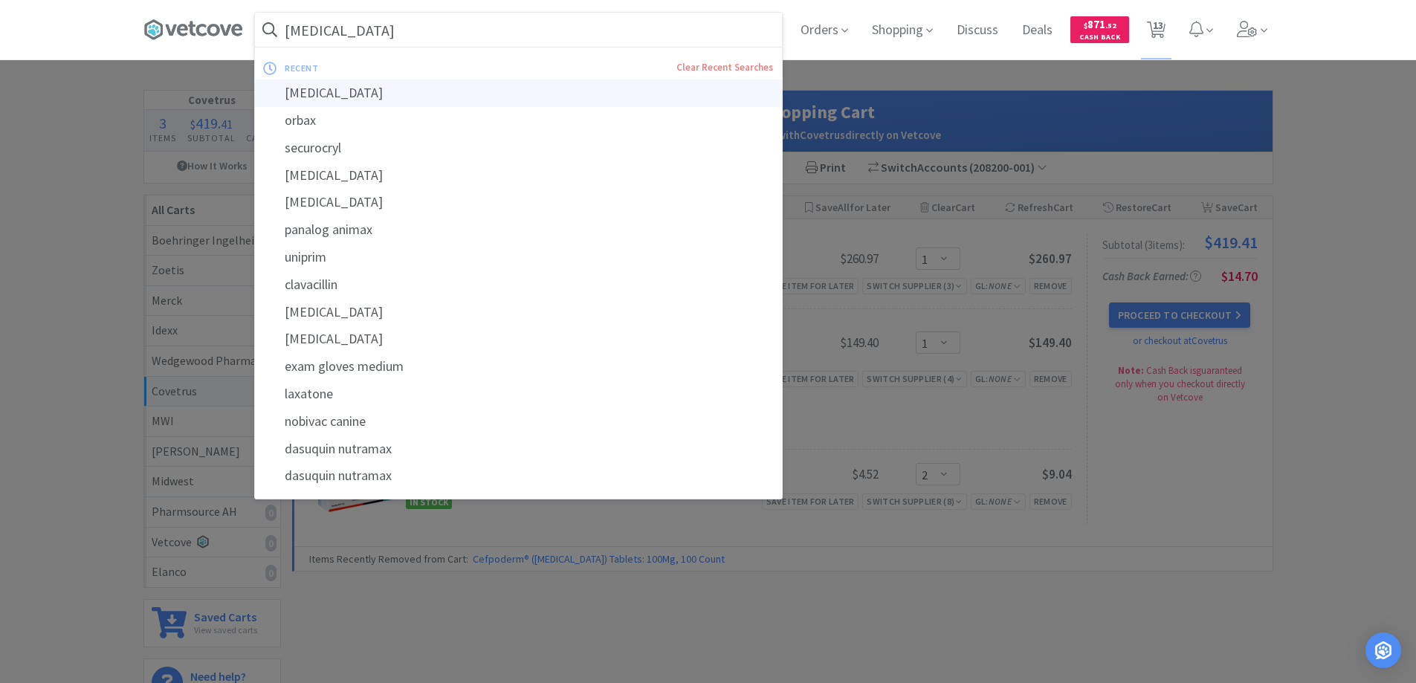
select select "12"
select select "1"
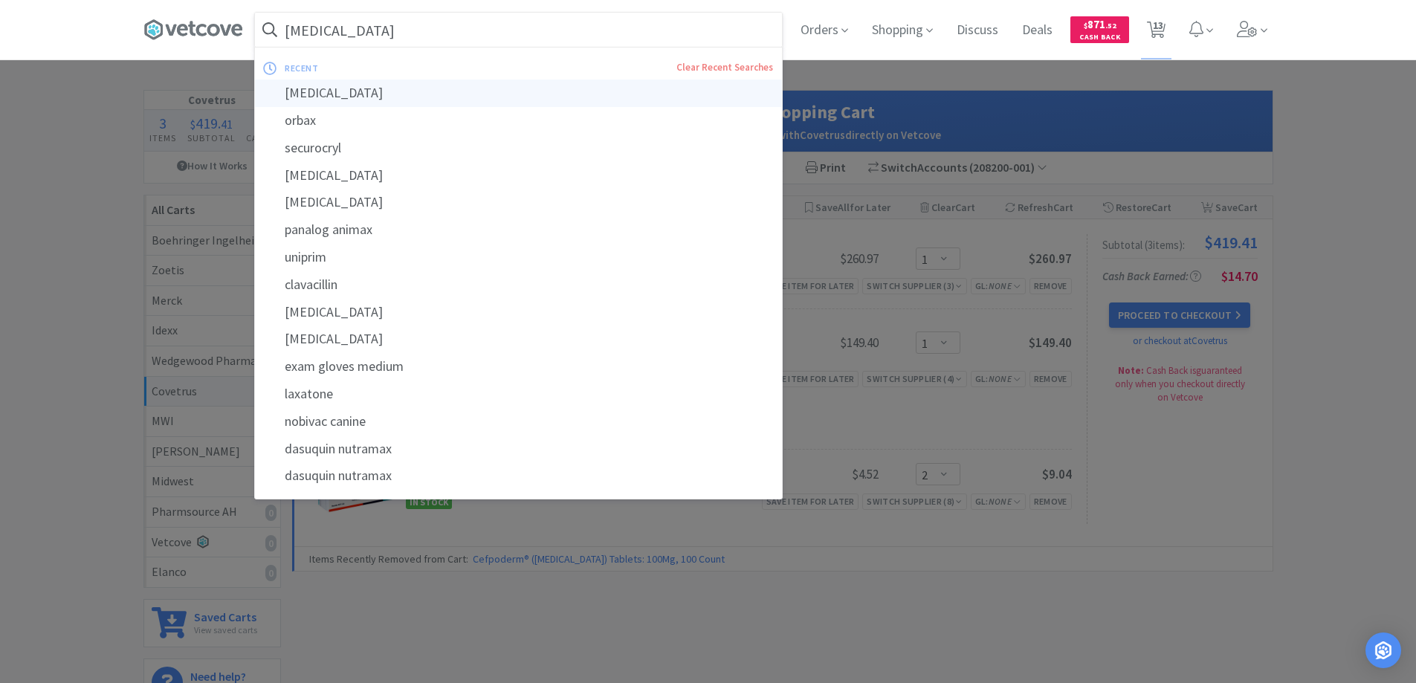
select select "1"
select select "12"
select select "1"
select select "30"
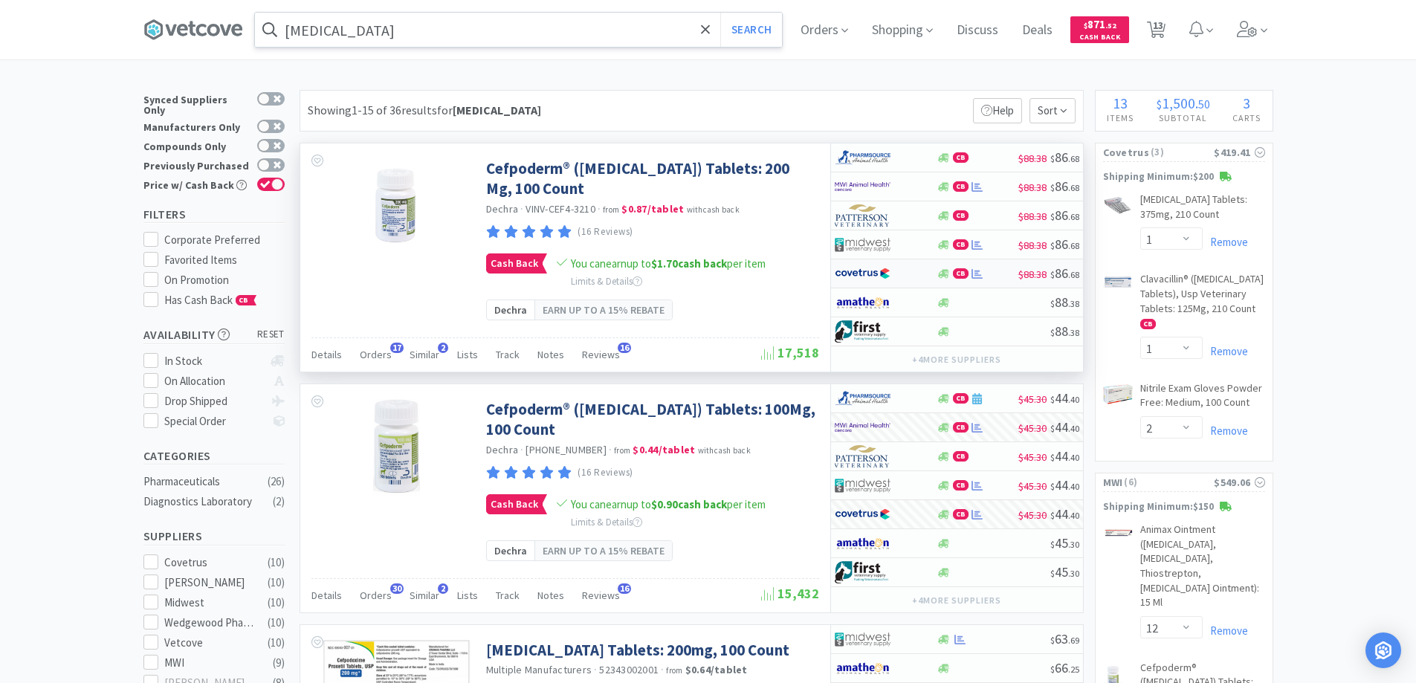
click at [913, 274] on div at bounding box center [876, 273] width 82 height 25
select select "1"
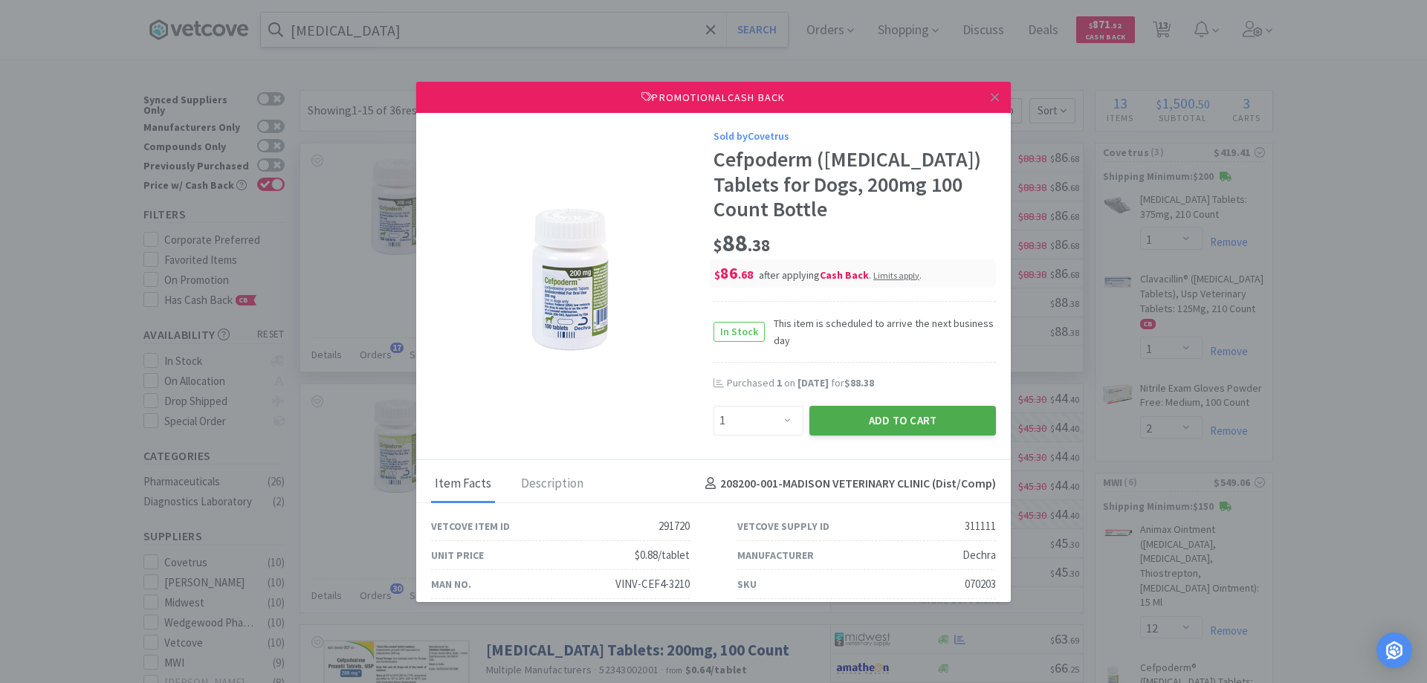
click at [877, 417] on button "Add to Cart" at bounding box center [902, 421] width 187 height 30
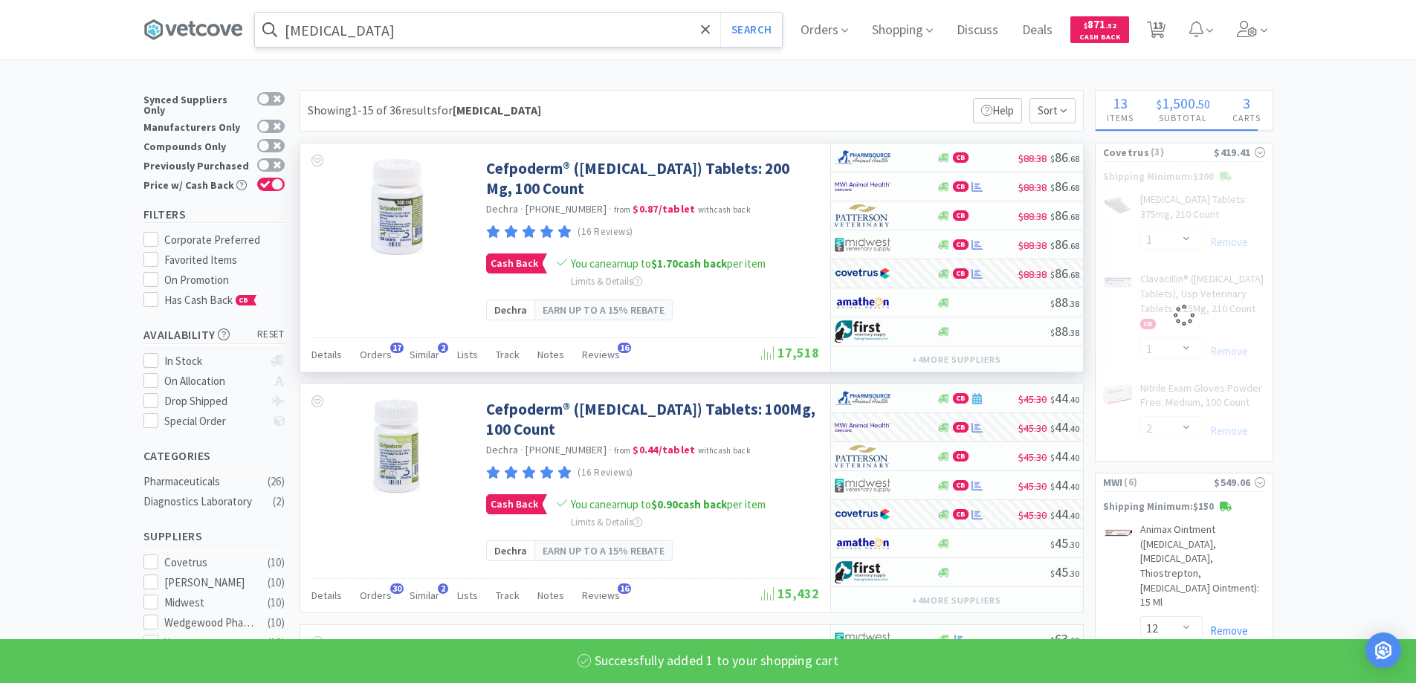
select select "1"
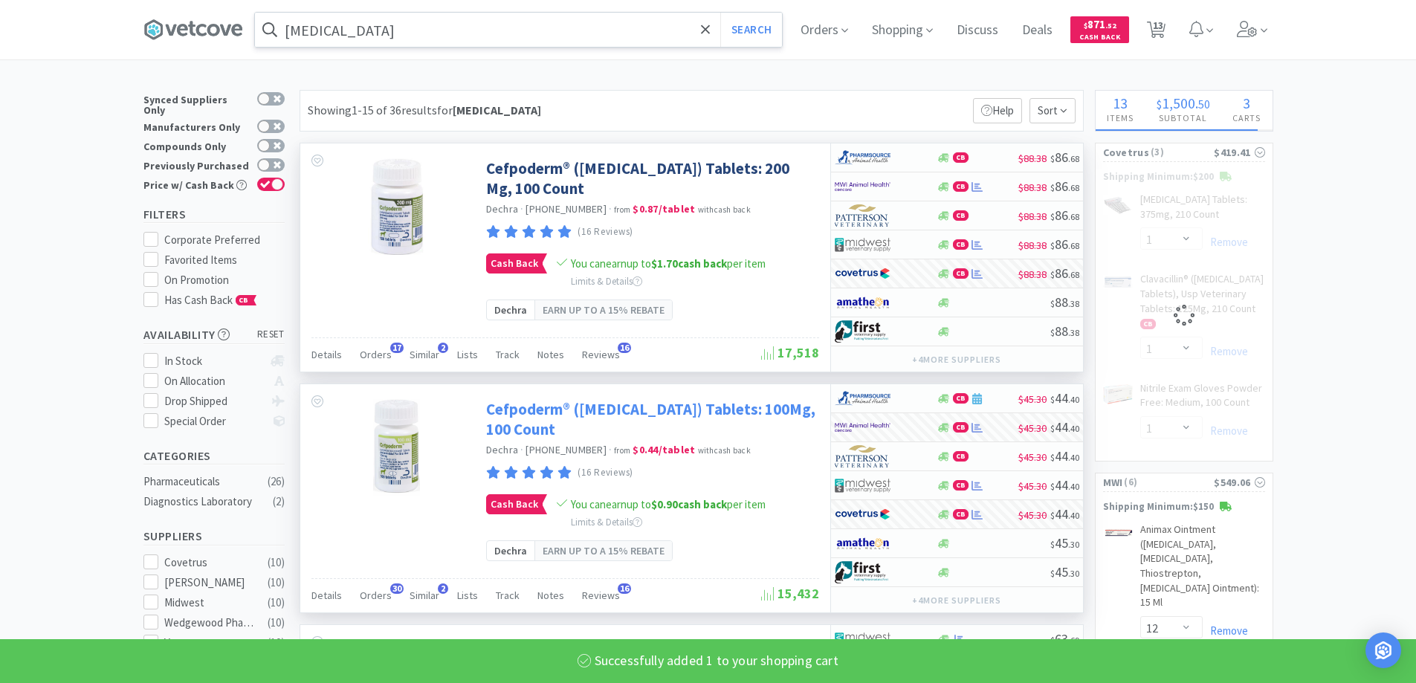
select select "2"
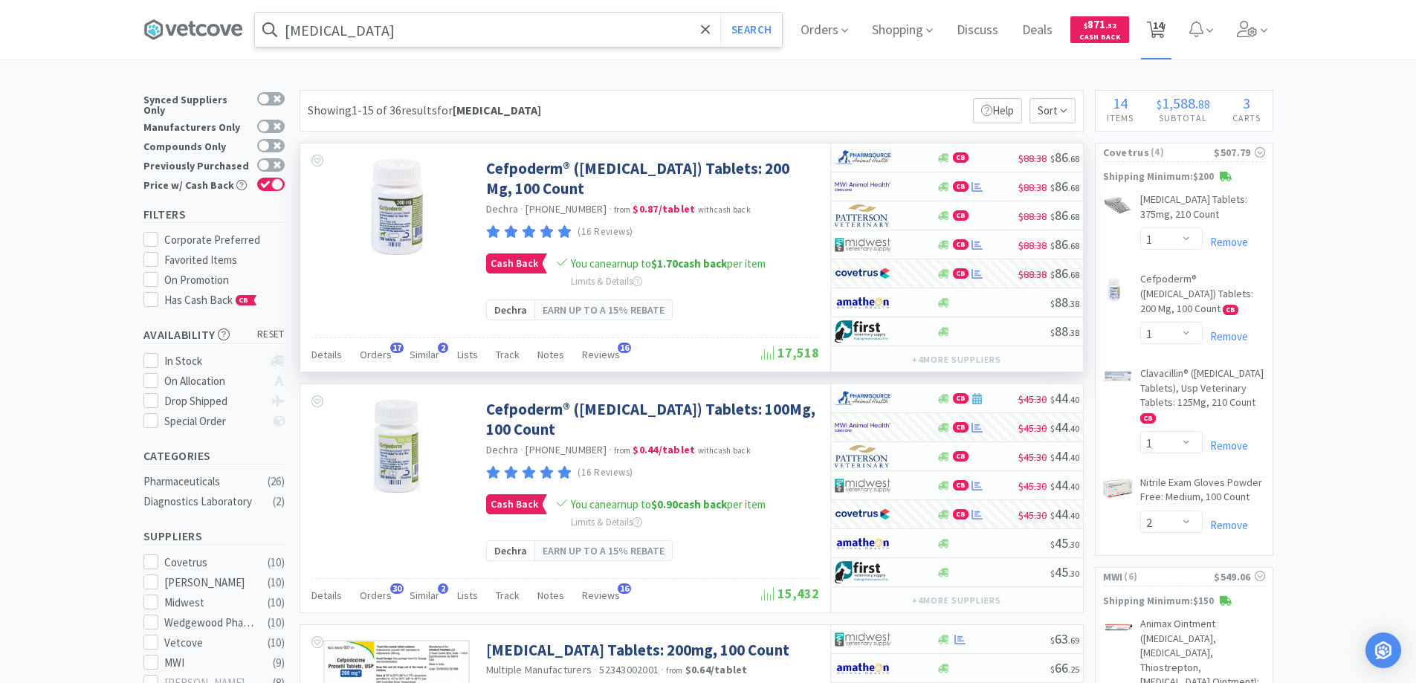
click at [1160, 27] on span "14" at bounding box center [1158, 25] width 10 height 59
select select "1"
select select "2"
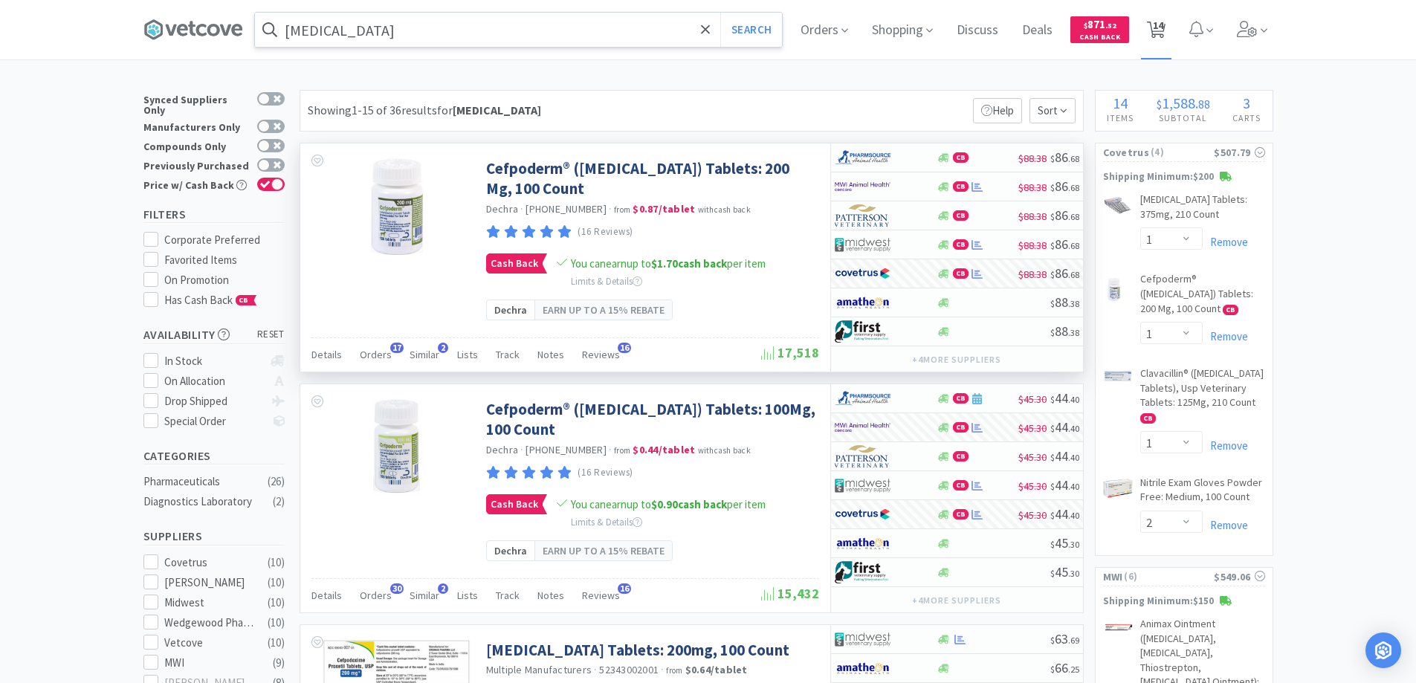
select select "12"
select select "1"
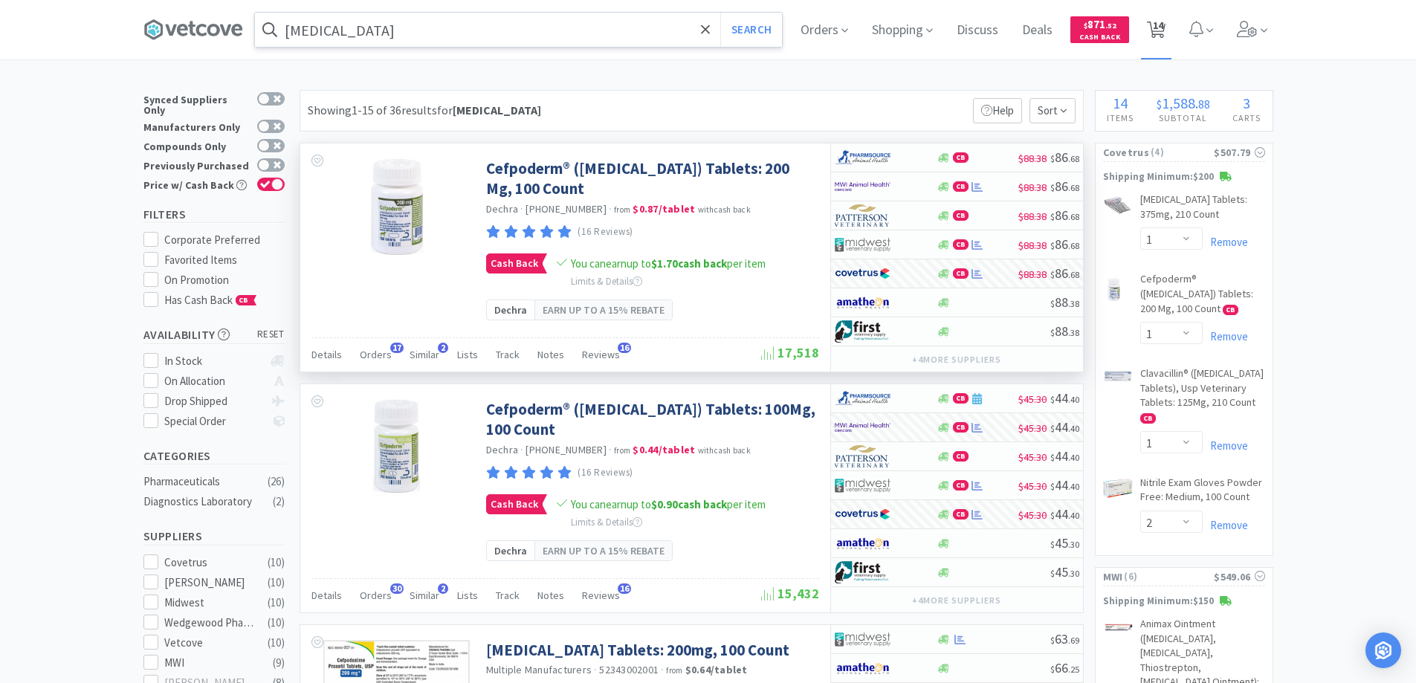
select select "1"
select select "12"
select select "1"
select select "30"
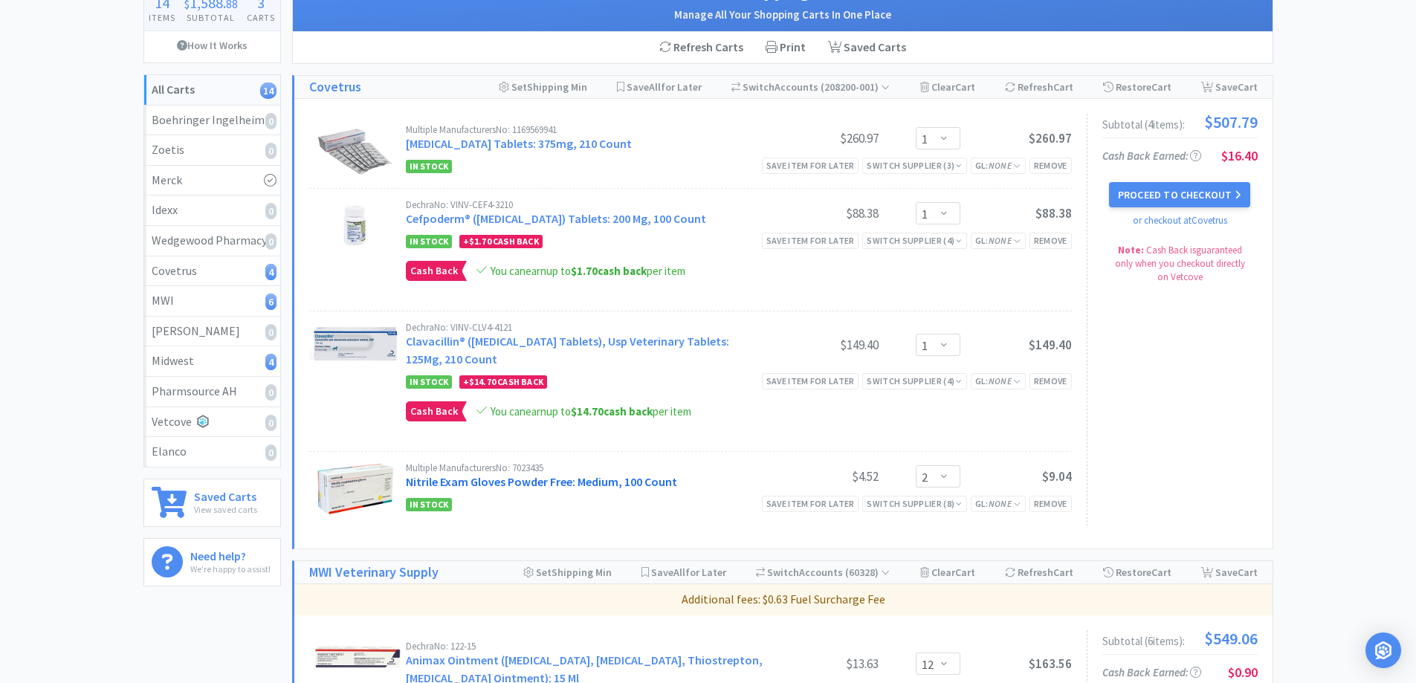
scroll to position [149, 0]
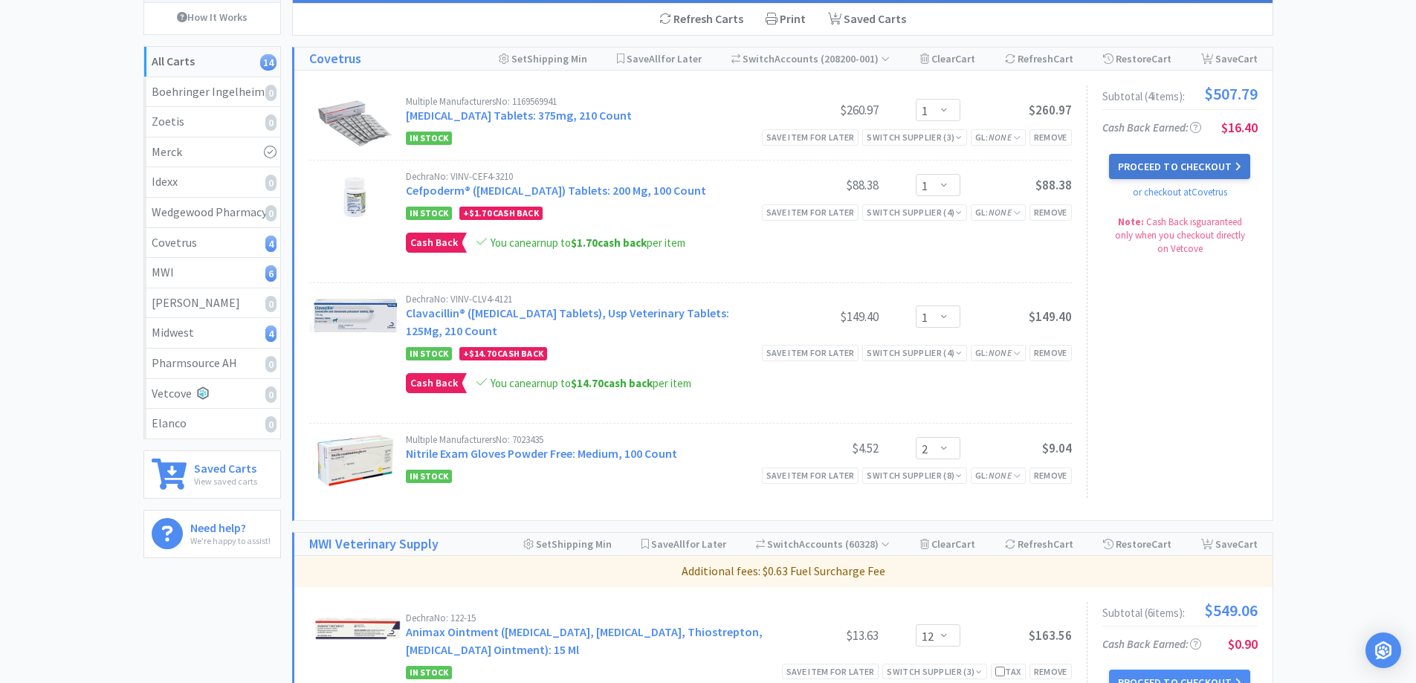
click at [1135, 165] on button "Proceed to Checkout" at bounding box center [1179, 166] width 141 height 25
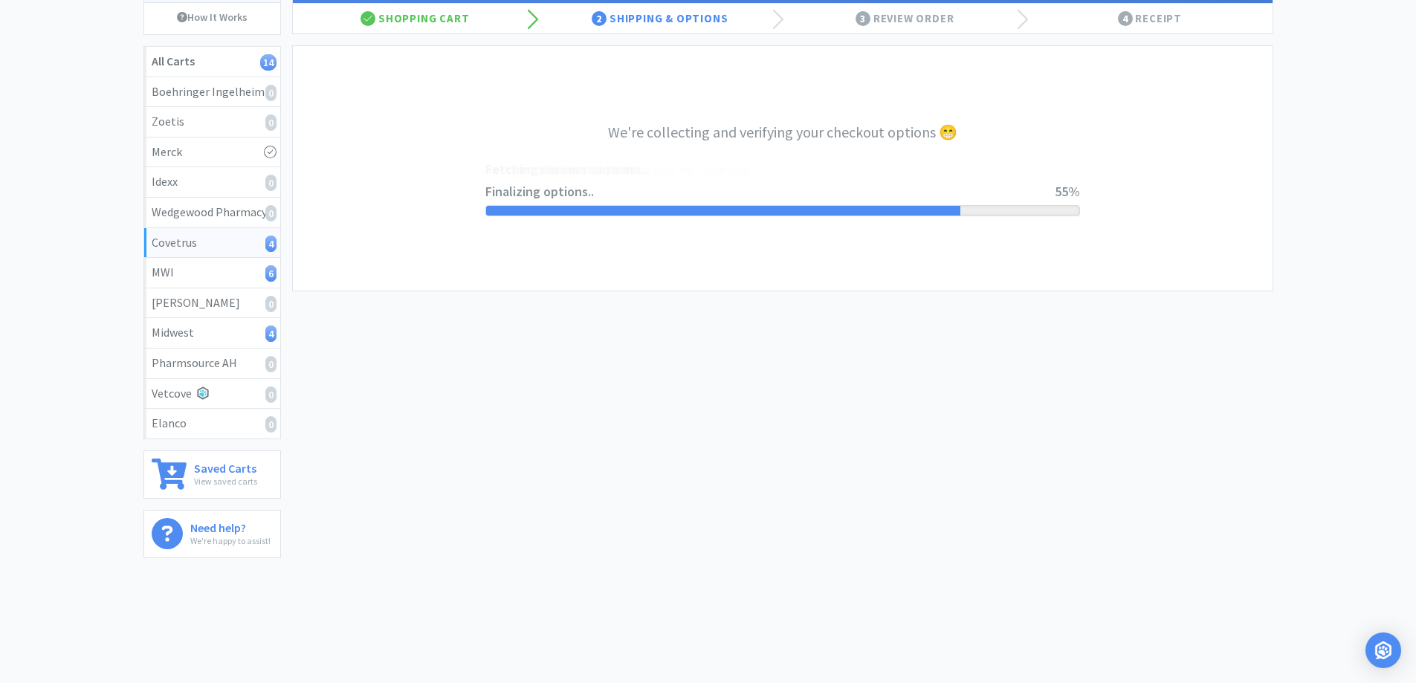
select select "ACCOUNT"
select select "cvt-standard-net"
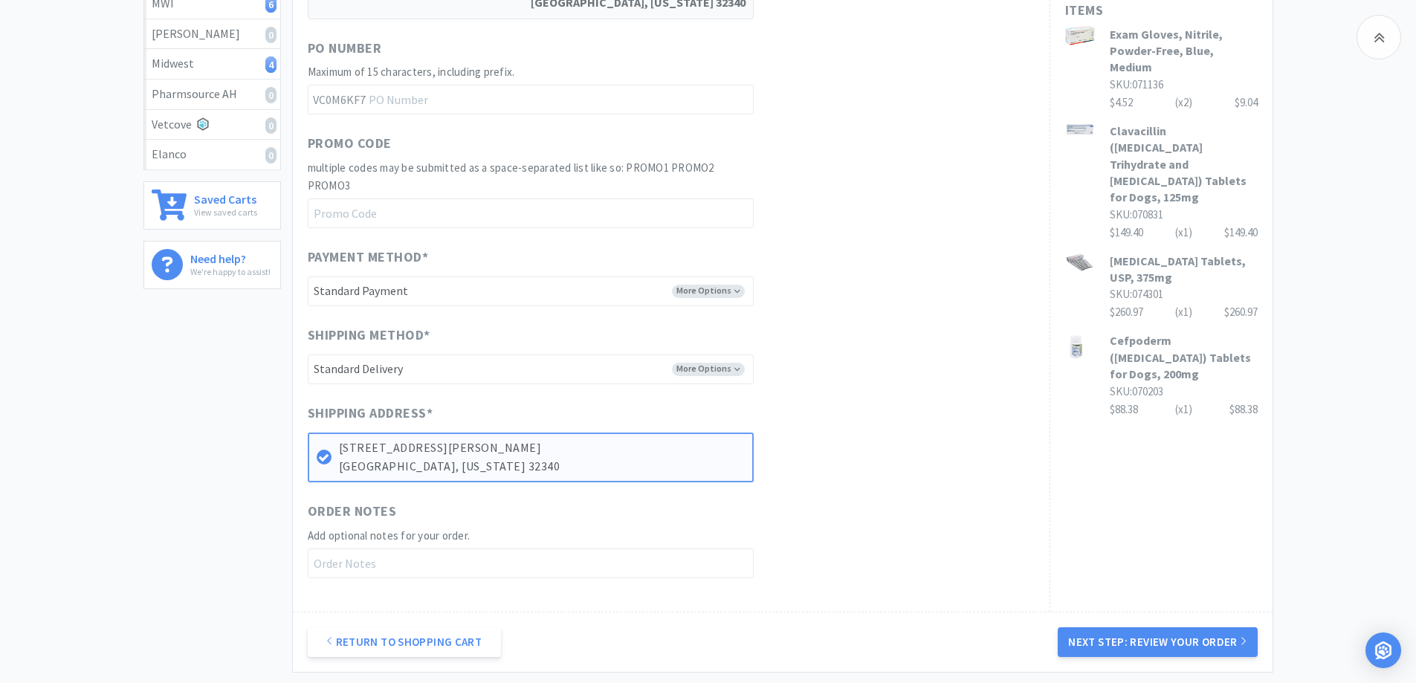
scroll to position [520, 0]
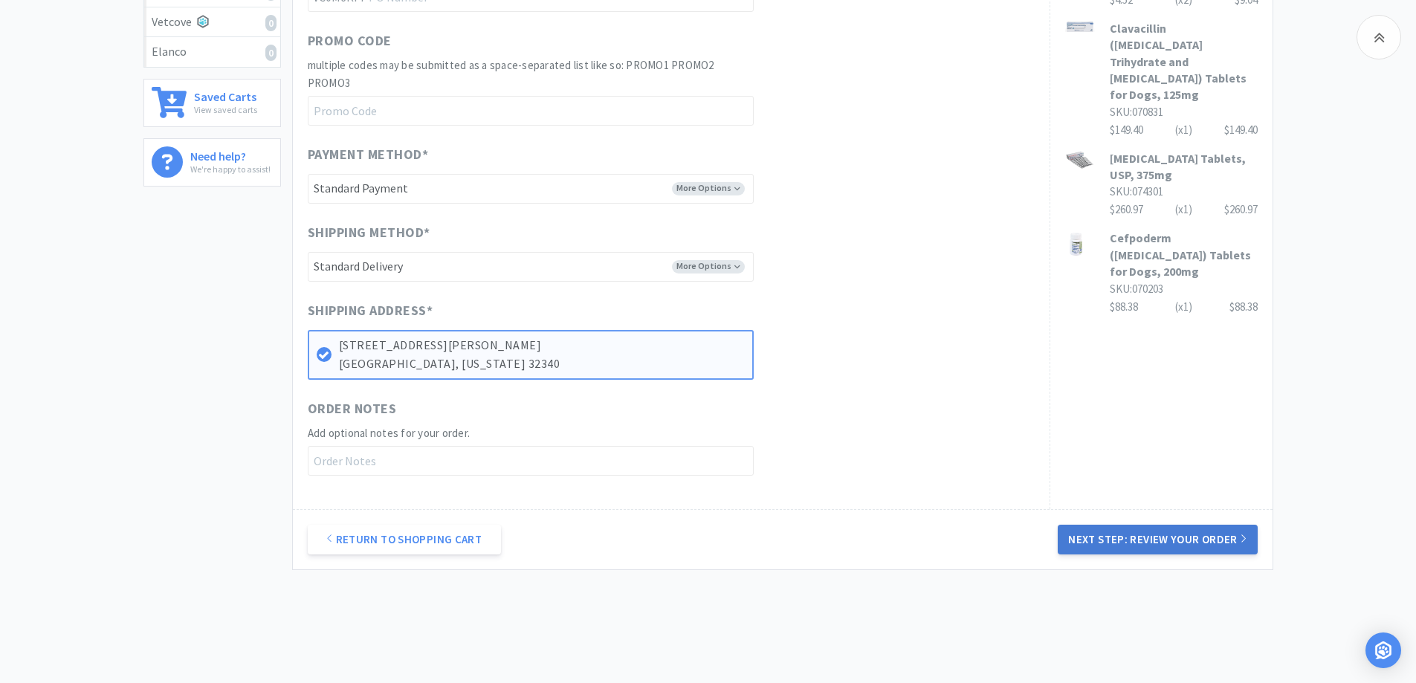
click at [1137, 537] on button "Next Step: Review Your Order" at bounding box center [1157, 540] width 199 height 30
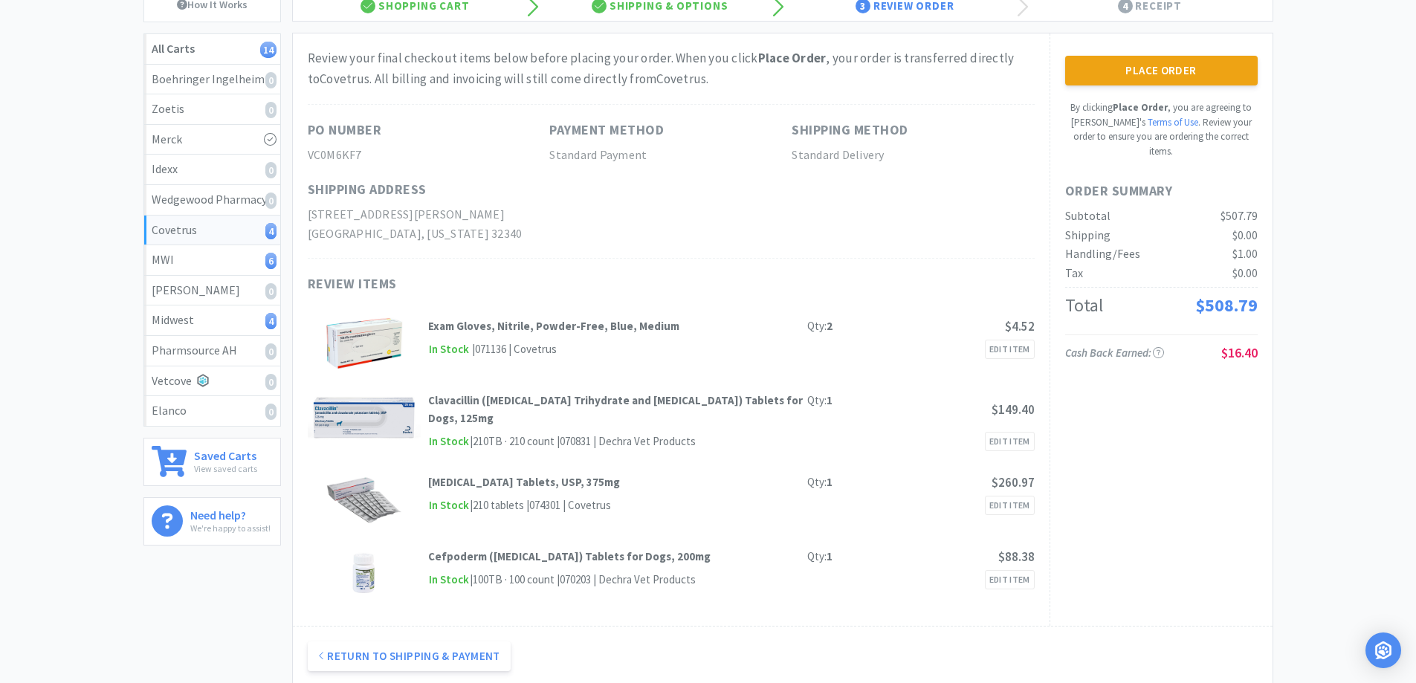
scroll to position [0, 0]
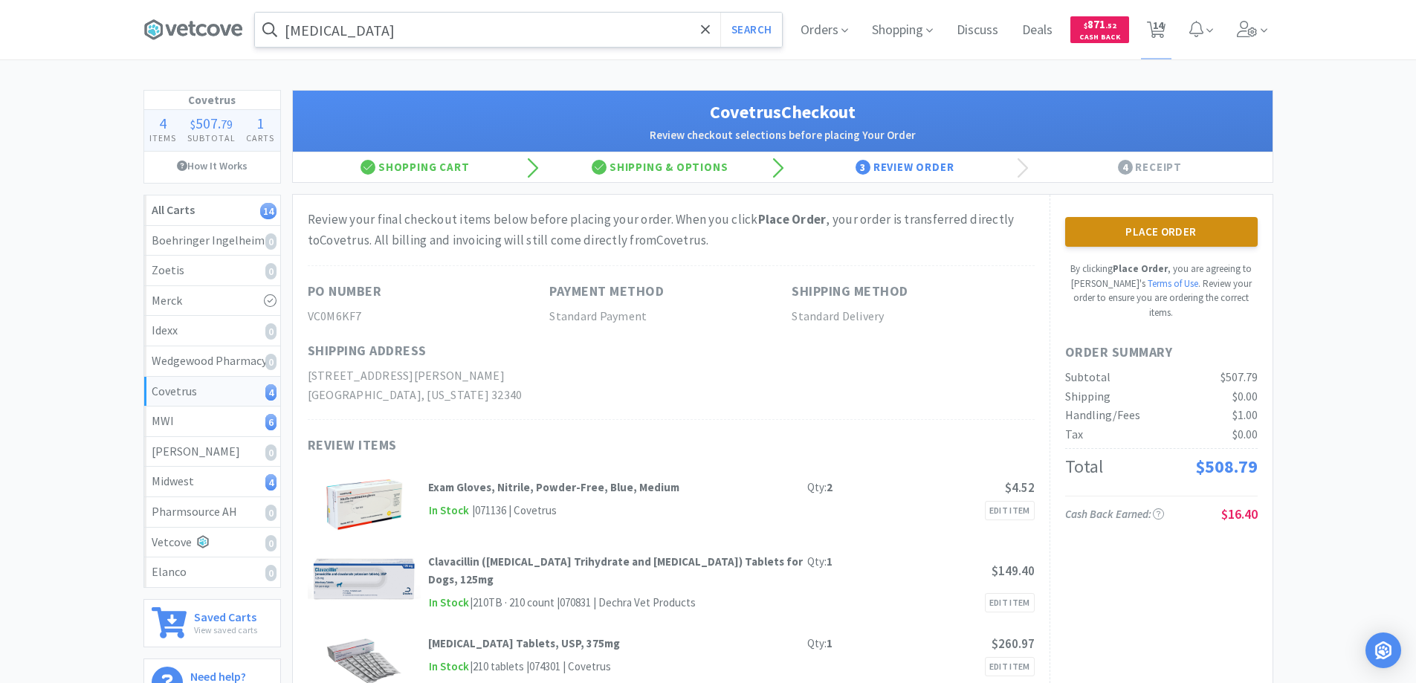
click at [1116, 224] on button "Place Order" at bounding box center [1161, 232] width 193 height 30
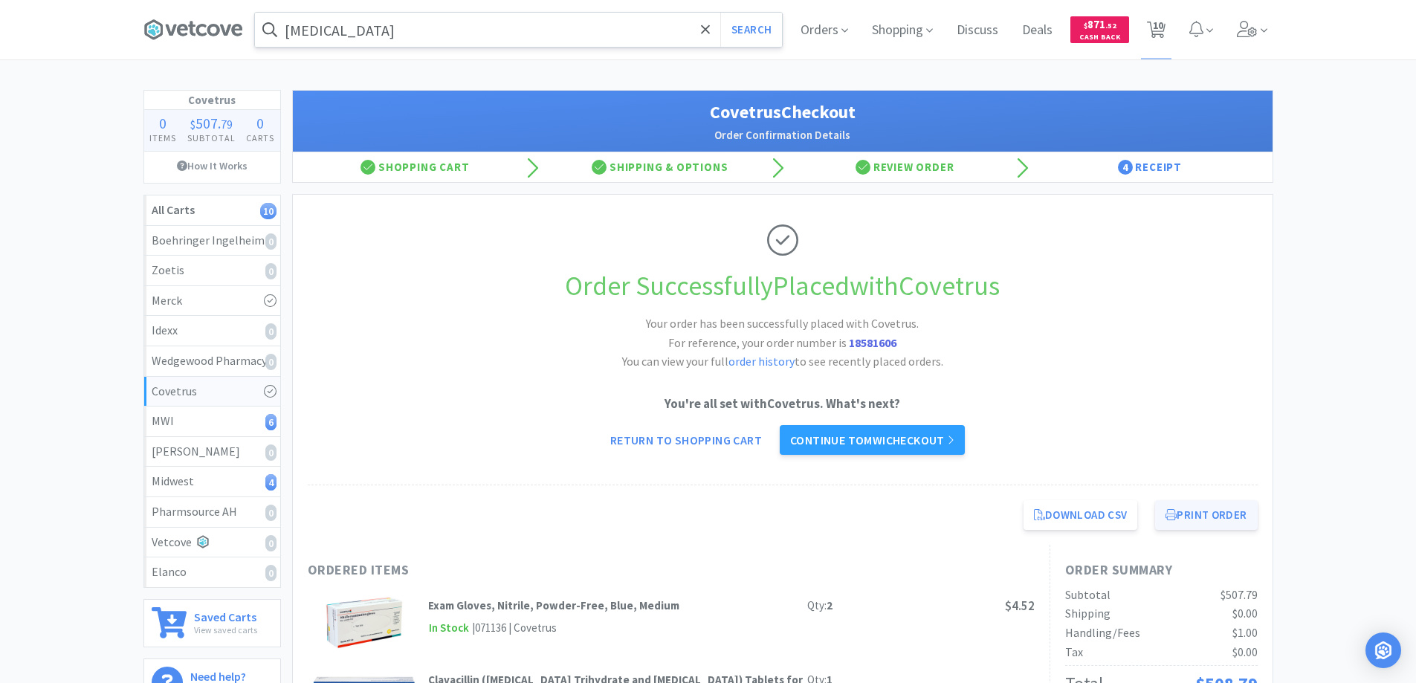
click at [1193, 514] on button "Print Order" at bounding box center [1206, 515] width 102 height 30
click at [835, 442] on link "Continue to MWI checkout" at bounding box center [872, 440] width 185 height 30
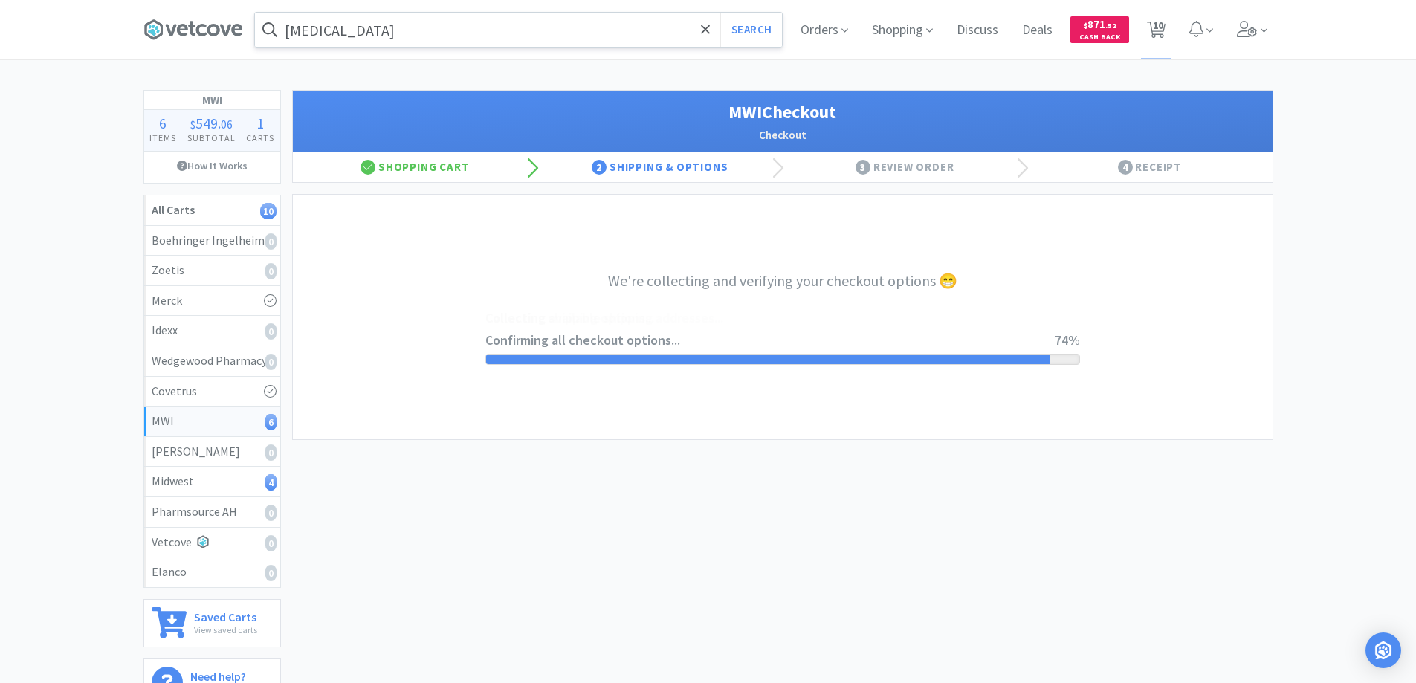
select select "STD_"
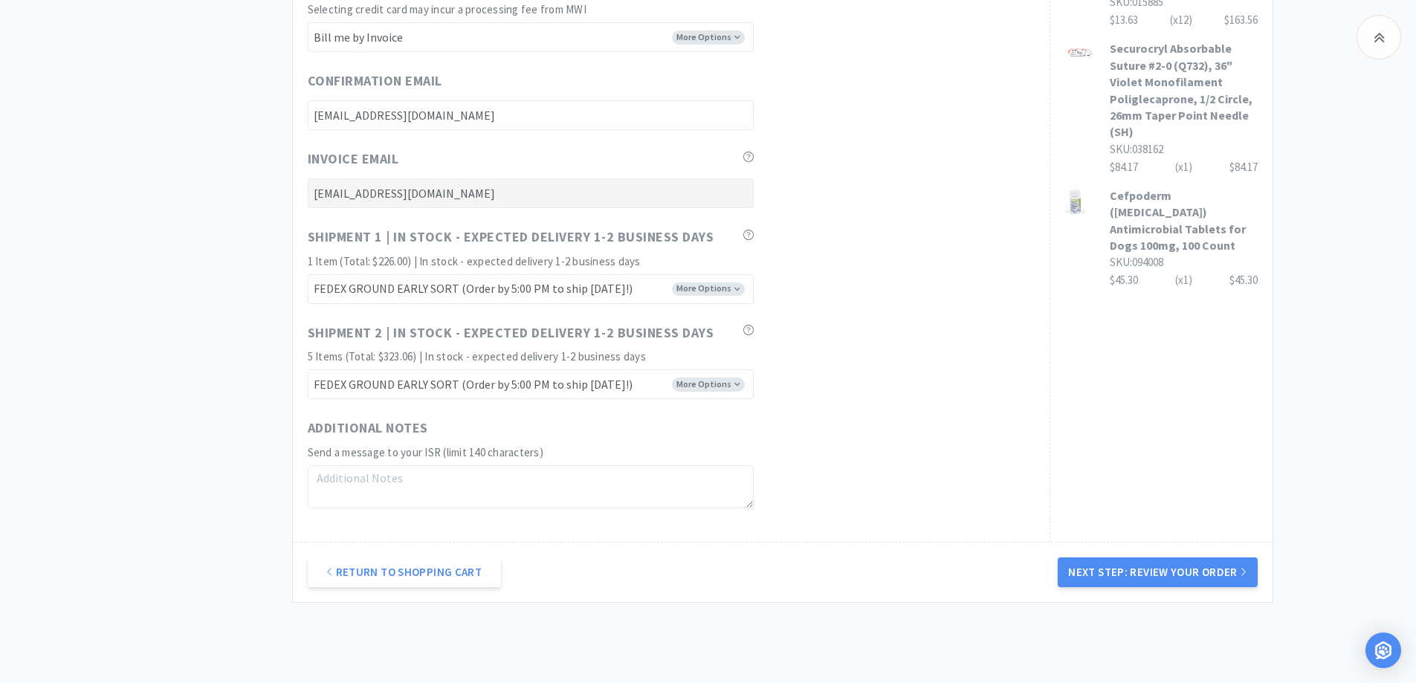
scroll to position [743, 0]
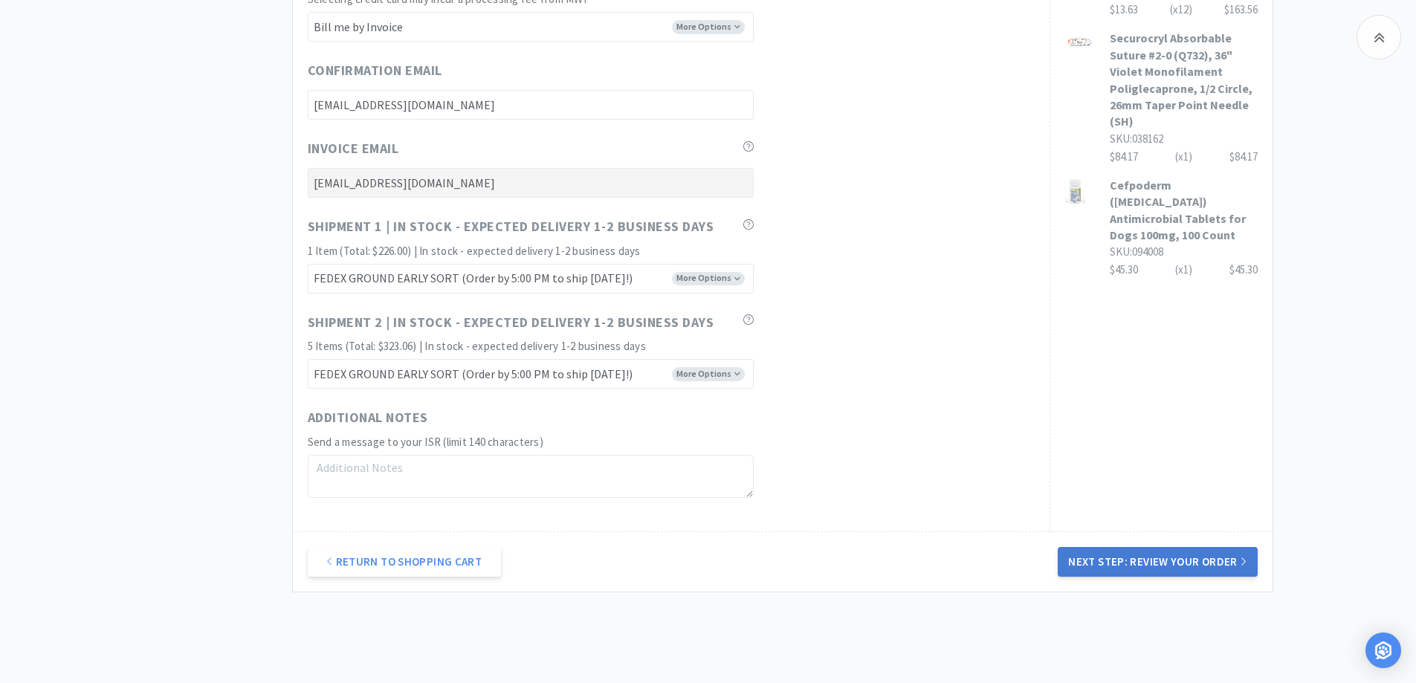
click at [1153, 559] on button "Next Step: Review Your Order" at bounding box center [1157, 562] width 199 height 30
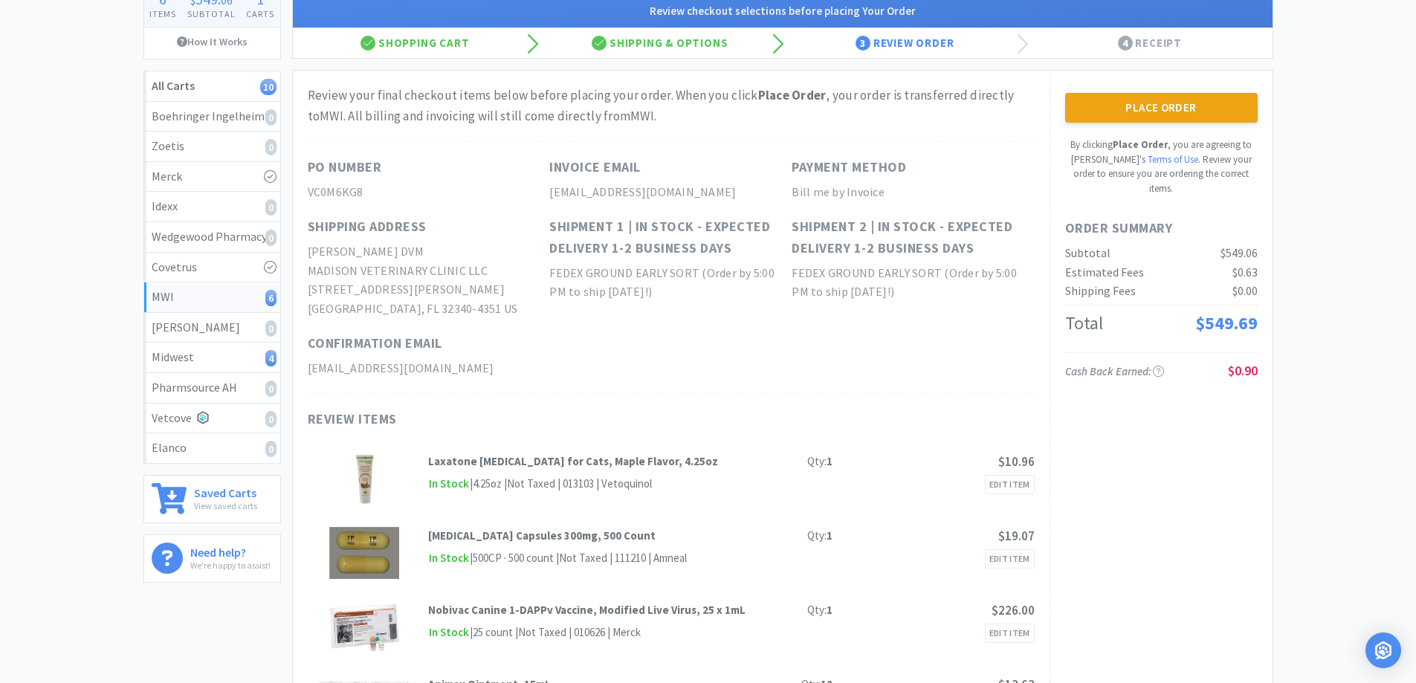
scroll to position [0, 0]
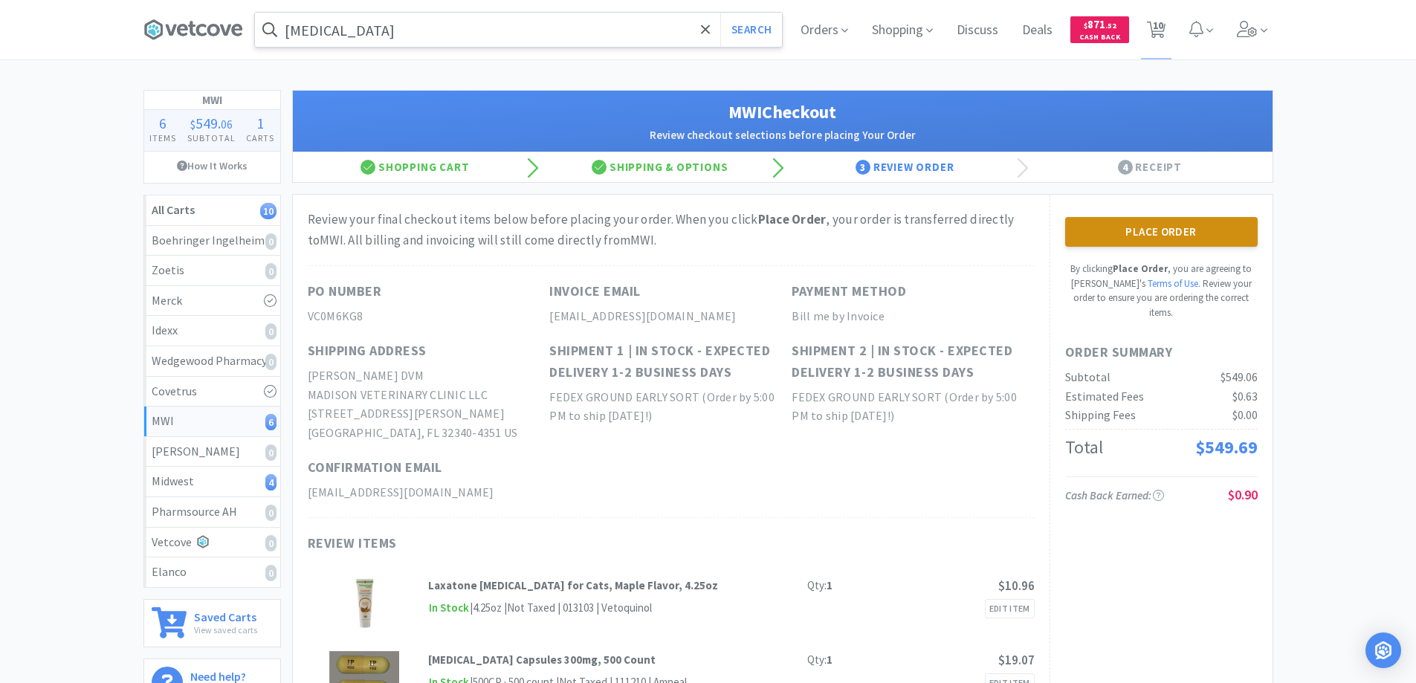
click at [1124, 232] on button "Place Order" at bounding box center [1161, 232] width 193 height 30
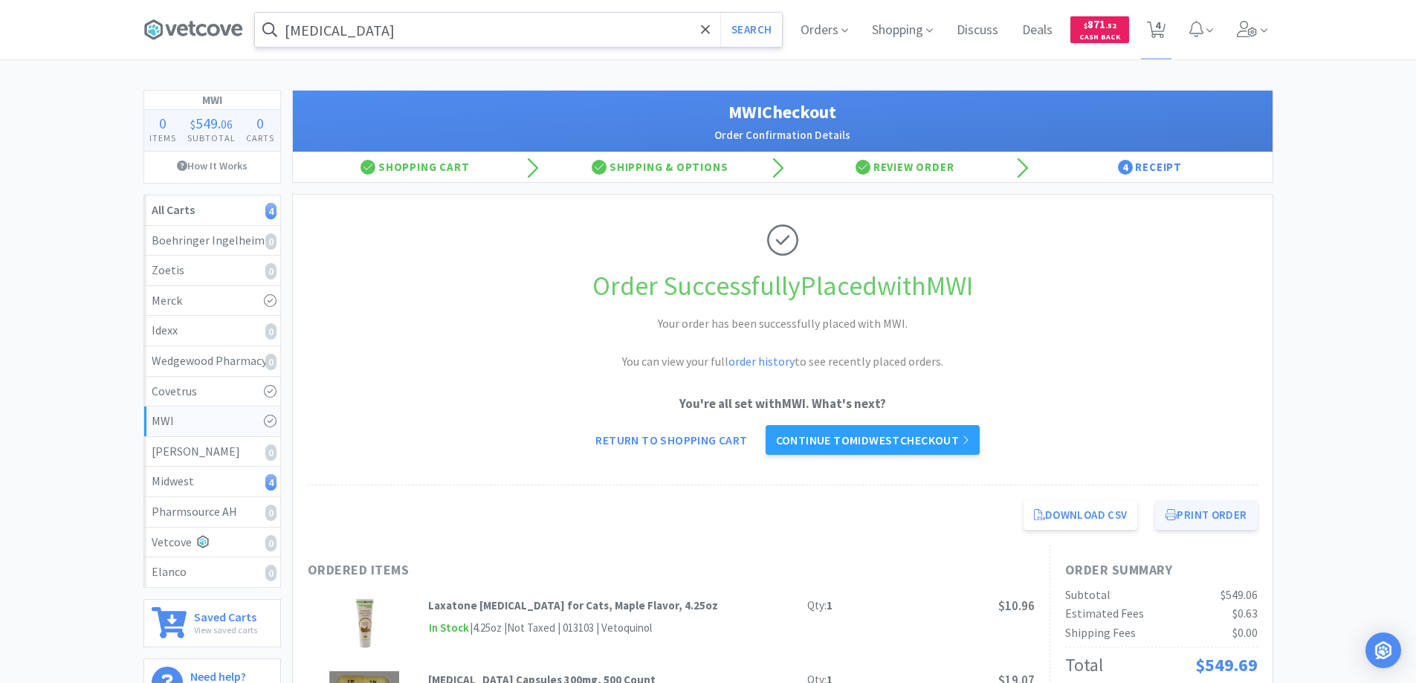
click at [1206, 512] on button "Print Order" at bounding box center [1206, 515] width 102 height 30
click at [862, 437] on link "Continue to Midwest checkout" at bounding box center [873, 440] width 214 height 30
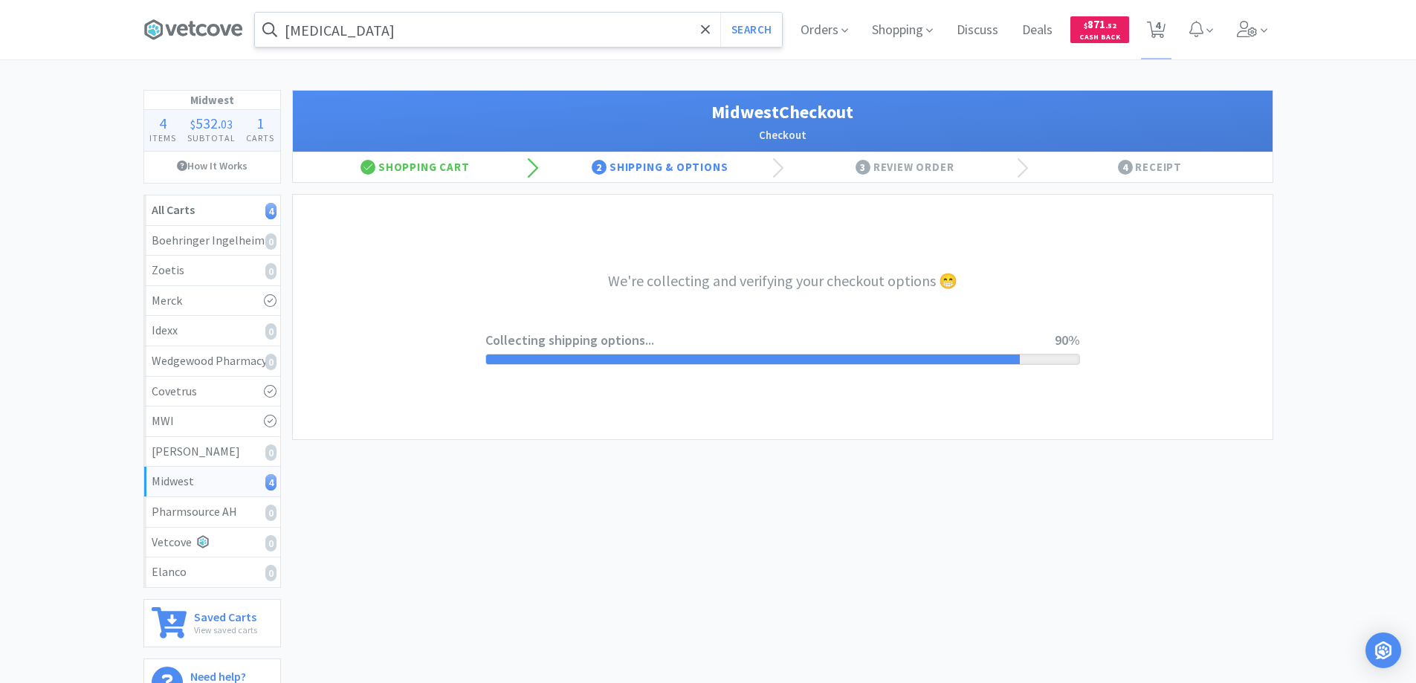
select select "3"
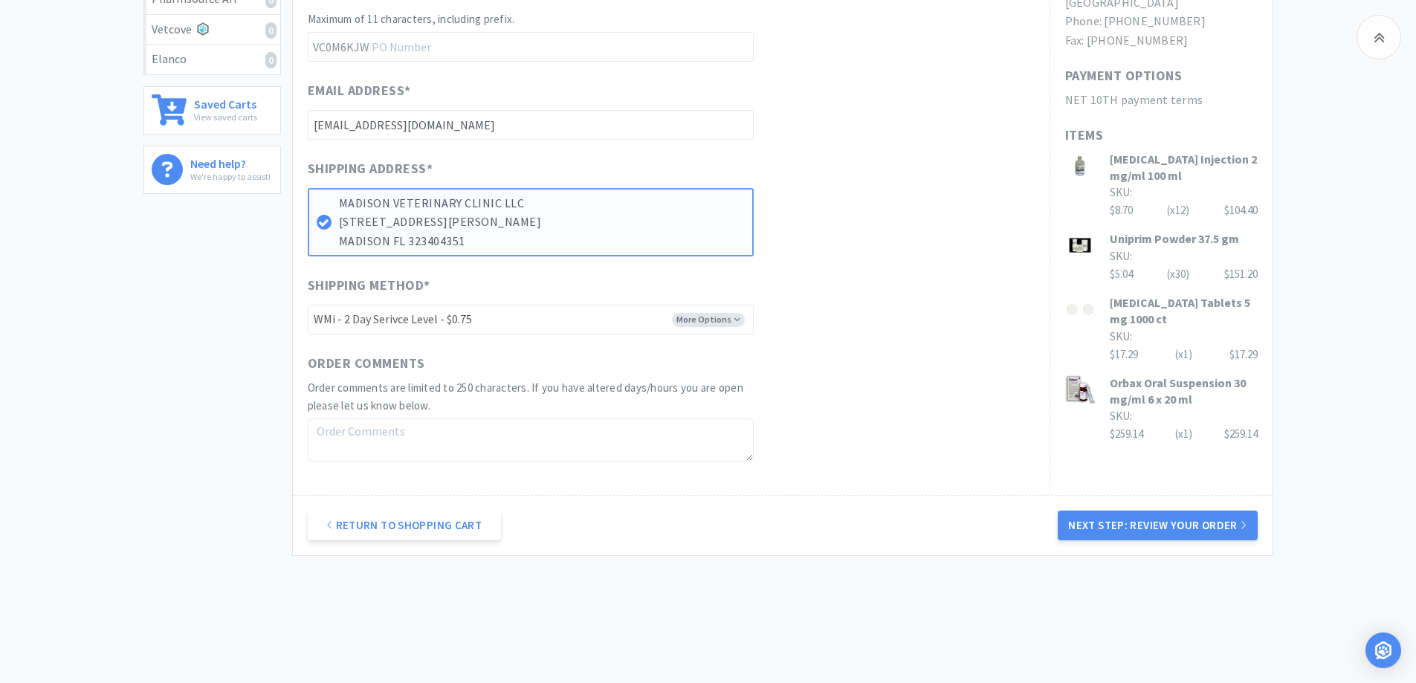
scroll to position [520, 0]
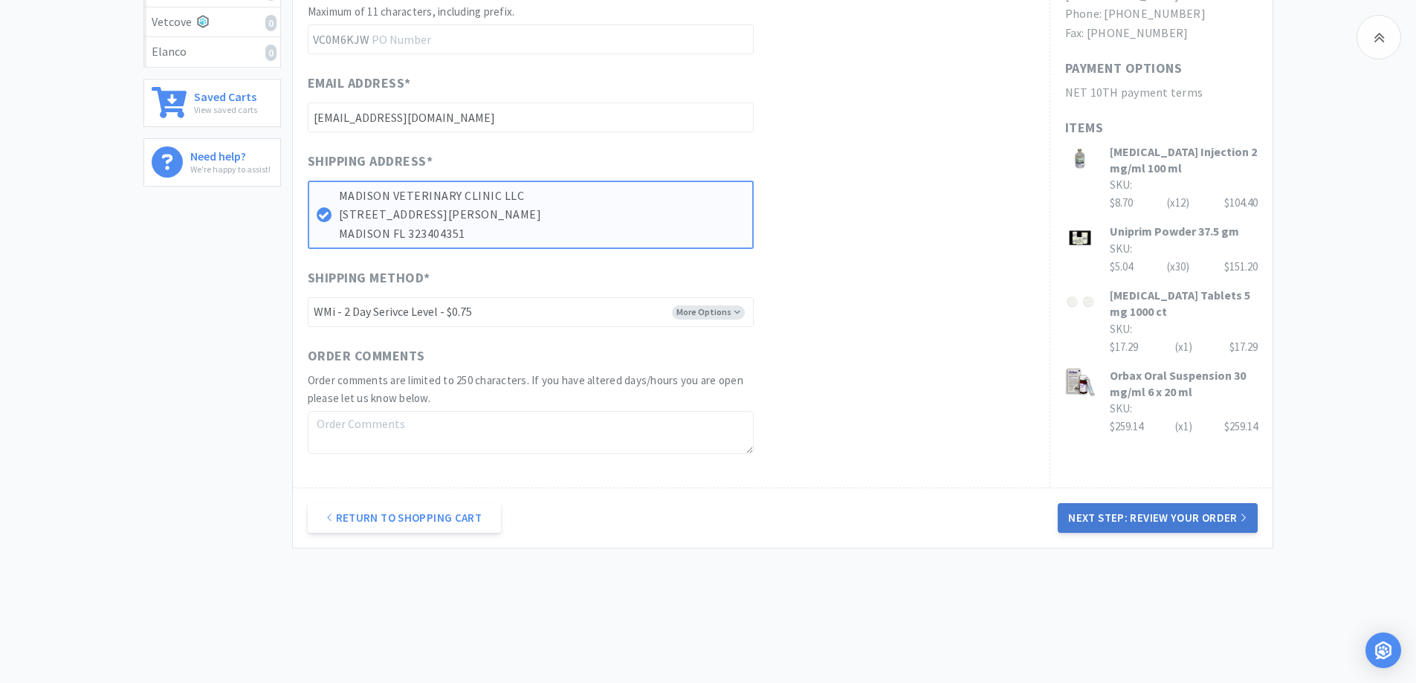
click at [1151, 517] on button "Next Step: Review Your Order" at bounding box center [1157, 518] width 199 height 30
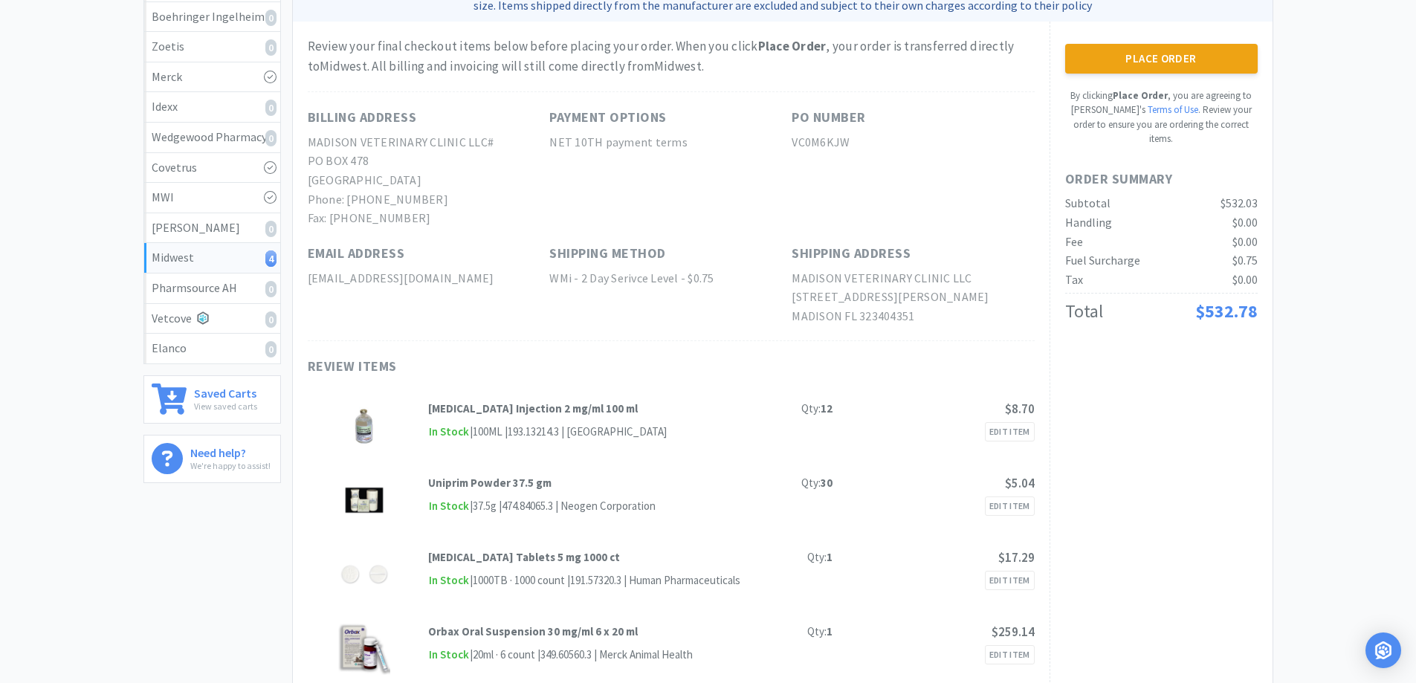
scroll to position [74, 0]
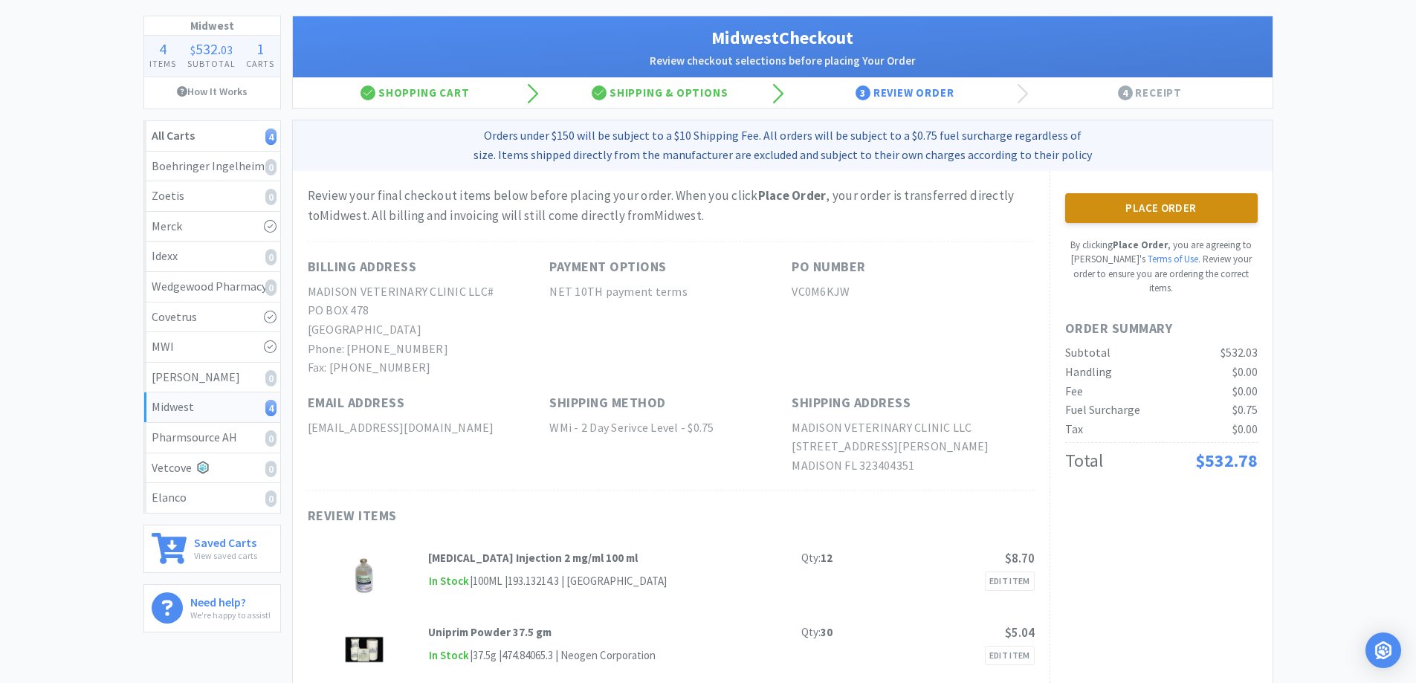
click at [1167, 206] on button "Place Order" at bounding box center [1161, 208] width 193 height 30
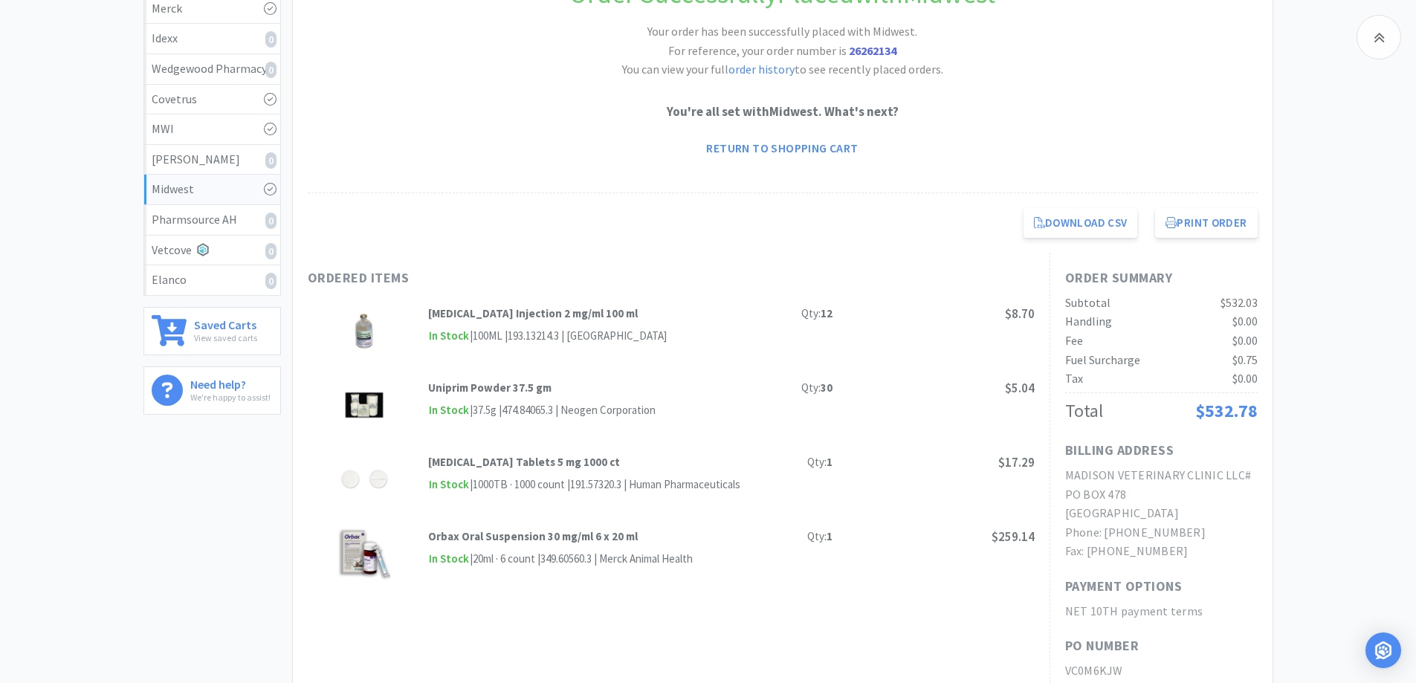
scroll to position [297, 0]
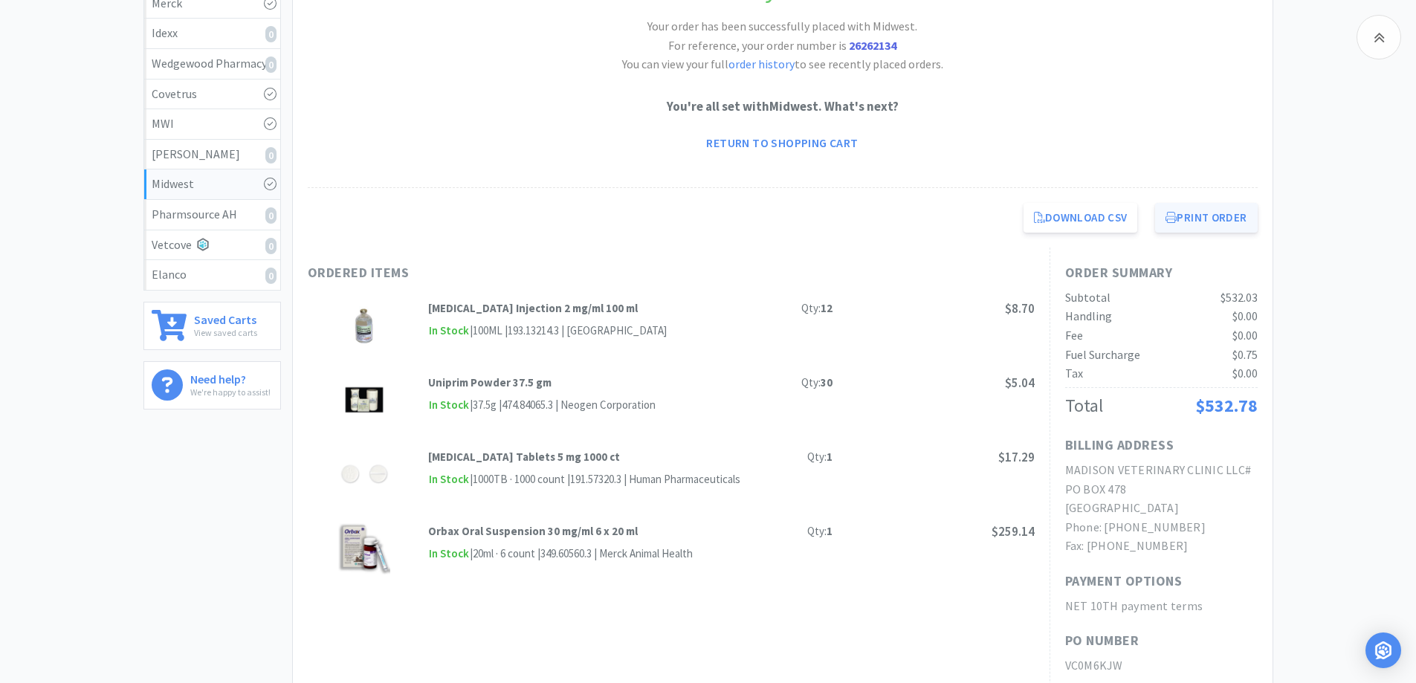
click at [1195, 216] on button "Print Order" at bounding box center [1206, 218] width 102 height 30
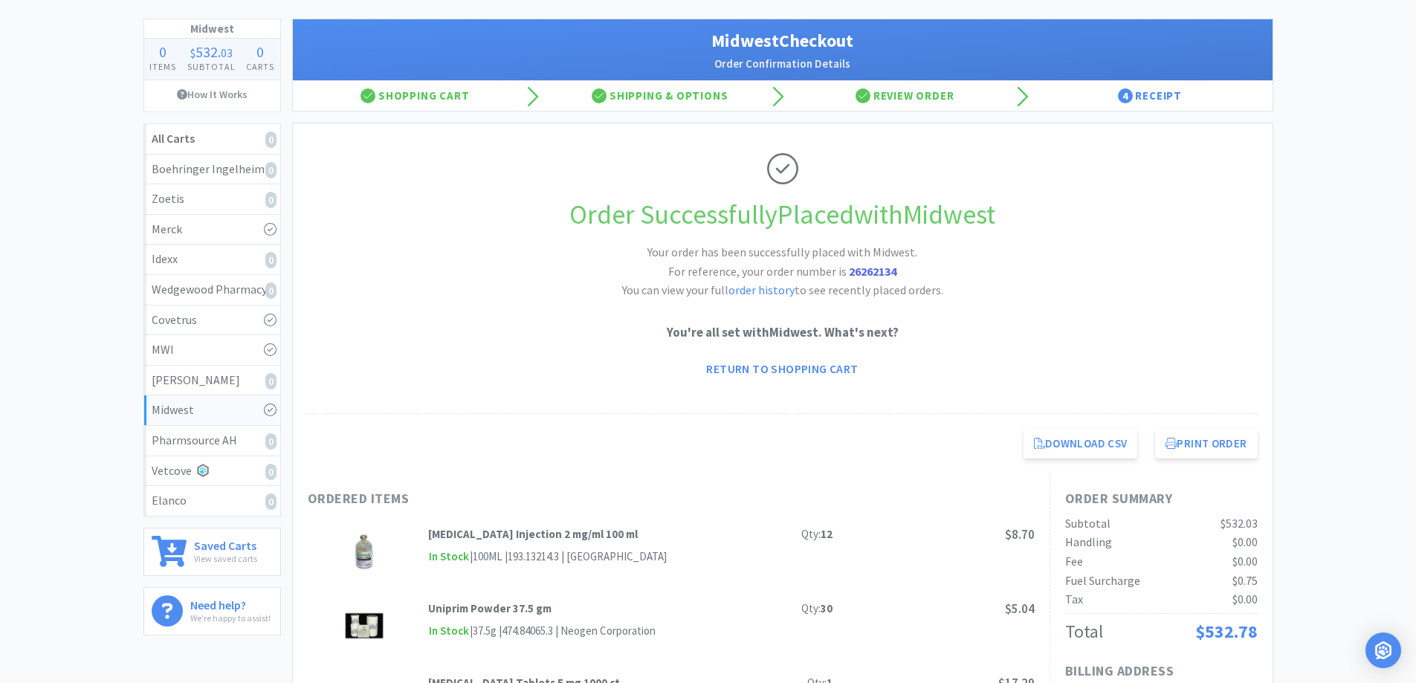
scroll to position [0, 0]
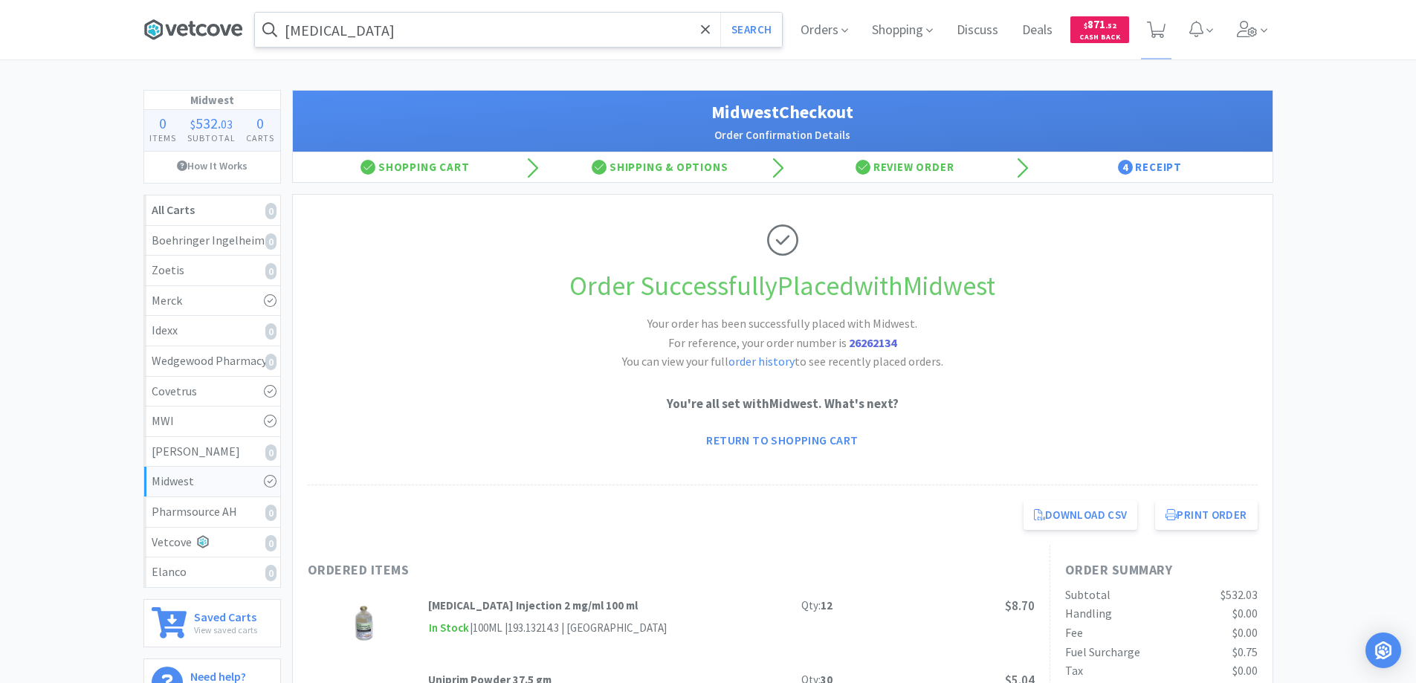
click at [190, 30] on icon at bounding box center [191, 29] width 7 height 15
